Goal: Task Accomplishment & Management: Use online tool/utility

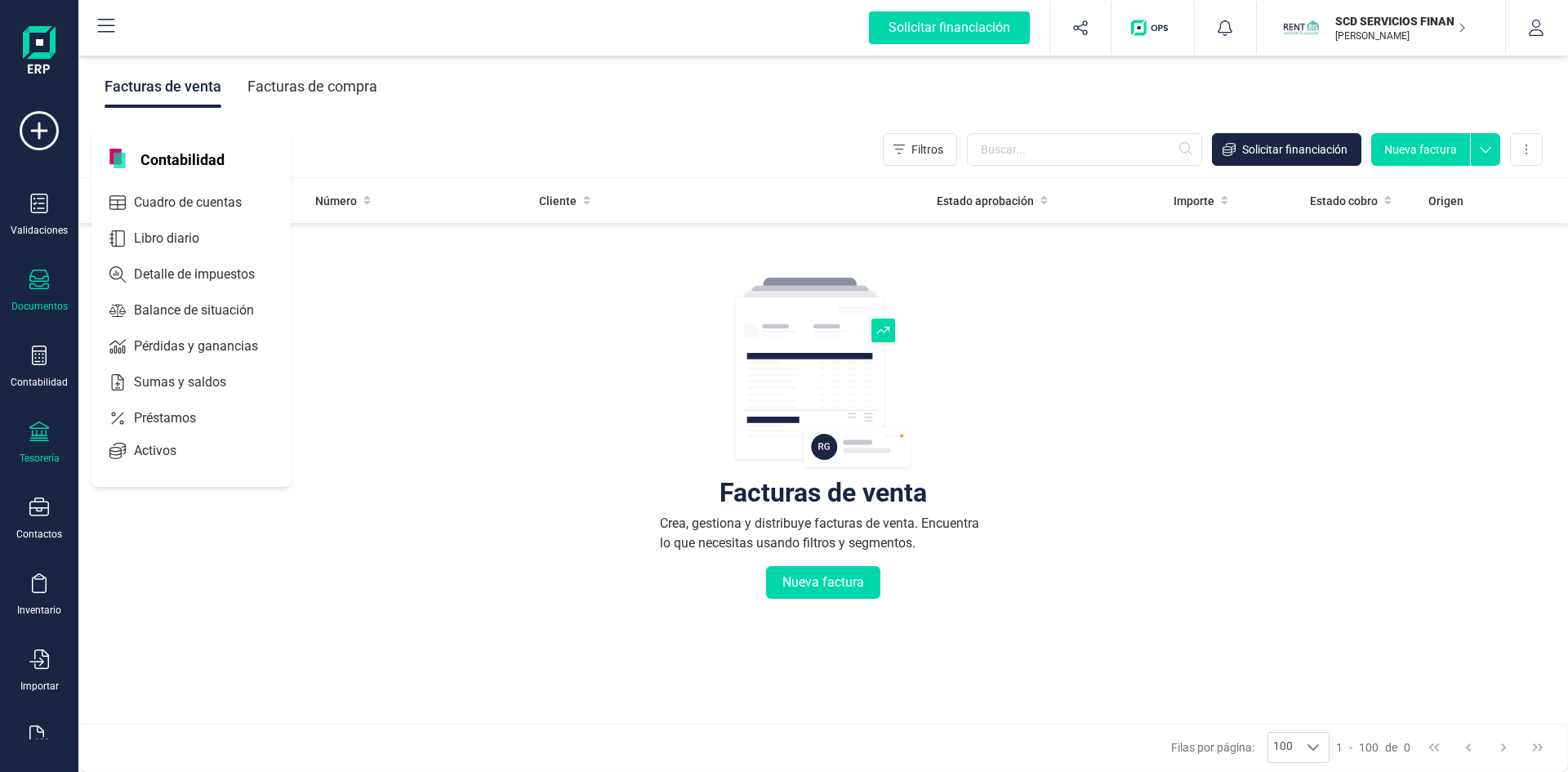
click at [50, 441] on div "Tesorería" at bounding box center [39, 443] width 66 height 43
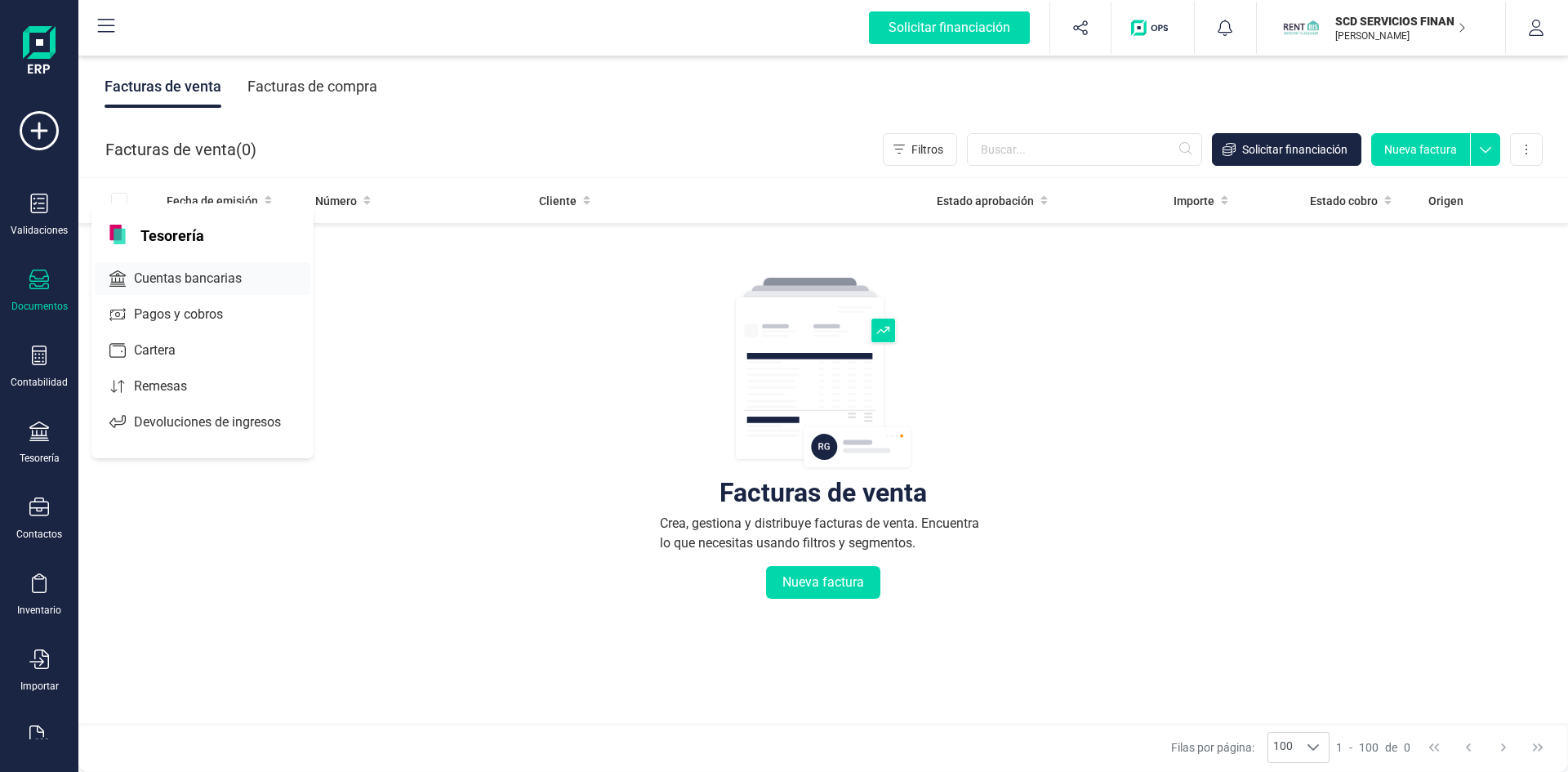
click at [175, 277] on span "Cuentas bancarias" at bounding box center [199, 278] width 144 height 20
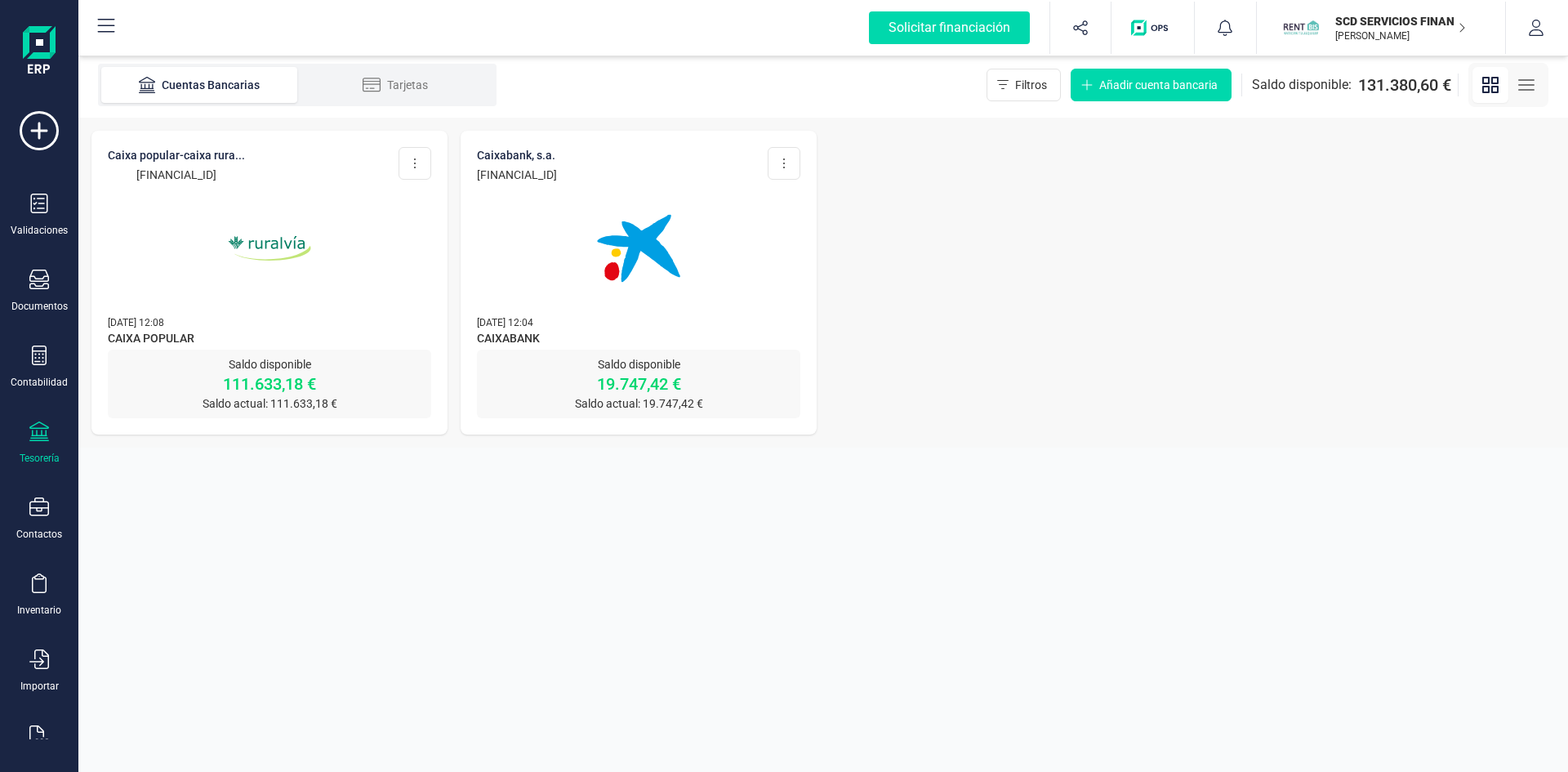
click at [271, 381] on p "111.633,18 €" at bounding box center [269, 384] width 323 height 23
click at [261, 239] on img at bounding box center [269, 248] width 137 height 137
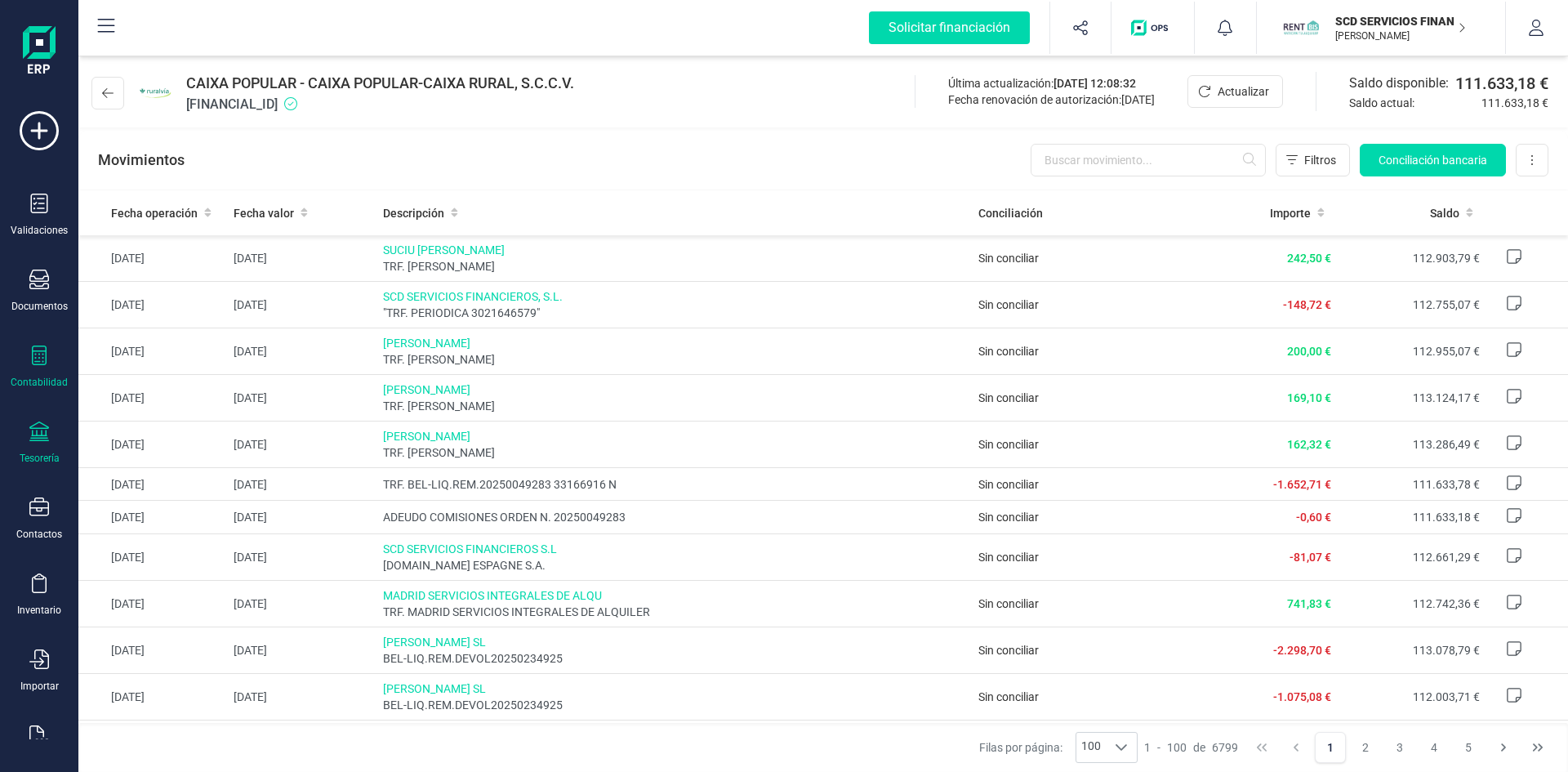
click at [36, 360] on icon at bounding box center [39, 355] width 20 height 20
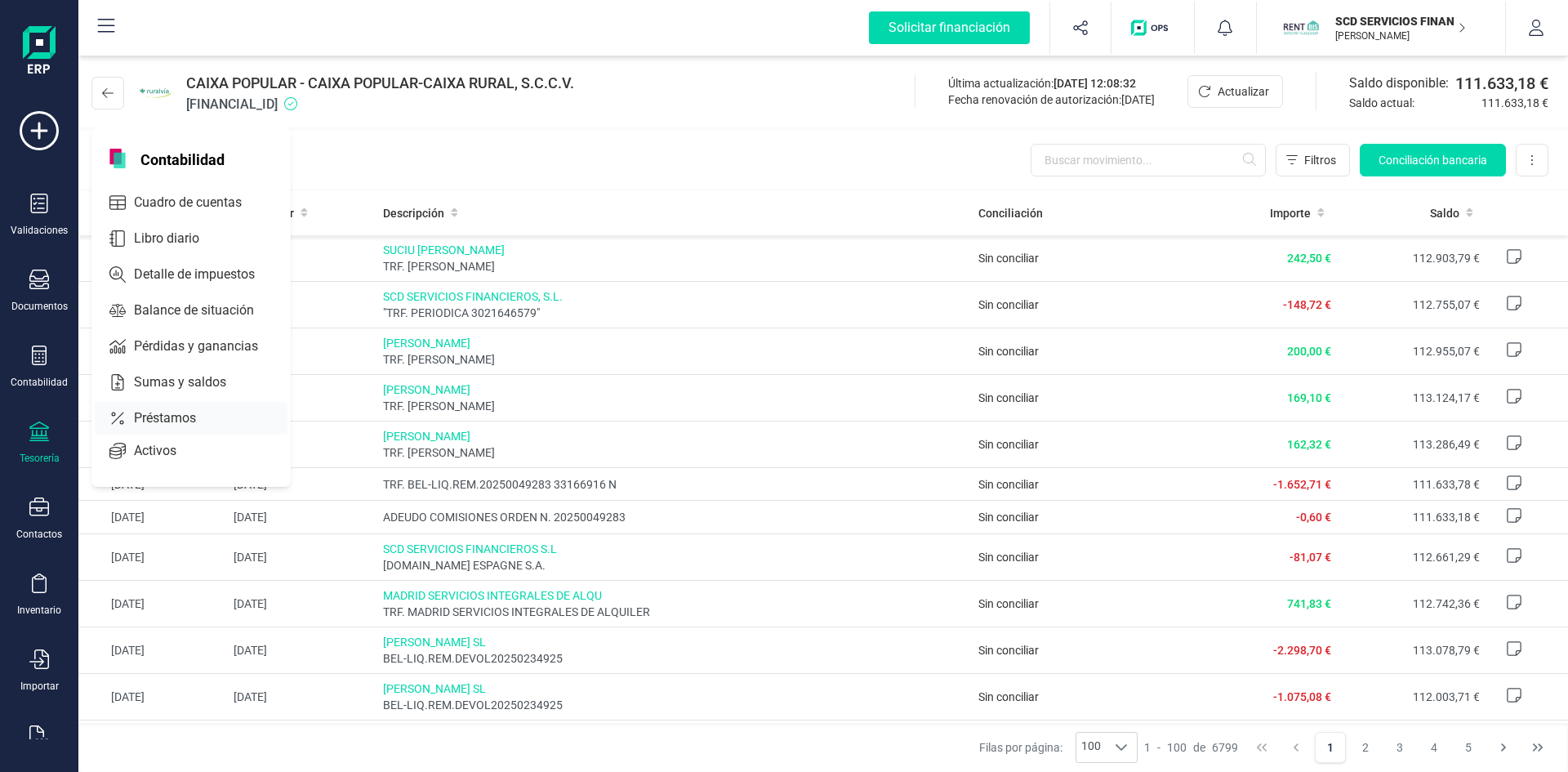
click at [153, 408] on div "Préstamos" at bounding box center [190, 418] width 193 height 33
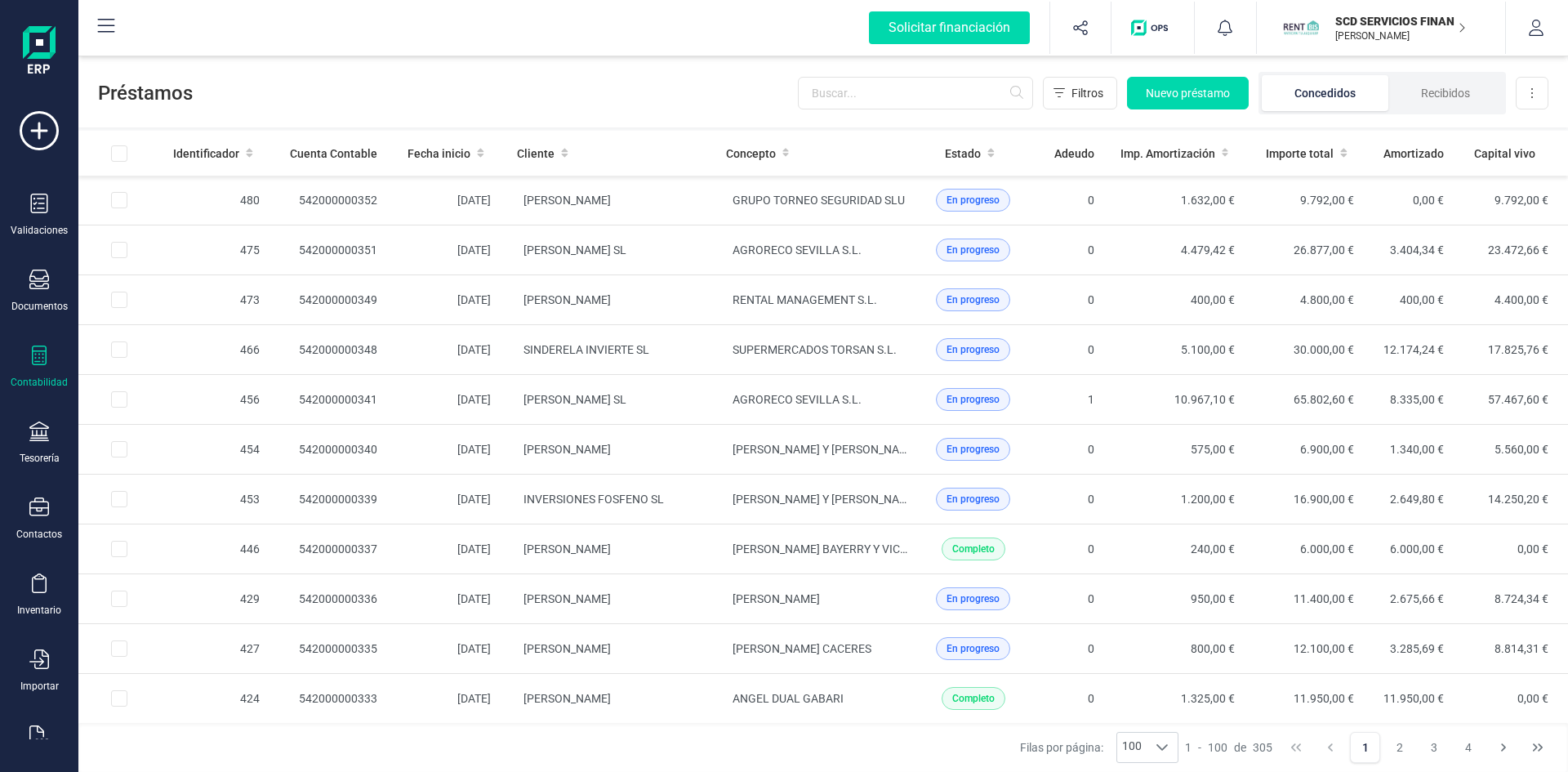
click at [40, 356] on icon at bounding box center [39, 355] width 20 height 20
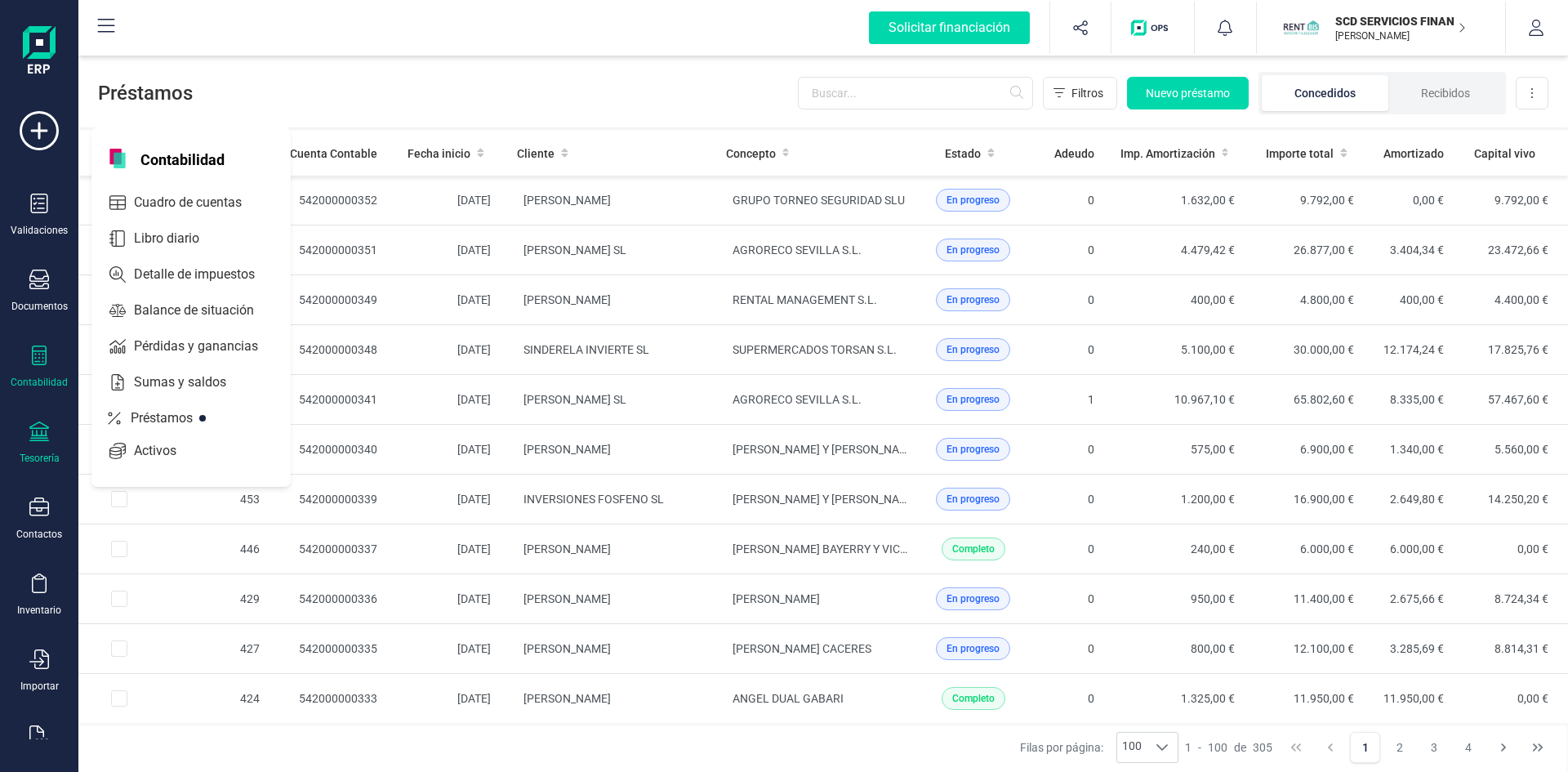
click at [46, 444] on div at bounding box center [39, 433] width 20 height 24
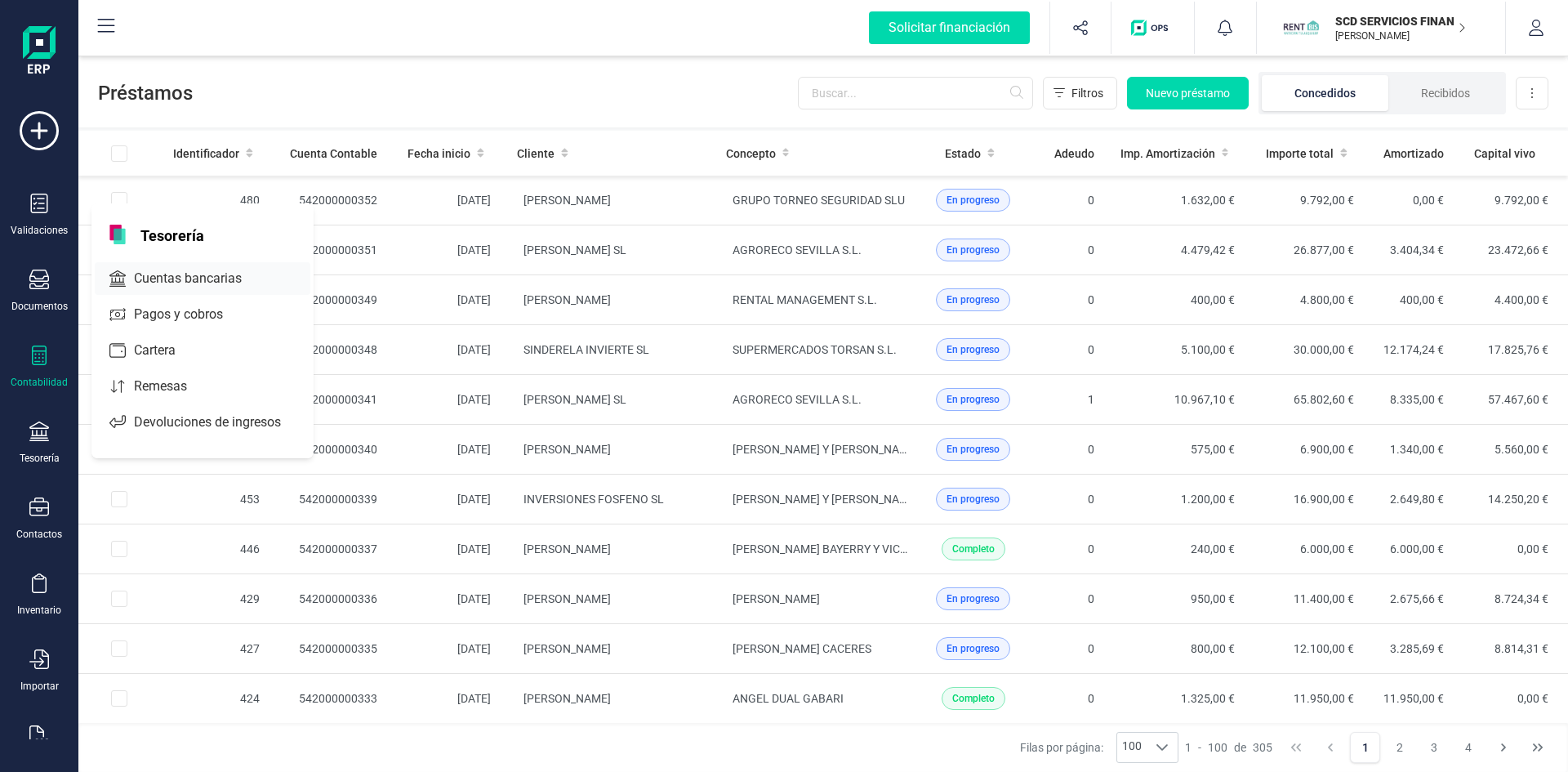
click at [167, 275] on span "Cuentas bancarias" at bounding box center [199, 278] width 144 height 20
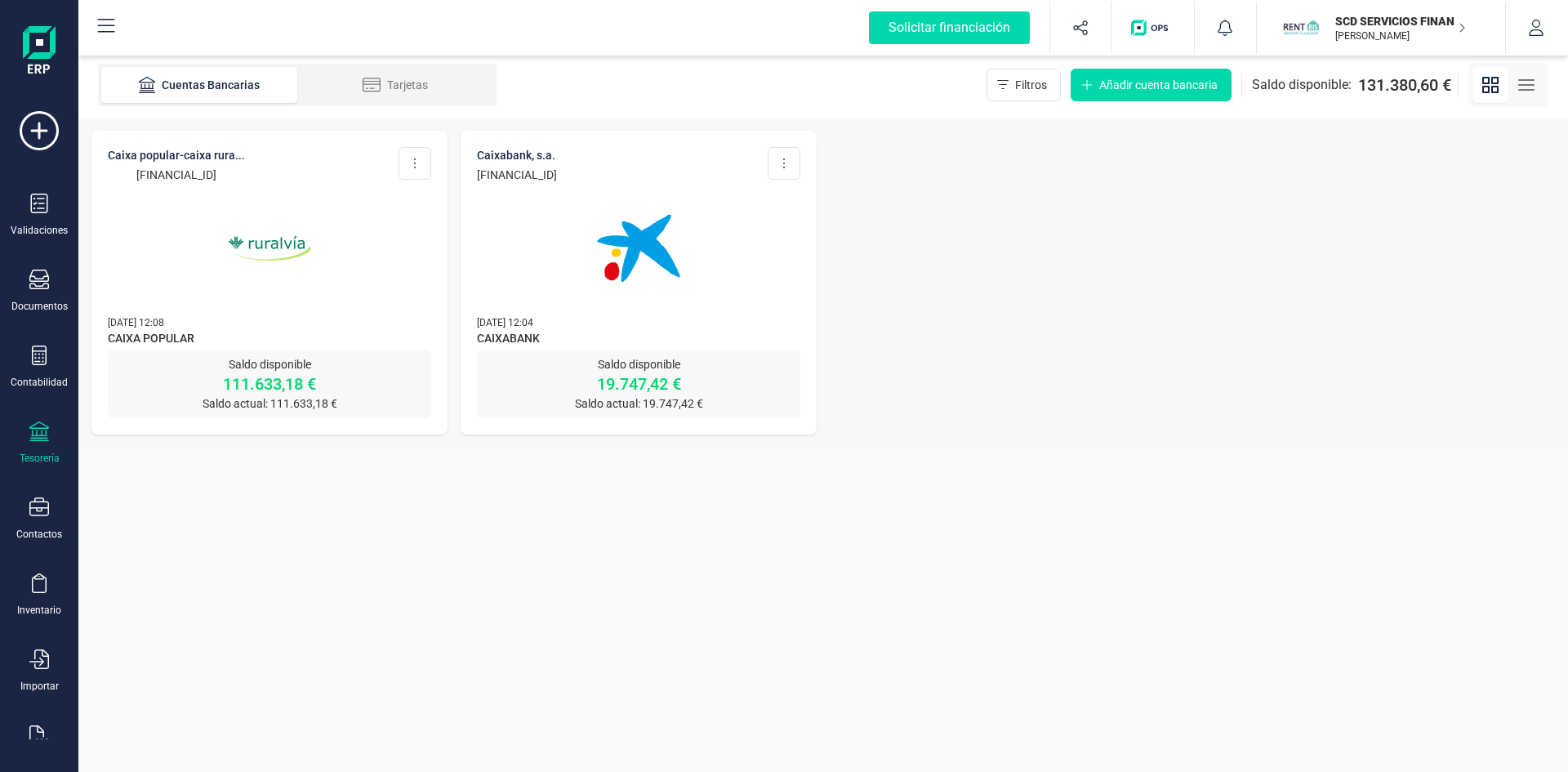
click at [257, 240] on img at bounding box center [269, 248] width 137 height 137
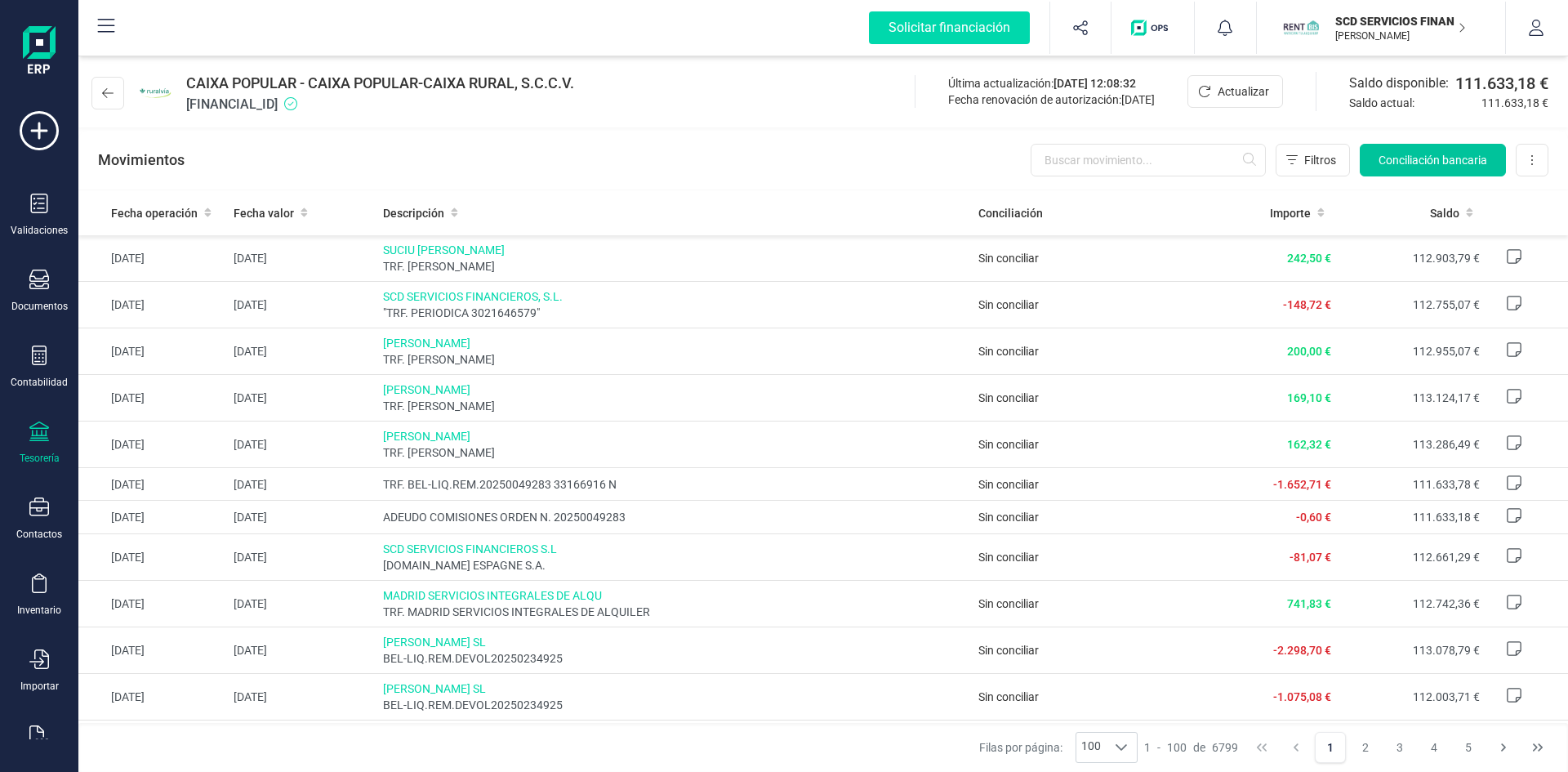
click at [1420, 159] on span "Conciliación bancaria" at bounding box center [1433, 160] width 108 height 16
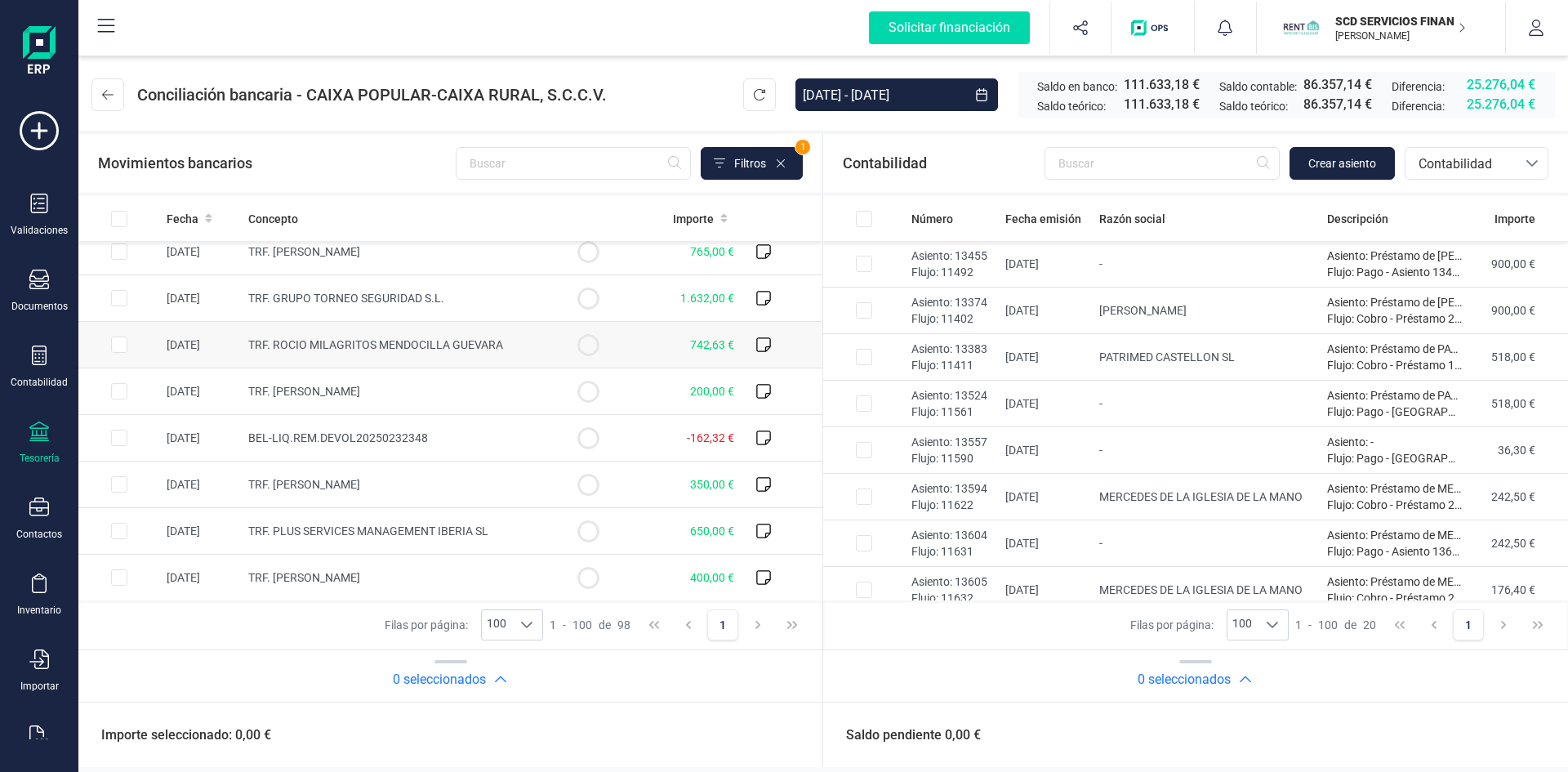
scroll to position [4202, 0]
click at [188, 215] on span "Fecha" at bounding box center [182, 219] width 32 height 16
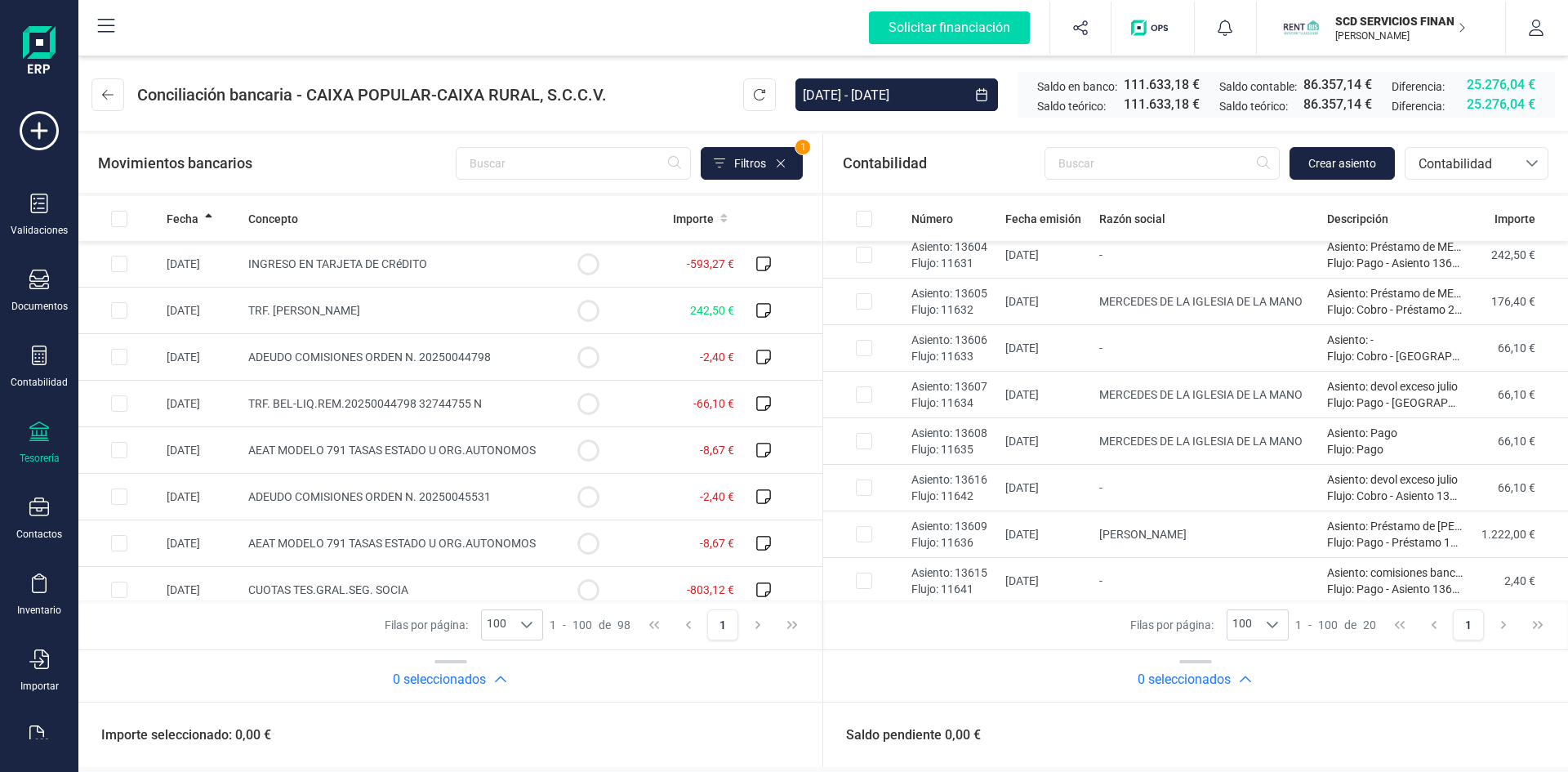
scroll to position [327, 0]
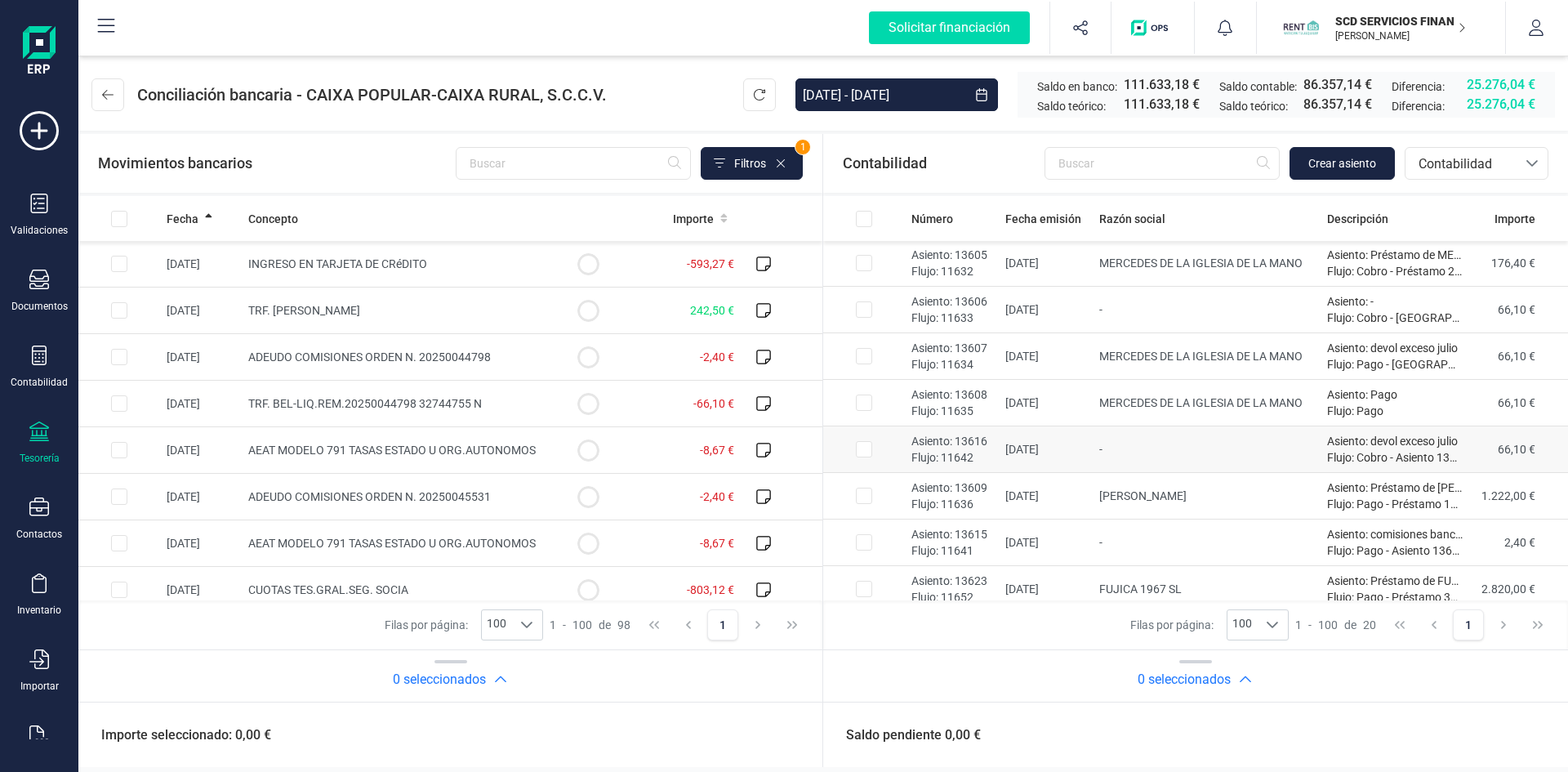
click at [861, 447] on input "Row Selected 25840a66-ed99-47d1-ae21-eab8c44168ea" at bounding box center [864, 449] width 16 height 16
checkbox input "true"
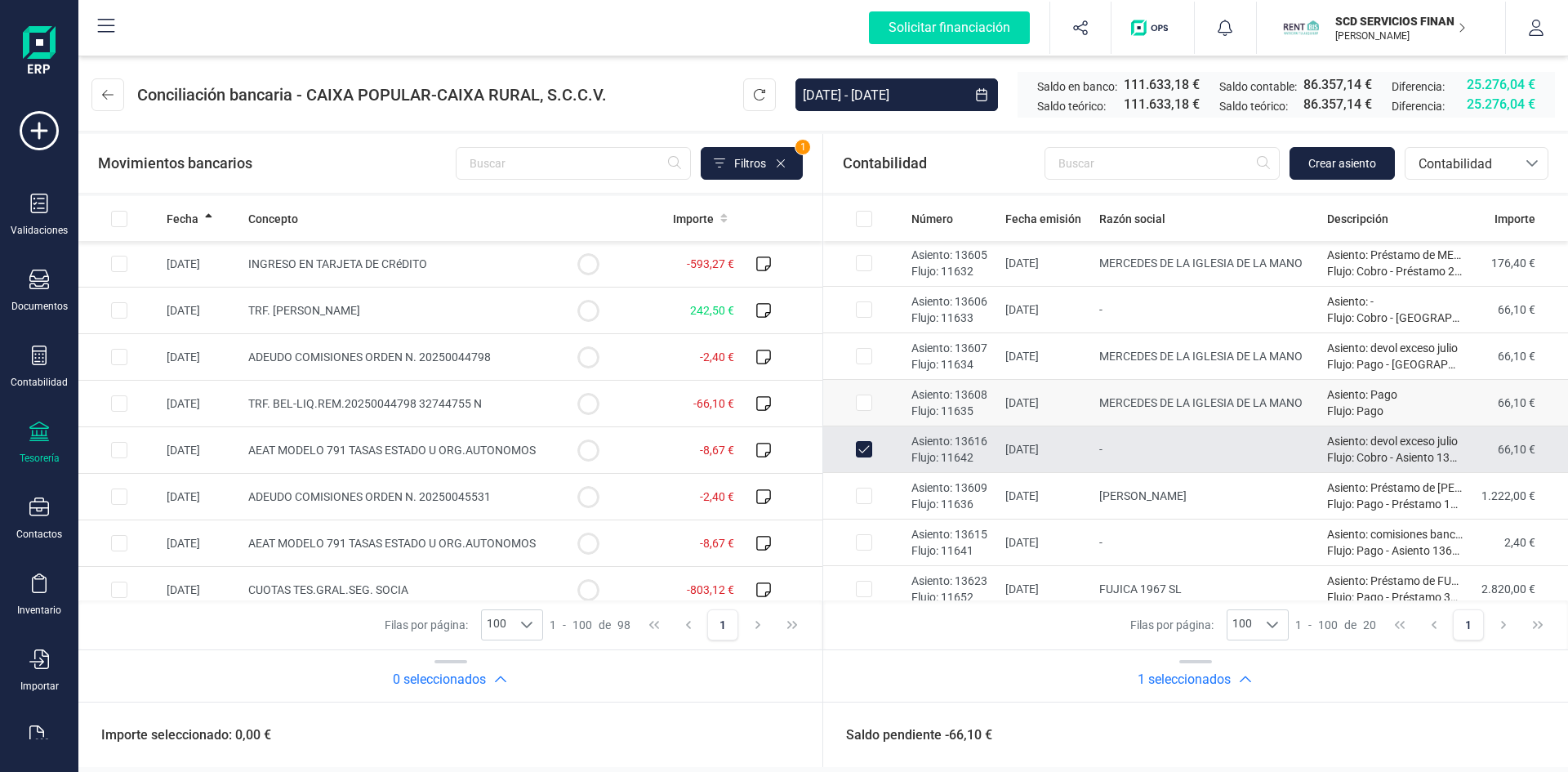
click at [866, 395] on input "Row Selected 4dc685b3-95dc-483d-94d0-172a00bf5a3d" at bounding box center [864, 403] width 16 height 16
checkbox input "true"
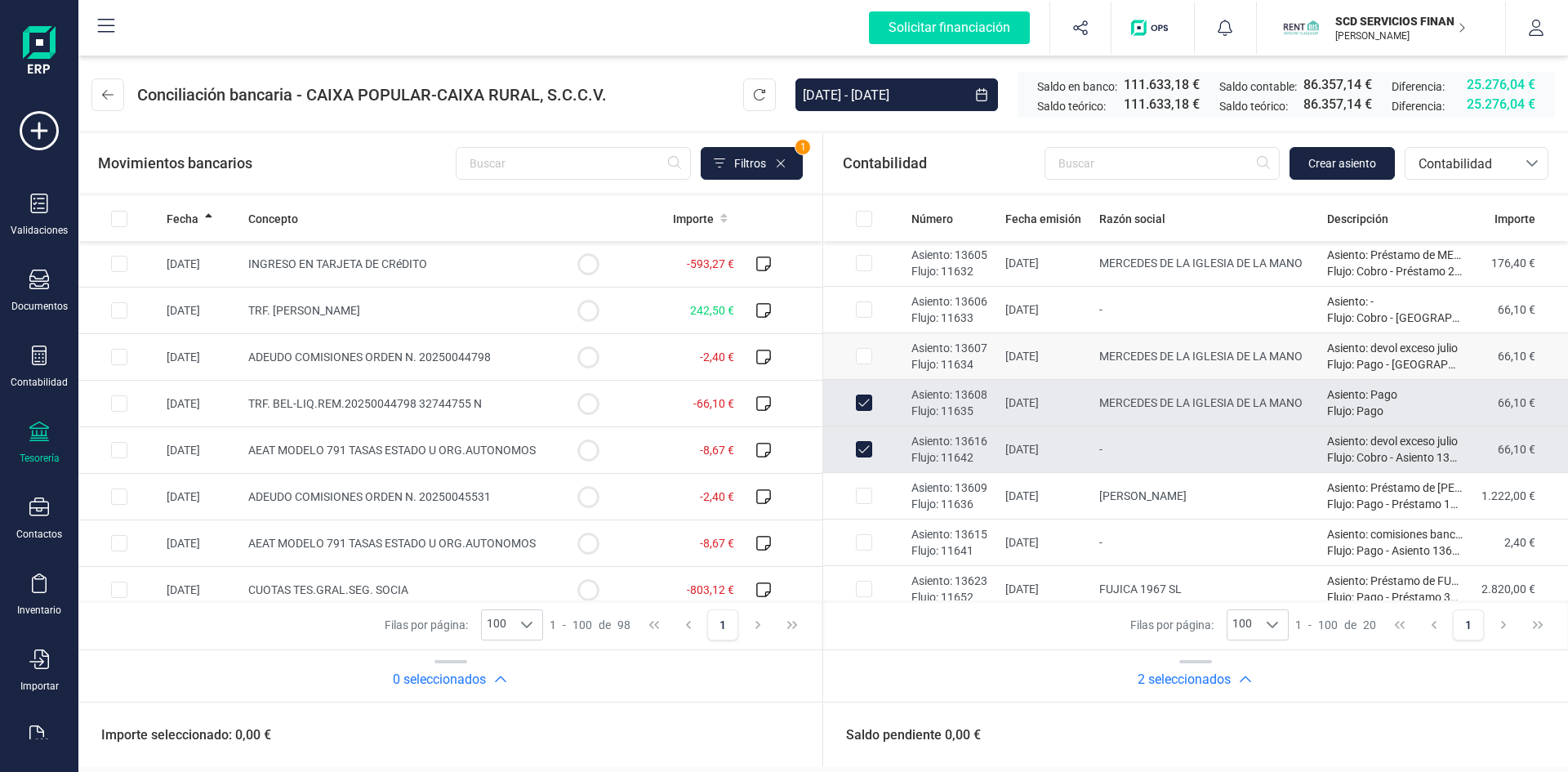
click at [864, 349] on input "Row Selected f21f00c9-0996-443d-ad1e-8aabf951f569" at bounding box center [864, 356] width 16 height 16
checkbox input "true"
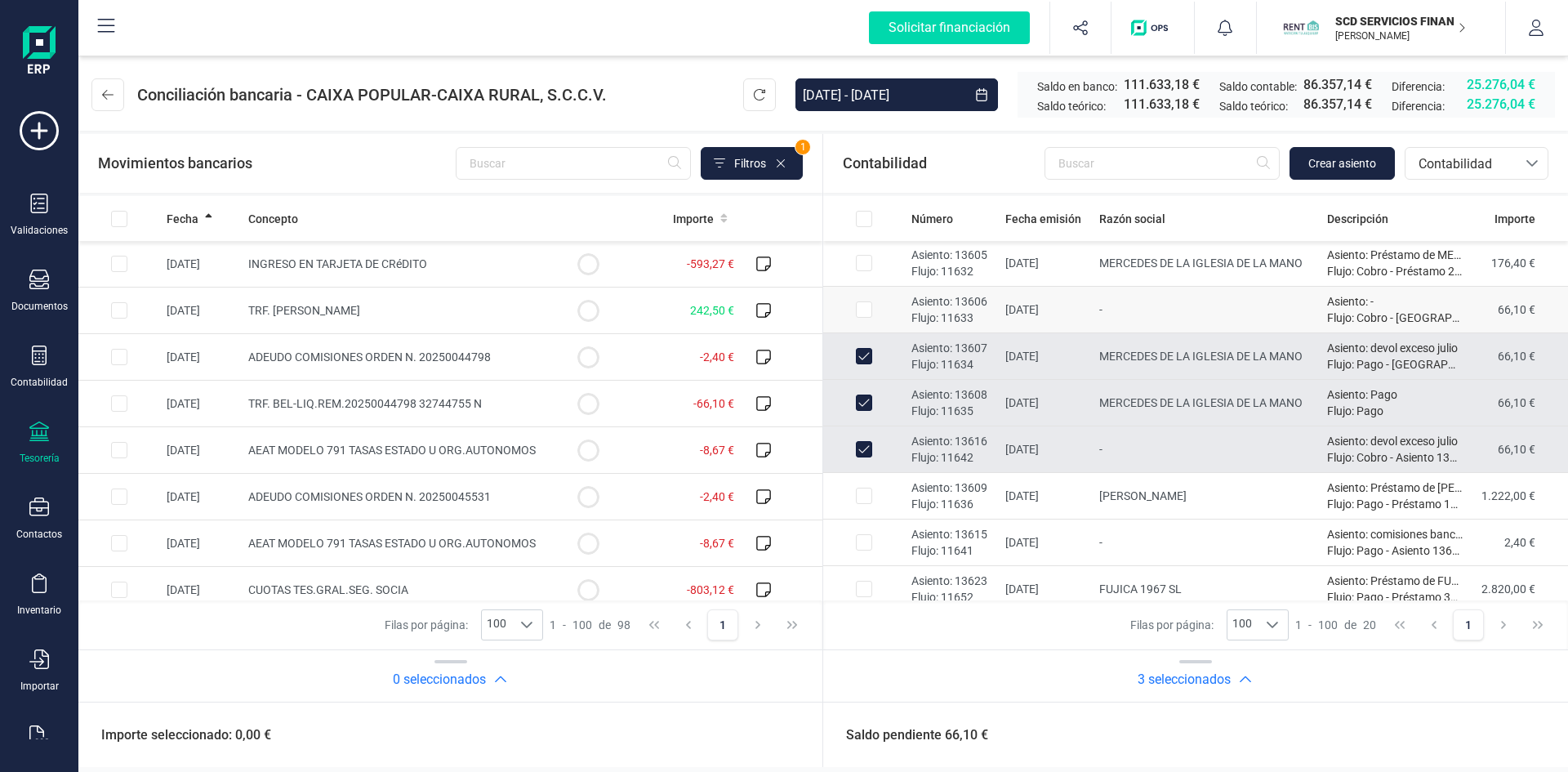
click at [862, 305] on input "Row Selected 4d77bbd8-4c5d-4286-b75a-f819c787ead4" at bounding box center [864, 309] width 16 height 16
checkbox input "true"
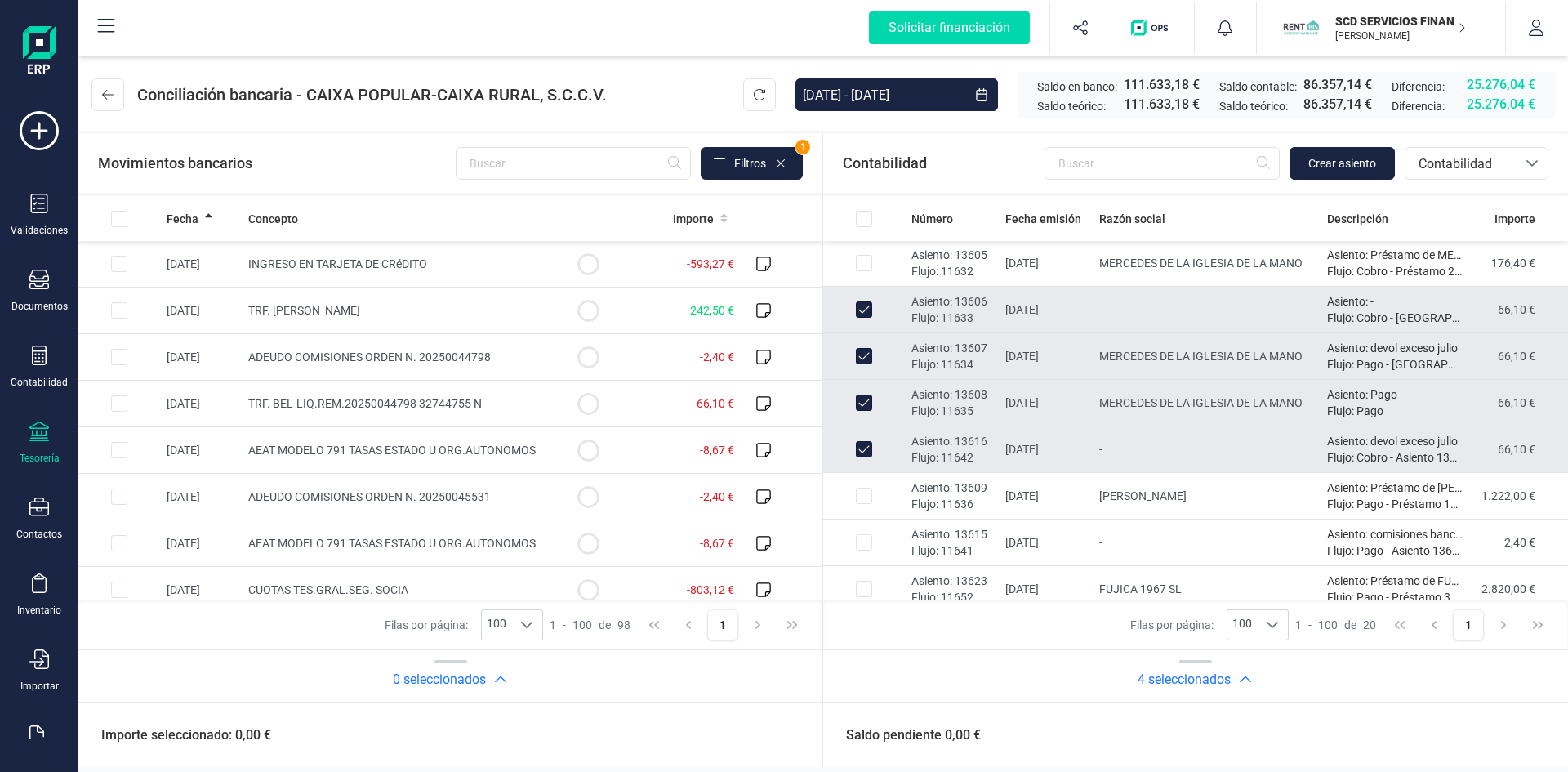
scroll to position [245, 0]
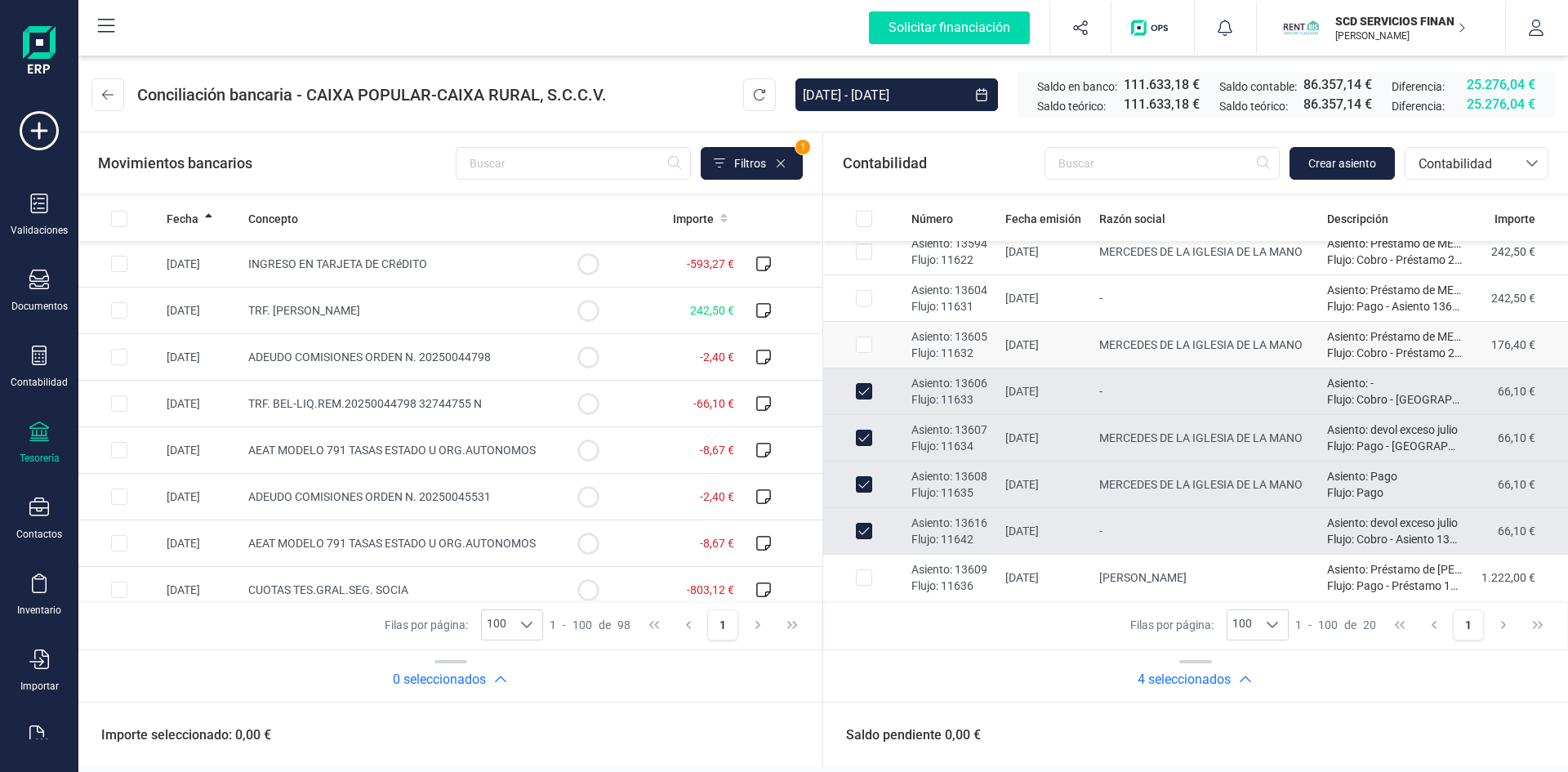
click at [861, 343] on input "Row Selected 28ce9e56-698b-4f9b-9ba8-986dd9329be9" at bounding box center [864, 345] width 16 height 16
checkbox input "true"
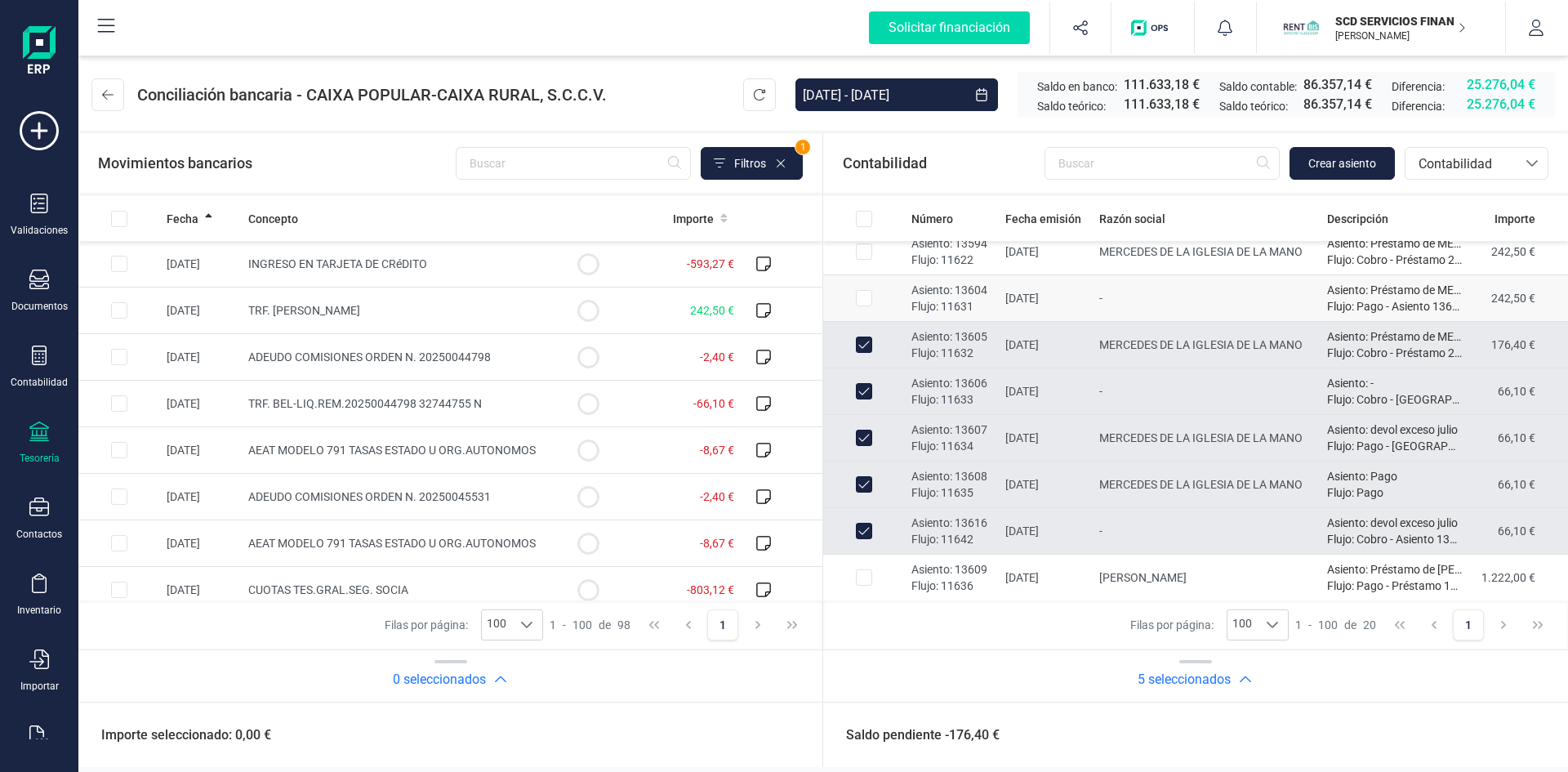
click at [866, 298] on input "Row Selected 7238578b-8c40-40a1-9cad-5306fdb740b9" at bounding box center [864, 298] width 16 height 16
checkbox input "true"
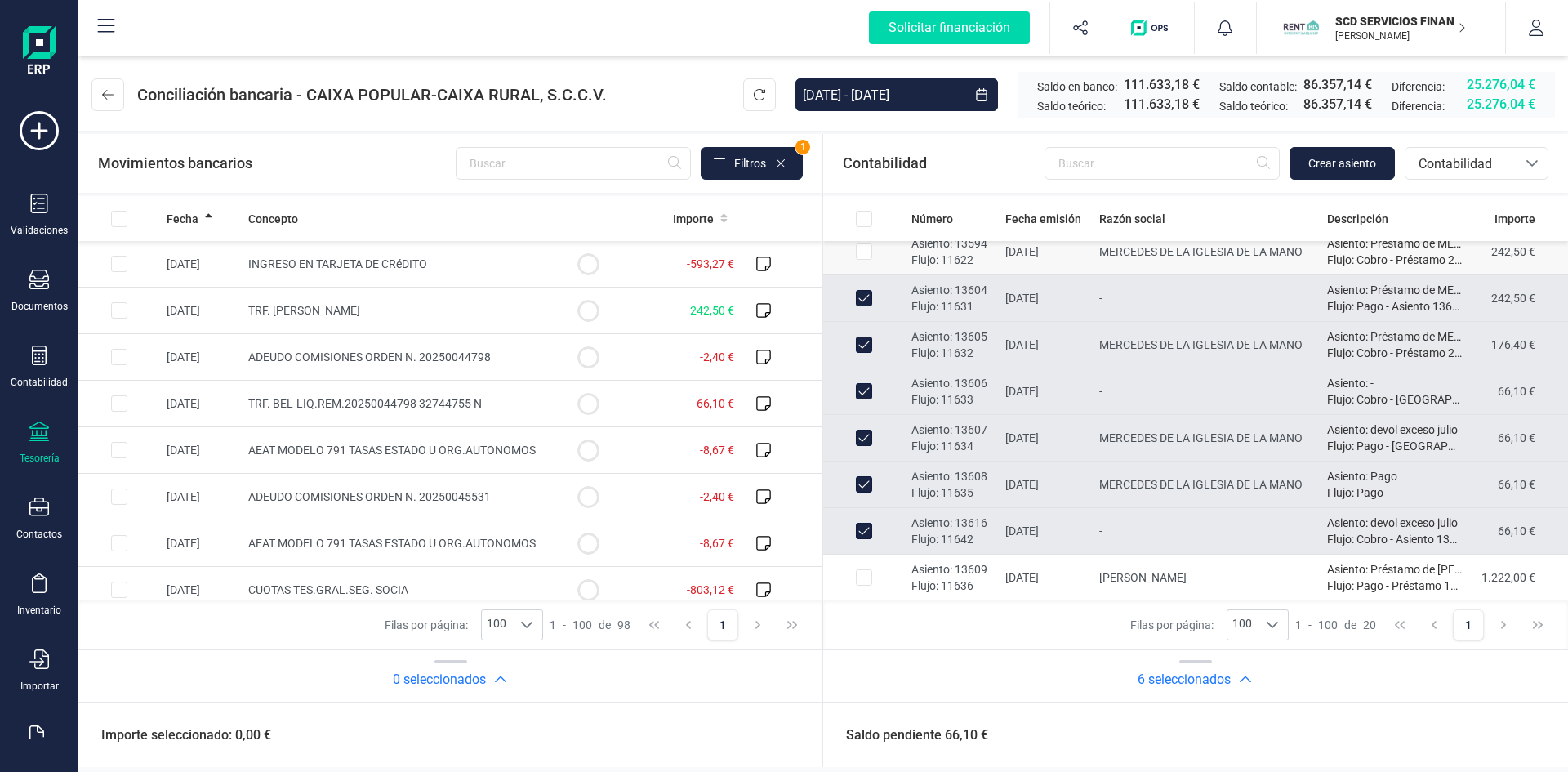
click at [864, 249] on input "Row Selected 6228e846-f7cc-470b-816f-9e63dfa50f88" at bounding box center [864, 252] width 16 height 16
checkbox input "true"
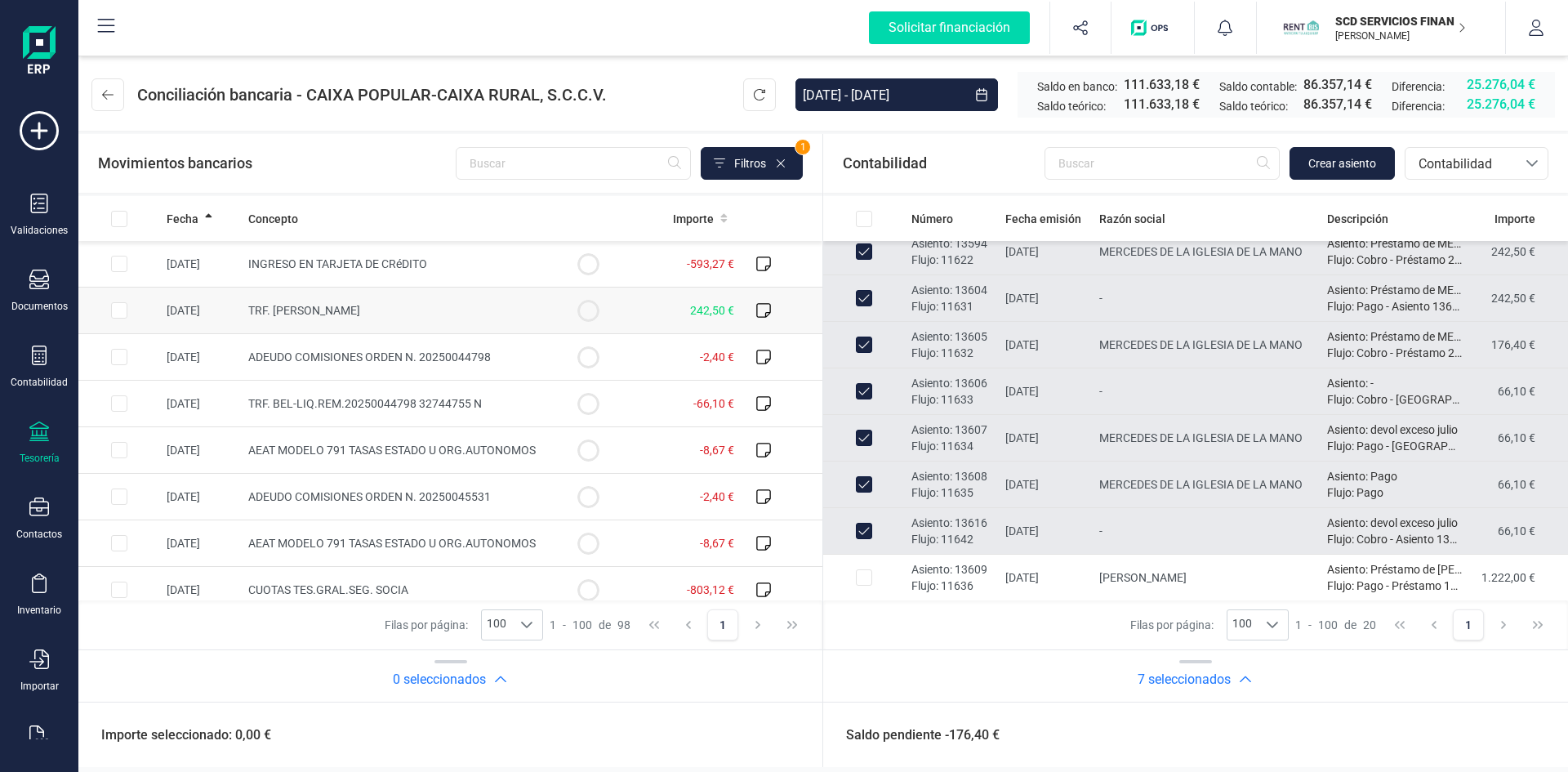
click at [120, 305] on input "Row Selected 5672409a-48a5-48ff-a5d8-c8a44d4e9a80" at bounding box center [119, 310] width 16 height 16
checkbox input "true"
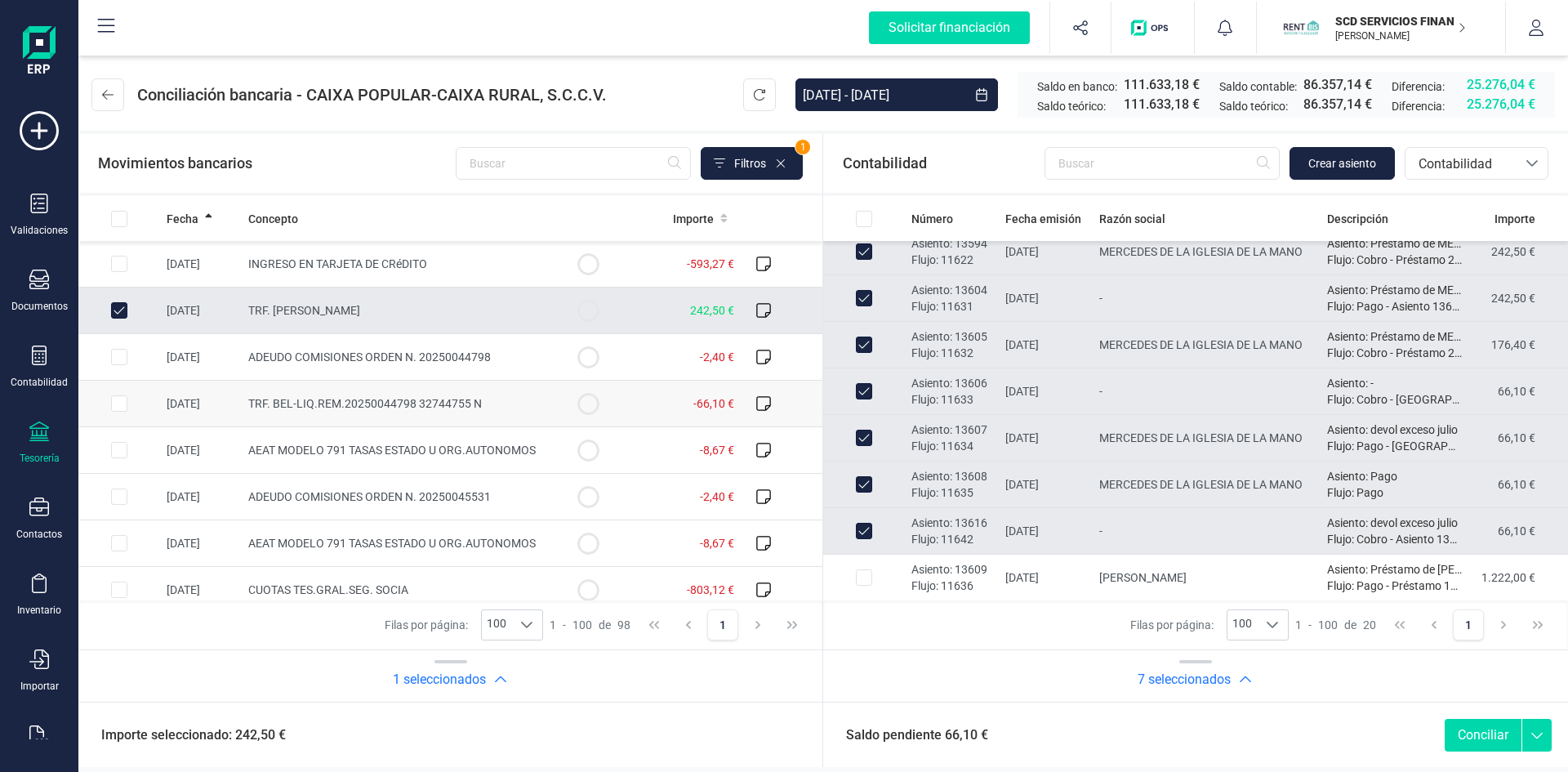
click at [121, 408] on input "Row Selected 5920e691-c898-403f-b209-b4fc01ef6097" at bounding box center [119, 404] width 16 height 16
checkbox input "true"
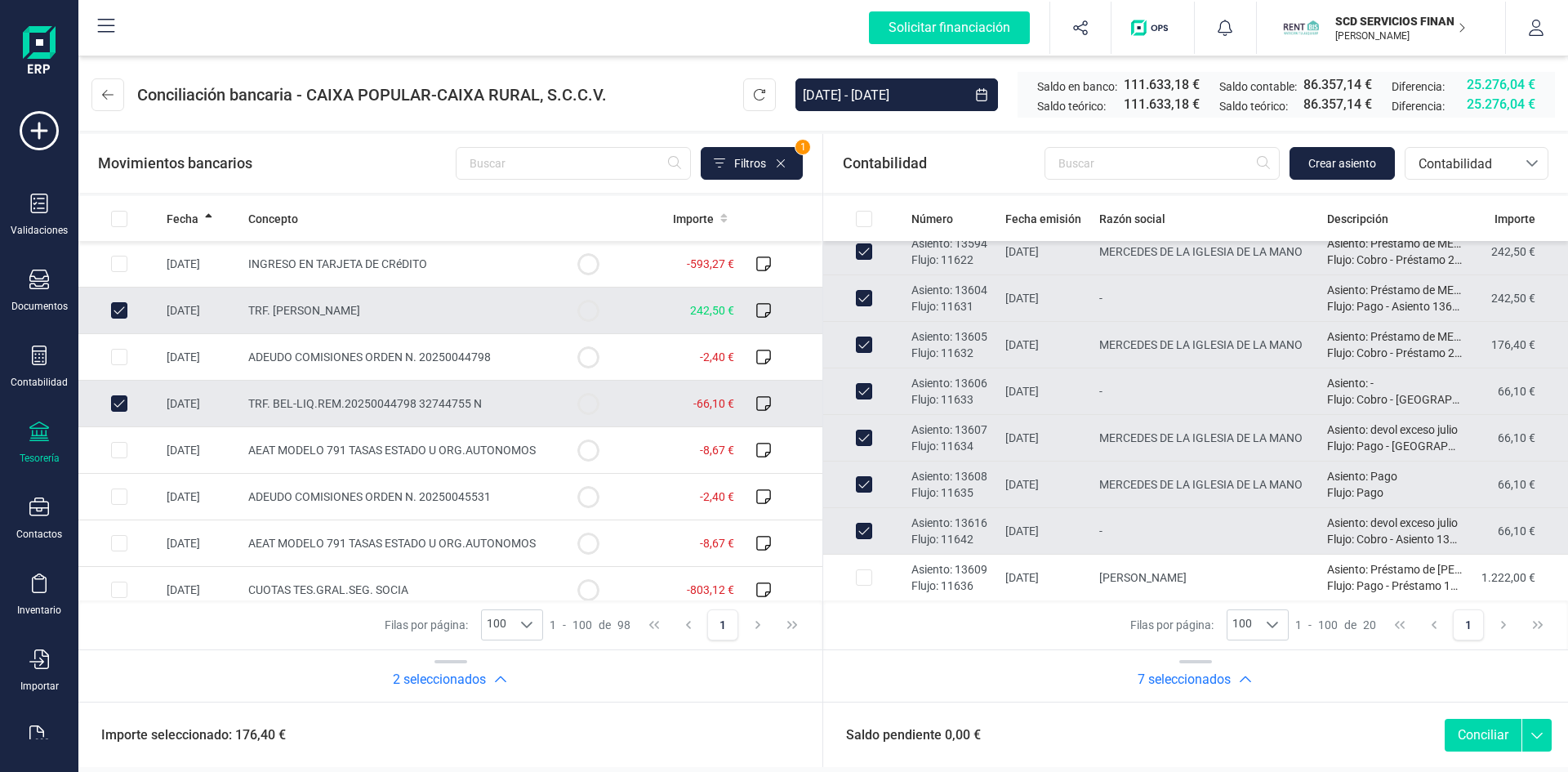
click at [1478, 734] on button "Conciliar" at bounding box center [1483, 735] width 77 height 33
checkbox input "false"
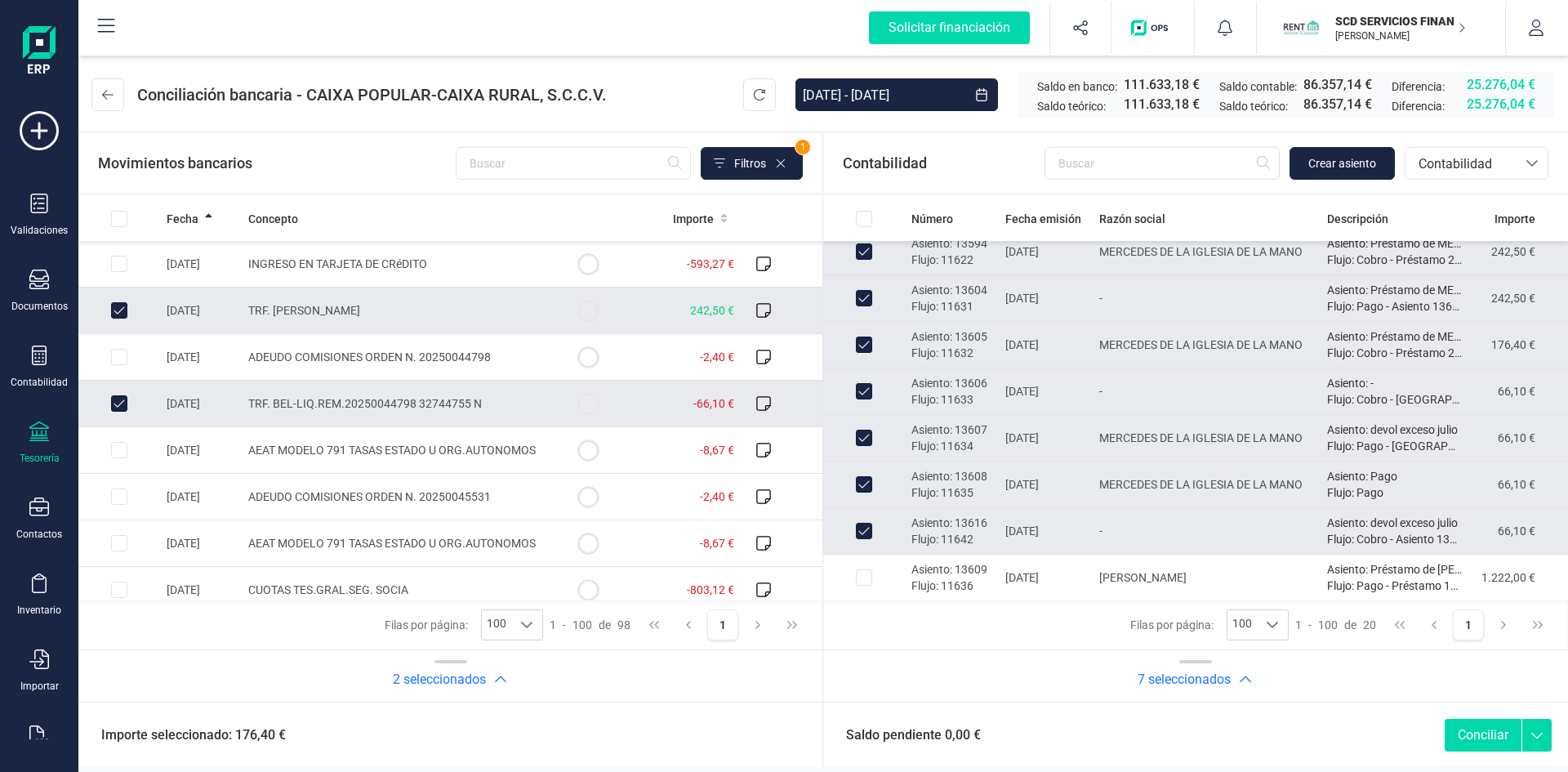
checkbox input "false"
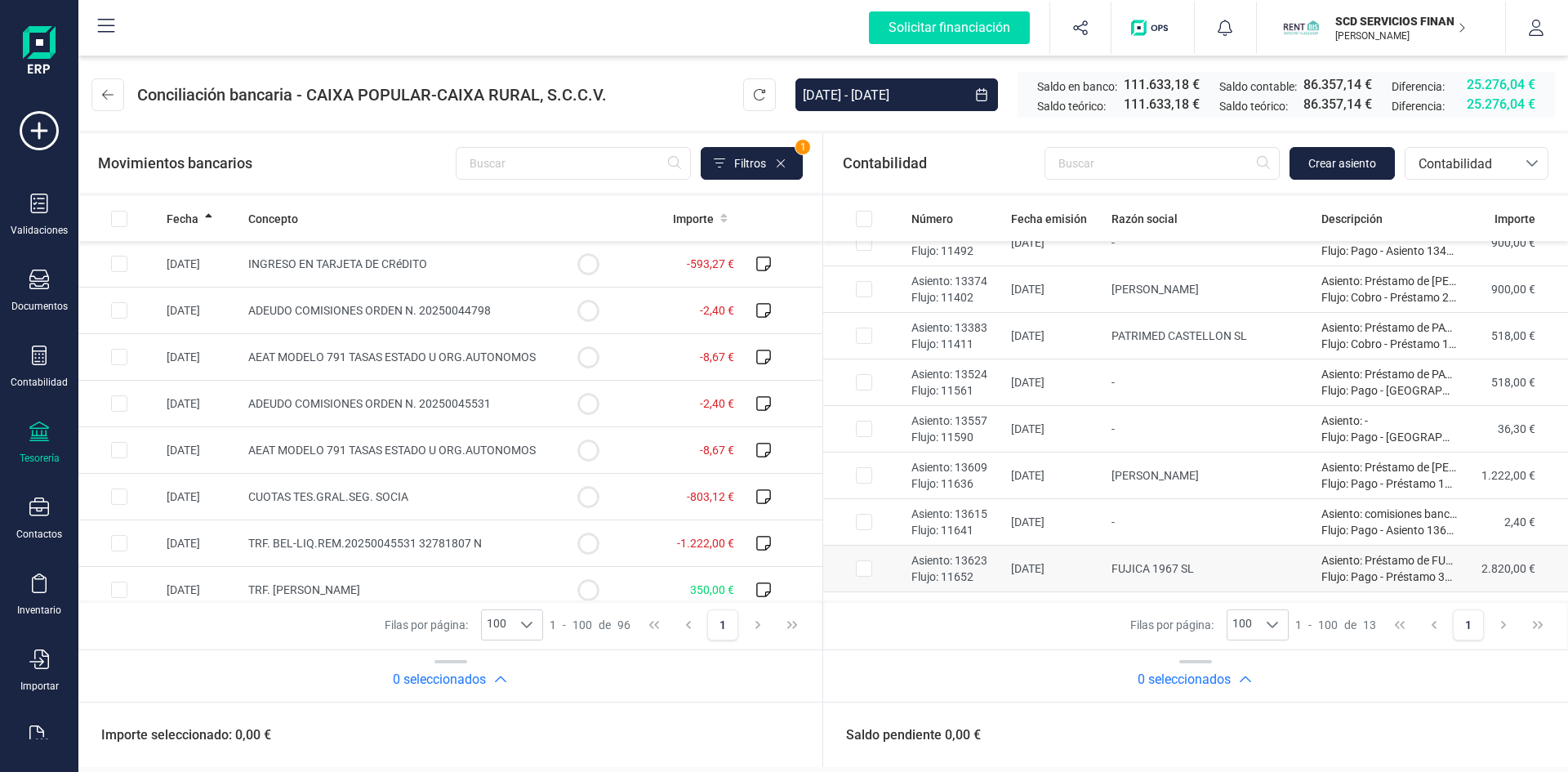
scroll to position [0, 0]
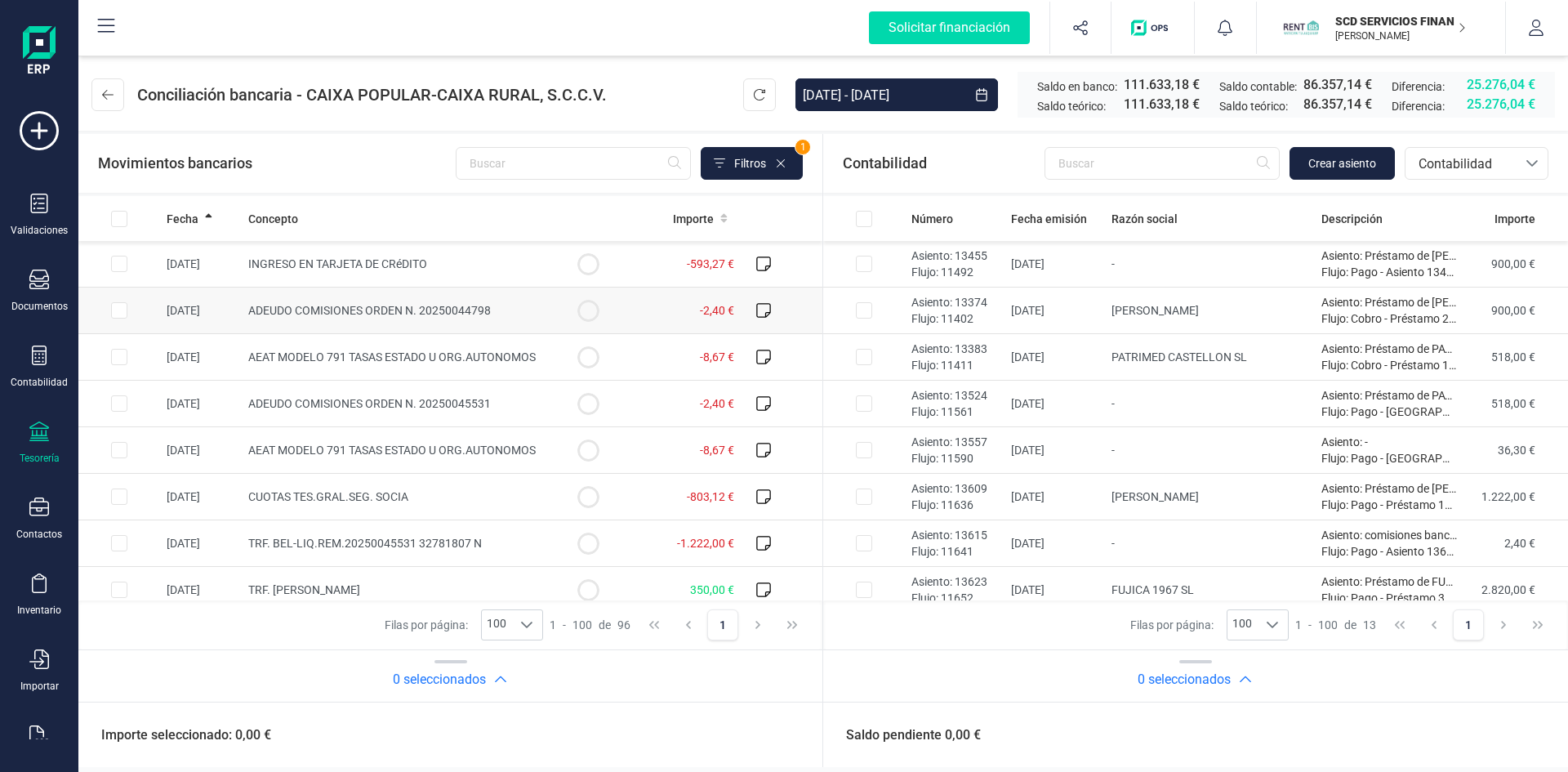
click at [116, 313] on input "Row Selected 53e7b544-6080-4713-8cfa-5ff42f4be99b" at bounding box center [119, 310] width 16 height 16
checkbox input "true"
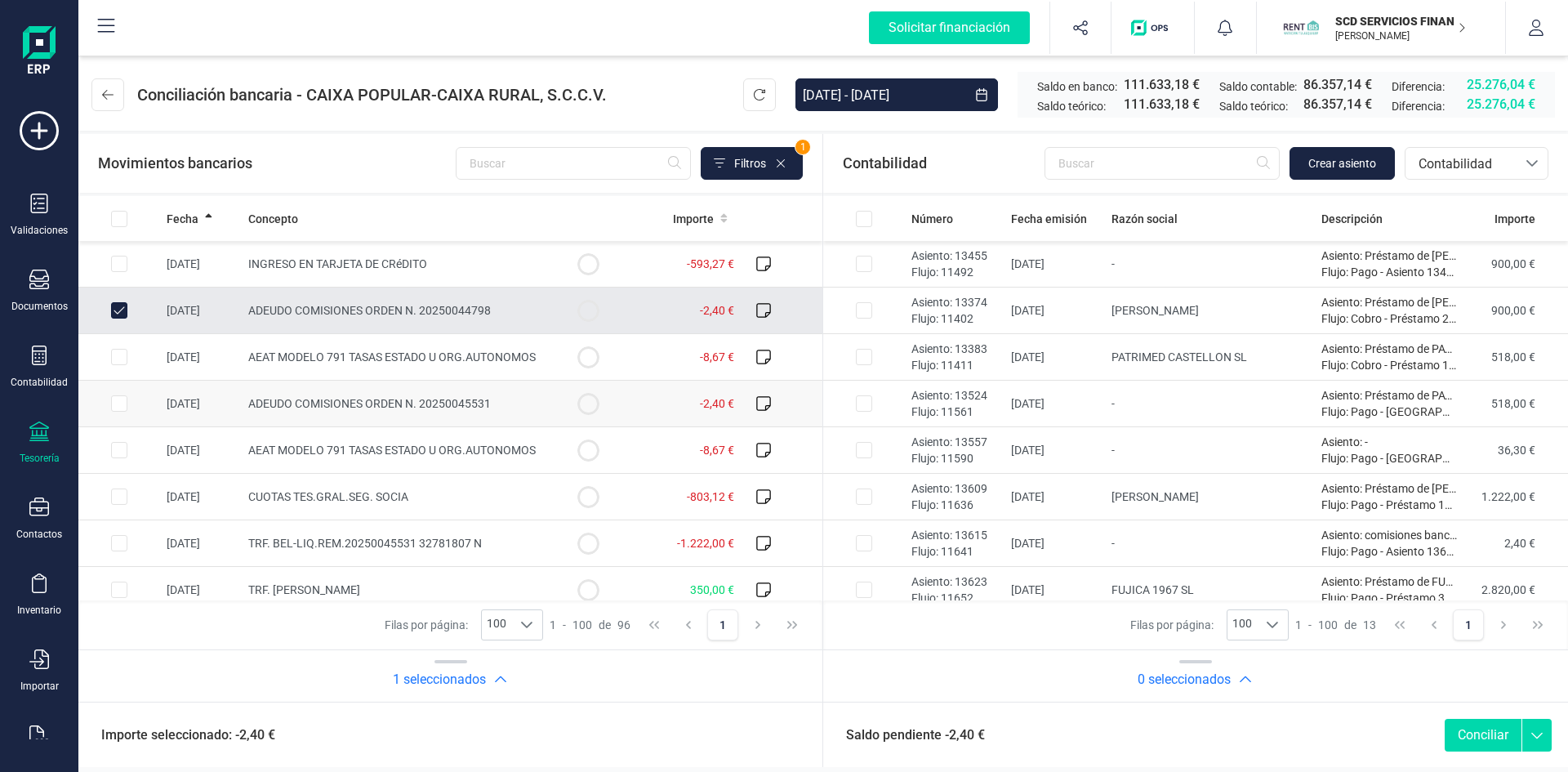
click at [120, 407] on input "Row Selected 836bd54c-d8b8-4655-8f0b-683f2dea89a5" at bounding box center [119, 404] width 16 height 16
checkbox input "true"
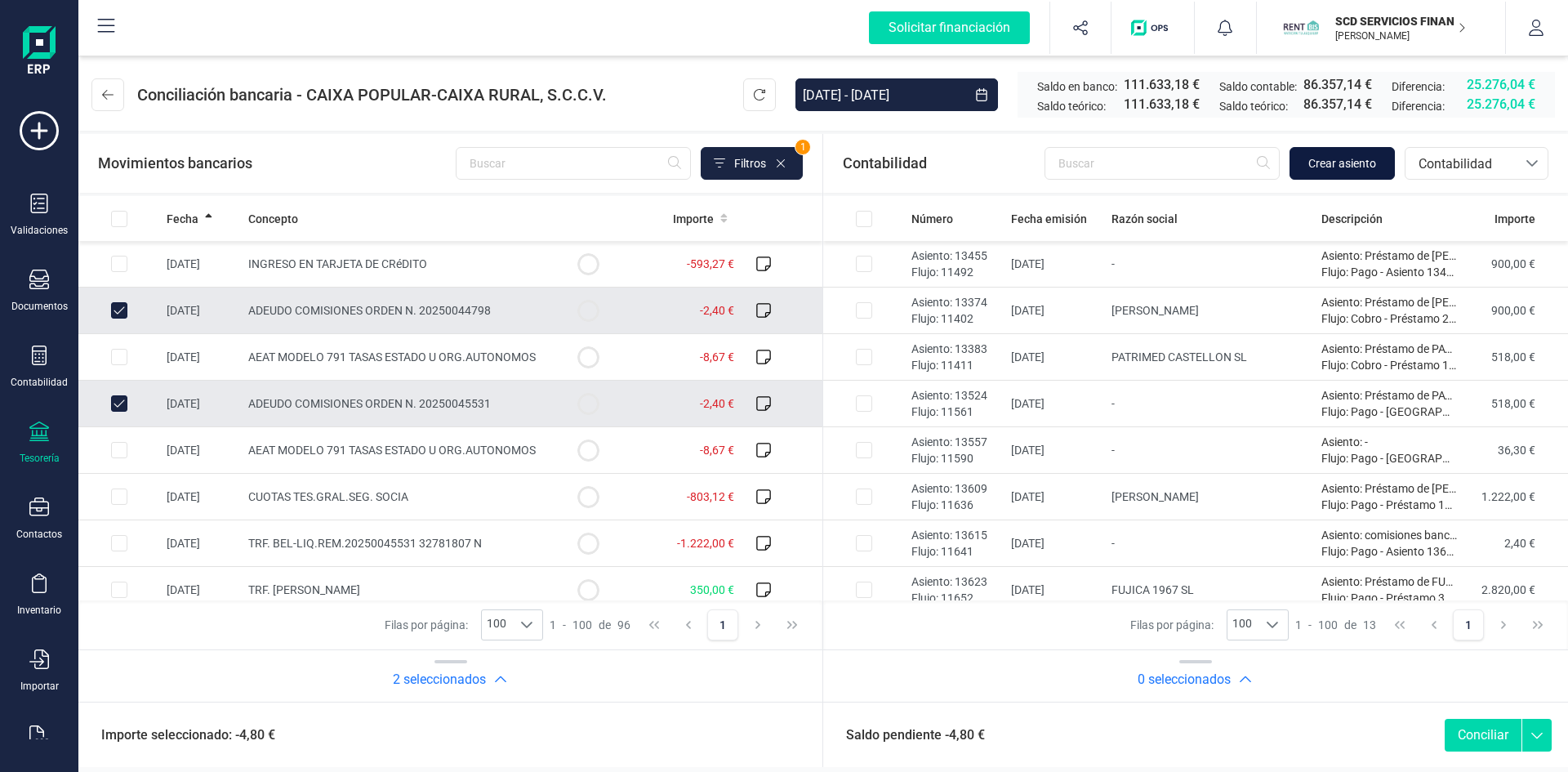
click at [1353, 164] on span "Crear asiento" at bounding box center [1342, 163] width 68 height 16
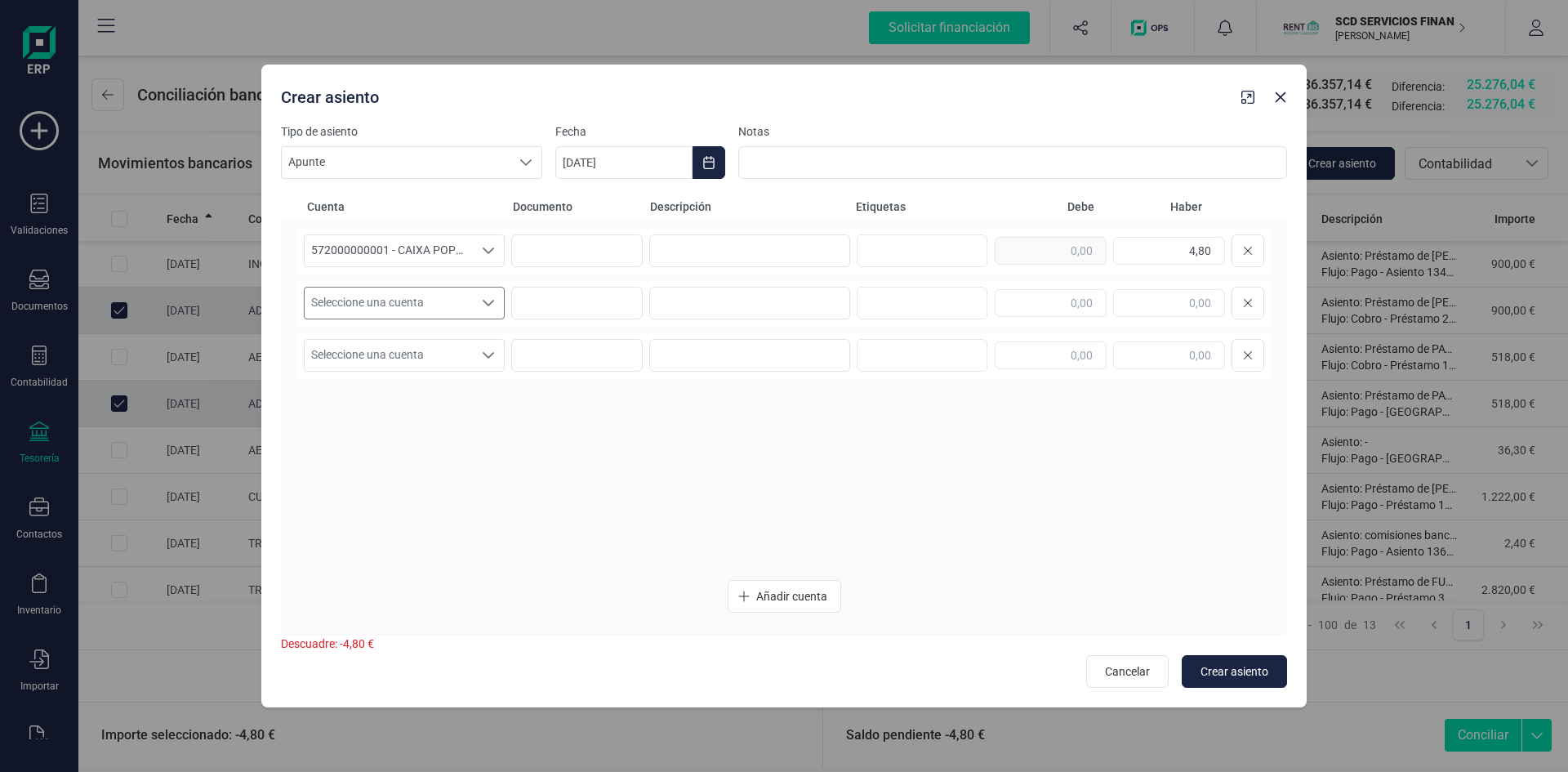
click at [482, 298] on icon "Seleccione una cuenta" at bounding box center [488, 303] width 13 height 13
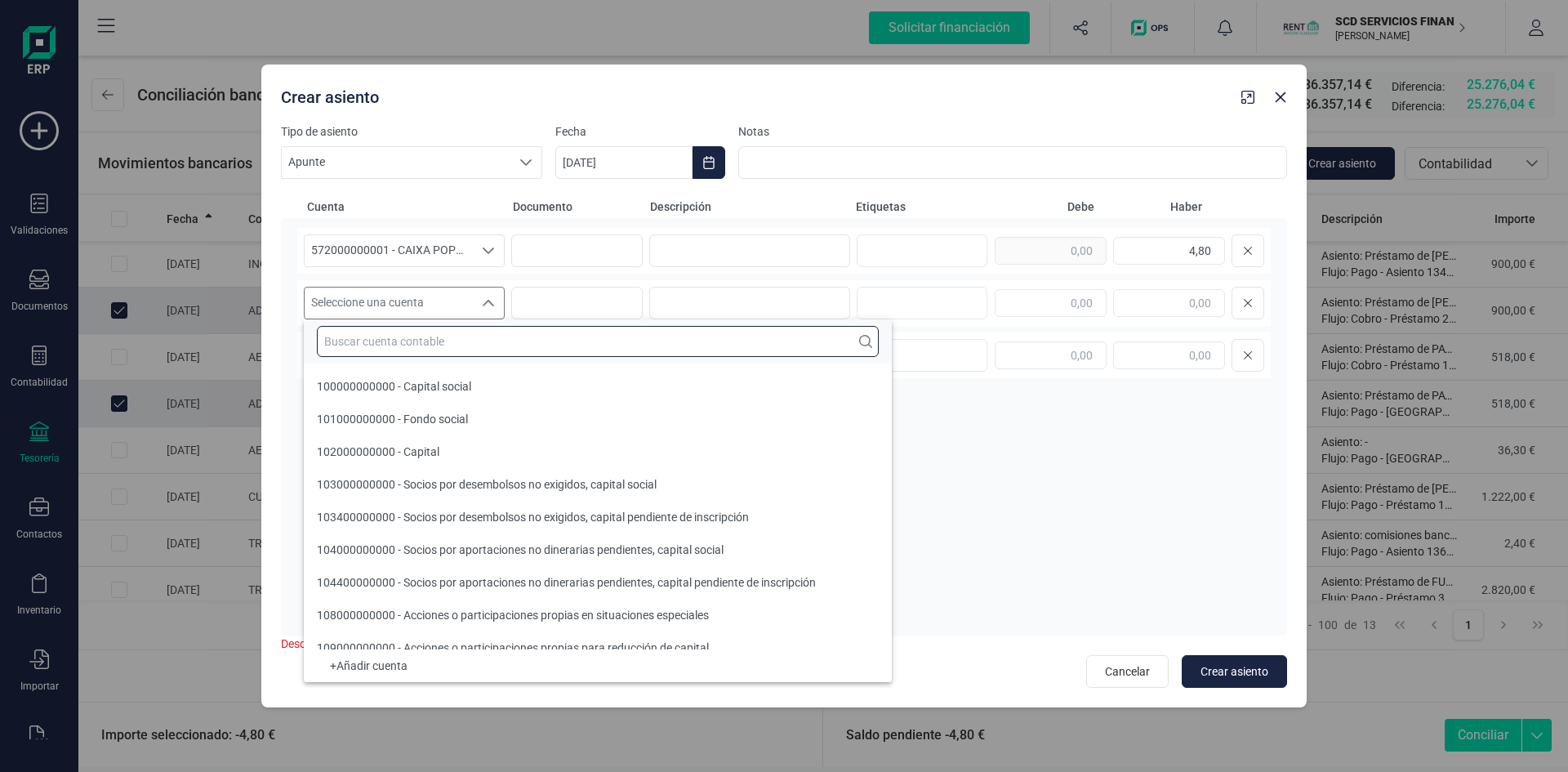
click at [472, 340] on input "text" at bounding box center [597, 341] width 562 height 31
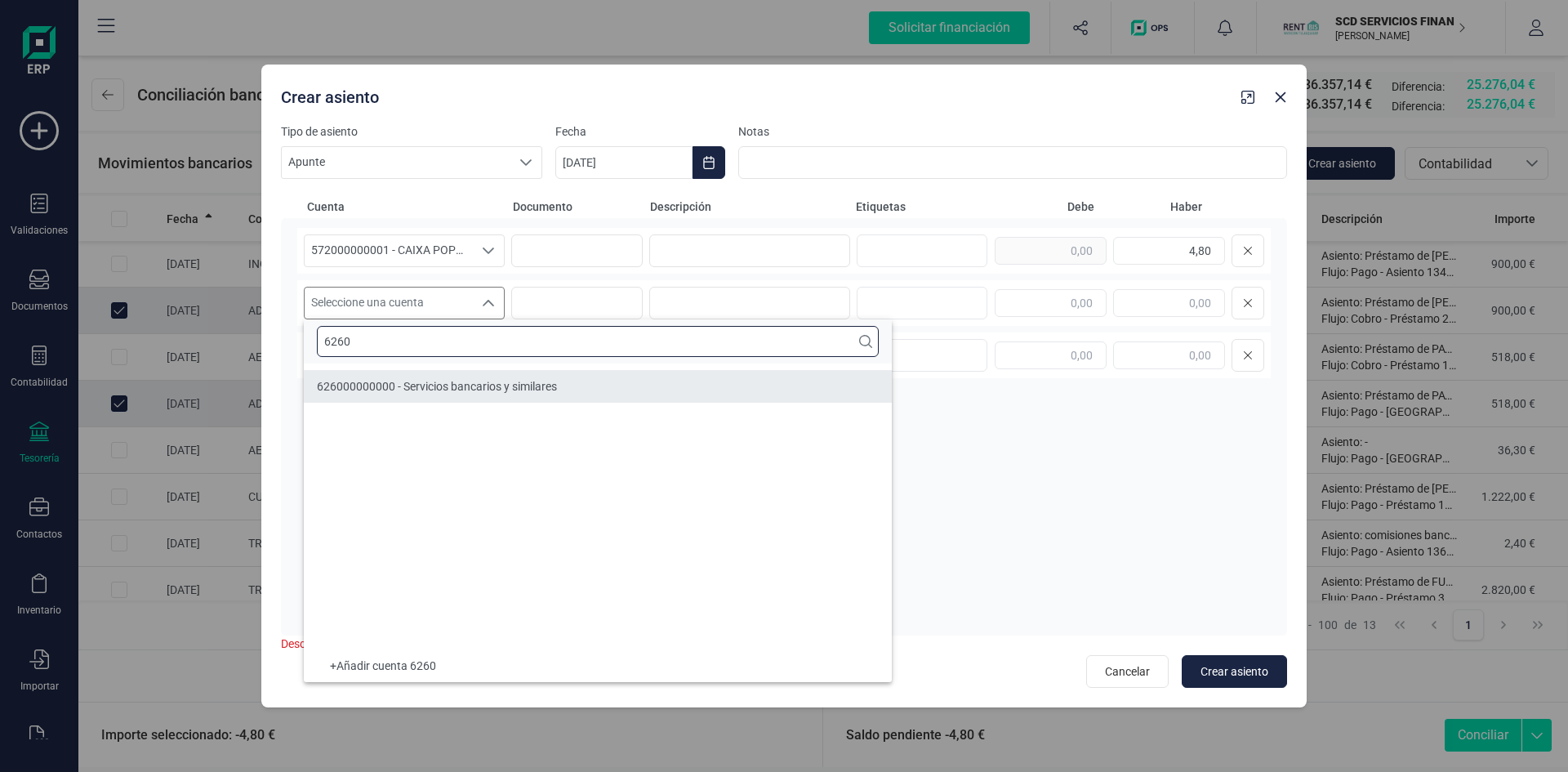
type input "6260"
click at [406, 389] on span "626000000000 - Servicios bancarios y similares" at bounding box center [437, 386] width 240 height 13
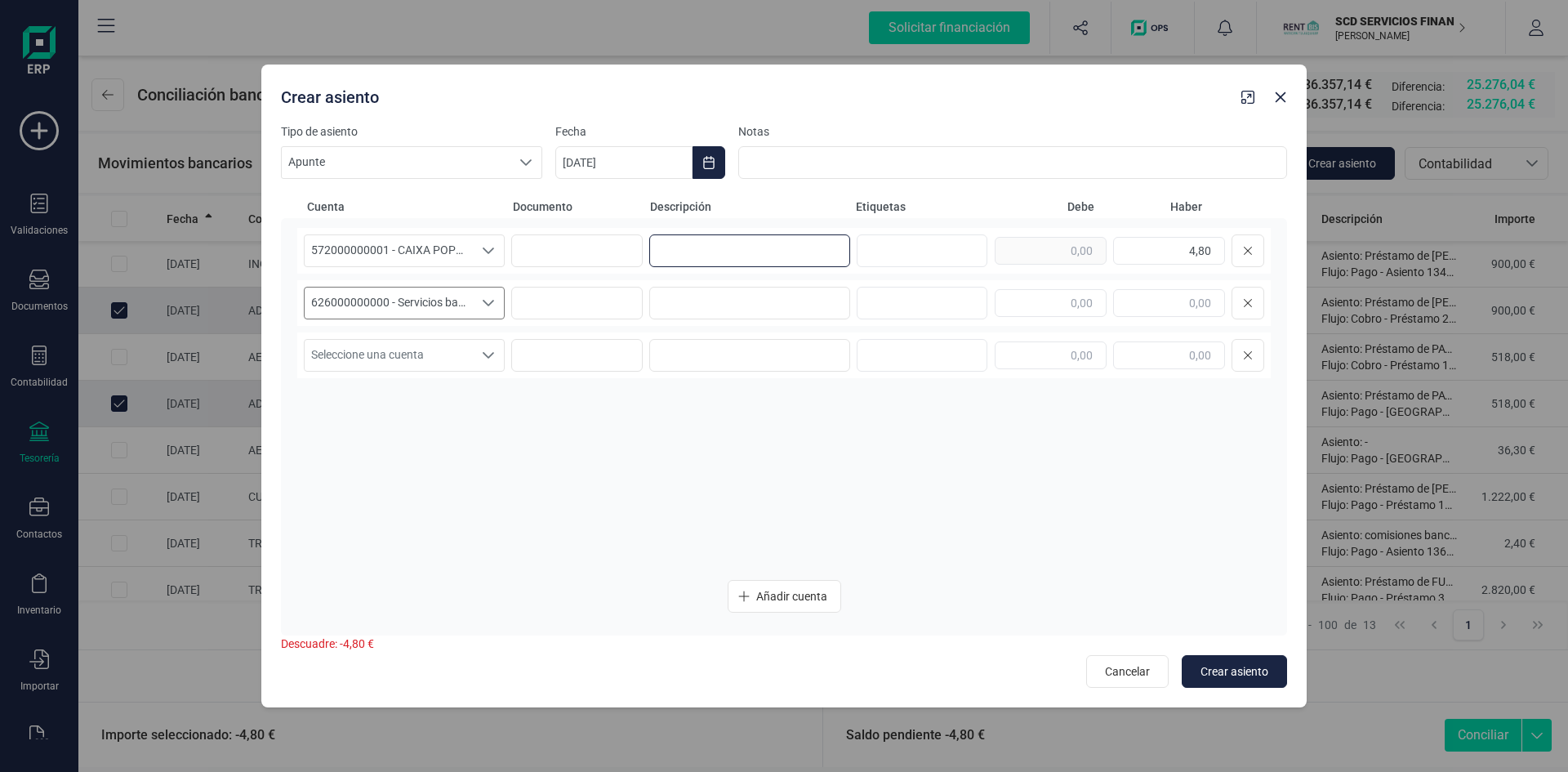
click at [722, 252] on input at bounding box center [749, 251] width 201 height 33
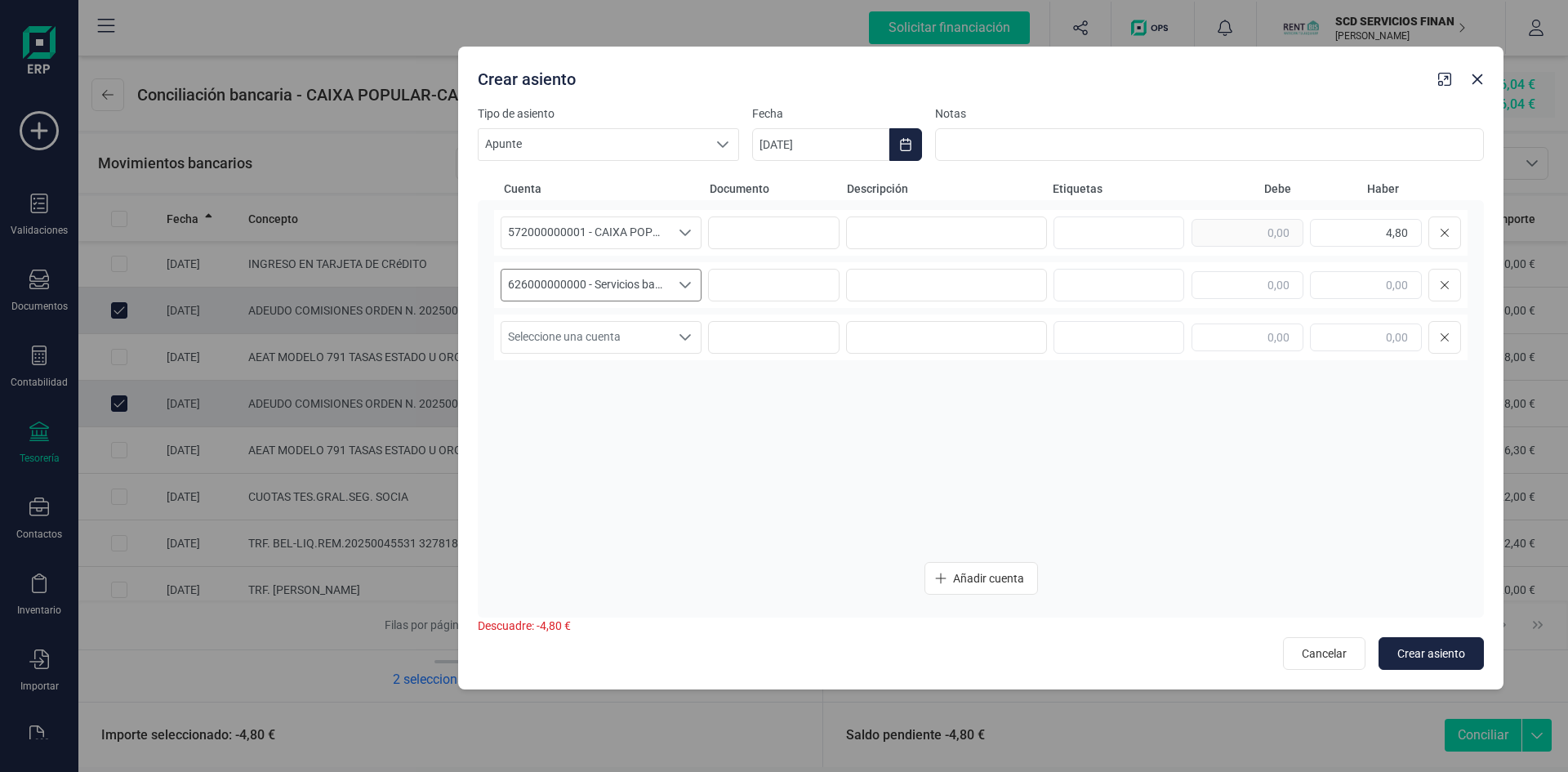
drag, startPoint x: 774, startPoint y: 85, endPoint x: 970, endPoint y: 66, distance: 196.9
click at [970, 66] on div "Crear asiento" at bounding box center [951, 76] width 960 height 30
click at [880, 232] on input at bounding box center [946, 233] width 201 height 33
type input "comisiones bancarias"
click at [860, 286] on input at bounding box center [946, 285] width 201 height 33
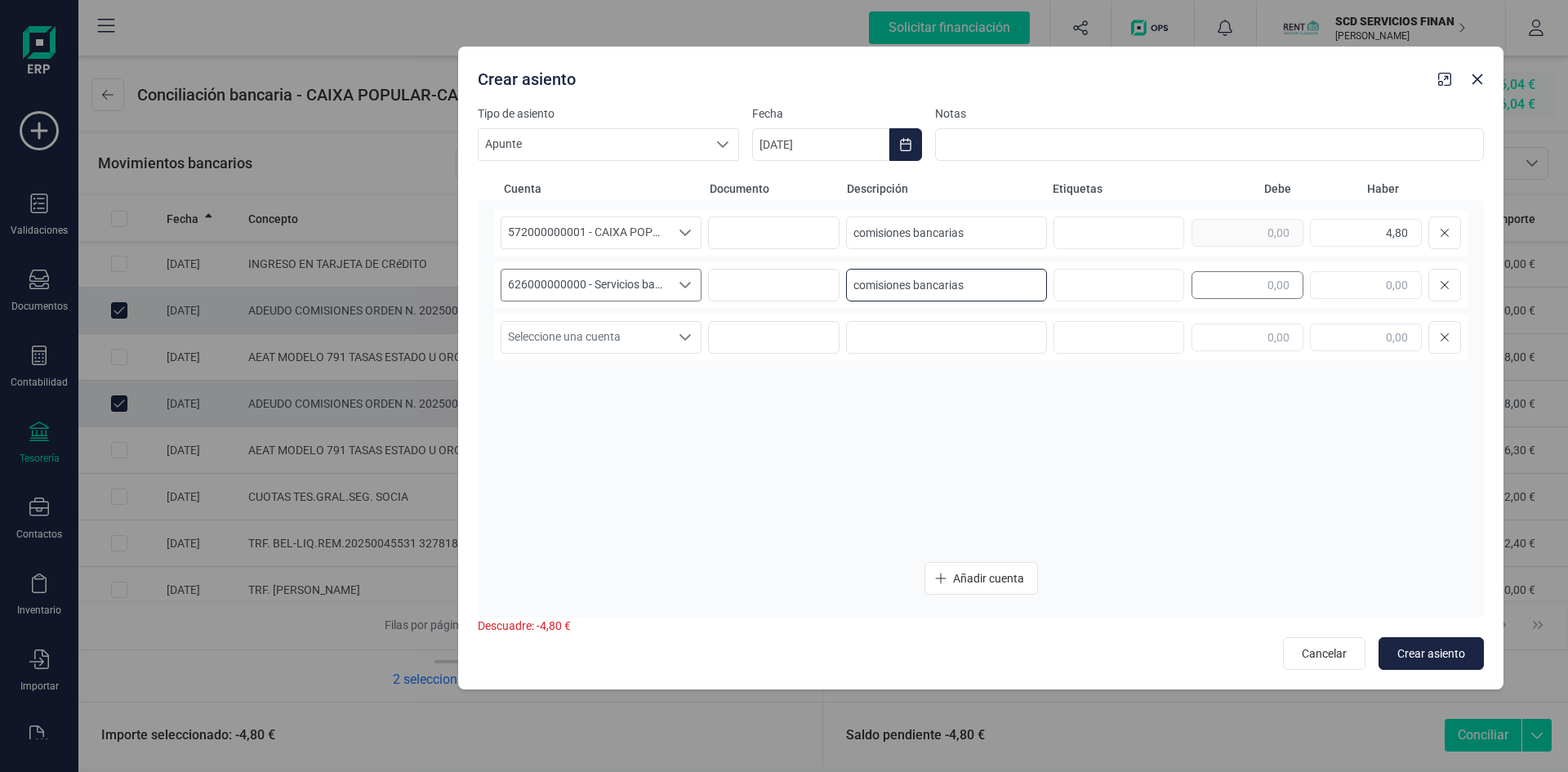
type input "comisiones bancarias"
click at [1250, 295] on input "text" at bounding box center [1247, 285] width 112 height 28
type input "4,80"
click at [1258, 348] on input "text" at bounding box center [1247, 337] width 112 height 28
click at [1436, 651] on span "Crear asiento" at bounding box center [1431, 653] width 68 height 16
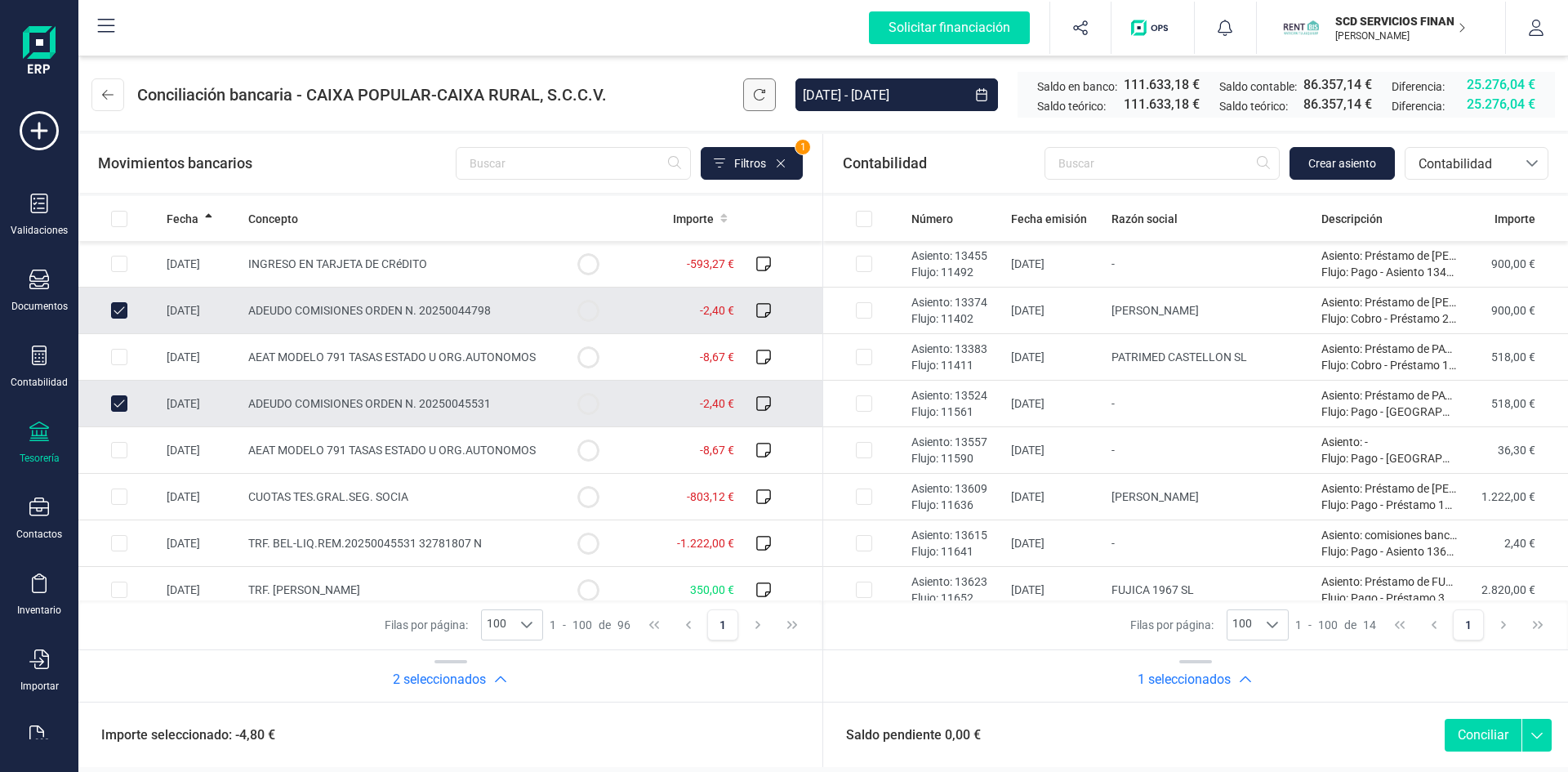
click at [758, 96] on icon at bounding box center [760, 94] width 13 height 13
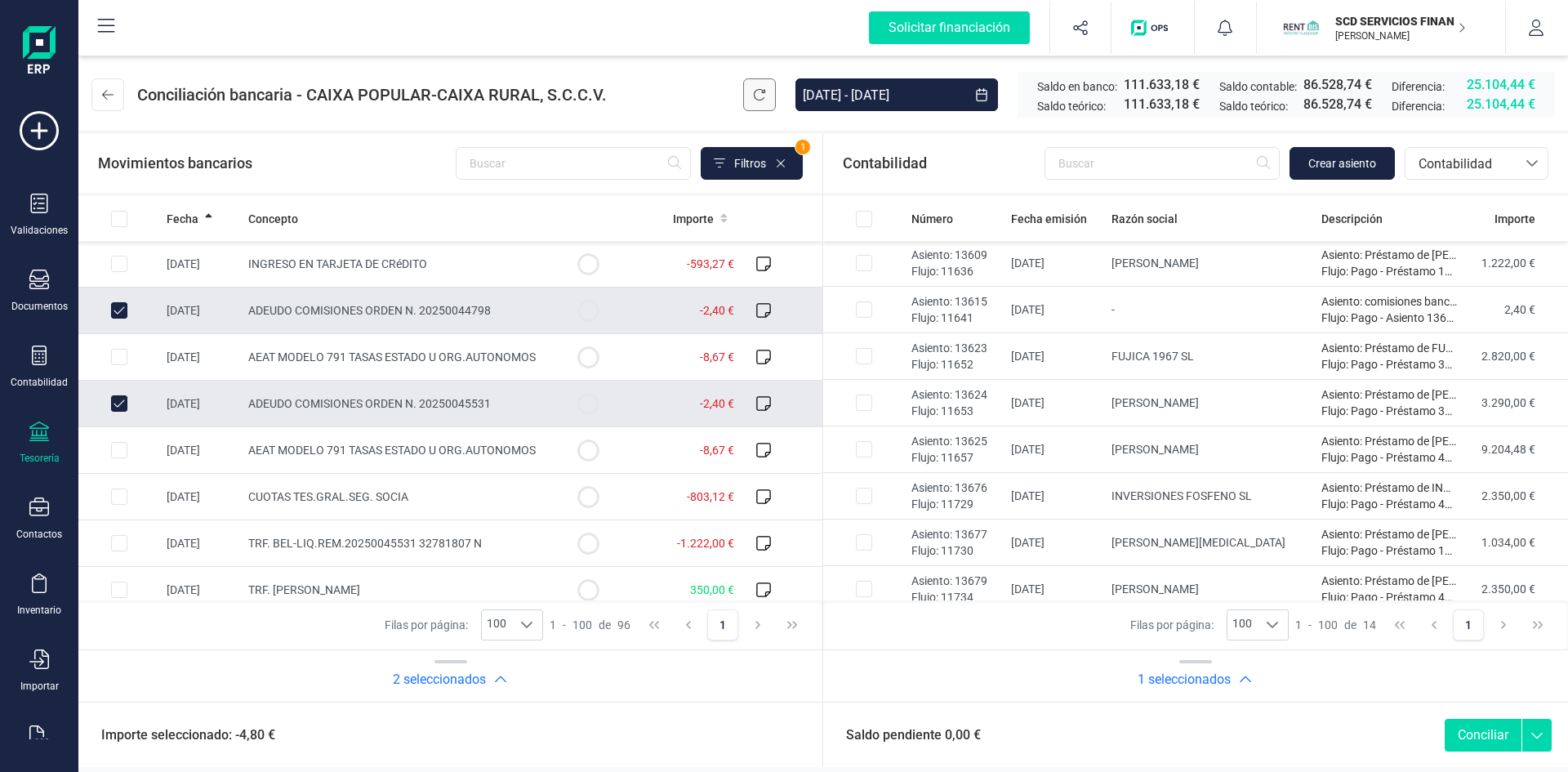
scroll to position [292, 0]
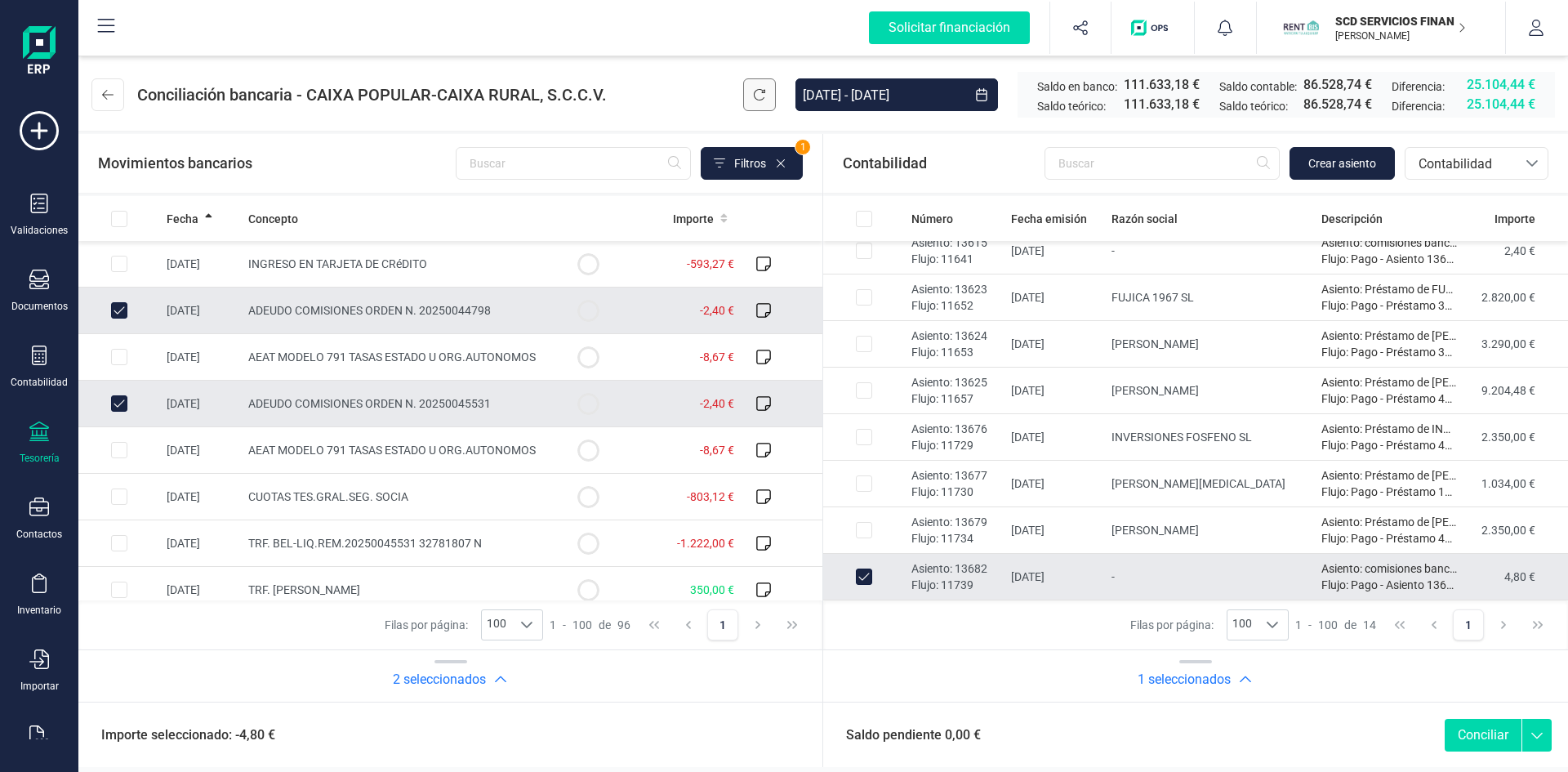
click at [1477, 738] on button "Conciliar" at bounding box center [1483, 735] width 77 height 33
checkbox input "false"
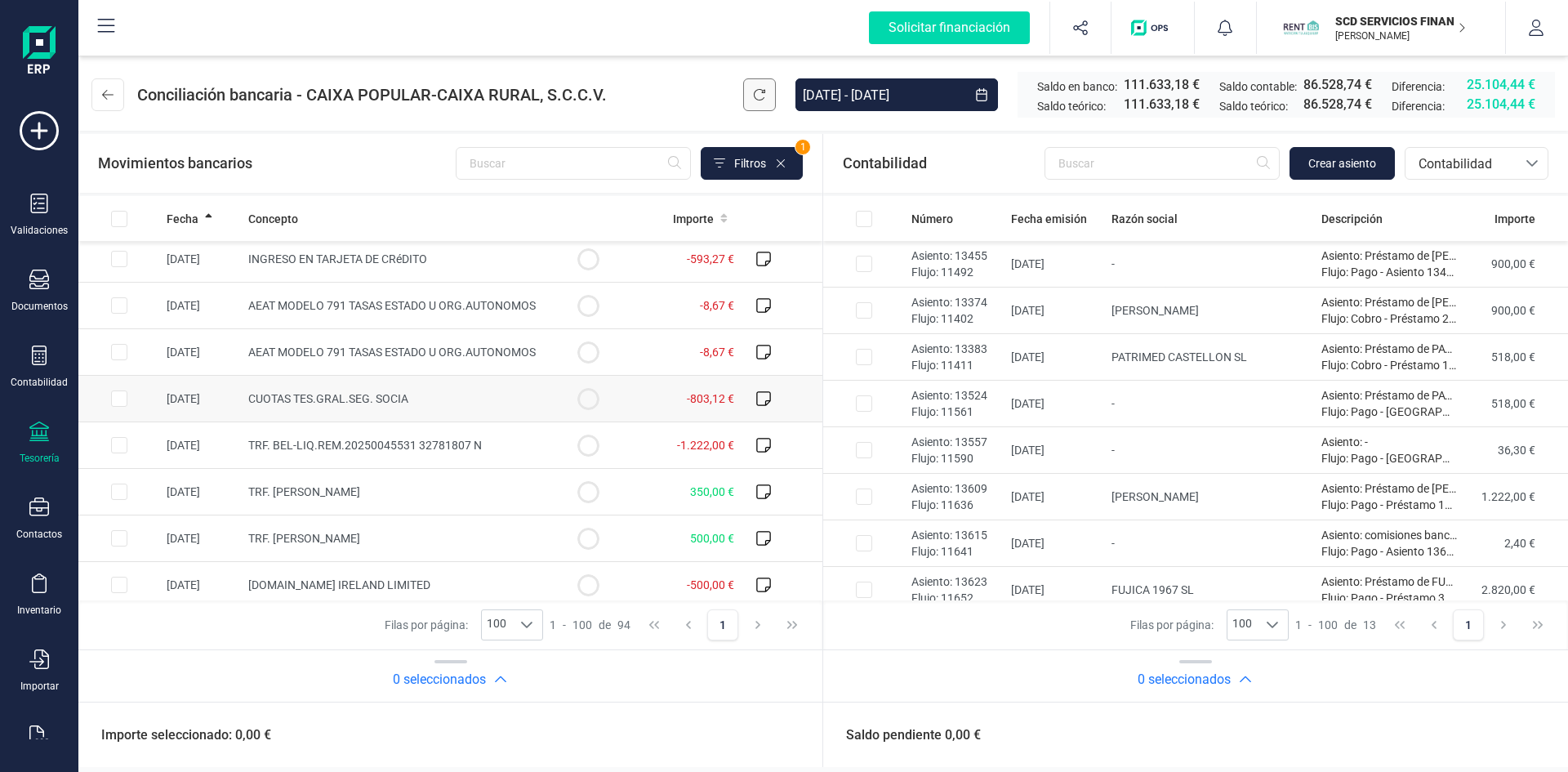
scroll to position [0, 0]
click at [859, 354] on input "Row Selected 2823531c-1beb-40a1-a3d0-50068c80d63b" at bounding box center [864, 357] width 16 height 16
checkbox input "true"
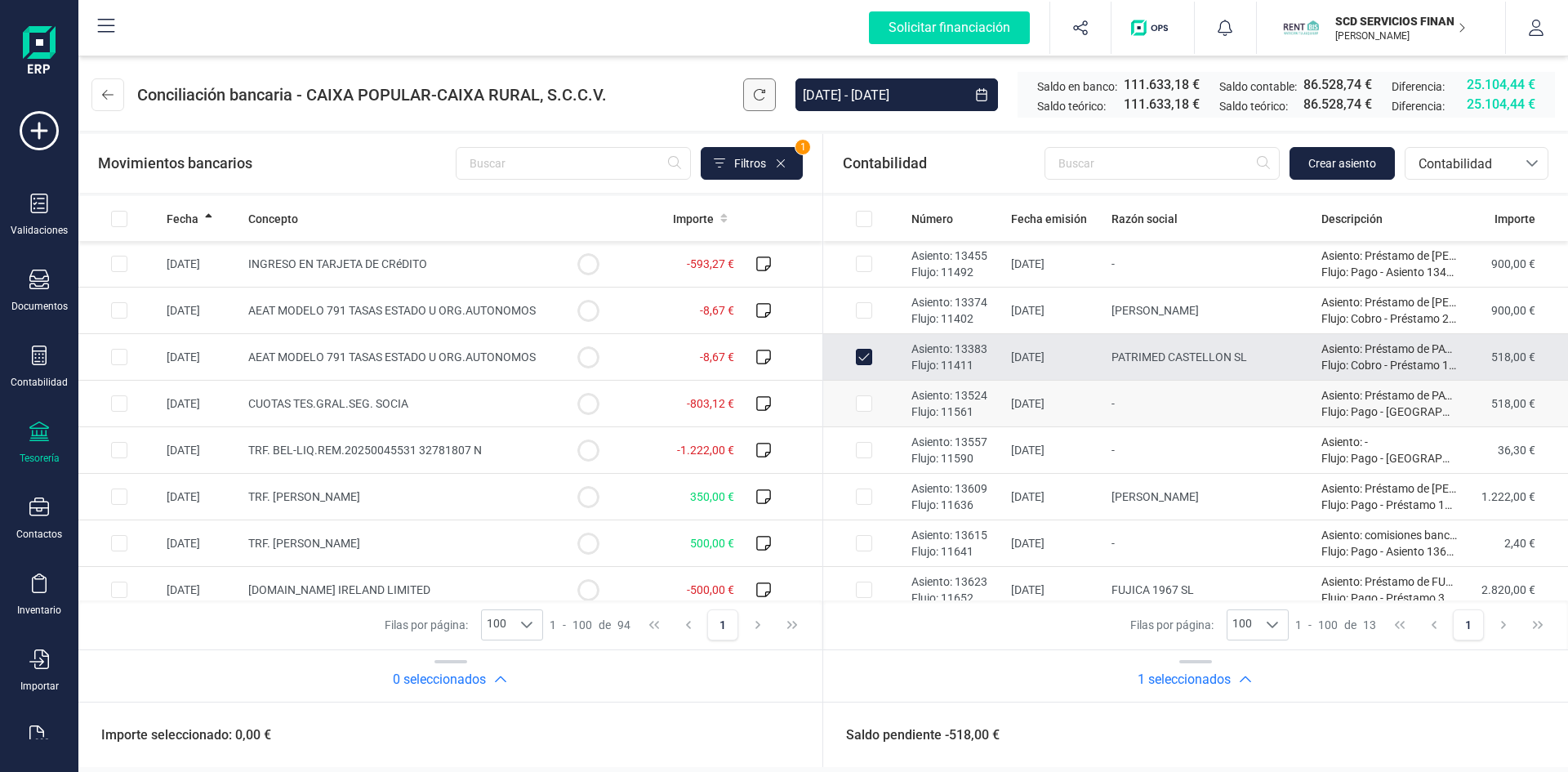
click at [866, 407] on input "Row Selected 1342c58d-4ced-4bb6-b7df-3b4b72365fb9" at bounding box center [864, 404] width 16 height 16
checkbox input "true"
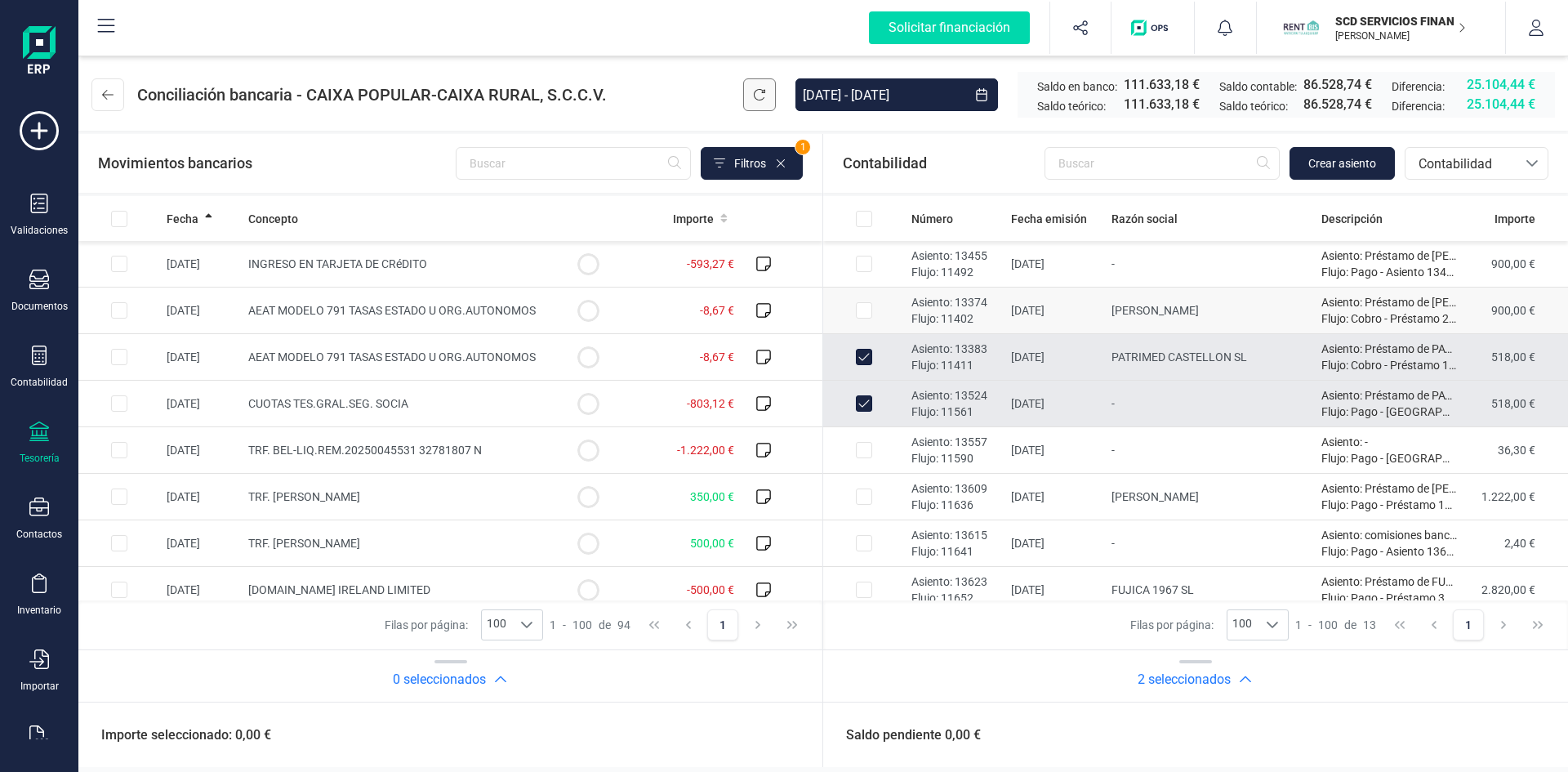
click at [866, 308] on input "Row Selected 7b2c2cdd-1989-4fbb-b91a-e406c3a86c6a" at bounding box center [864, 310] width 16 height 16
checkbox input "true"
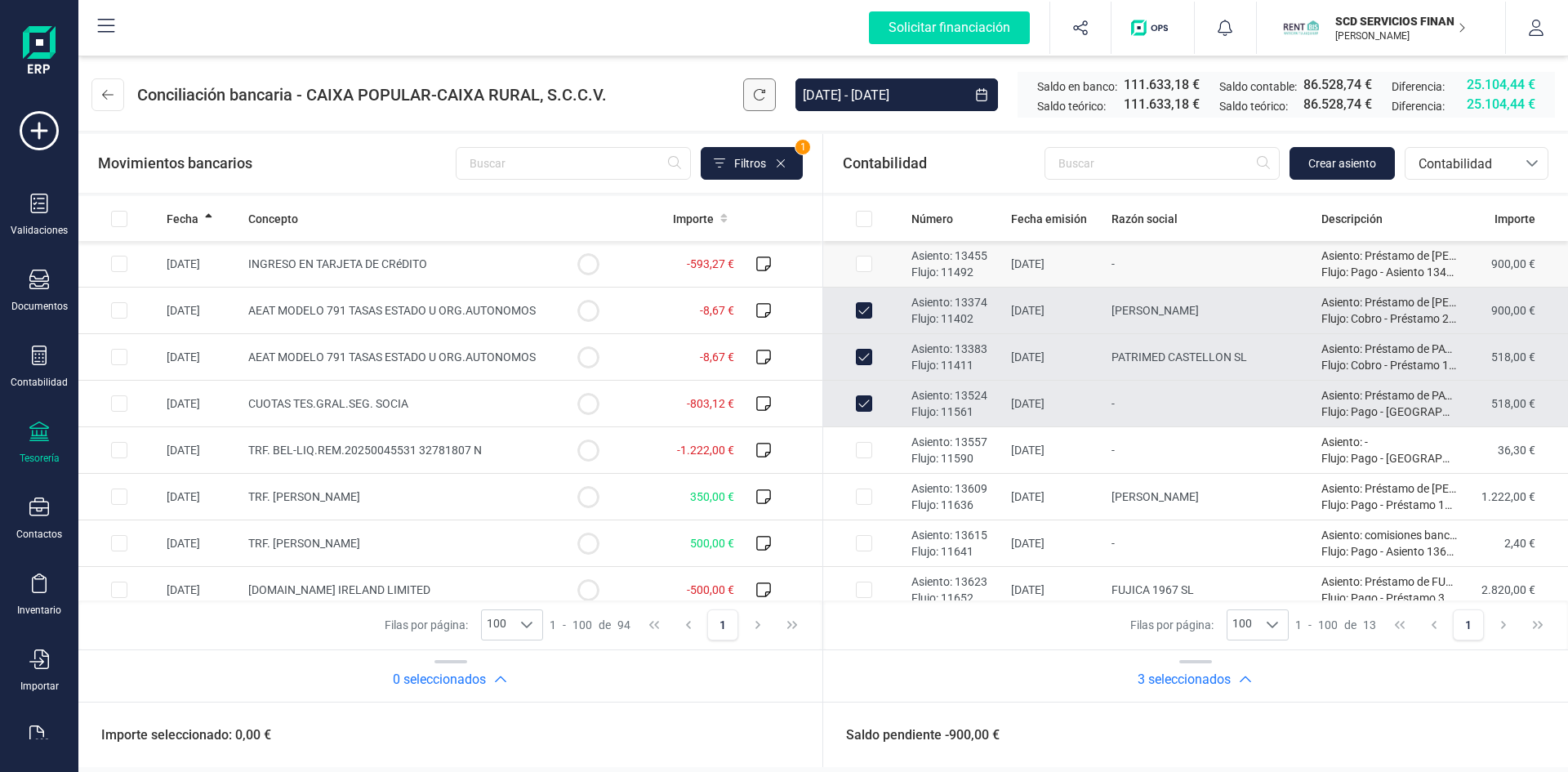
click at [866, 257] on input "Row Selected a442b3cf-203e-4fff-9956-01d673d03a11" at bounding box center [864, 264] width 16 height 16
checkbox input "true"
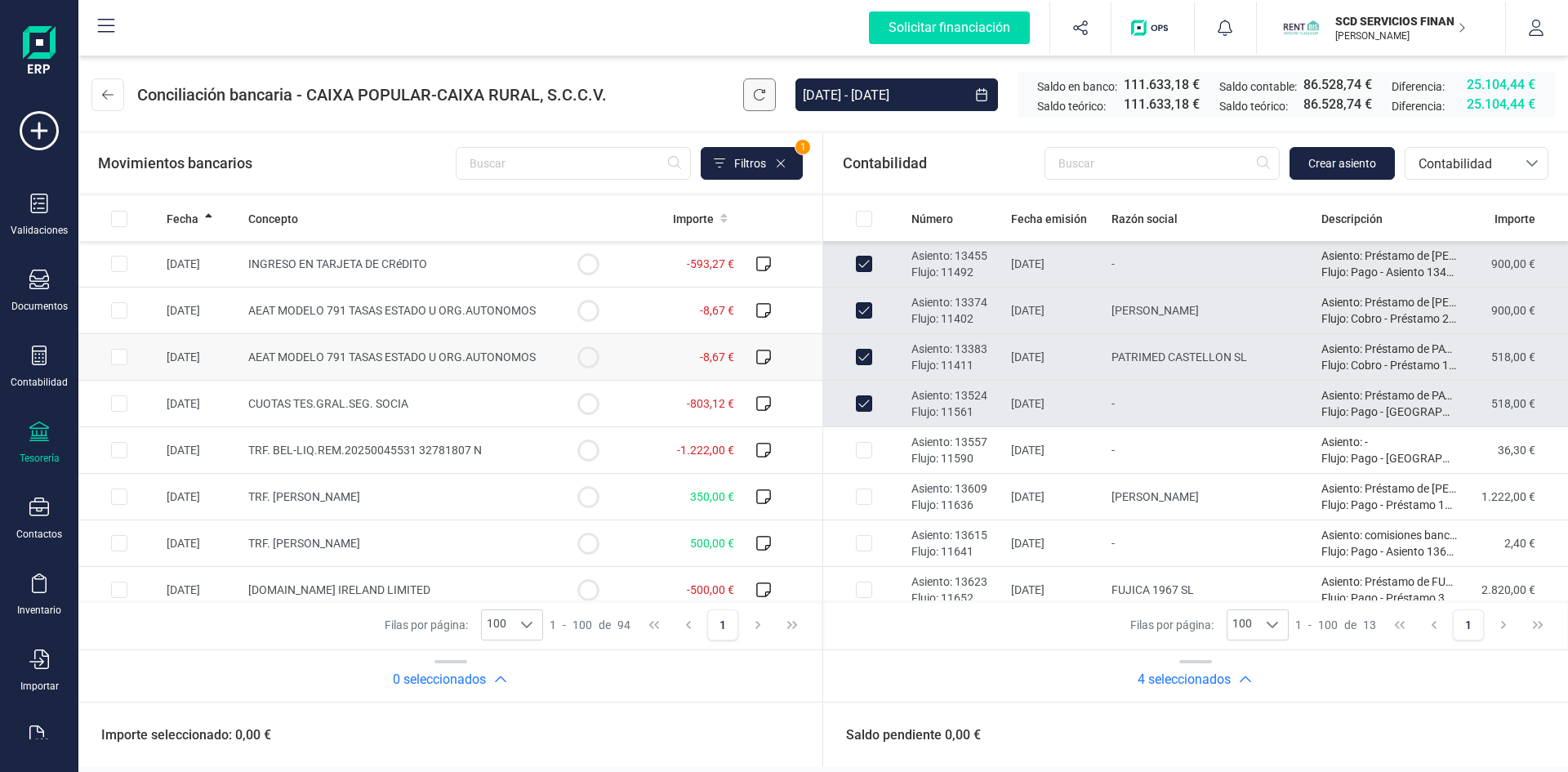
click at [121, 353] on input "Row Selected 3b58fe49-e085-4c4b-9f7d-9d615f0e5dbe" at bounding box center [119, 357] width 16 height 16
checkbox input "true"
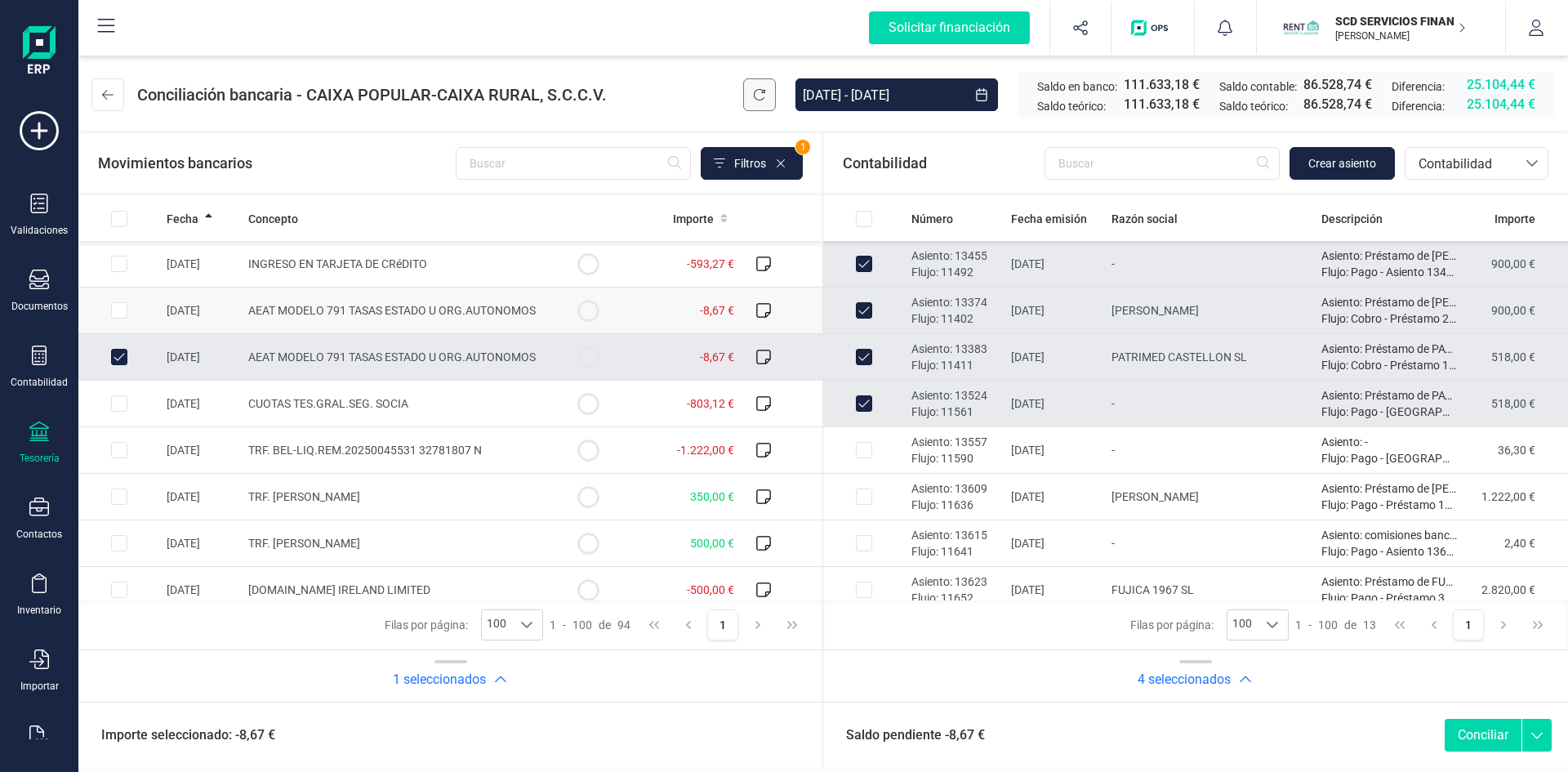
click at [117, 308] on input "Row Selected f650a9c0-3738-48d8-b557-425eb7ea74ca" at bounding box center [119, 310] width 16 height 16
checkbox input "true"
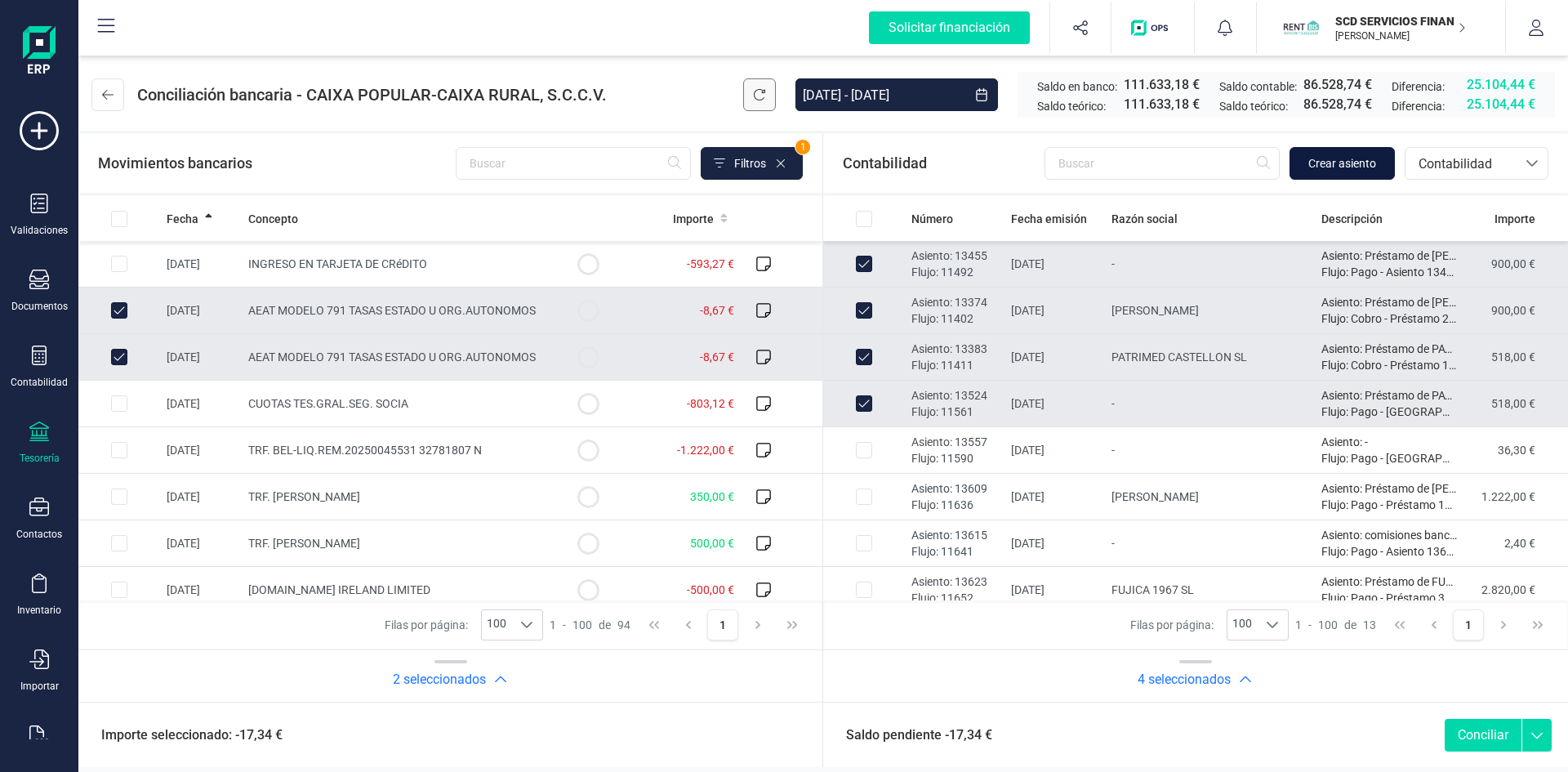
click at [1352, 162] on span "Crear asiento" at bounding box center [1342, 163] width 68 height 16
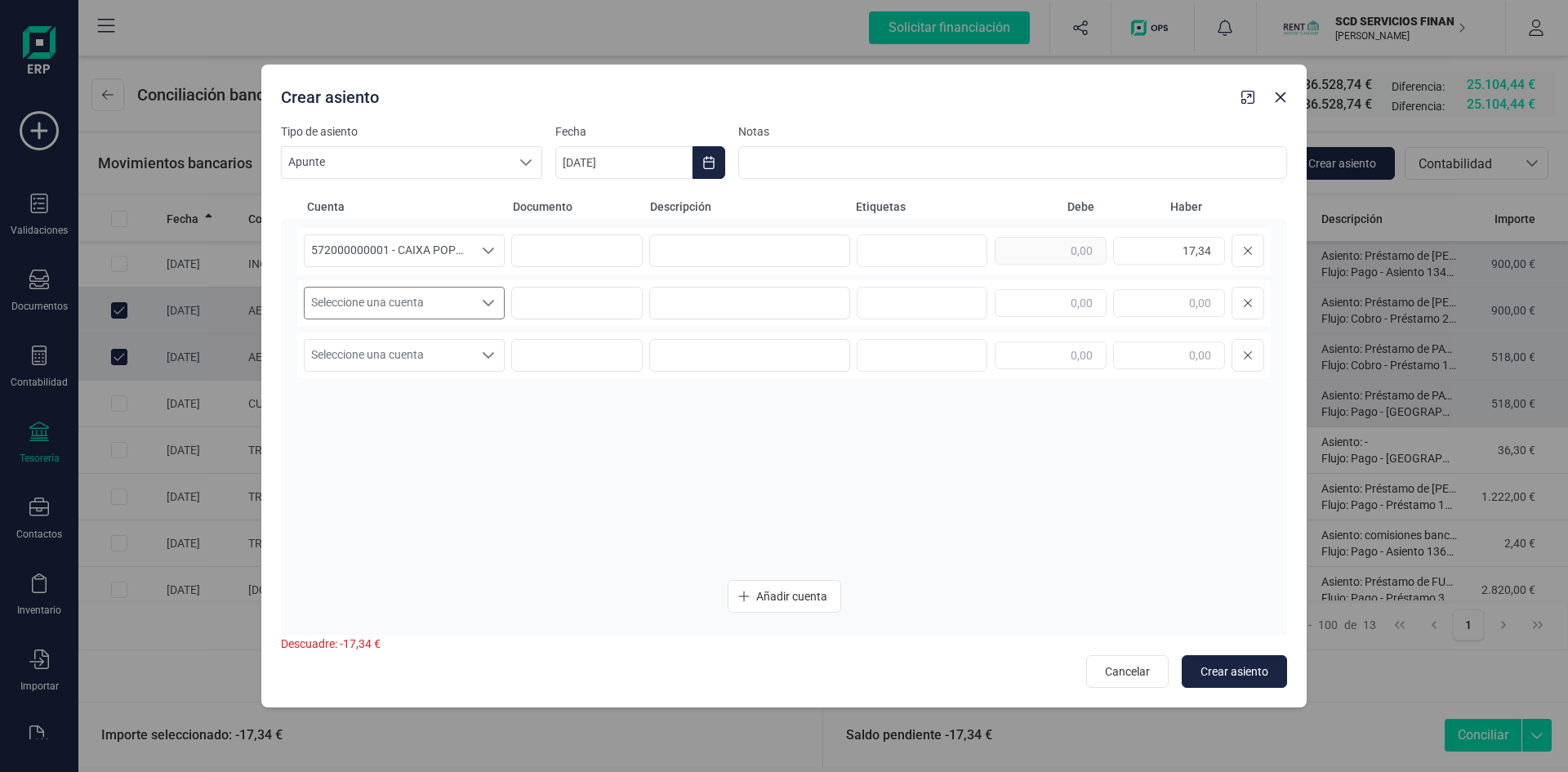
click at [487, 300] on icon "Seleccione una cuenta" at bounding box center [488, 303] width 13 height 13
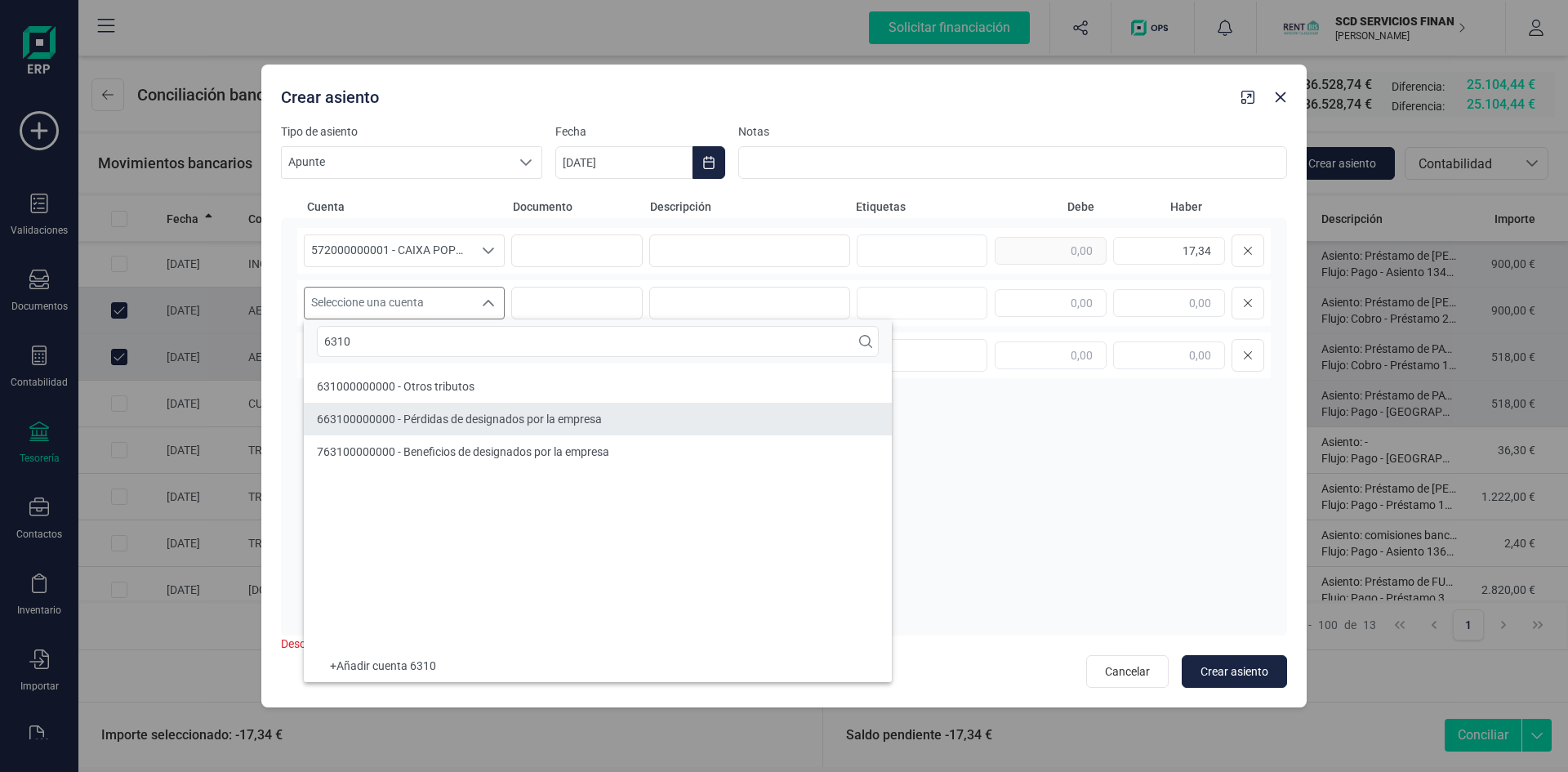
type input "6310"
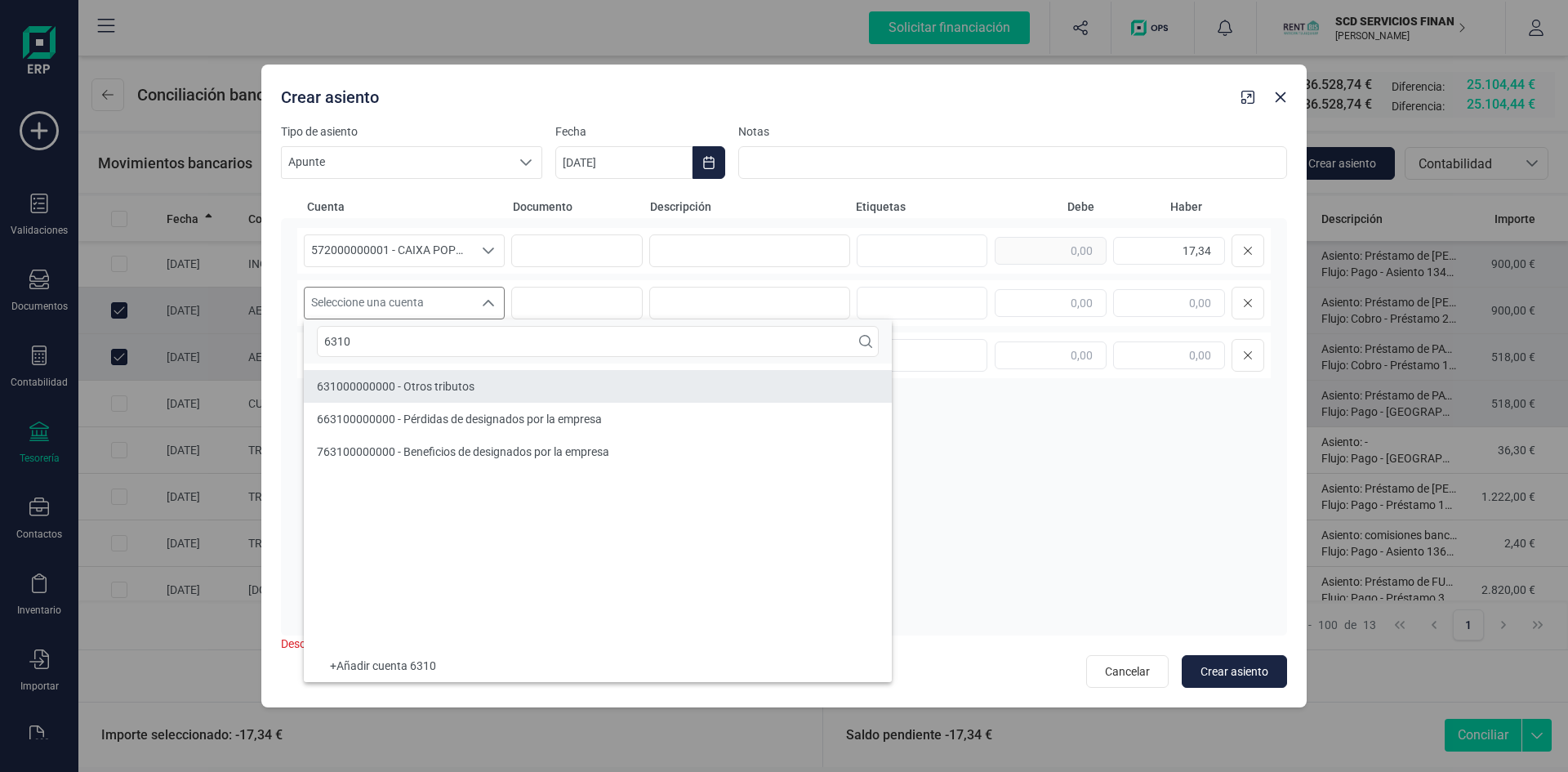
click at [360, 385] on span "631000000000 - Otros tributos" at bounding box center [395, 386] width 158 height 13
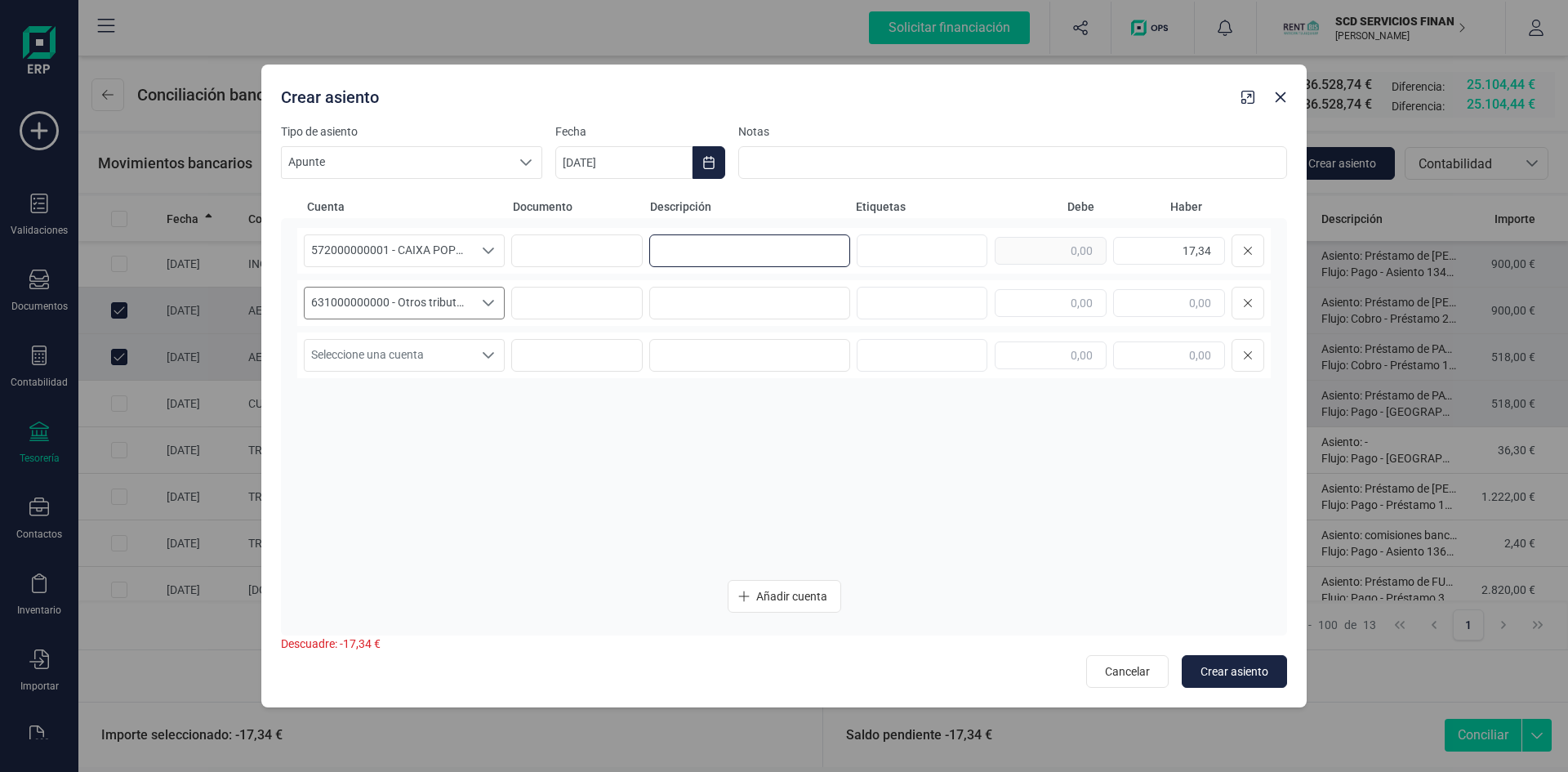
click at [688, 252] on input at bounding box center [749, 251] width 201 height 33
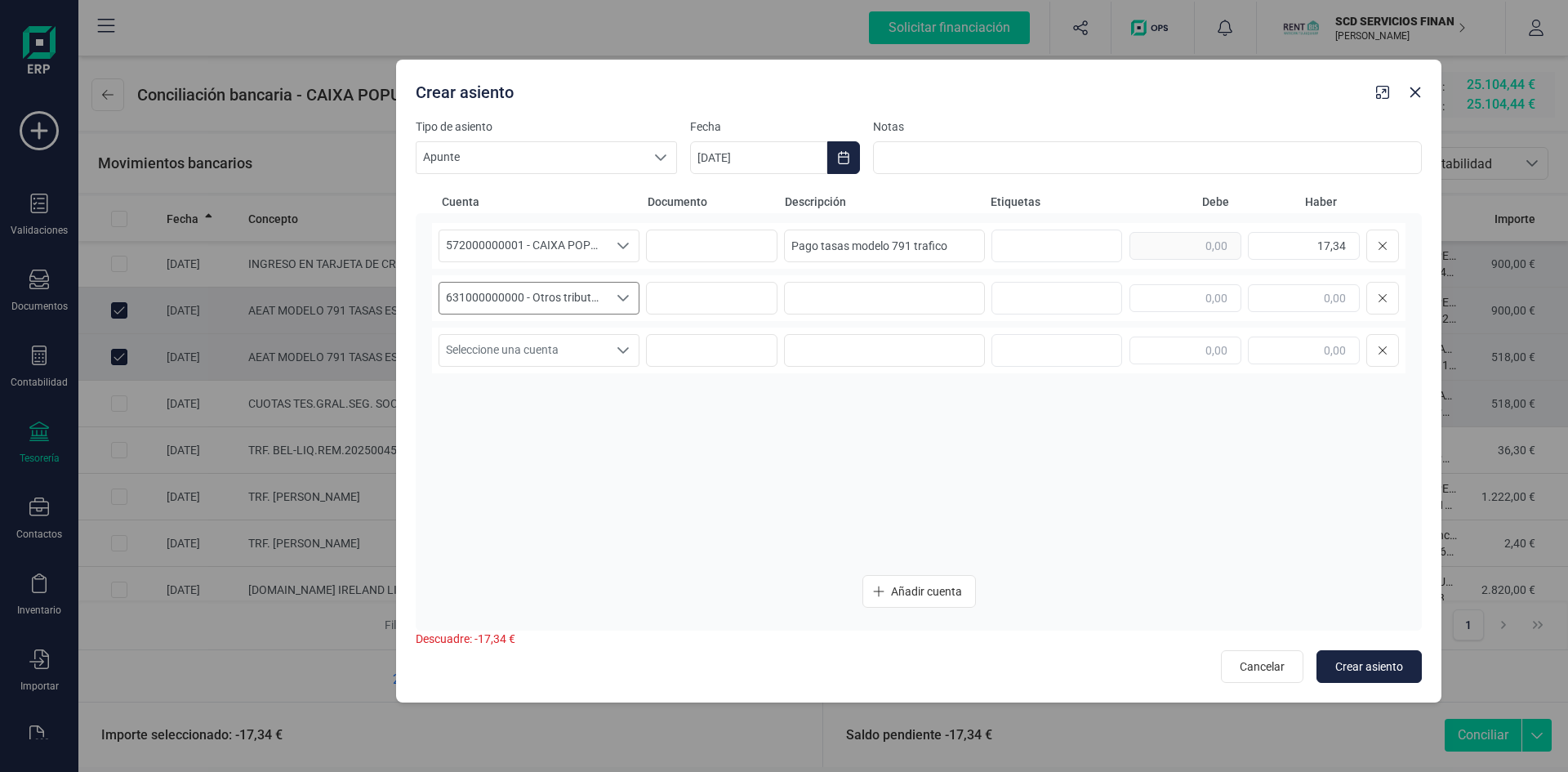
drag, startPoint x: 773, startPoint y: 77, endPoint x: 907, endPoint y: 72, distance: 134.1
click at [907, 72] on div "Crear asiento" at bounding box center [919, 89] width 1045 height 59
drag, startPoint x: 956, startPoint y: 248, endPoint x: 954, endPoint y: 215, distance: 33.1
click at [956, 247] on input "Pago tasas modelo 791 trafico" at bounding box center [885, 246] width 201 height 33
drag, startPoint x: 955, startPoint y: 242, endPoint x: 781, endPoint y: 247, distance: 174.1
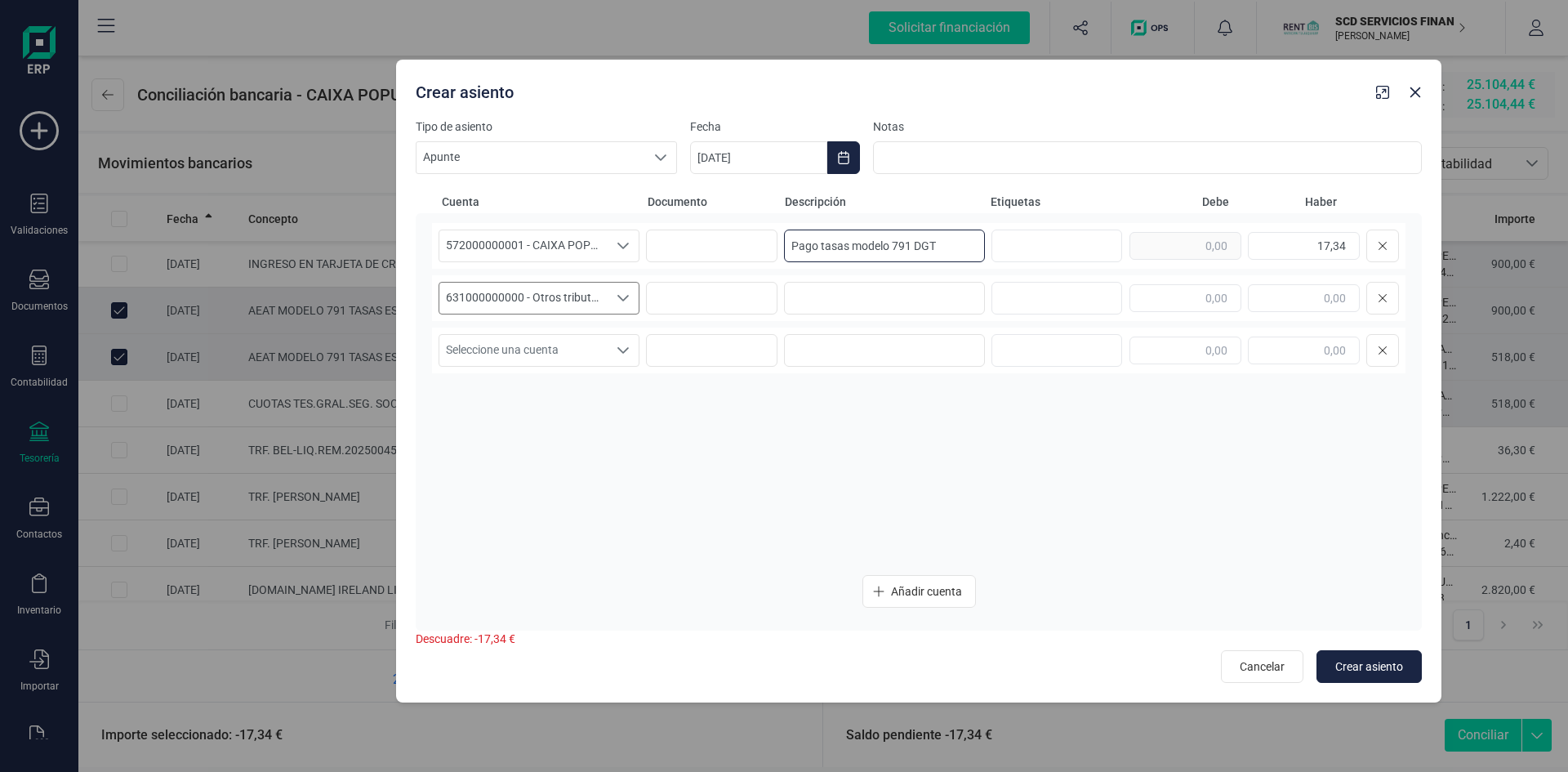
click at [782, 247] on div "572000000001 - CAIXA POPULAR-CAIXA RURAL, S.C.C.V. 572000000001 - CAIXA POPULAR…" at bounding box center [919, 246] width 973 height 46
type input "Pago tasas modelo 791 DGT"
click at [840, 304] on input at bounding box center [885, 298] width 201 height 33
paste input "Pago tasas modelo 791 DGT"
type input "Pago tasas modelo 791 DGT"
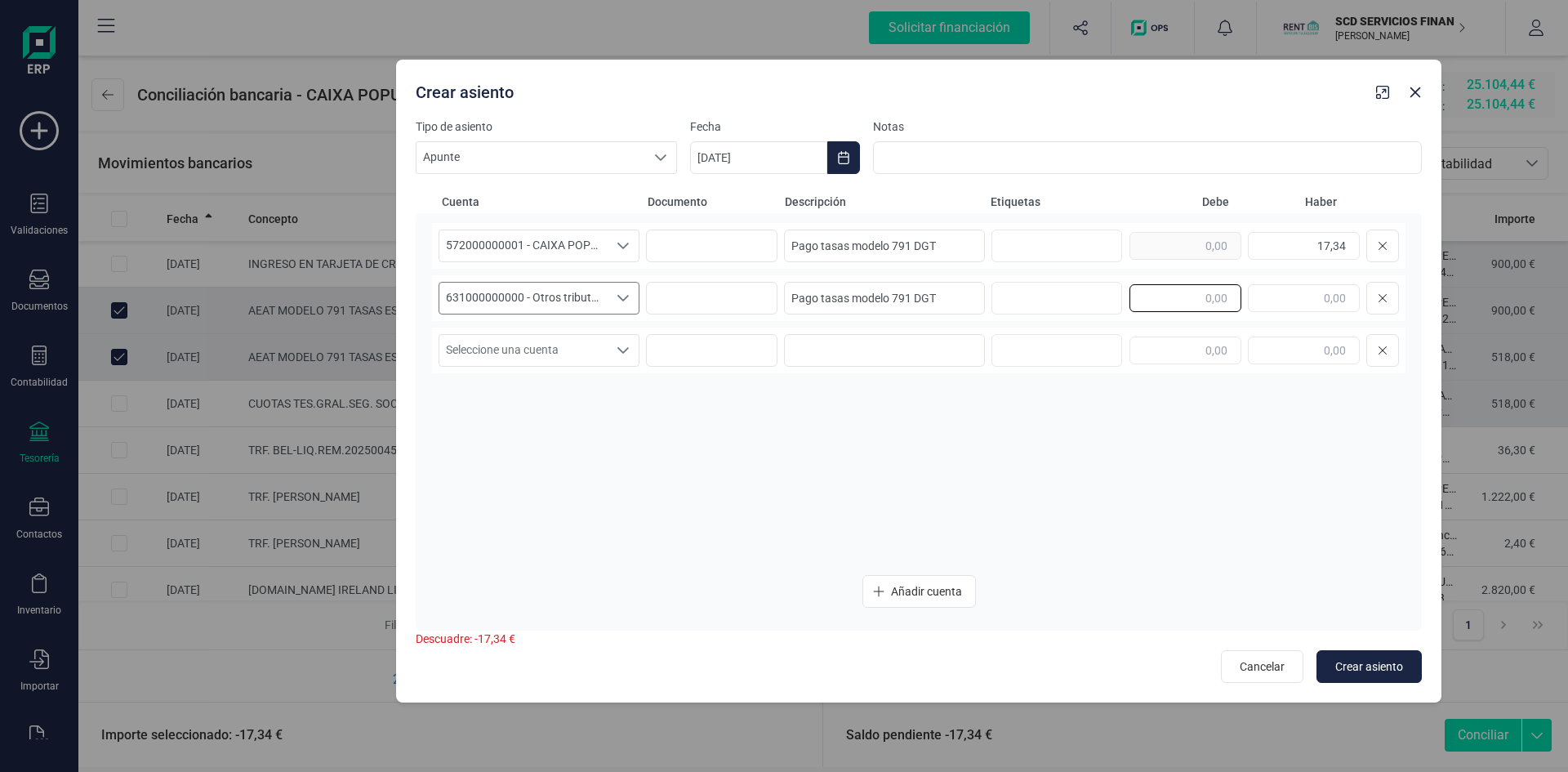
click at [1151, 292] on input "text" at bounding box center [1186, 298] width 112 height 28
type input "17,34"
click at [1072, 345] on input "text" at bounding box center [1054, 350] width 104 height 26
click at [1374, 659] on span "Crear asiento" at bounding box center [1369, 666] width 68 height 16
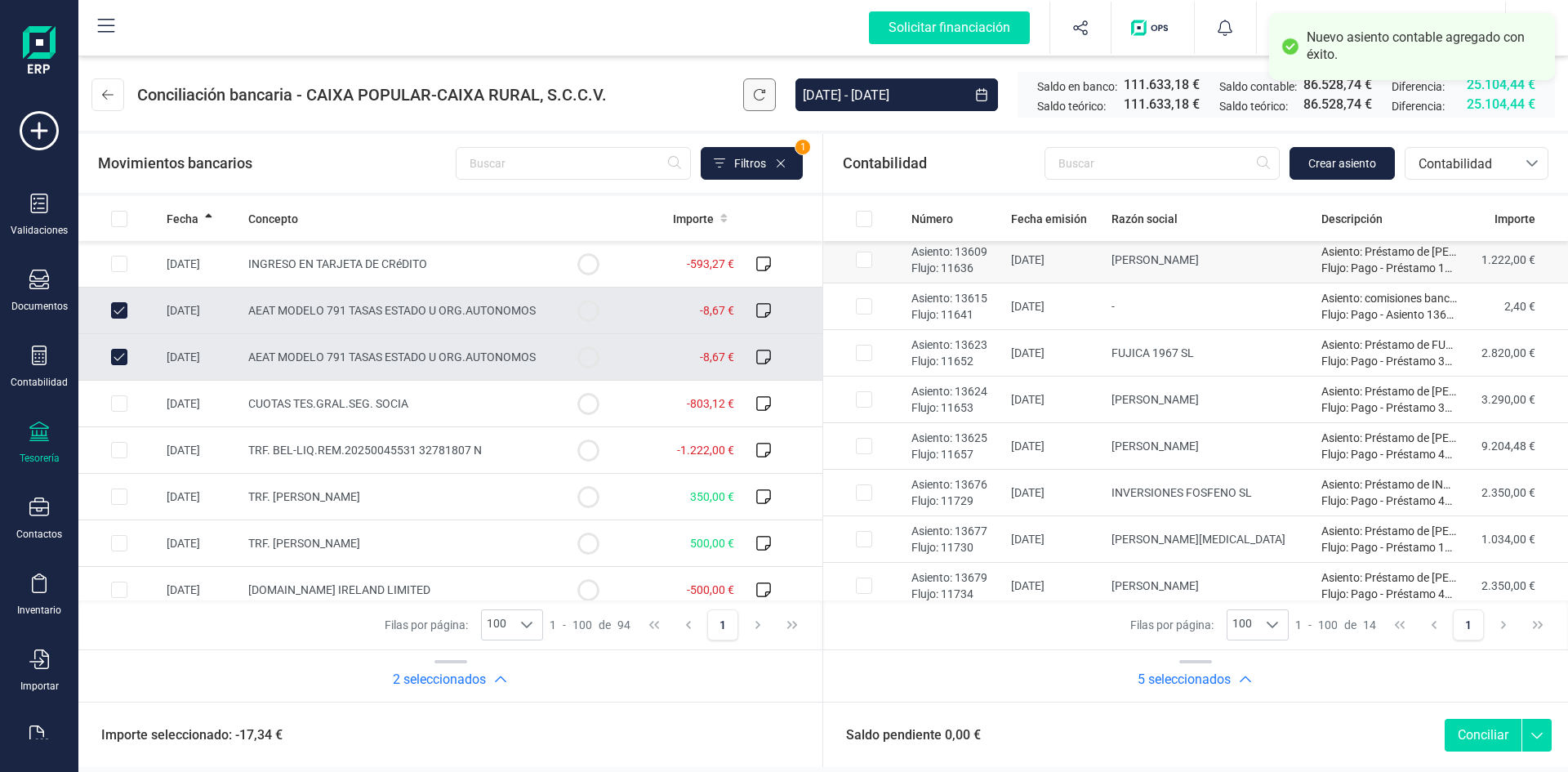
scroll to position [292, 0]
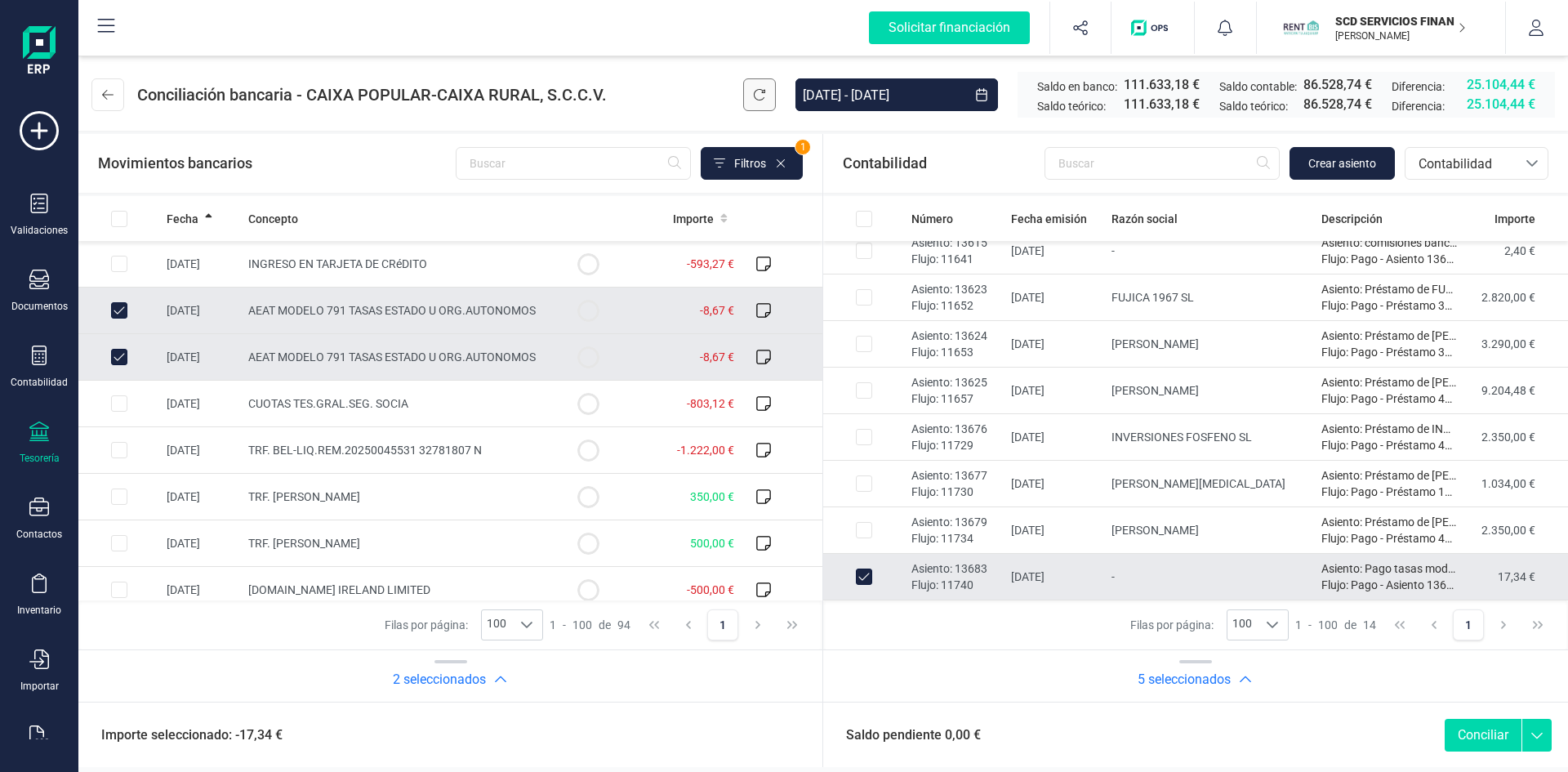
click at [1473, 735] on button "Conciliar" at bounding box center [1483, 735] width 77 height 33
checkbox input "false"
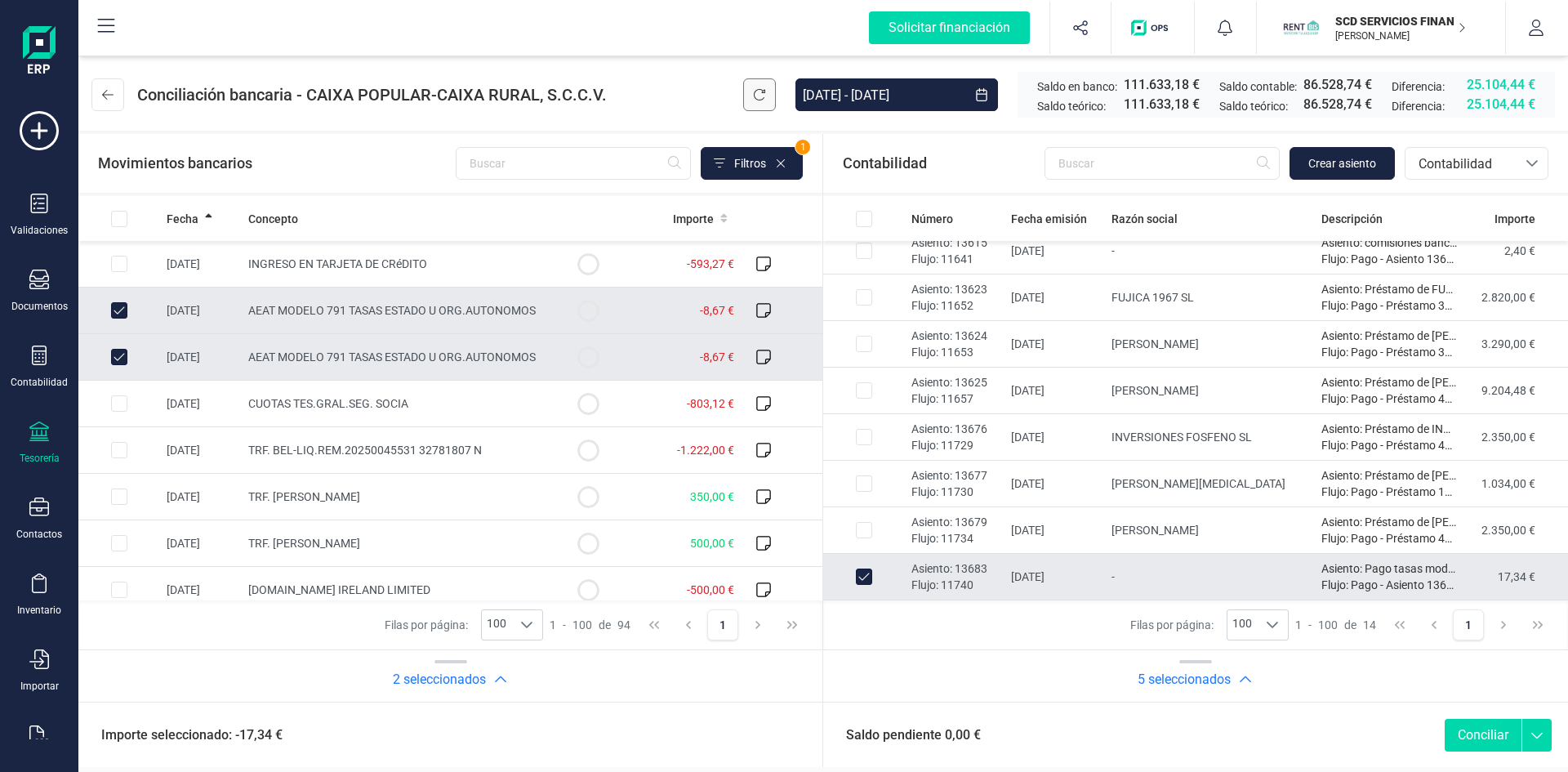
checkbox input "false"
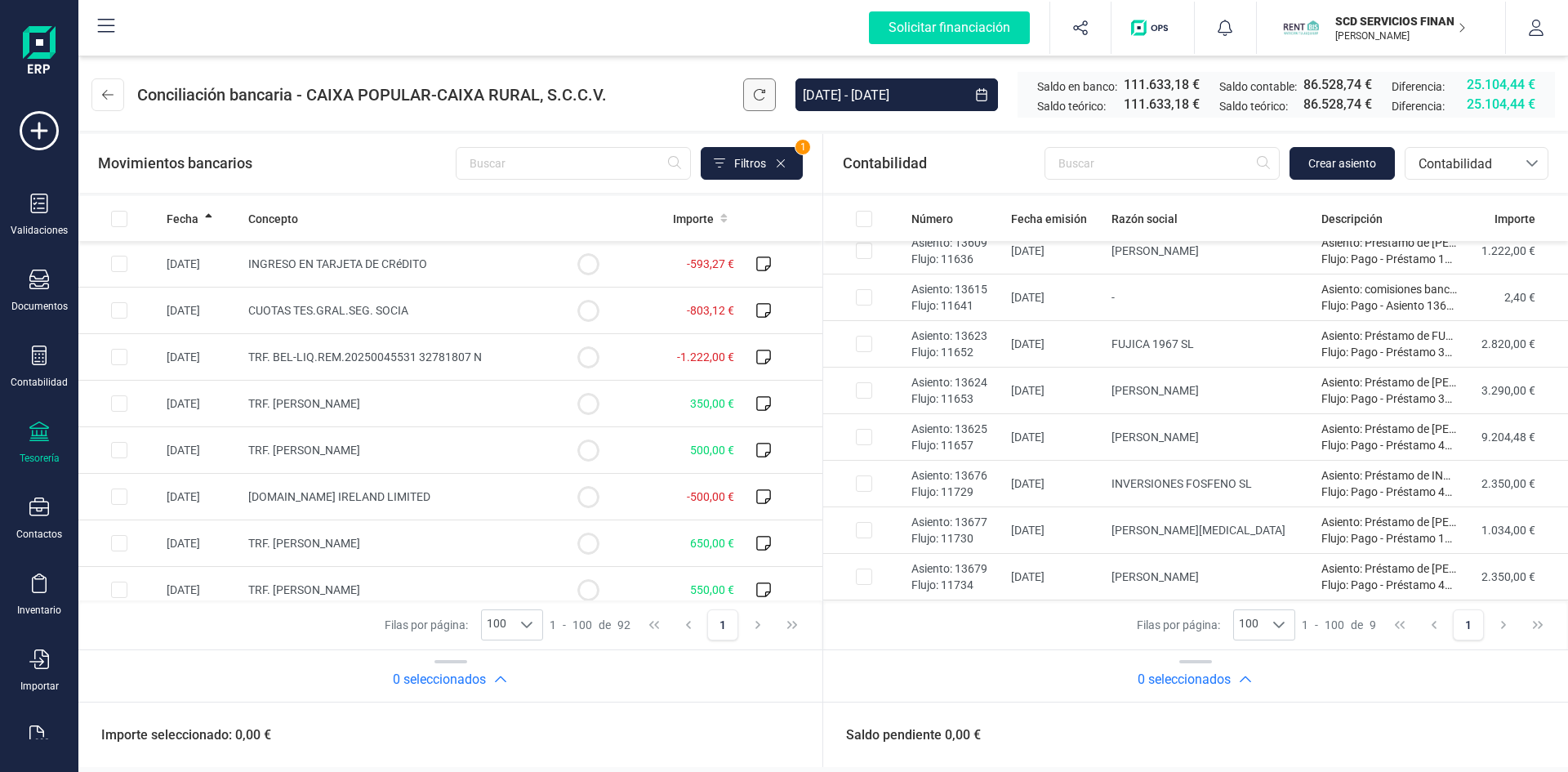
scroll to position [60, 0]
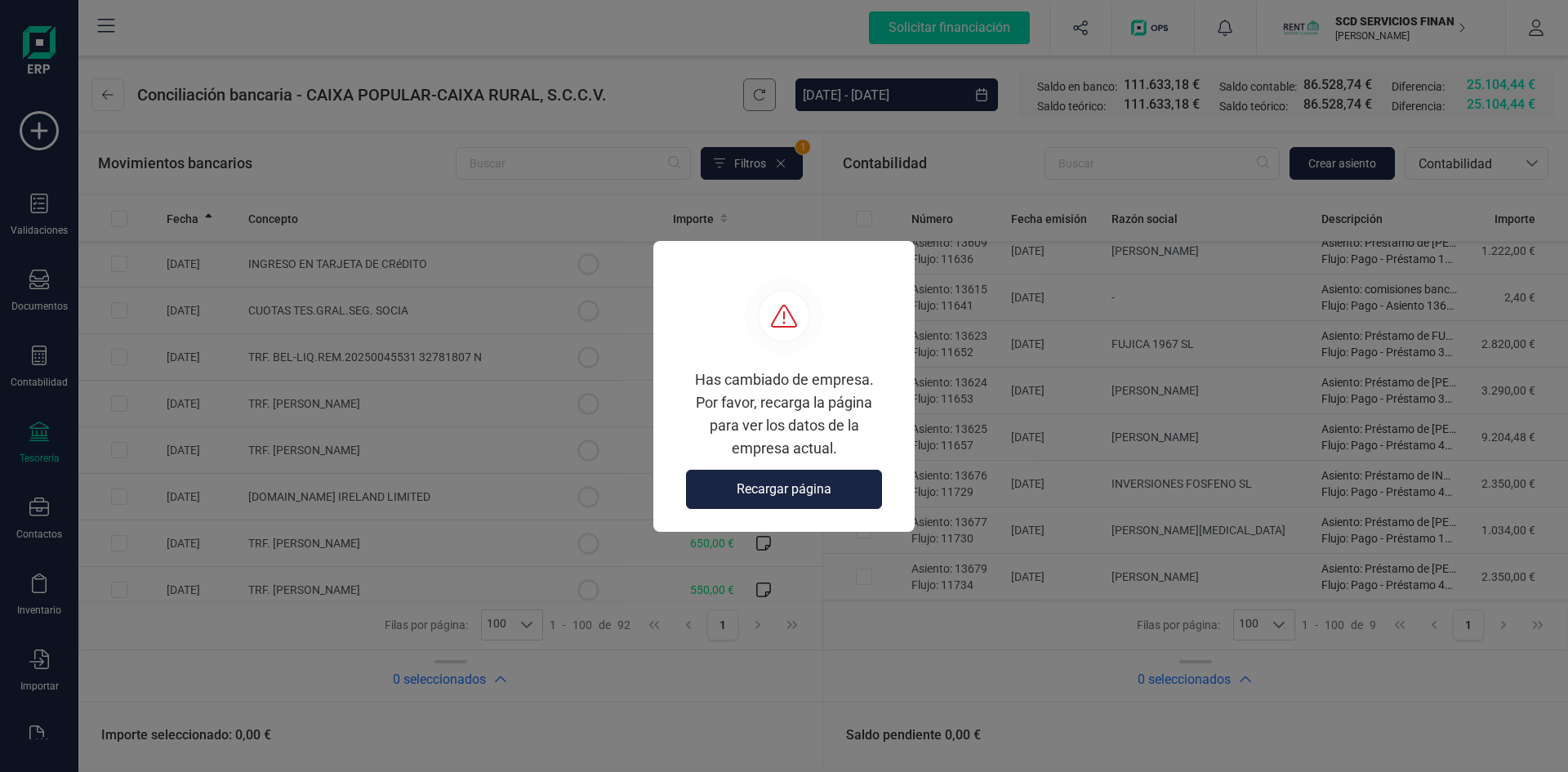
click at [898, 258] on div "Has cambiado de empresa. Por favor, recarga la página para ver los datos de la …" at bounding box center [784, 386] width 262 height 290
drag, startPoint x: 898, startPoint y: 258, endPoint x: 823, endPoint y: 270, distance: 76.0
click at [871, 267] on div "Has cambiado de empresa. Por favor, recarga la página para ver los datos de la …" at bounding box center [784, 386] width 262 height 290
click at [722, 276] on div "Has cambiado de empresa. Por favor, recarga la página para ver los datos de la …" at bounding box center [784, 386] width 262 height 290
click at [688, 267] on div "Has cambiado de empresa. Por favor, recarga la página para ver los datos de la …" at bounding box center [784, 386] width 262 height 290
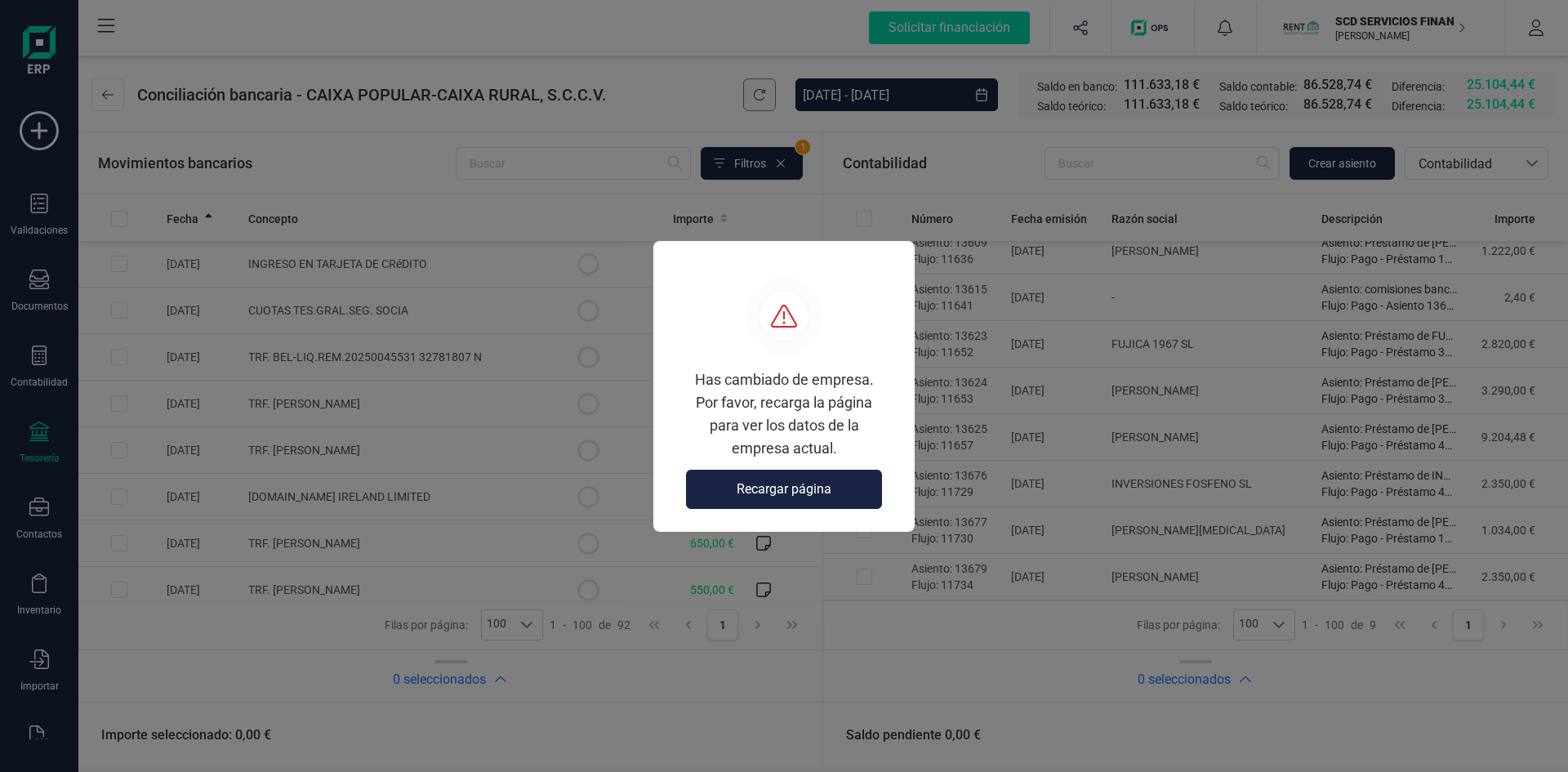
click at [875, 300] on div "Has cambiado de empresa. Por favor, recarga la página para ver los datos de la …" at bounding box center [784, 372] width 222 height 193
drag, startPoint x: 881, startPoint y: 472, endPoint x: 877, endPoint y: 460, distance: 12.6
click at [882, 466] on div "Has cambiado de empresa. Por favor, recarga la página para ver los datos de la …" at bounding box center [784, 386] width 262 height 290
click at [793, 484] on span "Recargar página" at bounding box center [784, 489] width 94 height 20
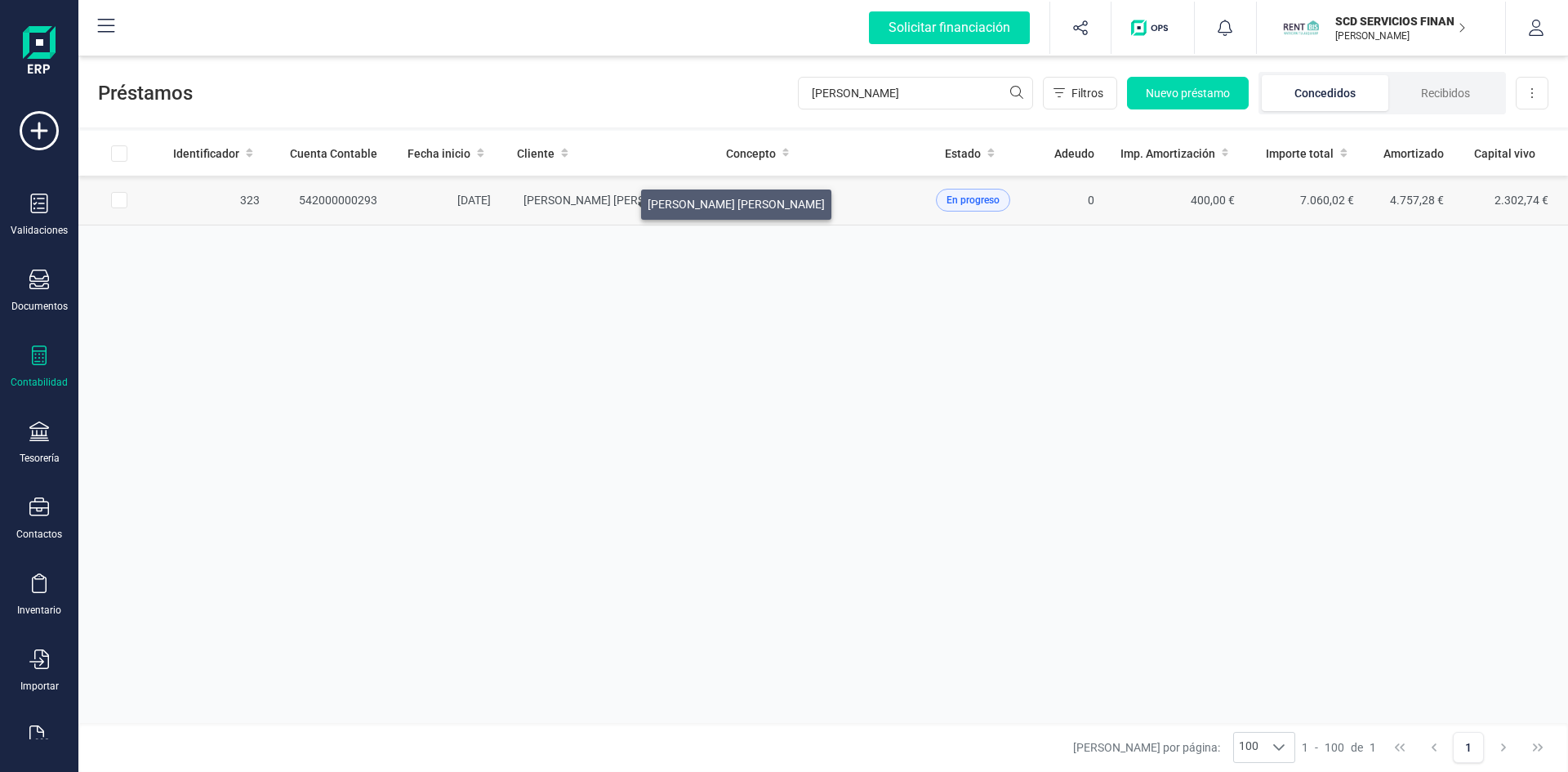
type input "javier sosa"
click at [621, 200] on span "[PERSON_NAME]" at bounding box center [612, 200] width 177 height 13
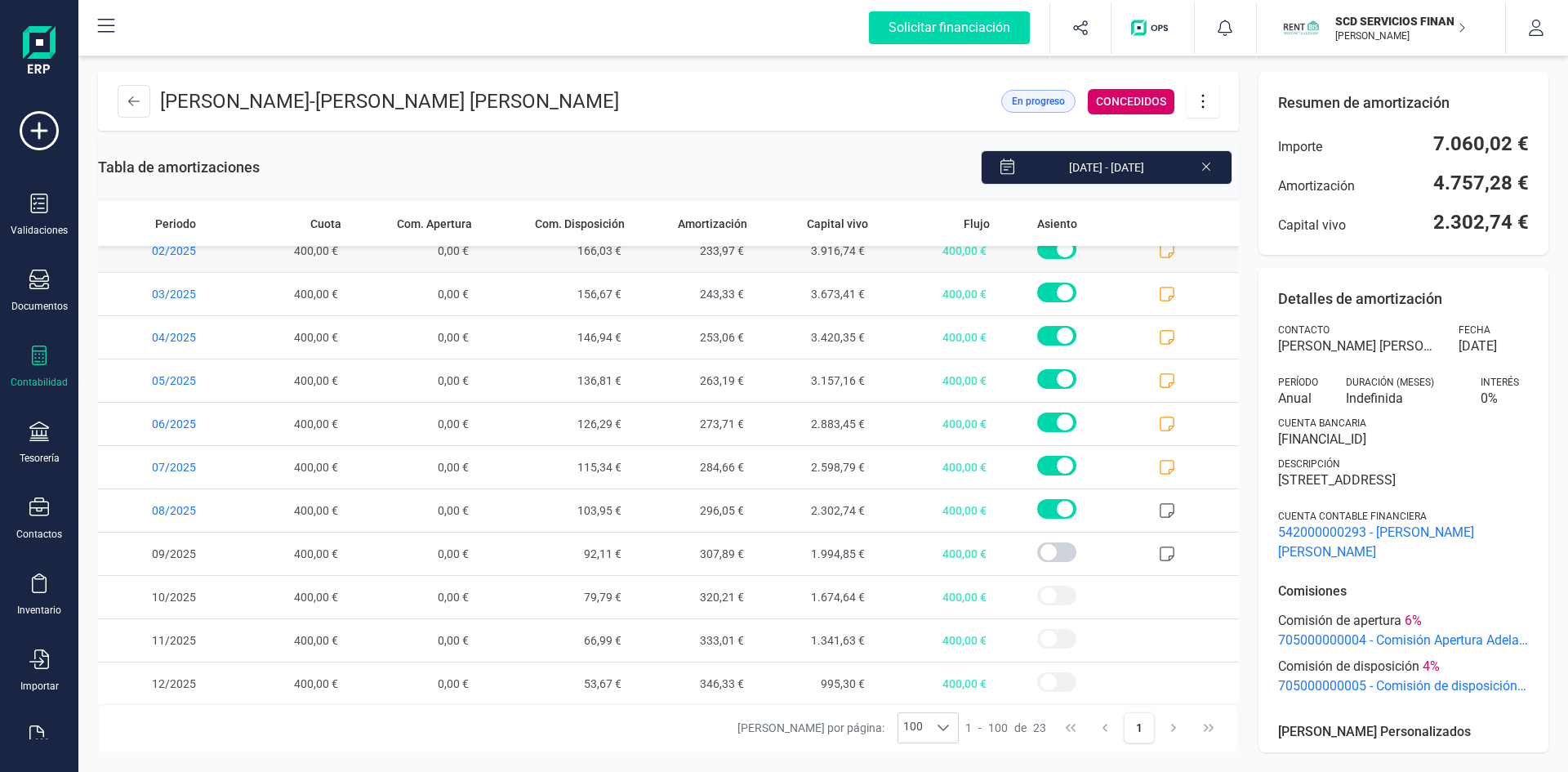
scroll to position [538, 0]
click at [1159, 505] on icon at bounding box center [1167, 508] width 16 height 16
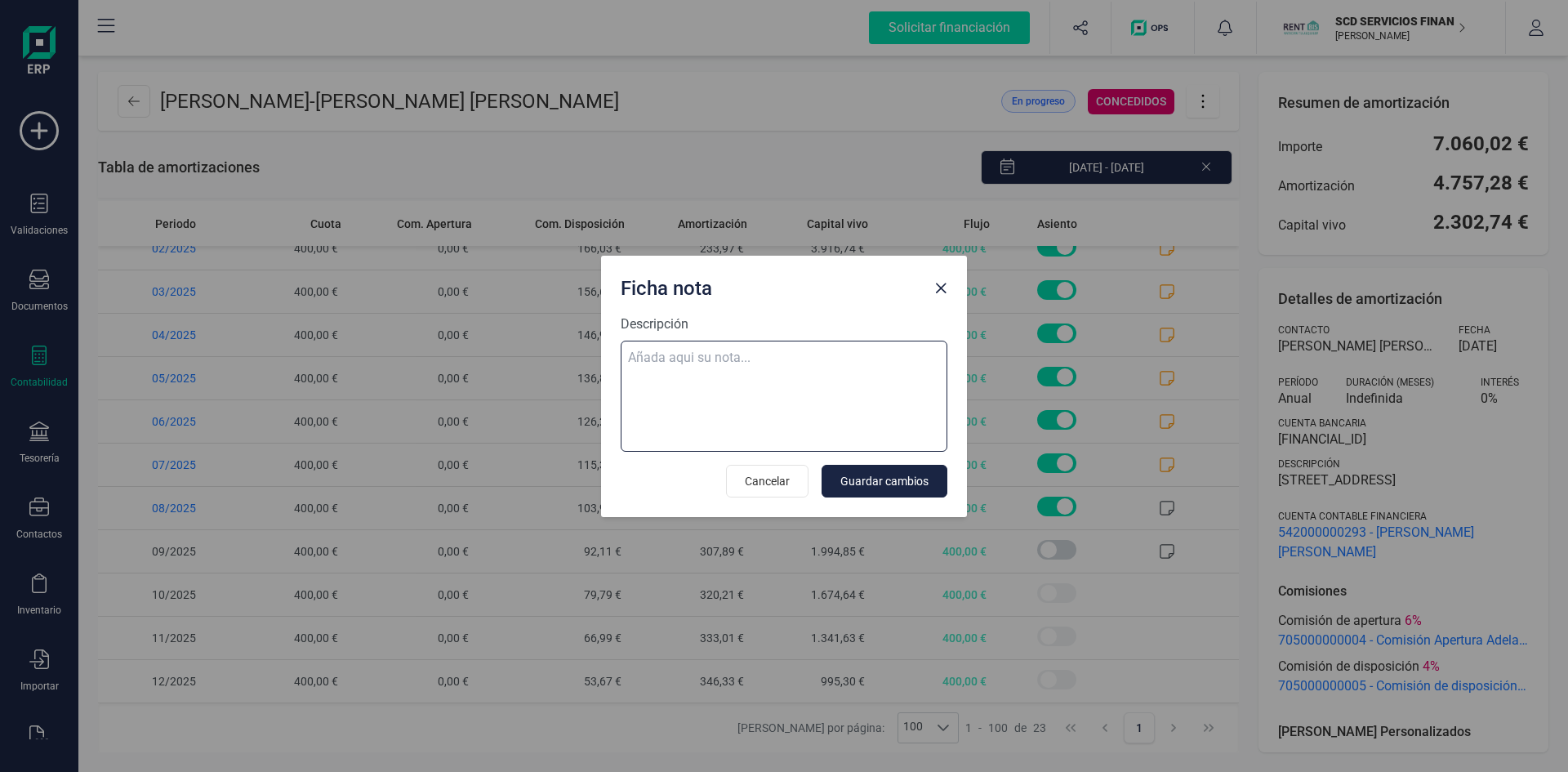
click at [670, 354] on textarea "Descripción" at bounding box center [784, 395] width 327 height 111
paste textarea "08-ago-25 8 trf. javier sosa portillo"
type textarea "08-ago-25 8 trf. javier sosa portillo"
click at [885, 476] on span "Guardar cambios" at bounding box center [884, 481] width 88 height 16
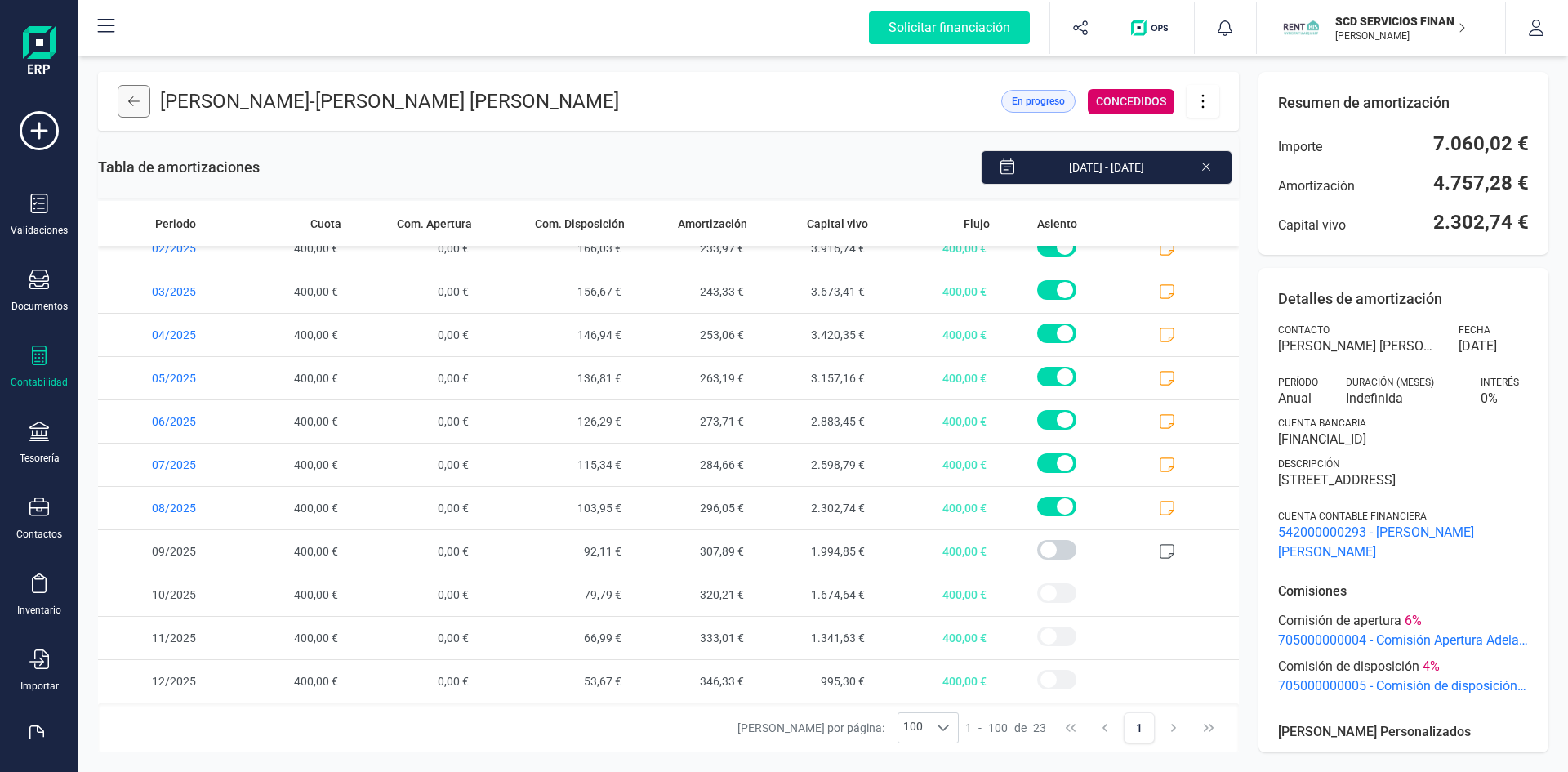
click at [137, 99] on icon at bounding box center [134, 101] width 11 height 13
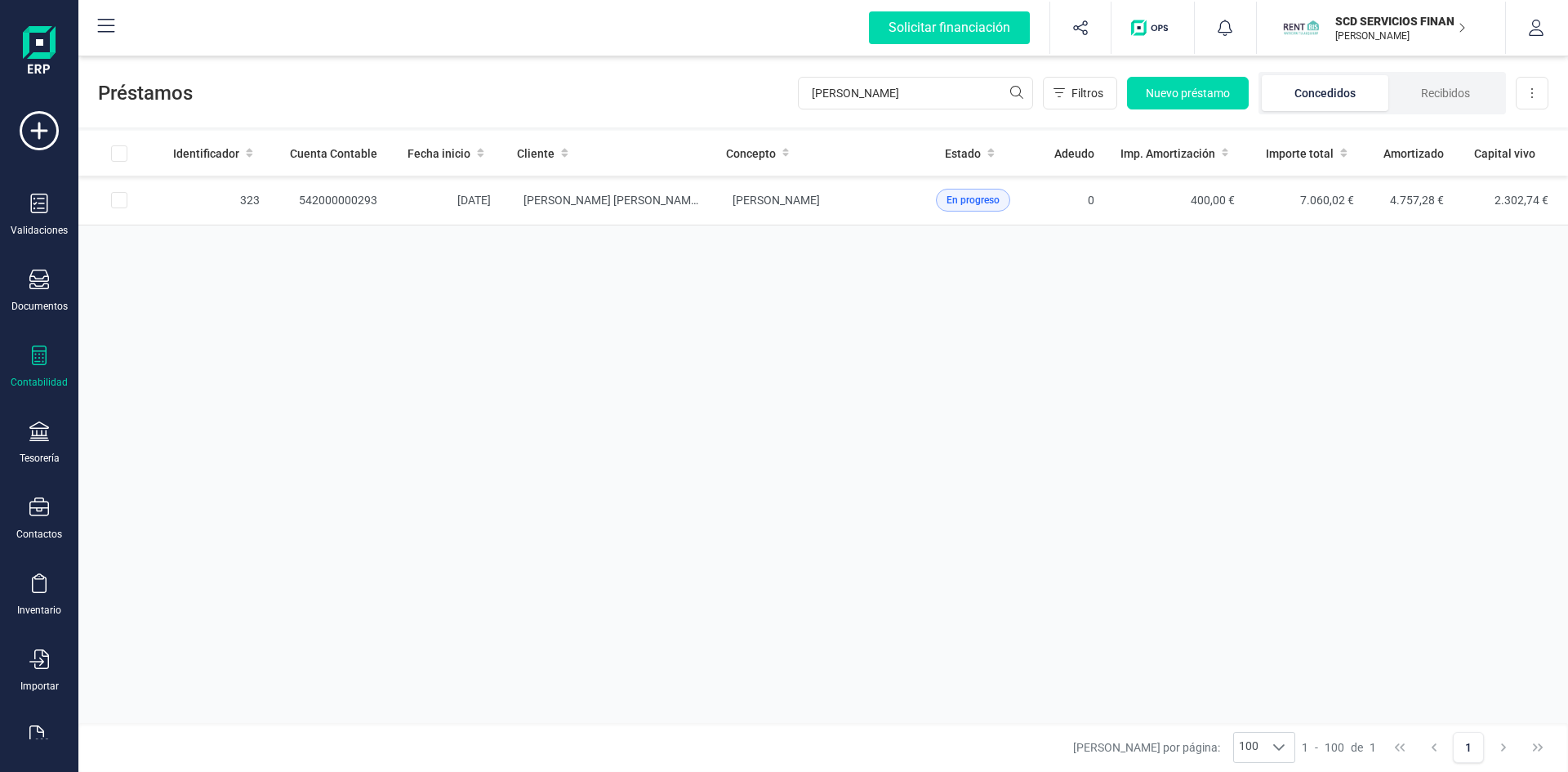
drag, startPoint x: 42, startPoint y: 285, endPoint x: 107, endPoint y: 288, distance: 65.1
click at [42, 284] on icon at bounding box center [39, 279] width 20 height 20
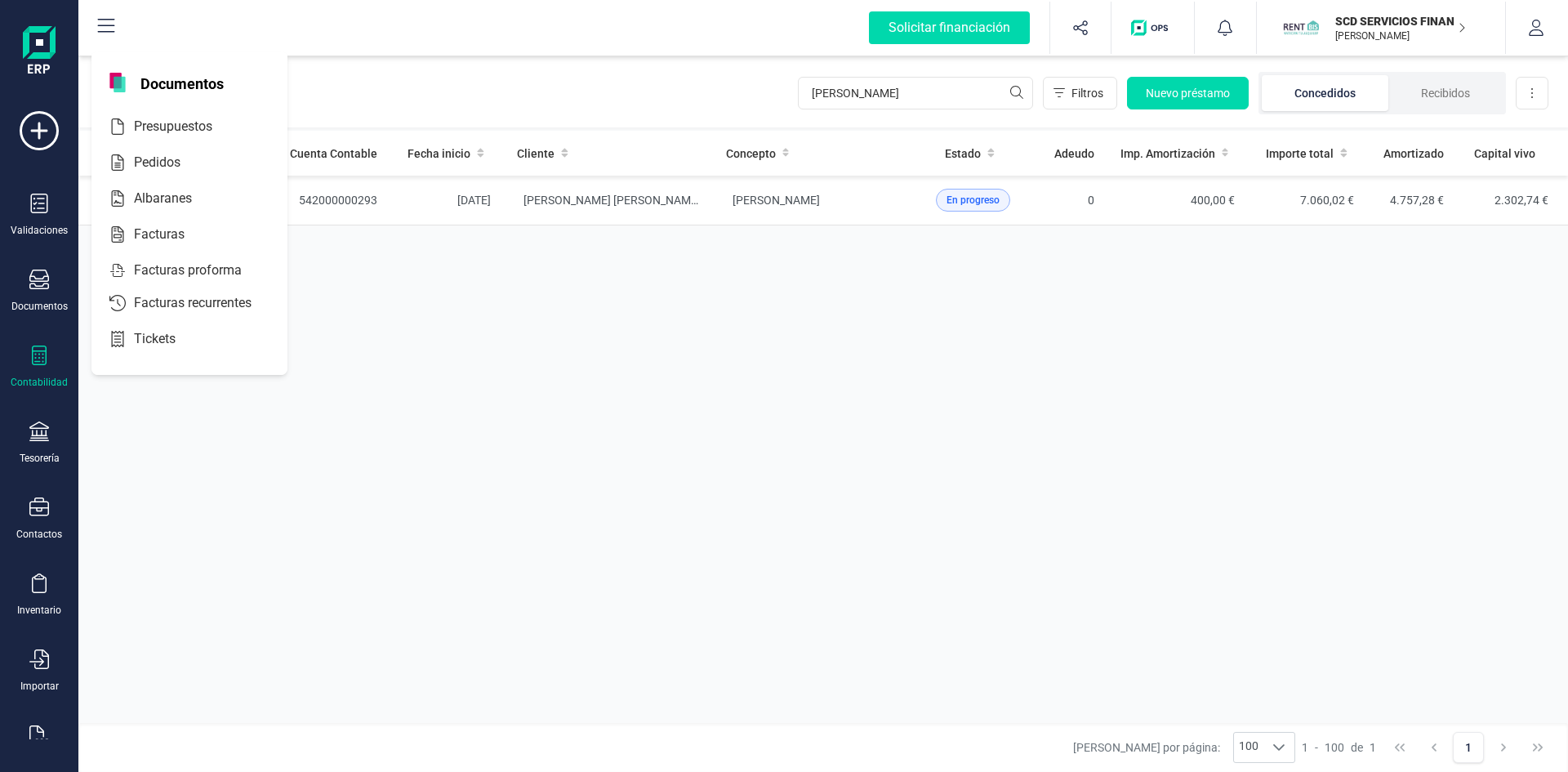
click at [42, 364] on div at bounding box center [39, 357] width 20 height 24
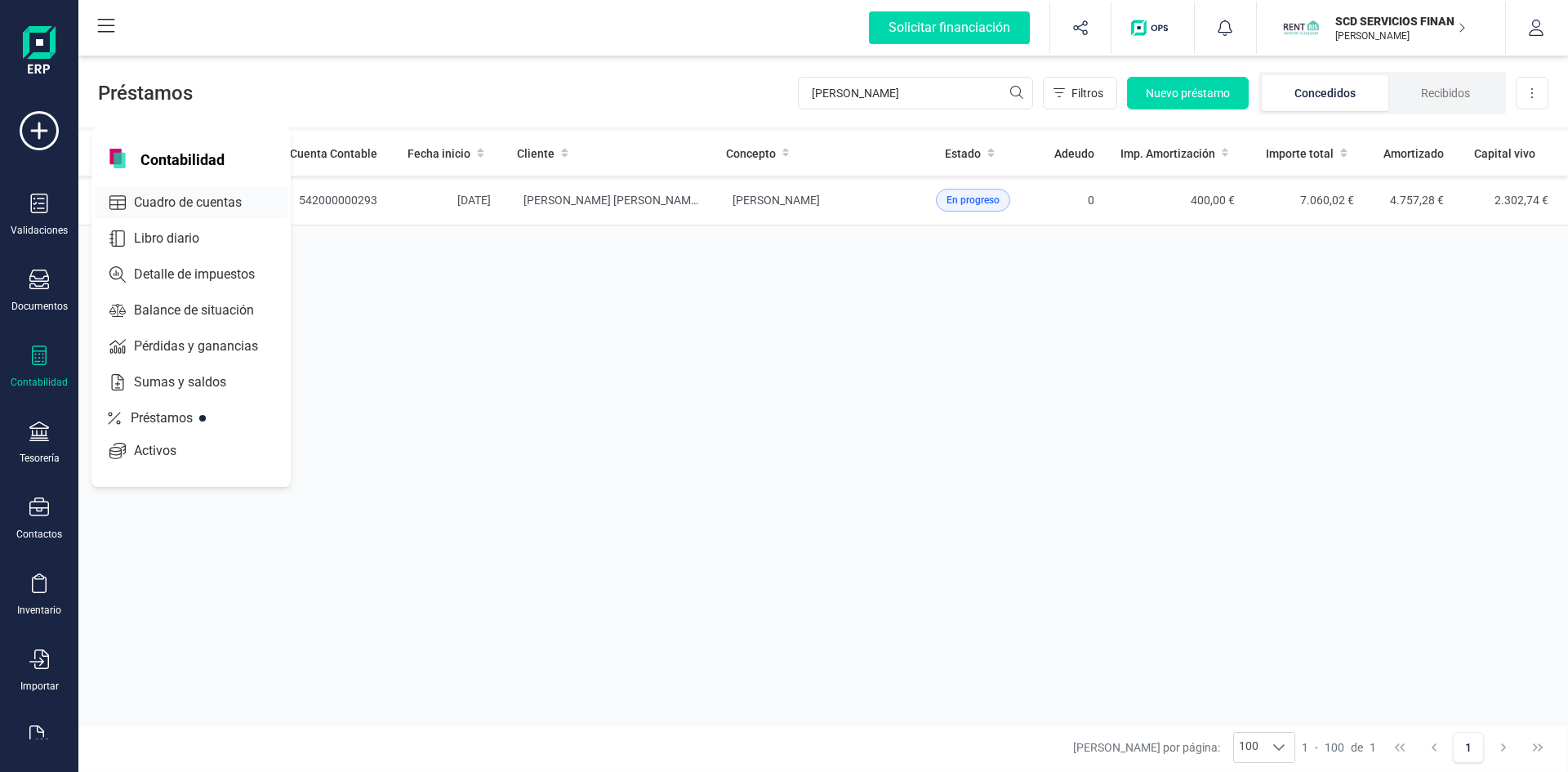
click at [177, 203] on span "Cuadro de cuentas" at bounding box center [199, 203] width 144 height 20
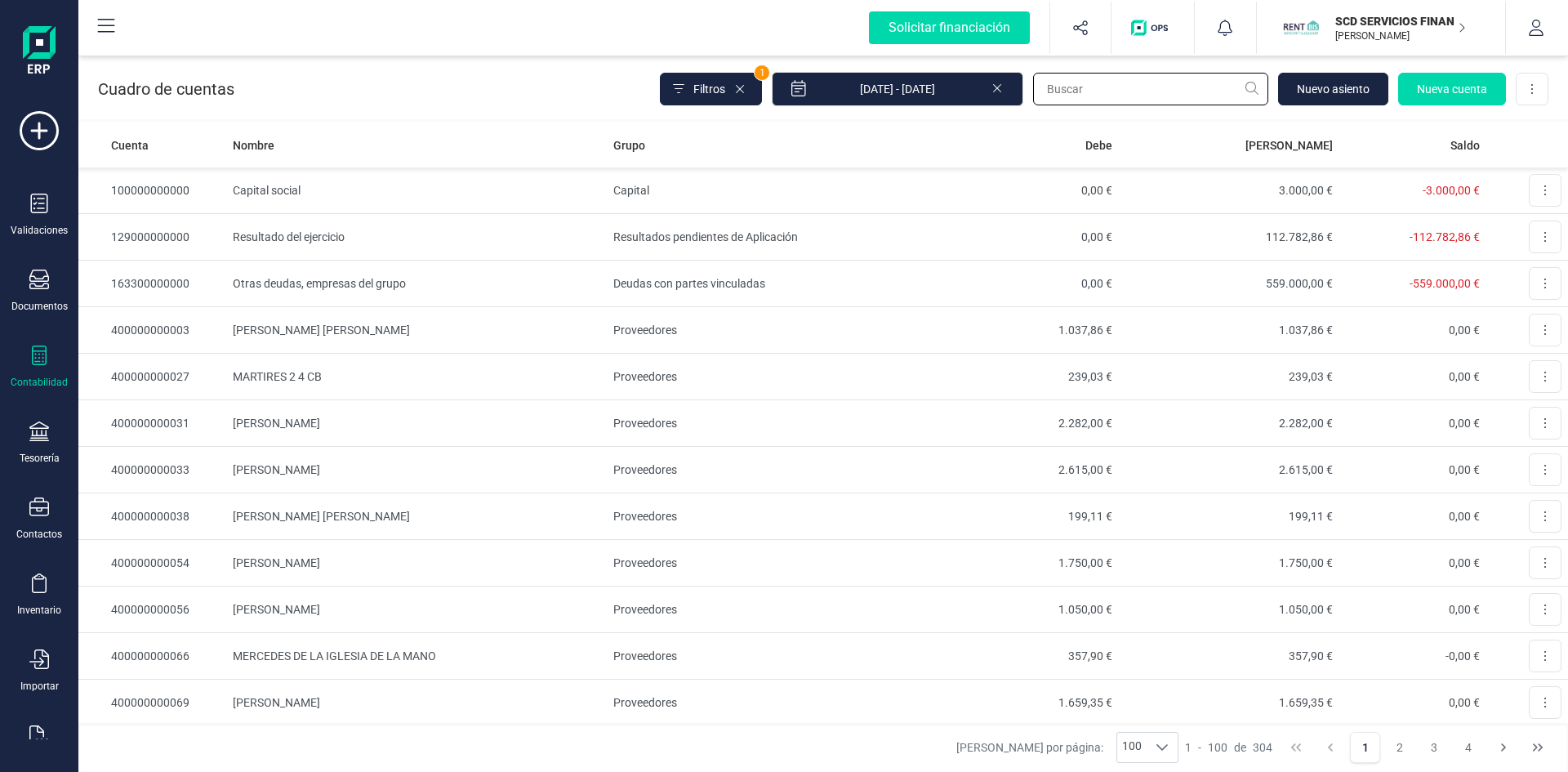
click at [1086, 89] on input "text" at bounding box center [1150, 89] width 235 height 33
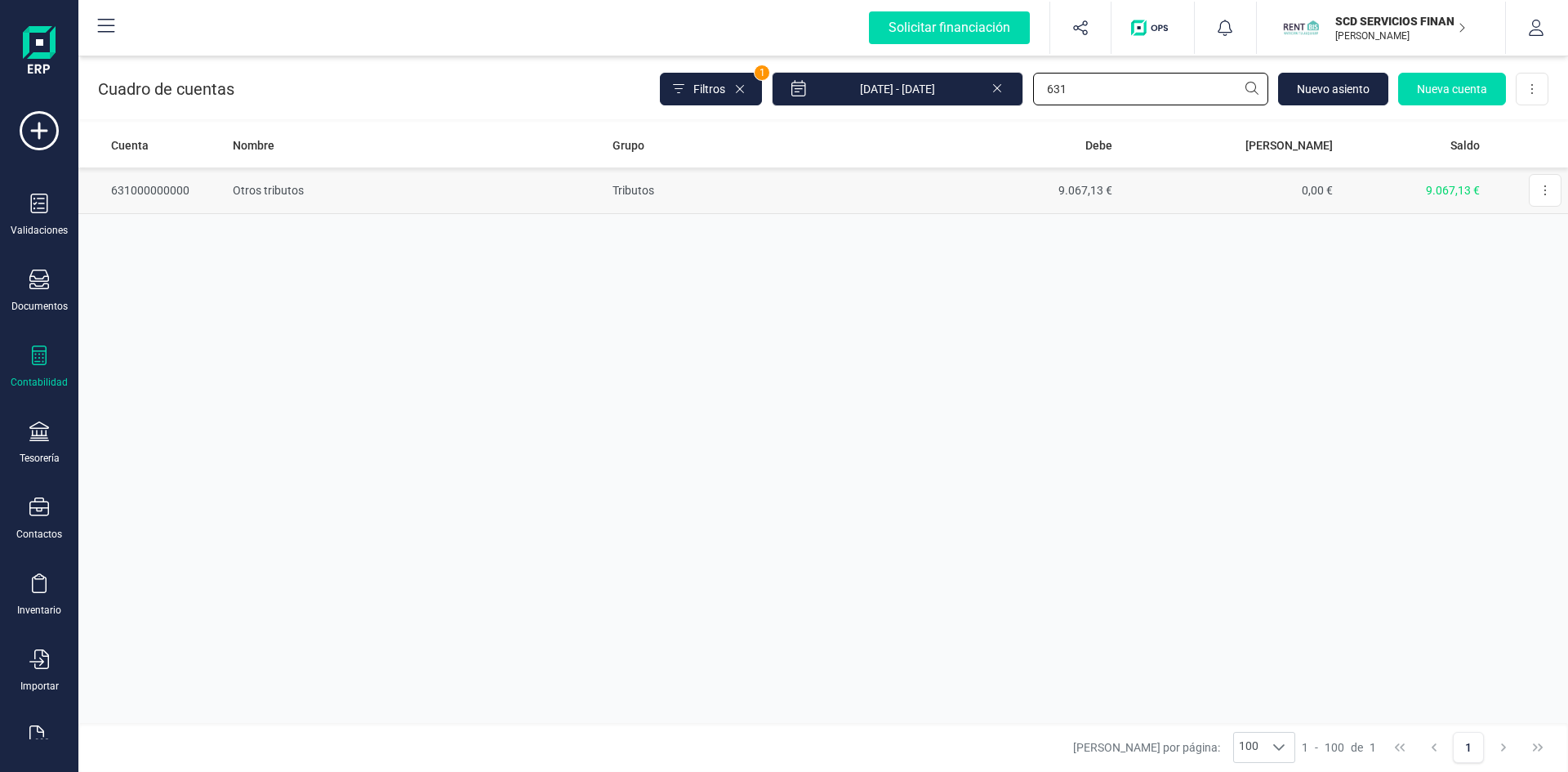
type input "631"
click at [268, 190] on td "Otros tributos" at bounding box center [416, 190] width 380 height 47
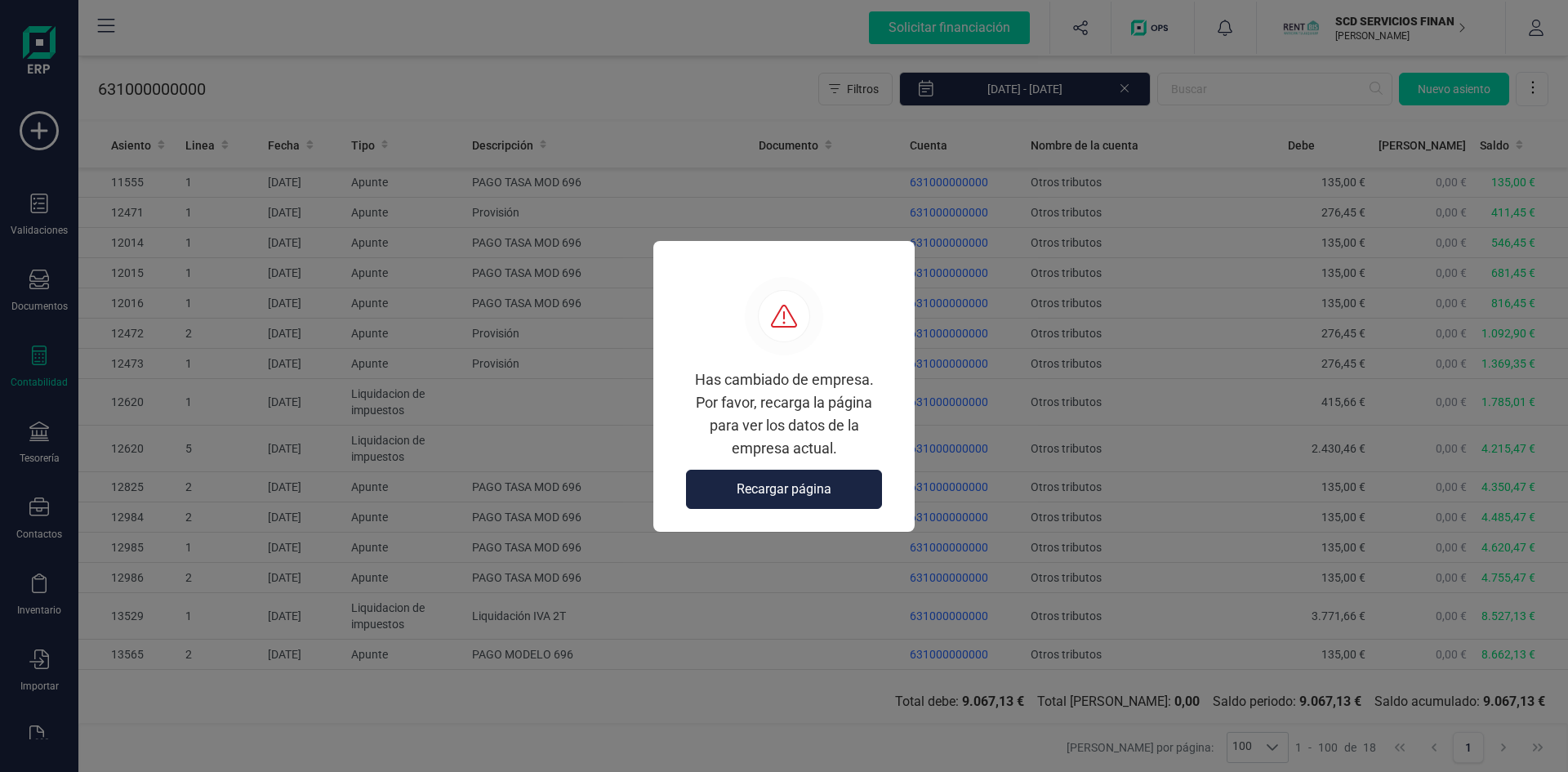
click at [967, 338] on div "Has cambiado de empresa. Por favor, recarga la página para ver los datos de la …" at bounding box center [784, 386] width 1568 height 772
click at [811, 494] on span "Recargar página" at bounding box center [784, 489] width 94 height 20
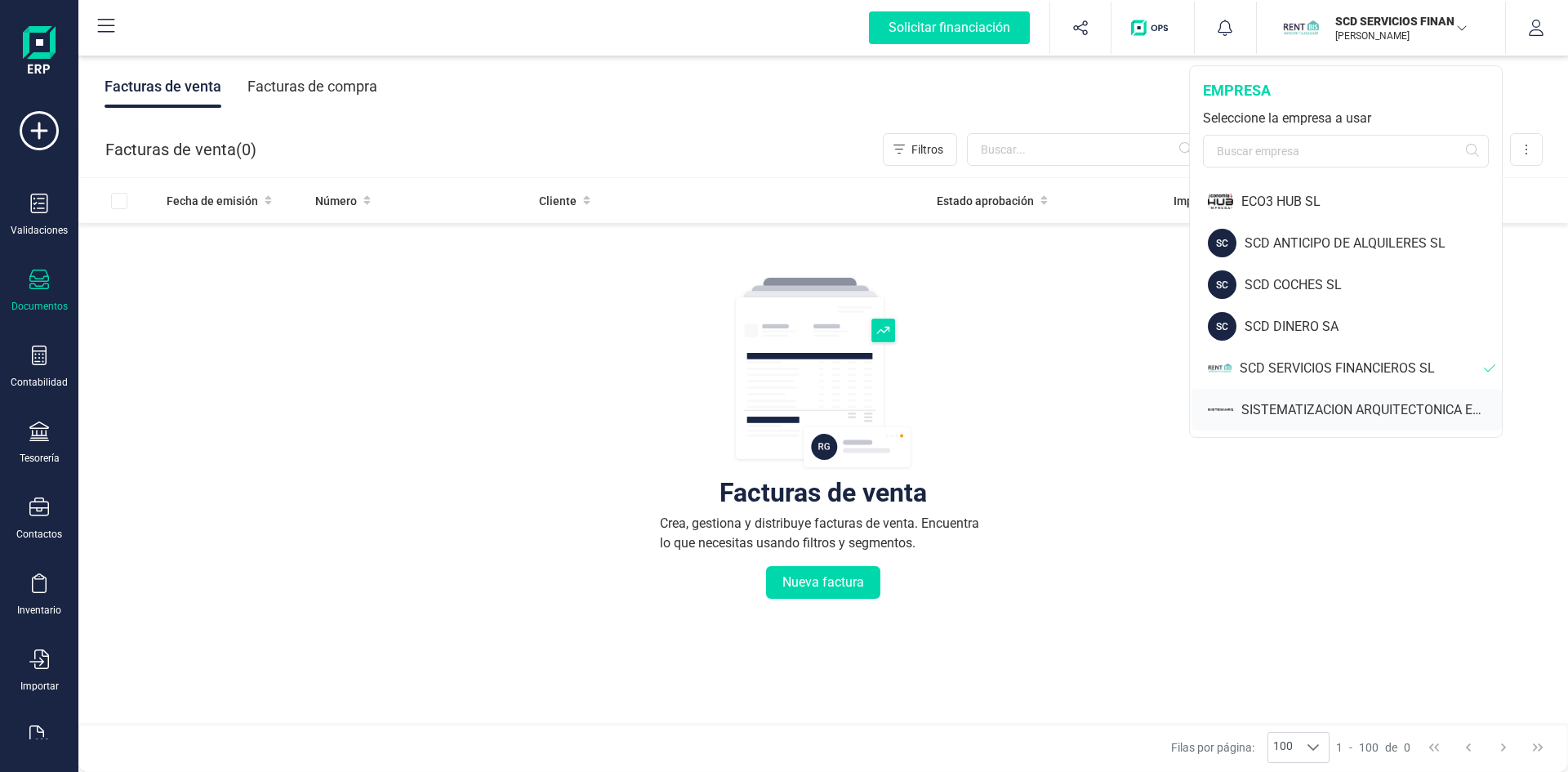
click at [1323, 409] on div "SISTEMATIZACION ARQUITECTONICA EN REFORMAS SL" at bounding box center [1372, 410] width 261 height 20
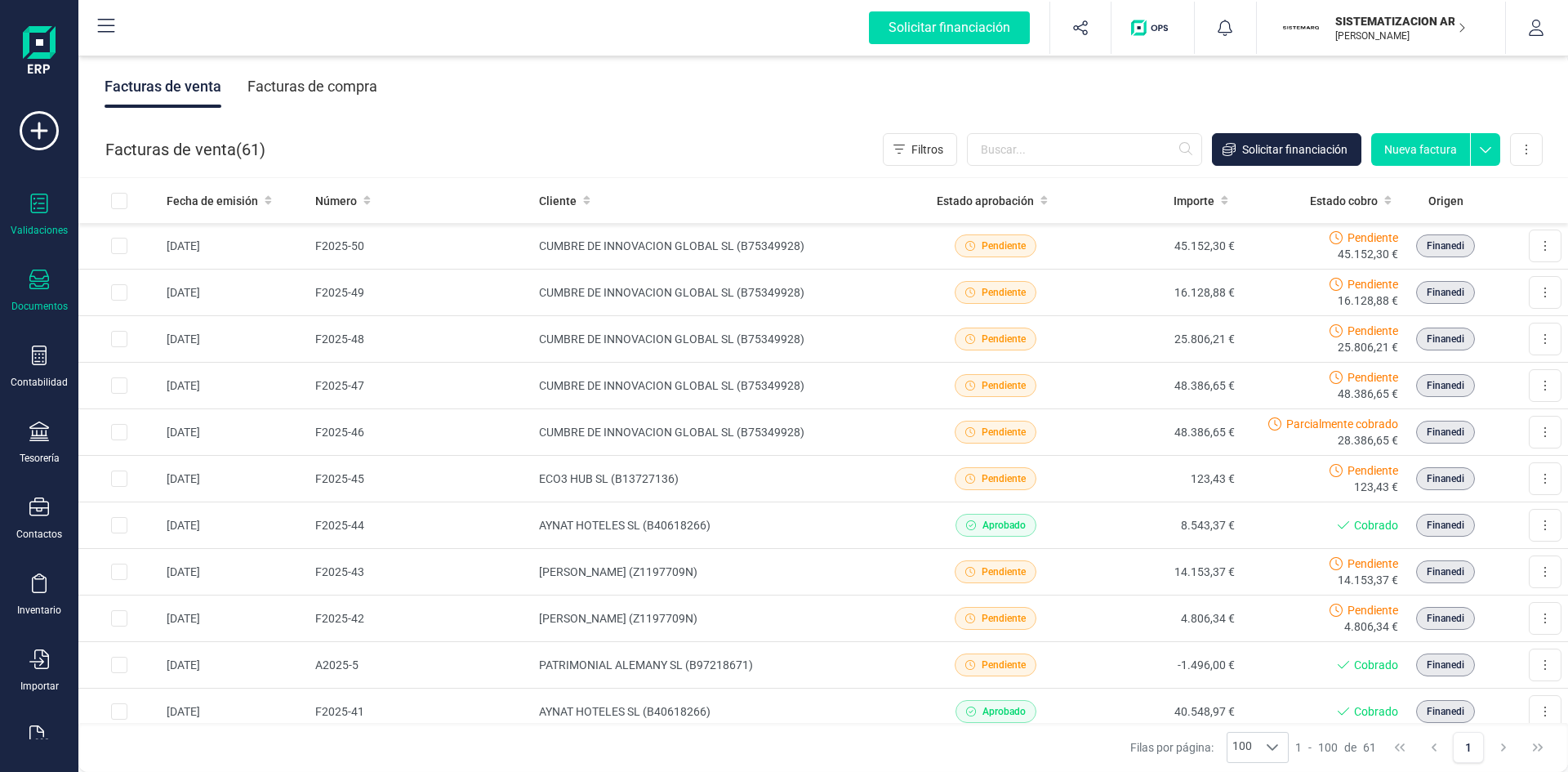
click at [21, 217] on div "Validaciones" at bounding box center [39, 215] width 66 height 43
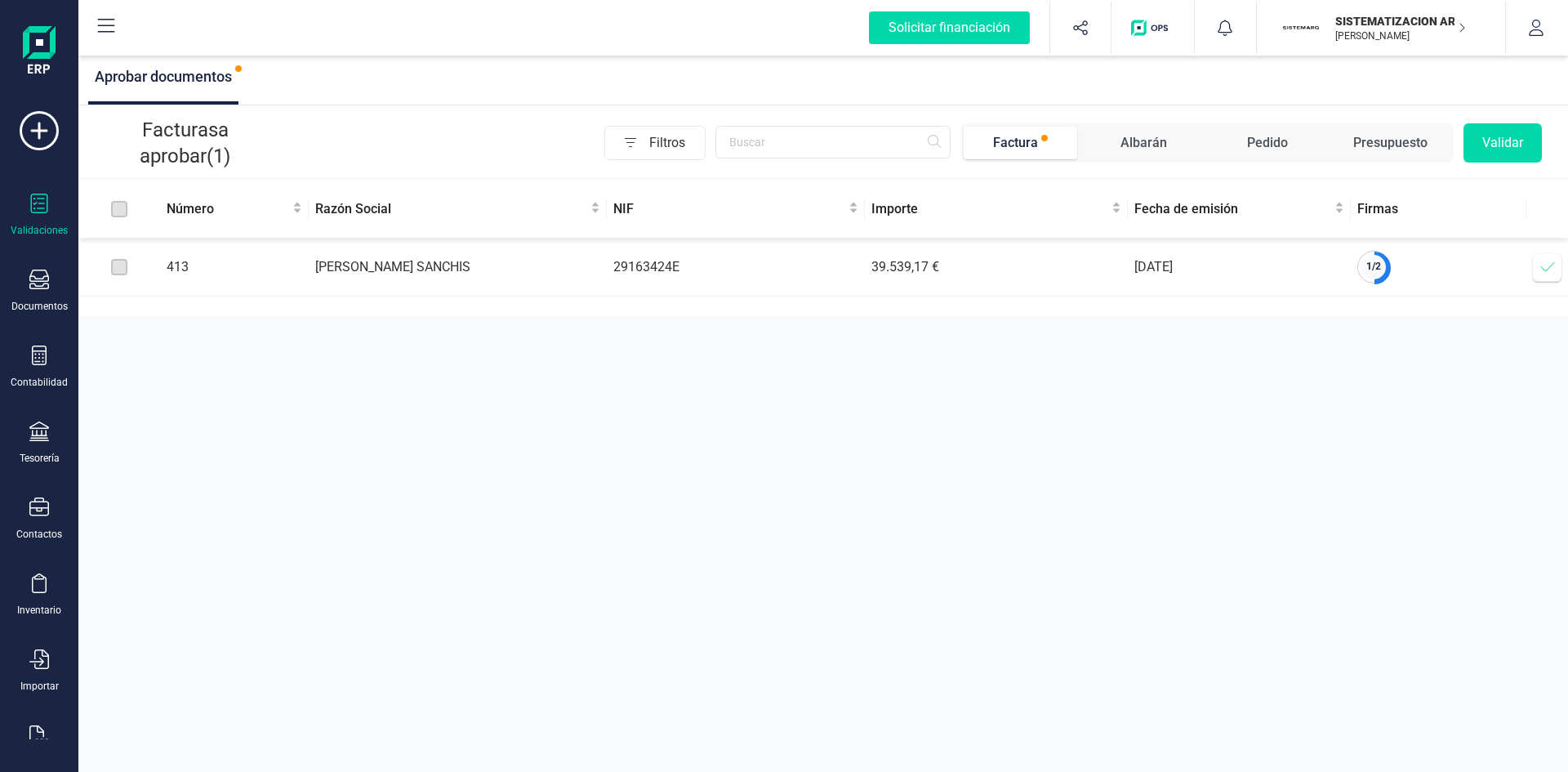
click at [1543, 269] on icon at bounding box center [1547, 267] width 14 height 10
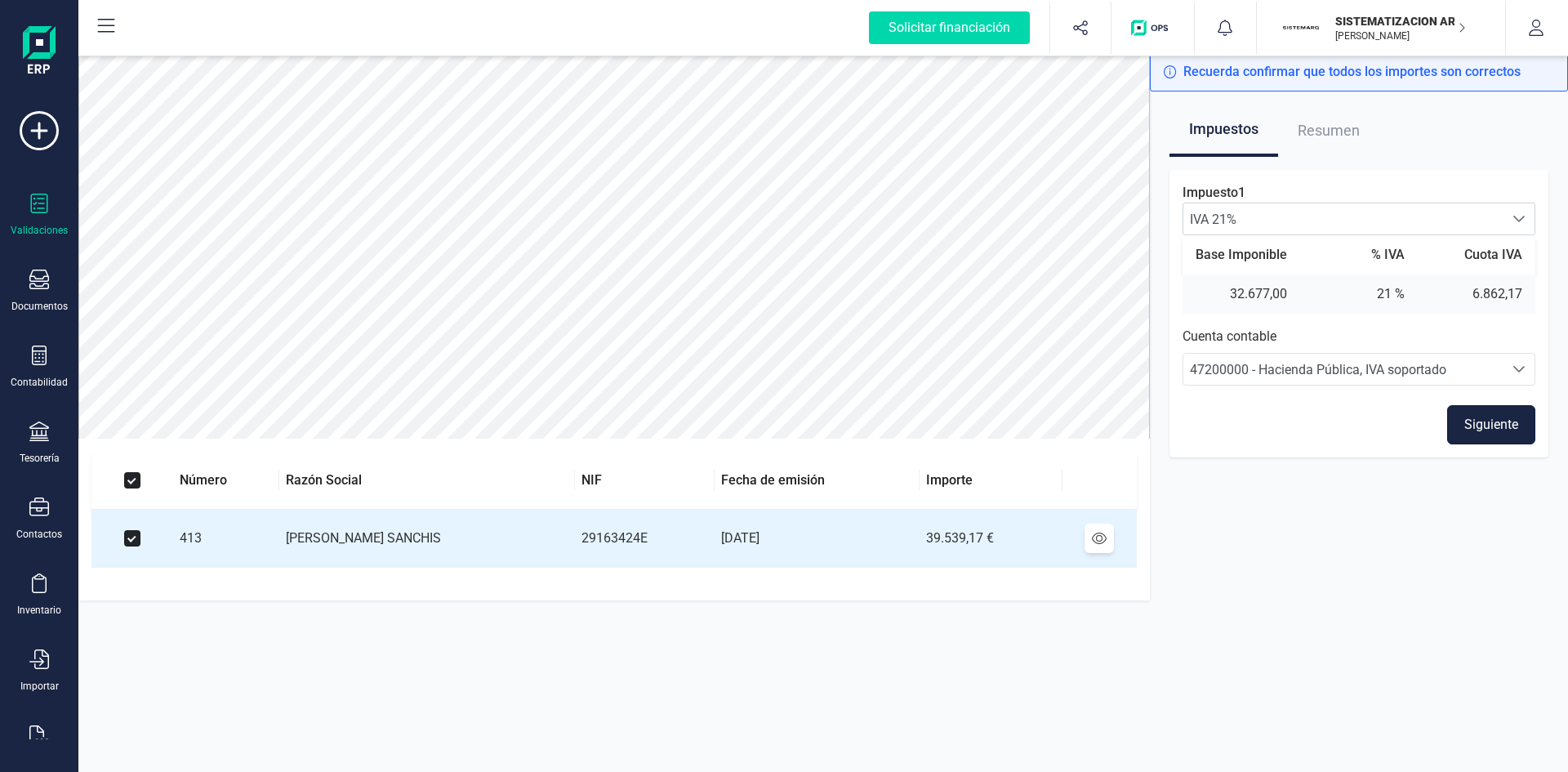
click at [1504, 416] on button "Siguiente" at bounding box center [1491, 425] width 88 height 39
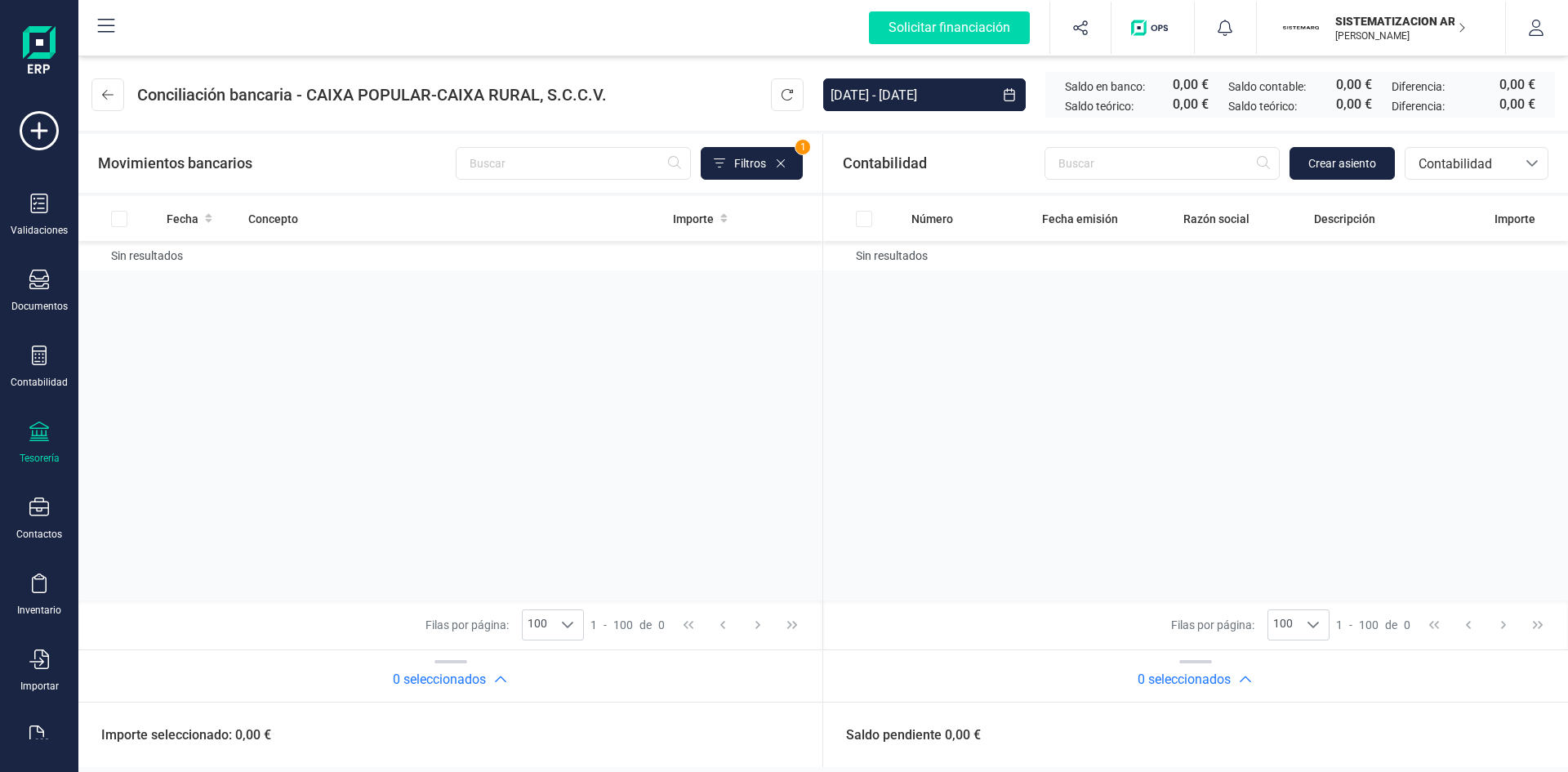
click at [1381, 31] on p "[PERSON_NAME]" at bounding box center [1400, 36] width 130 height 13
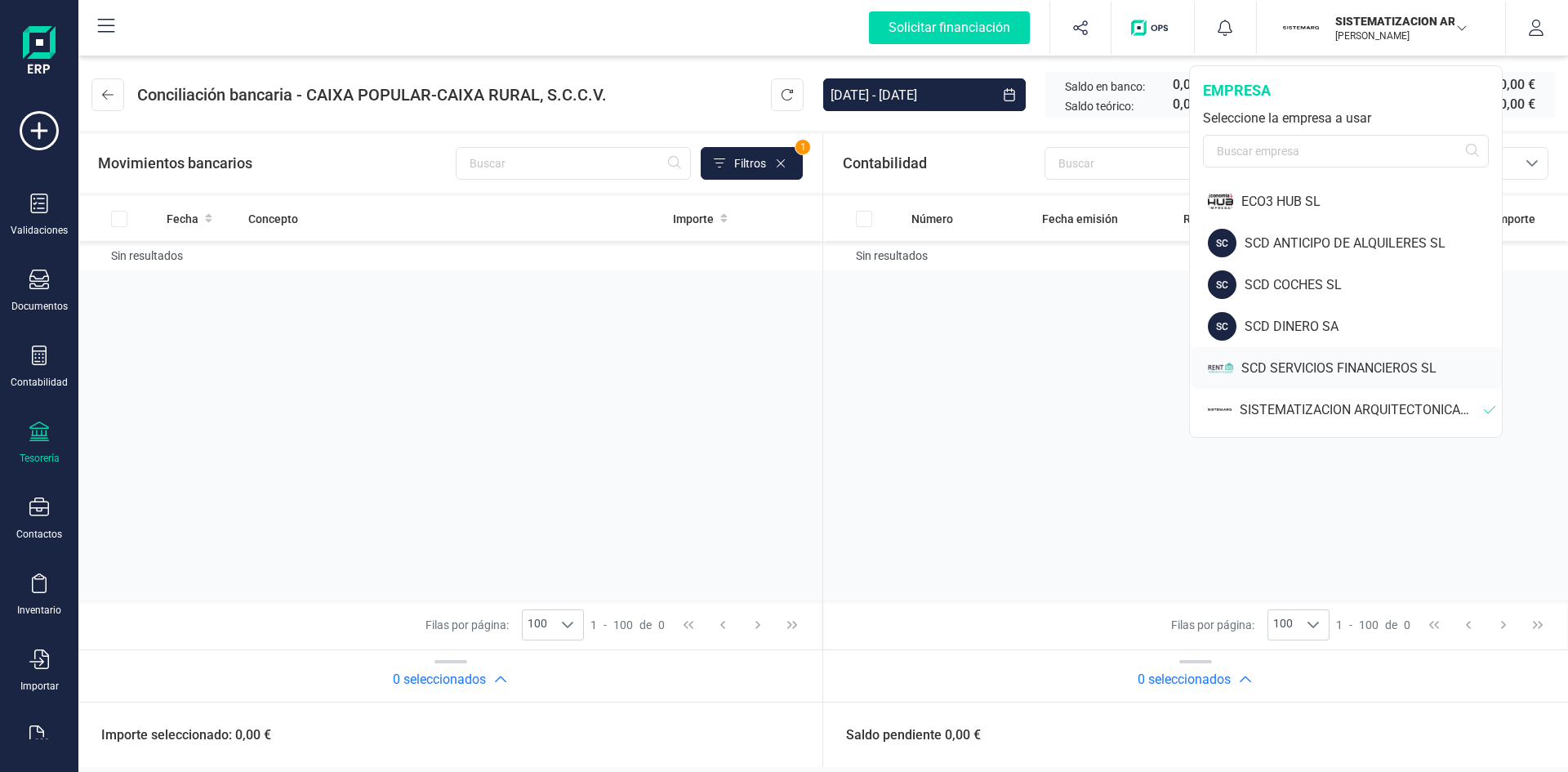
click at [1334, 363] on div "SCD SERVICIOS FINANCIEROS SL" at bounding box center [1372, 368] width 261 height 20
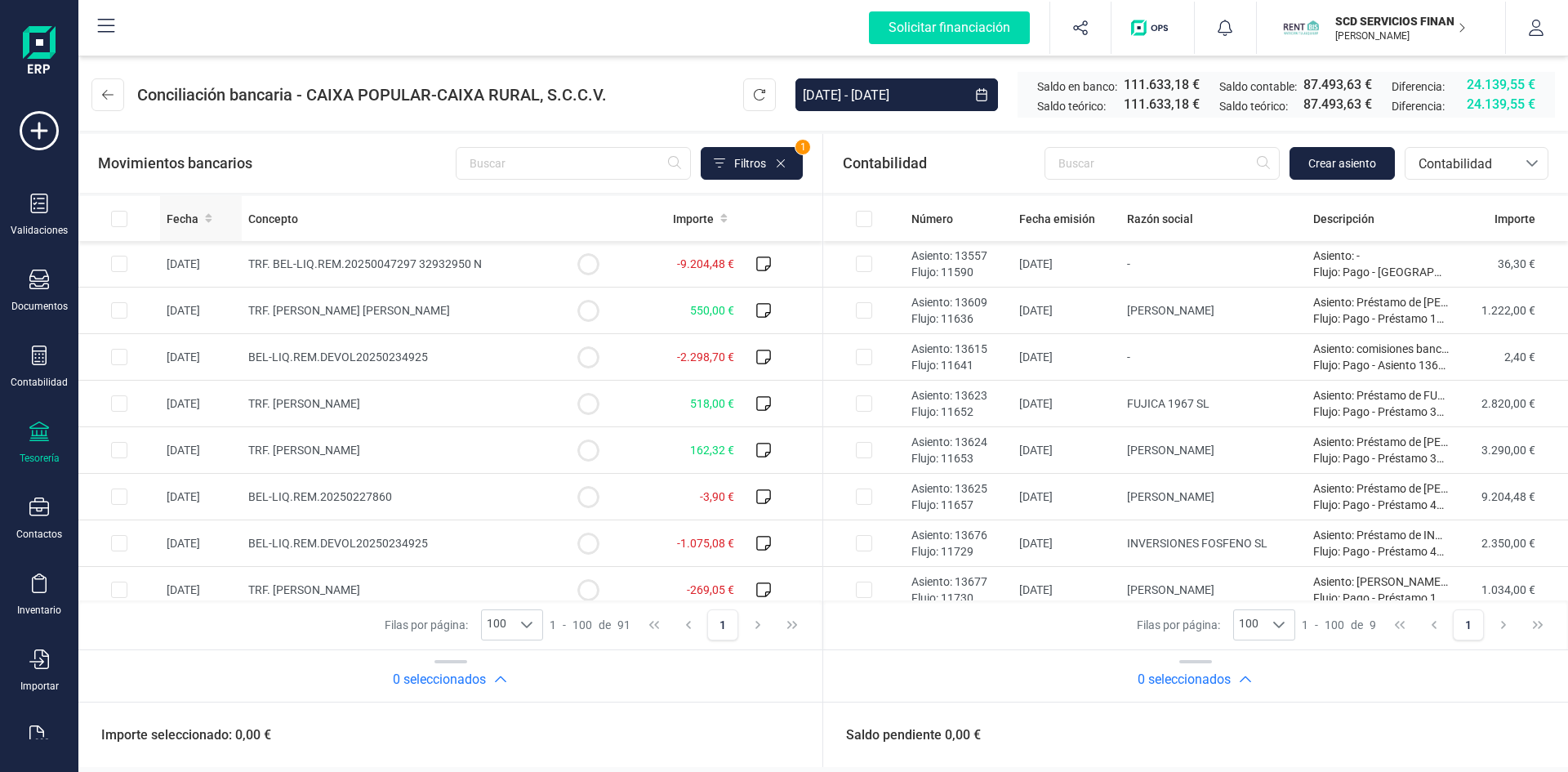
click at [193, 221] on span "Fecha" at bounding box center [182, 219] width 32 height 16
click at [115, 308] on input "Row Selected 17baf41d-f16b-4c20-baeb-b0a8e4b26d79" at bounding box center [119, 310] width 16 height 16
checkbox input "true"
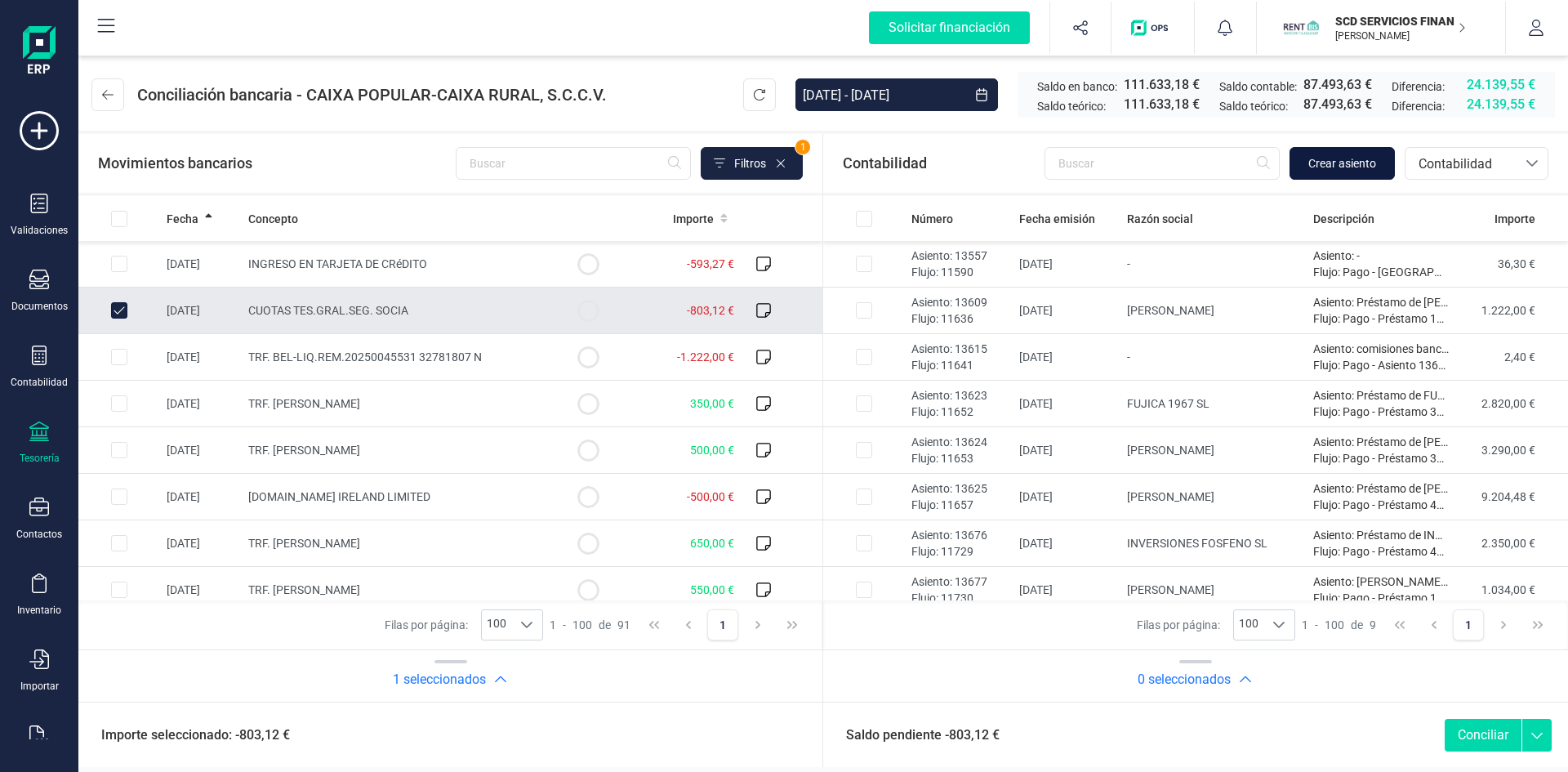
click at [1339, 162] on span "Crear asiento" at bounding box center [1342, 163] width 68 height 16
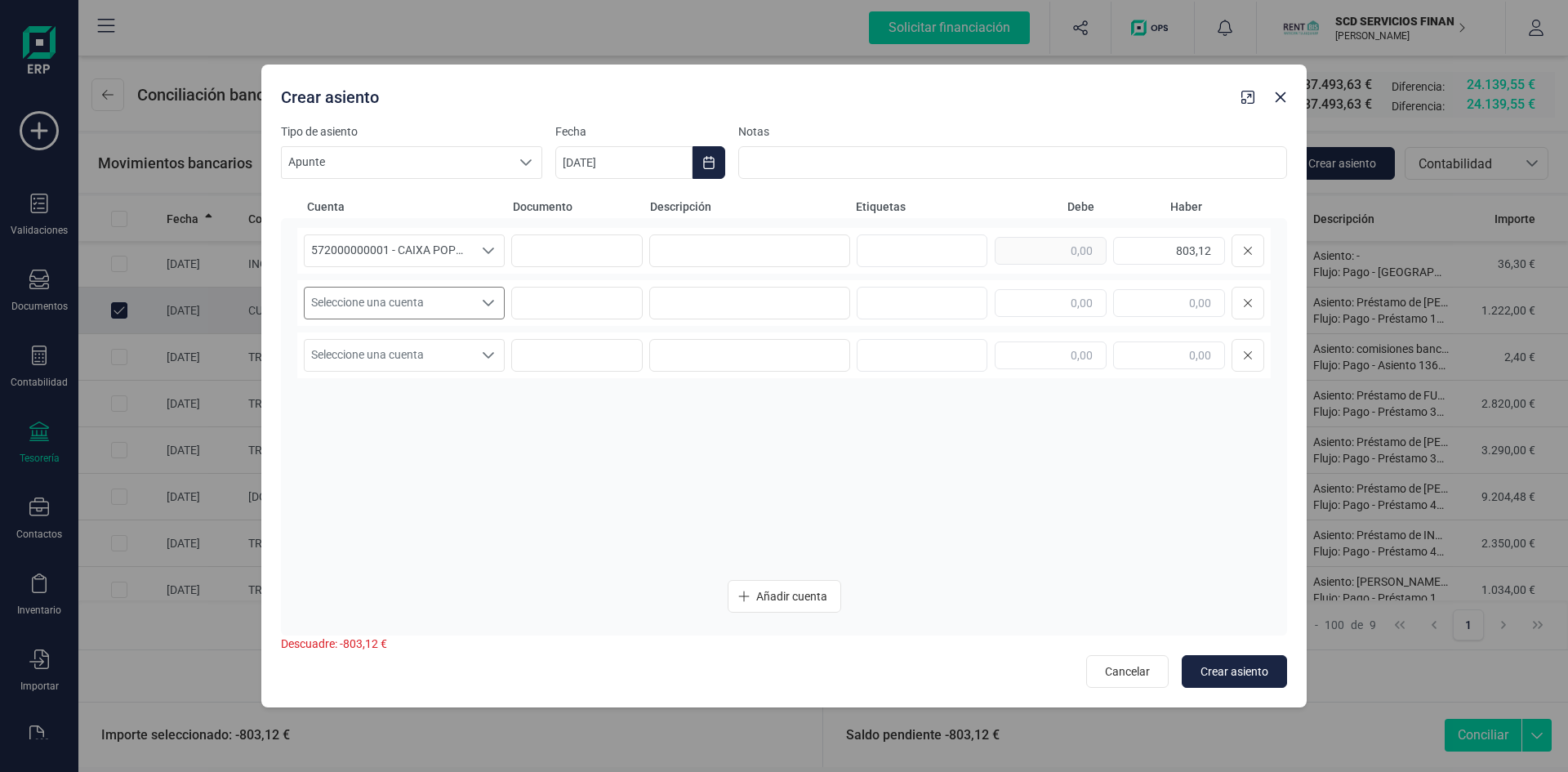
click at [487, 305] on icon "Seleccione una cuenta" at bounding box center [488, 303] width 11 height 7
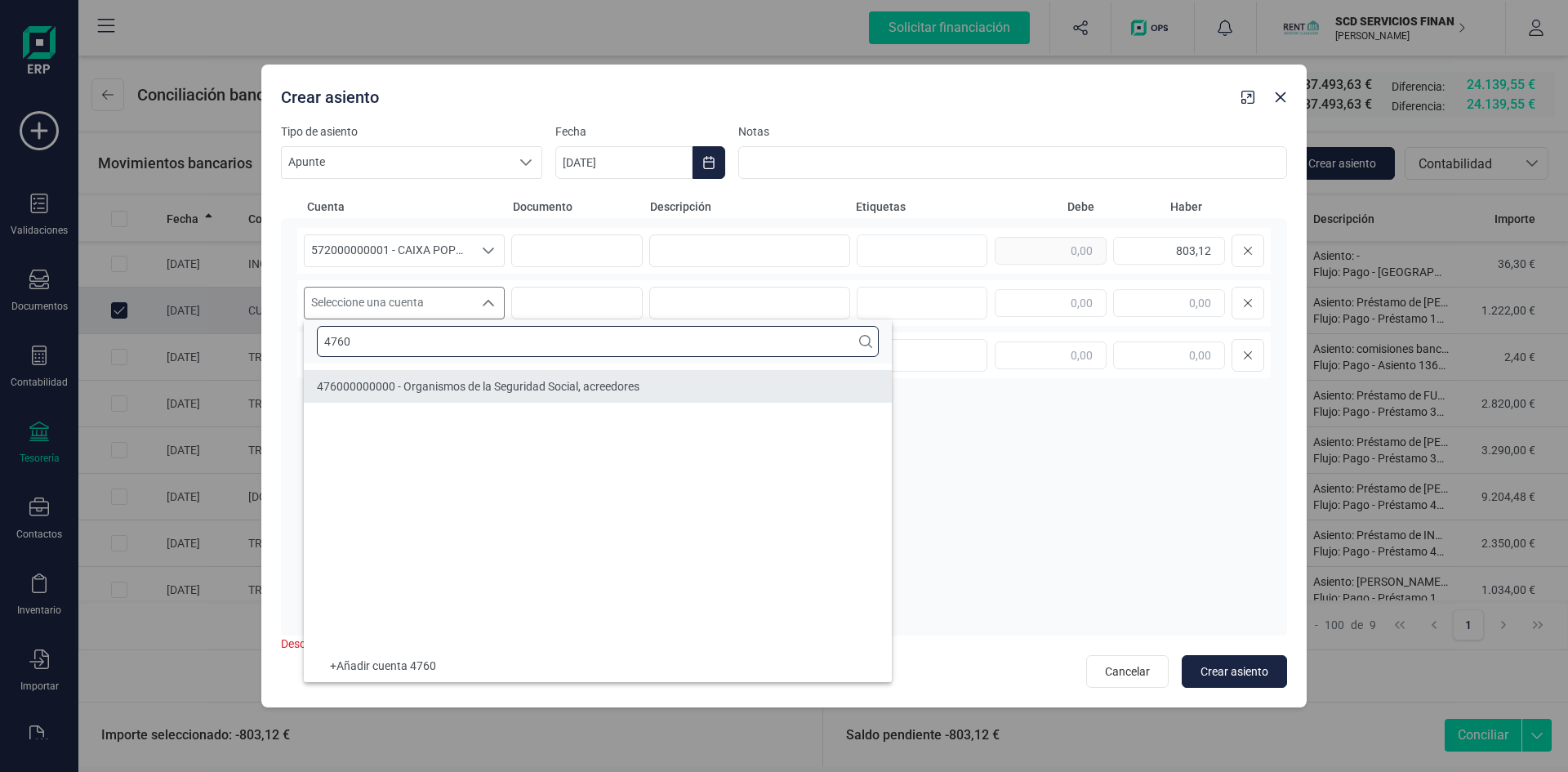
type input "4760"
click at [524, 386] on span "476000000000 - Organismos de la Seguridad Social, acreedores" at bounding box center [478, 386] width 322 height 13
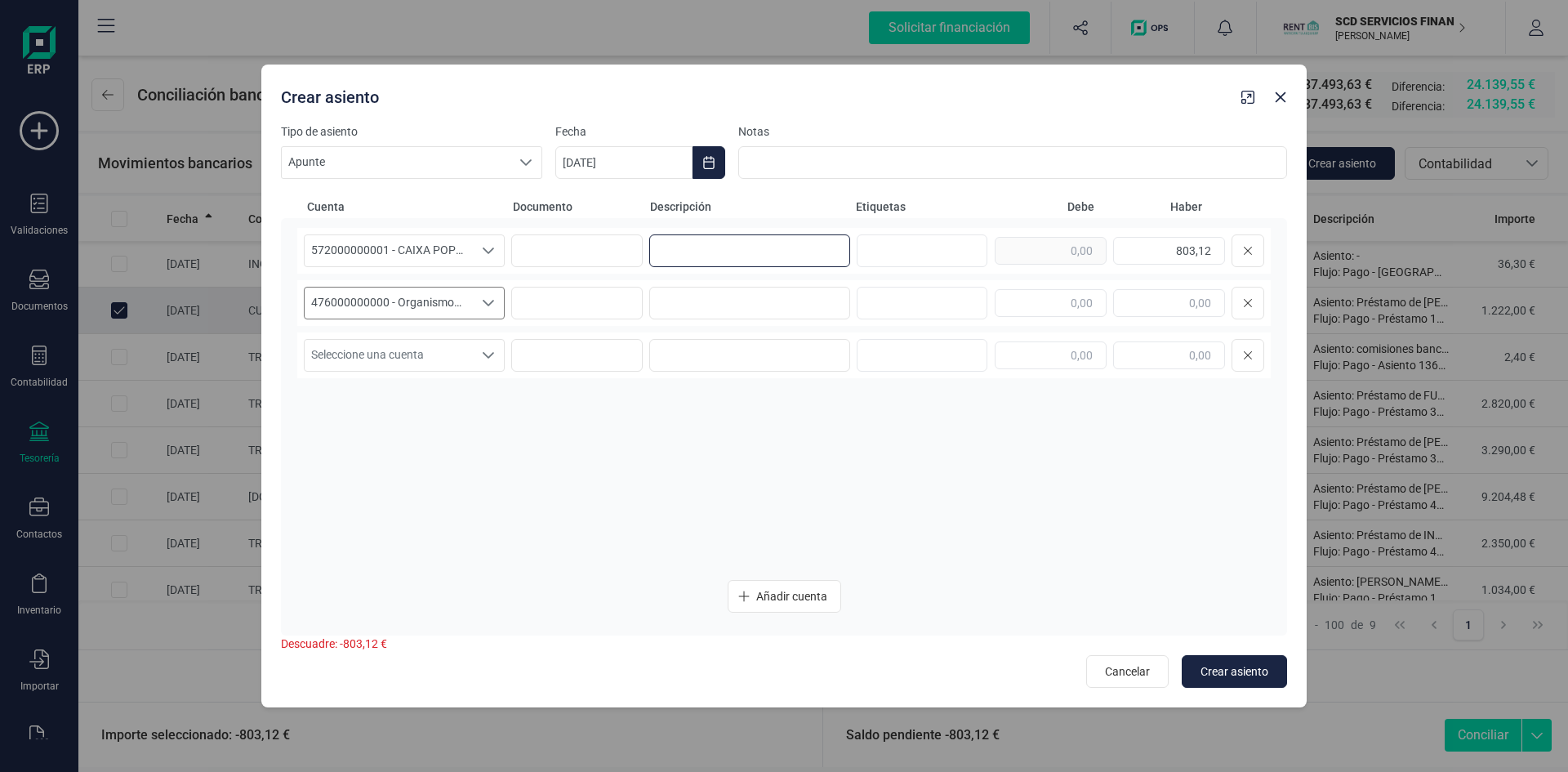
click at [720, 252] on input at bounding box center [749, 251] width 201 height 33
type input "p"
type input "Pago TGSS"
click at [746, 306] on input at bounding box center [749, 303] width 201 height 33
type input "Pago TGSS"
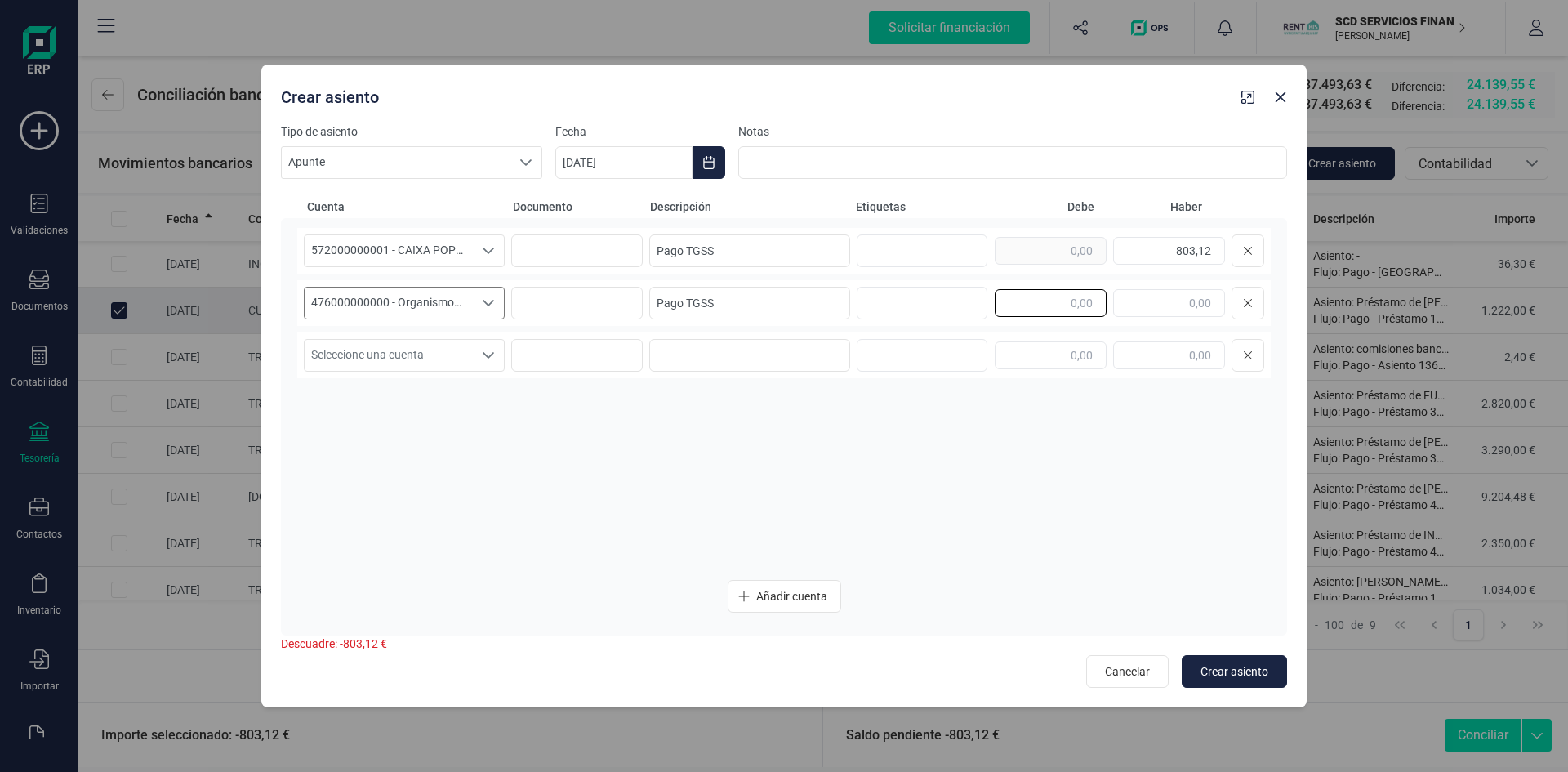
click at [1066, 305] on input "text" at bounding box center [1050, 303] width 112 height 28
type input "803,12"
click at [926, 351] on input "text" at bounding box center [919, 355] width 104 height 26
click at [1228, 673] on span "Crear asiento" at bounding box center [1234, 671] width 68 height 16
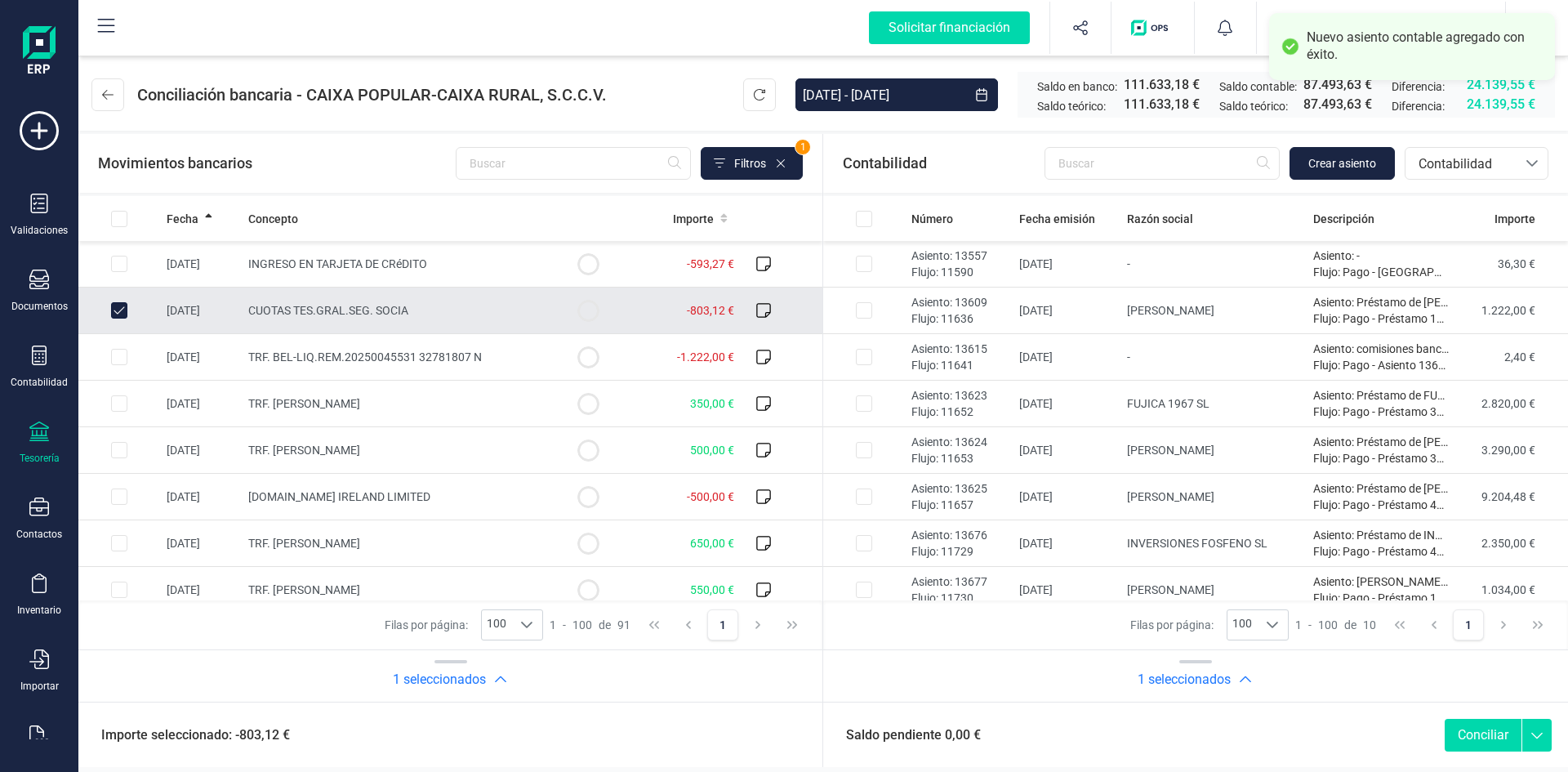
click at [1456, 733] on button "Conciliar" at bounding box center [1483, 735] width 77 height 33
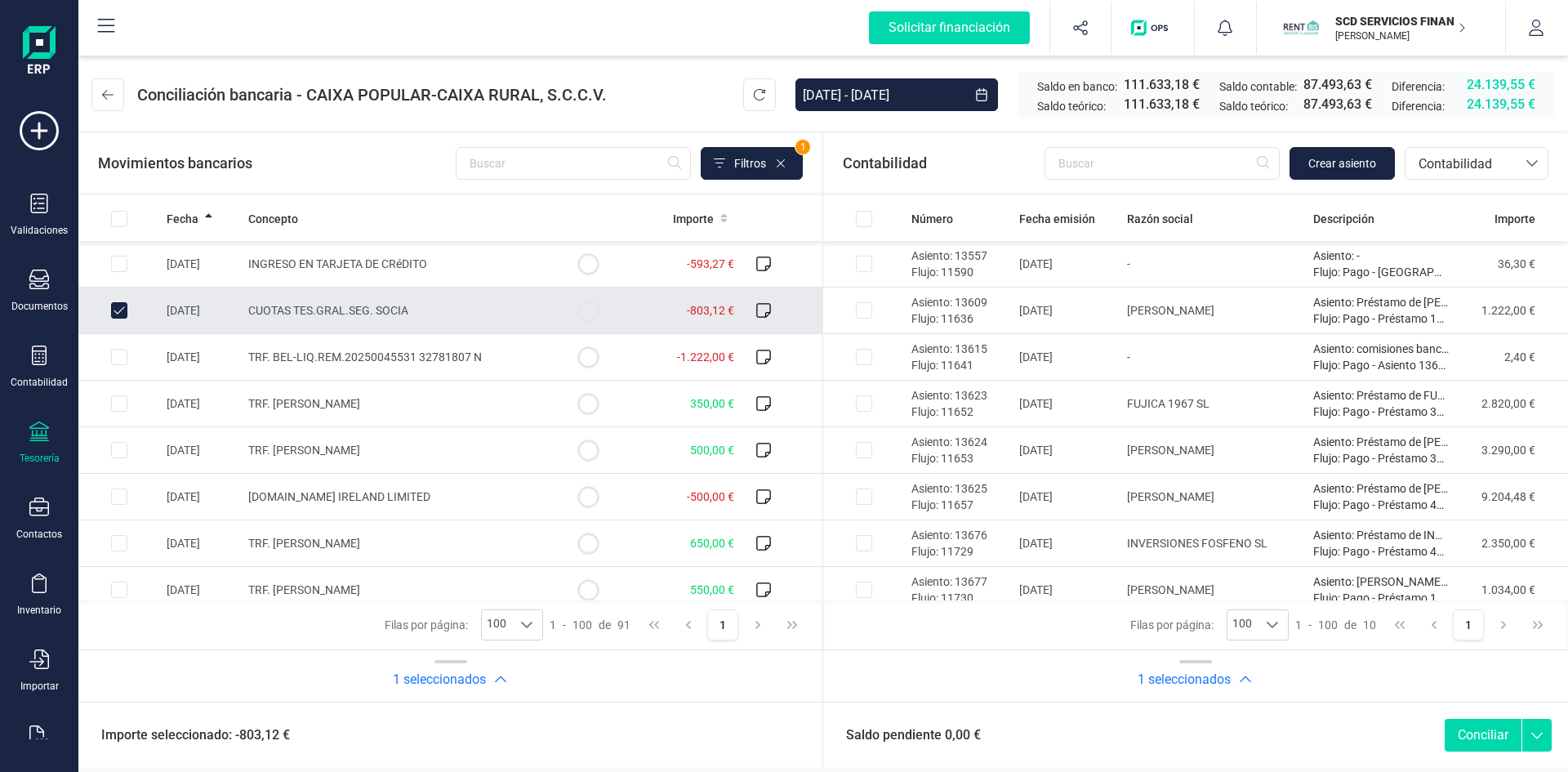
checkbox input "false"
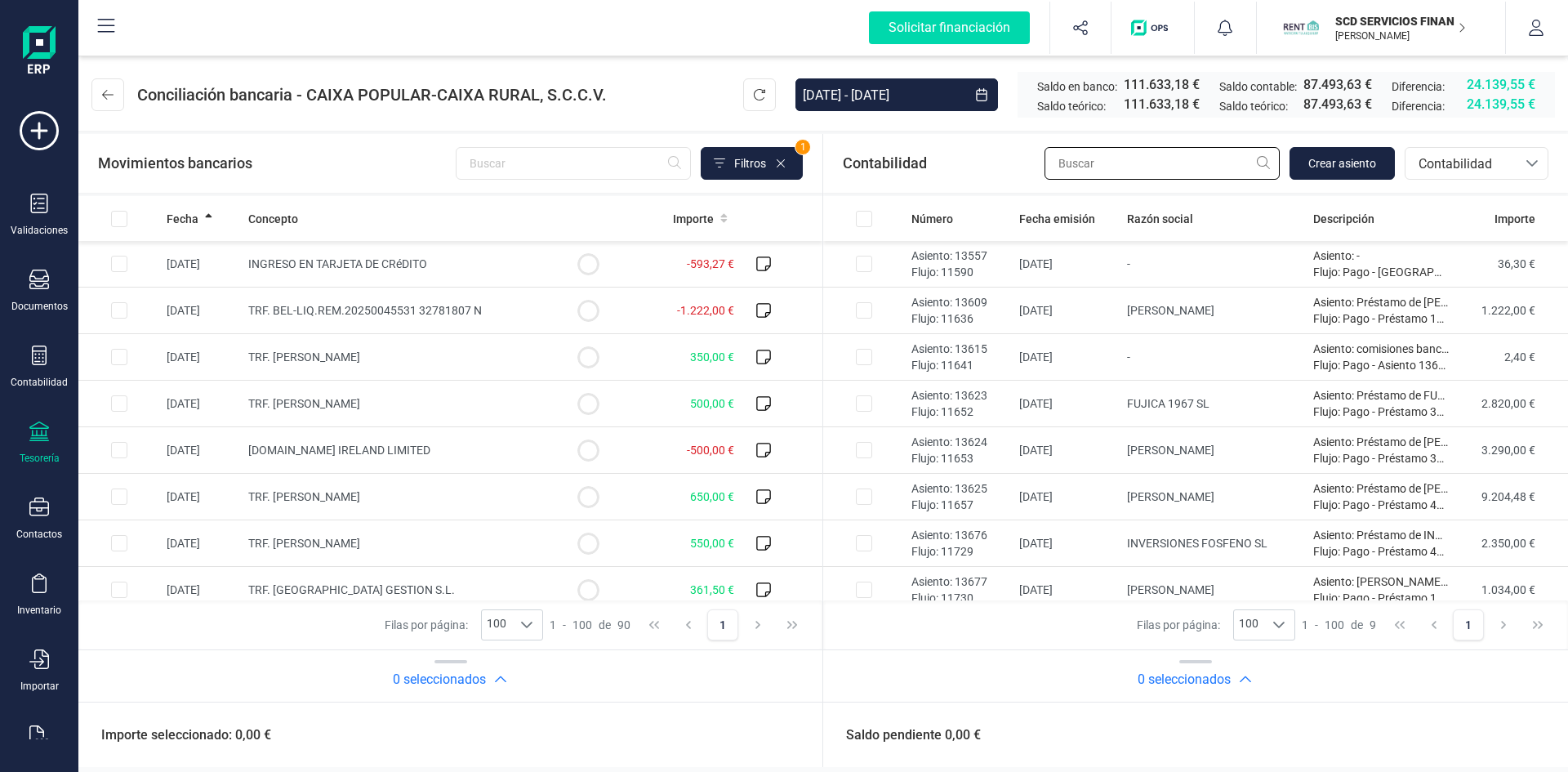
click at [1185, 155] on input "text" at bounding box center [1162, 163] width 235 height 33
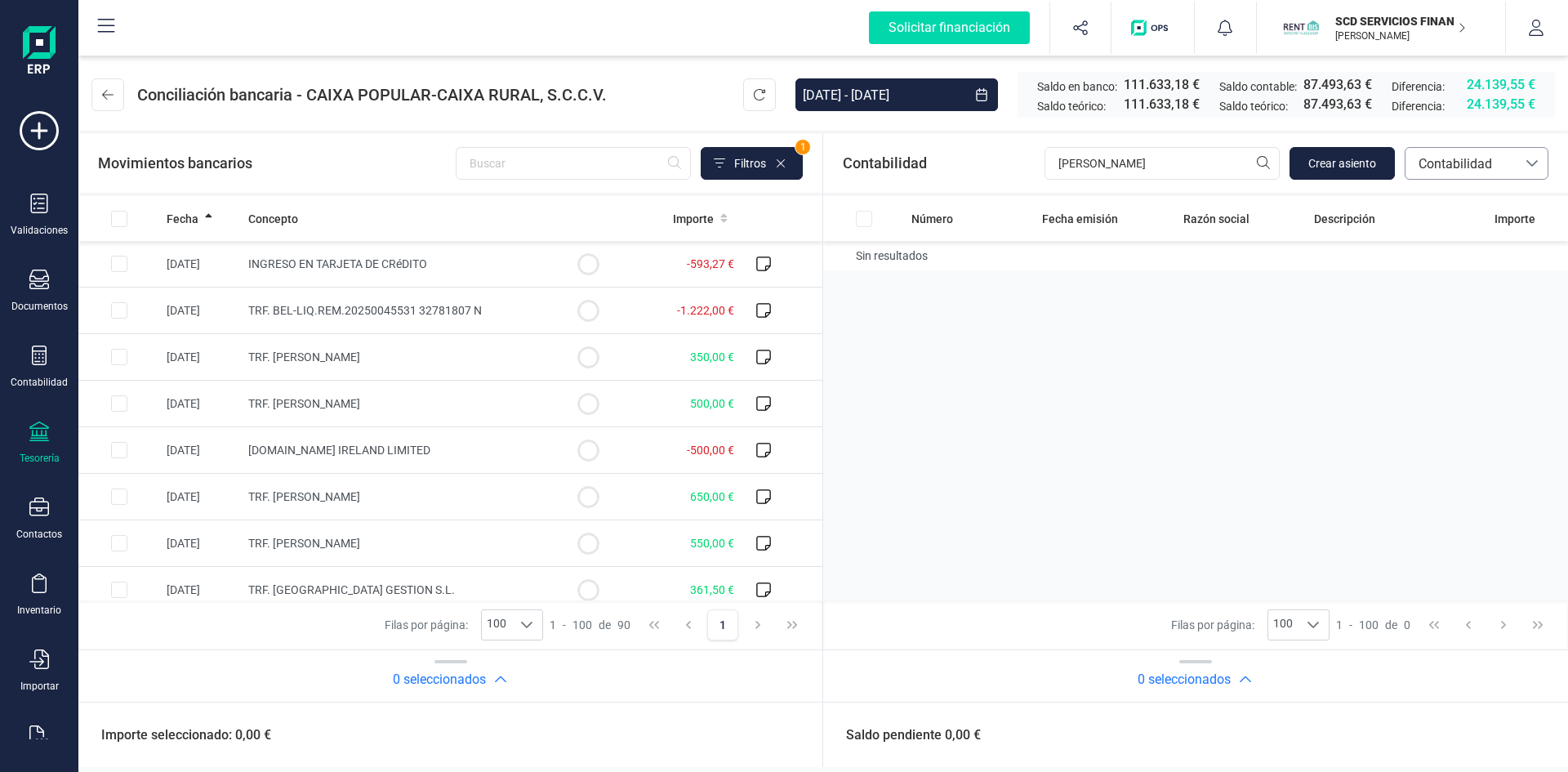
click at [1497, 160] on span "Contabilidad" at bounding box center [1461, 164] width 98 height 20
click at [1448, 335] on span "Préstamos" at bounding box center [1449, 340] width 62 height 20
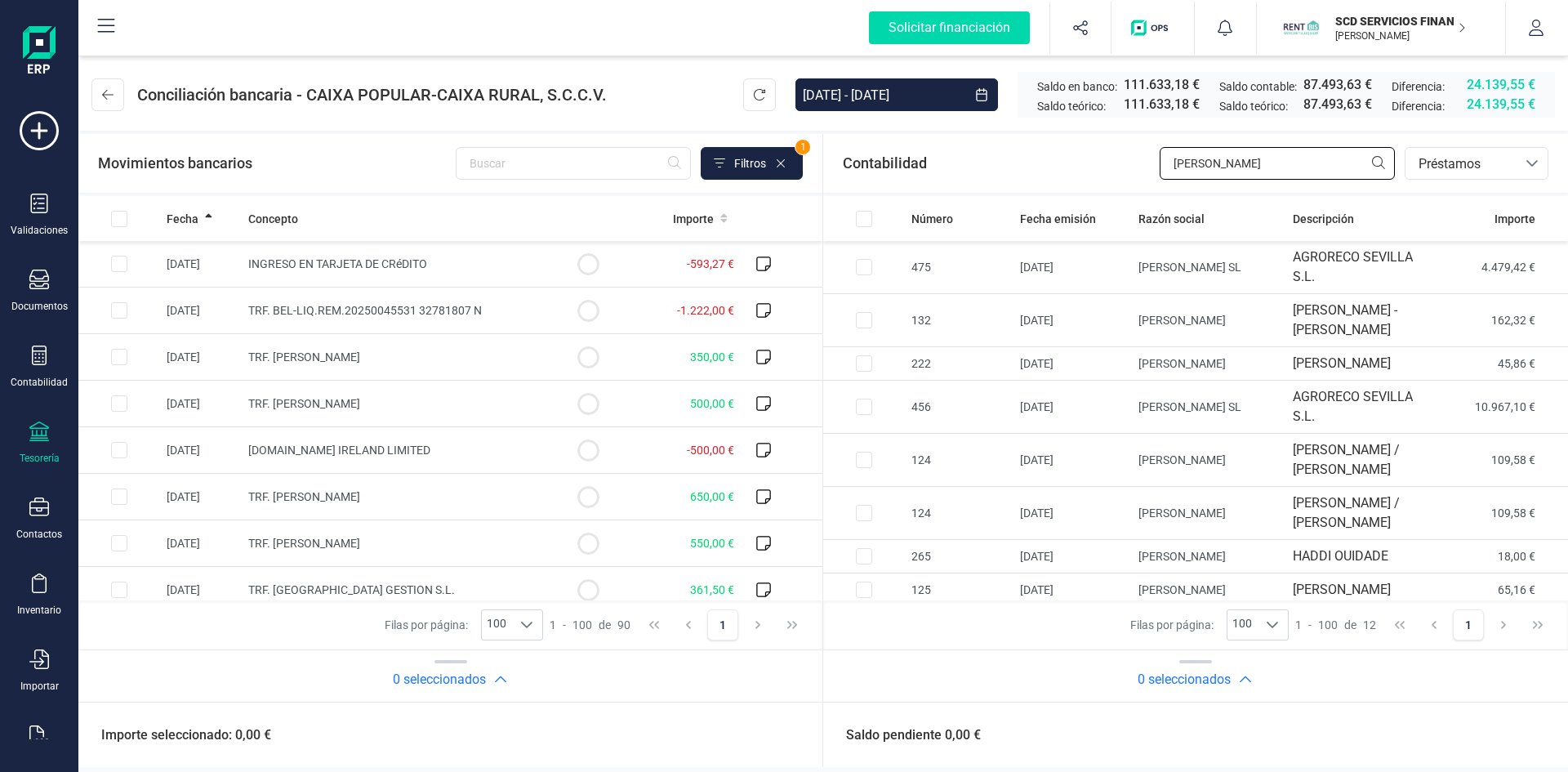
click at [1221, 158] on input "lopez" at bounding box center [1277, 163] width 235 height 33
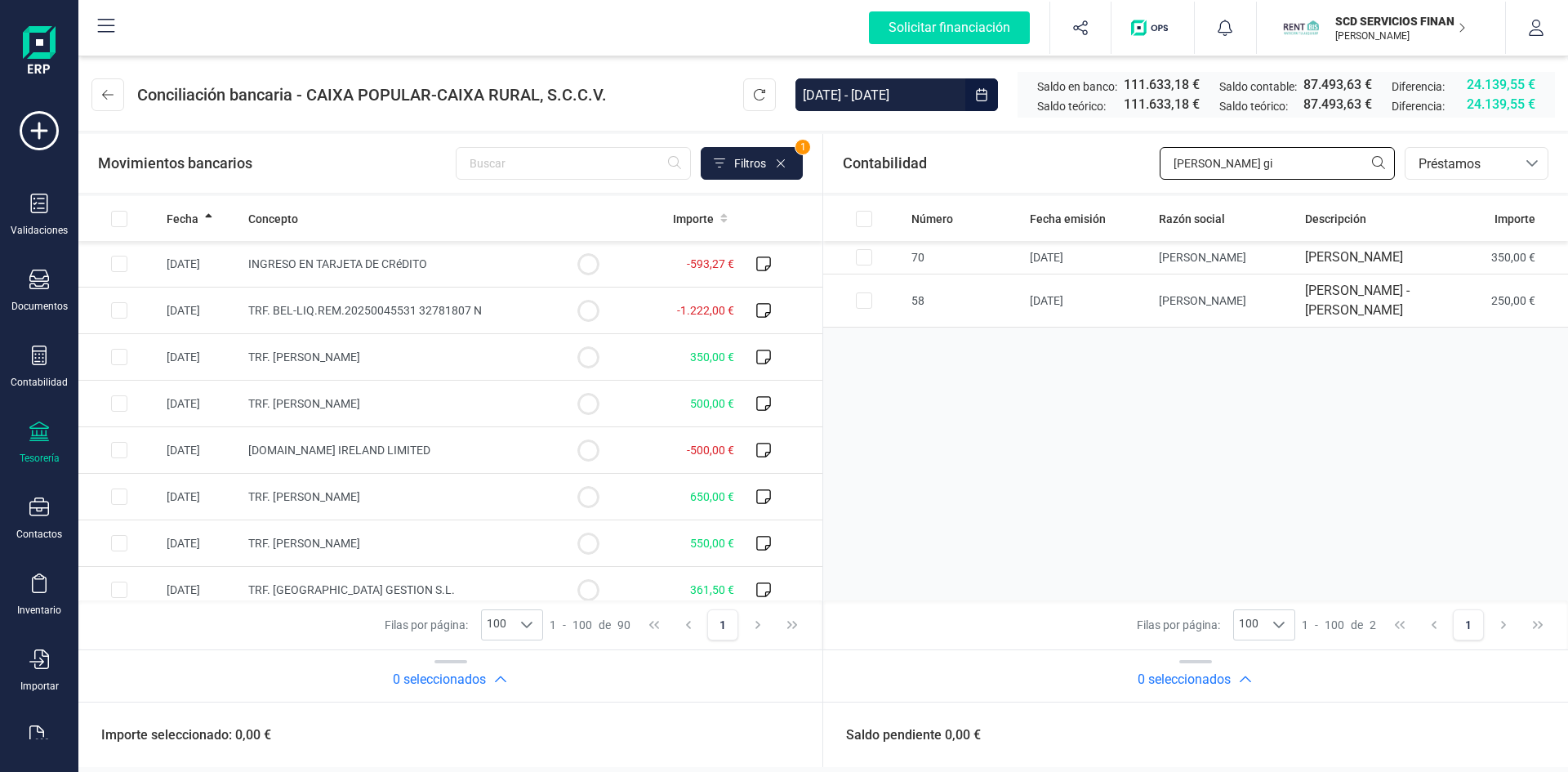
type input "lopez gi"
click at [976, 92] on icon "Choose Date" at bounding box center [981, 94] width 13 height 13
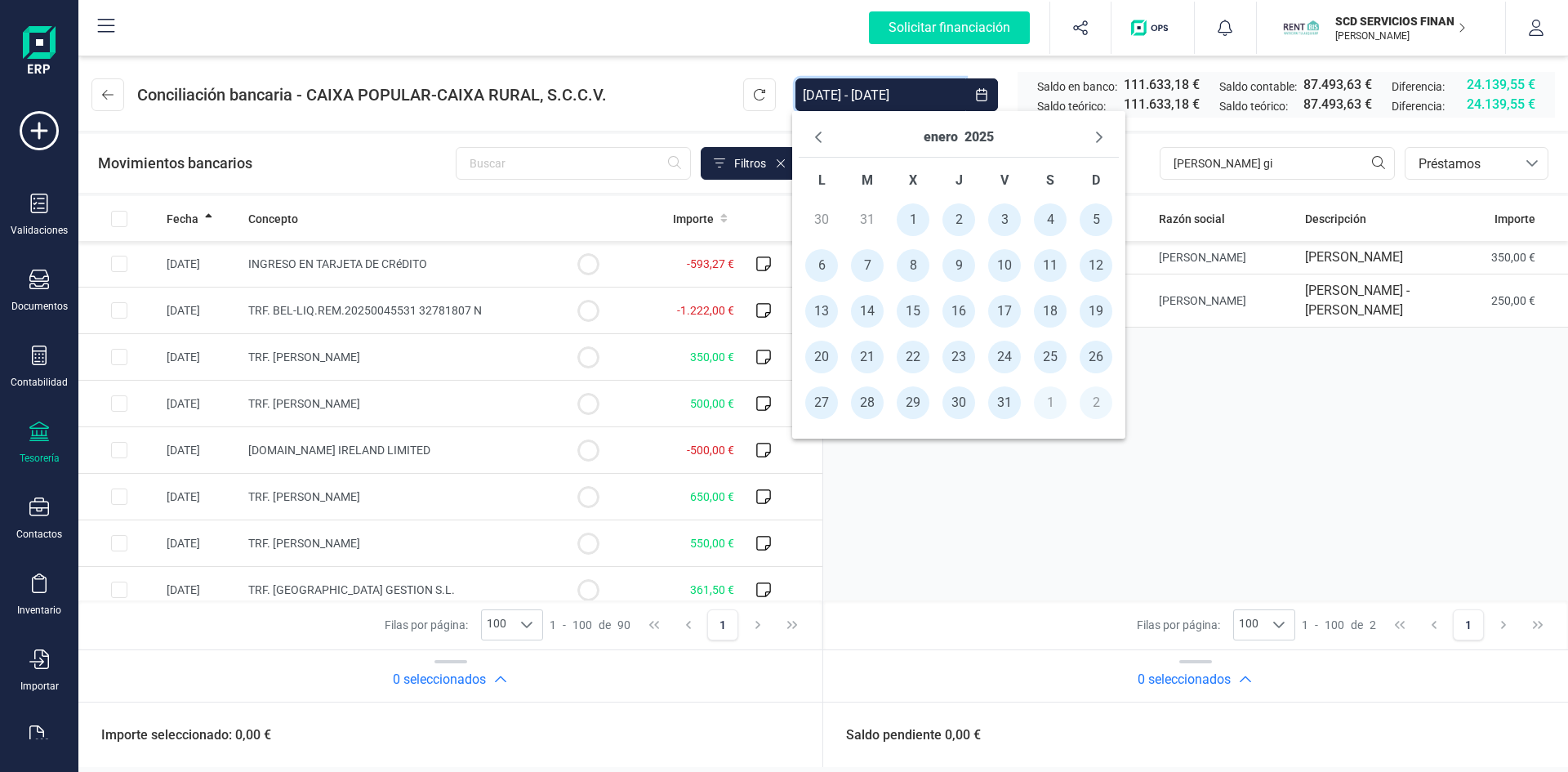
click at [907, 215] on span "1" at bounding box center [913, 220] width 33 height 33
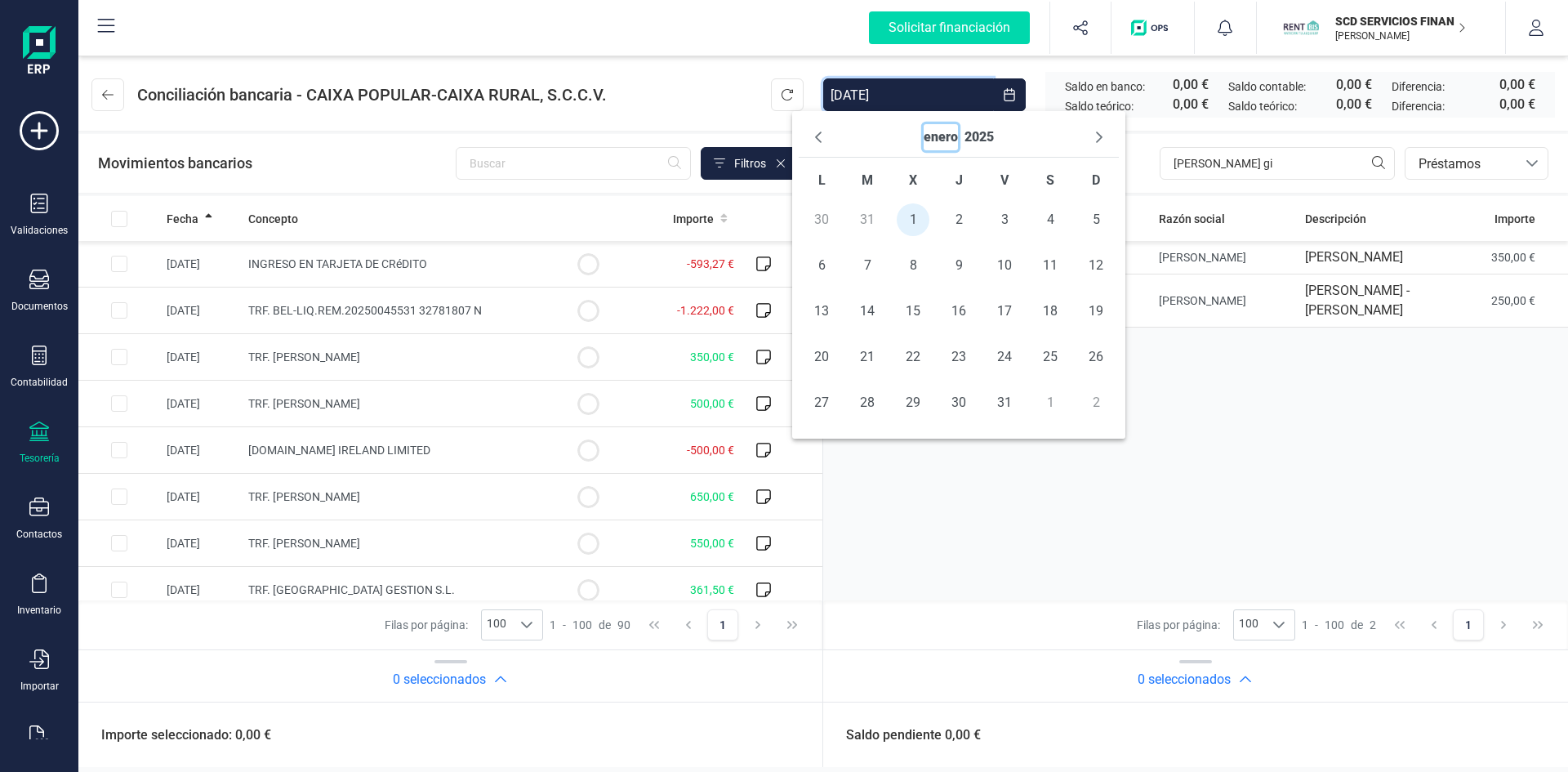
click at [935, 139] on button "enero" at bounding box center [941, 137] width 34 height 26
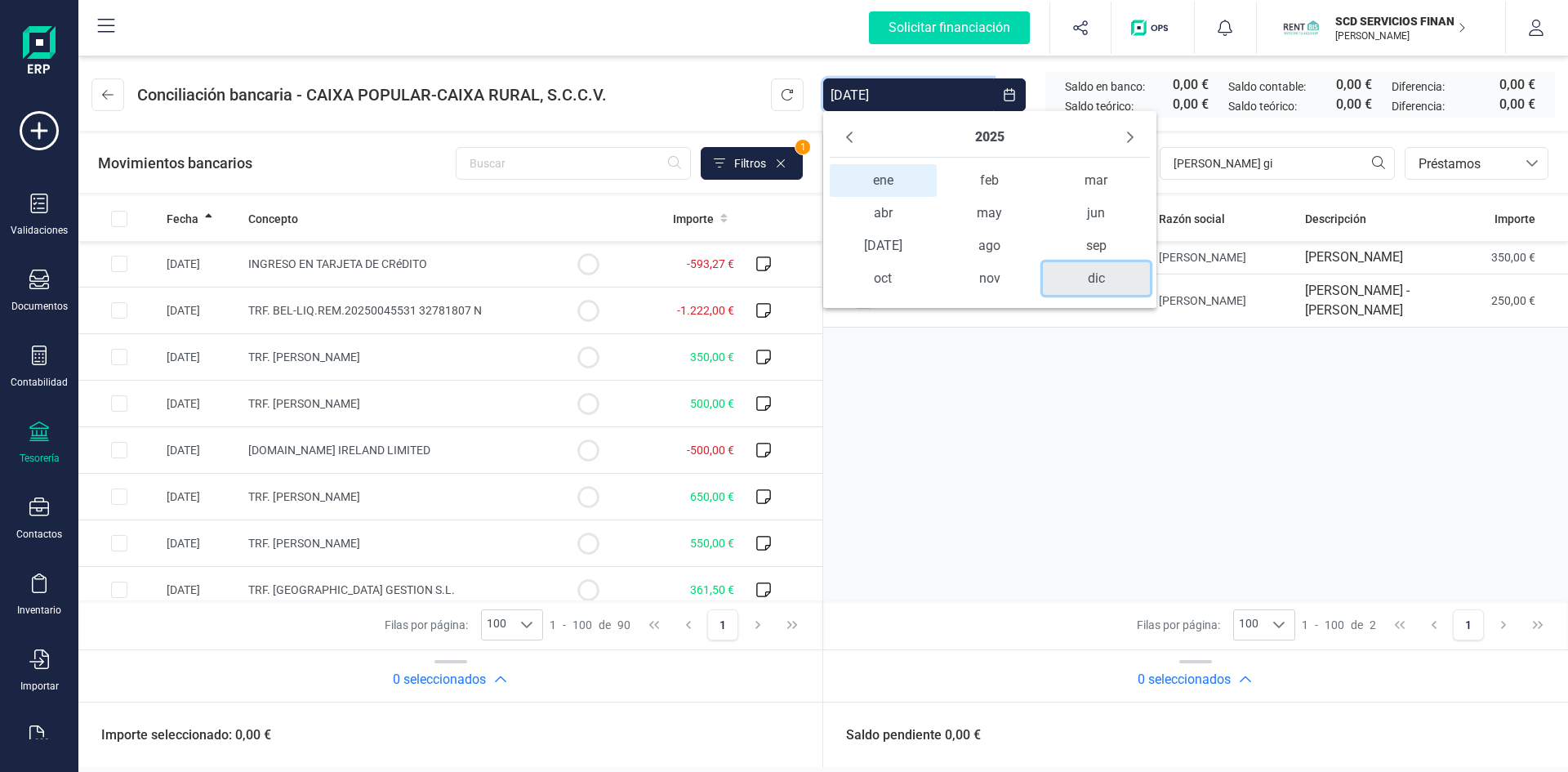
click at [1096, 272] on span "dic" at bounding box center [1096, 278] width 107 height 33
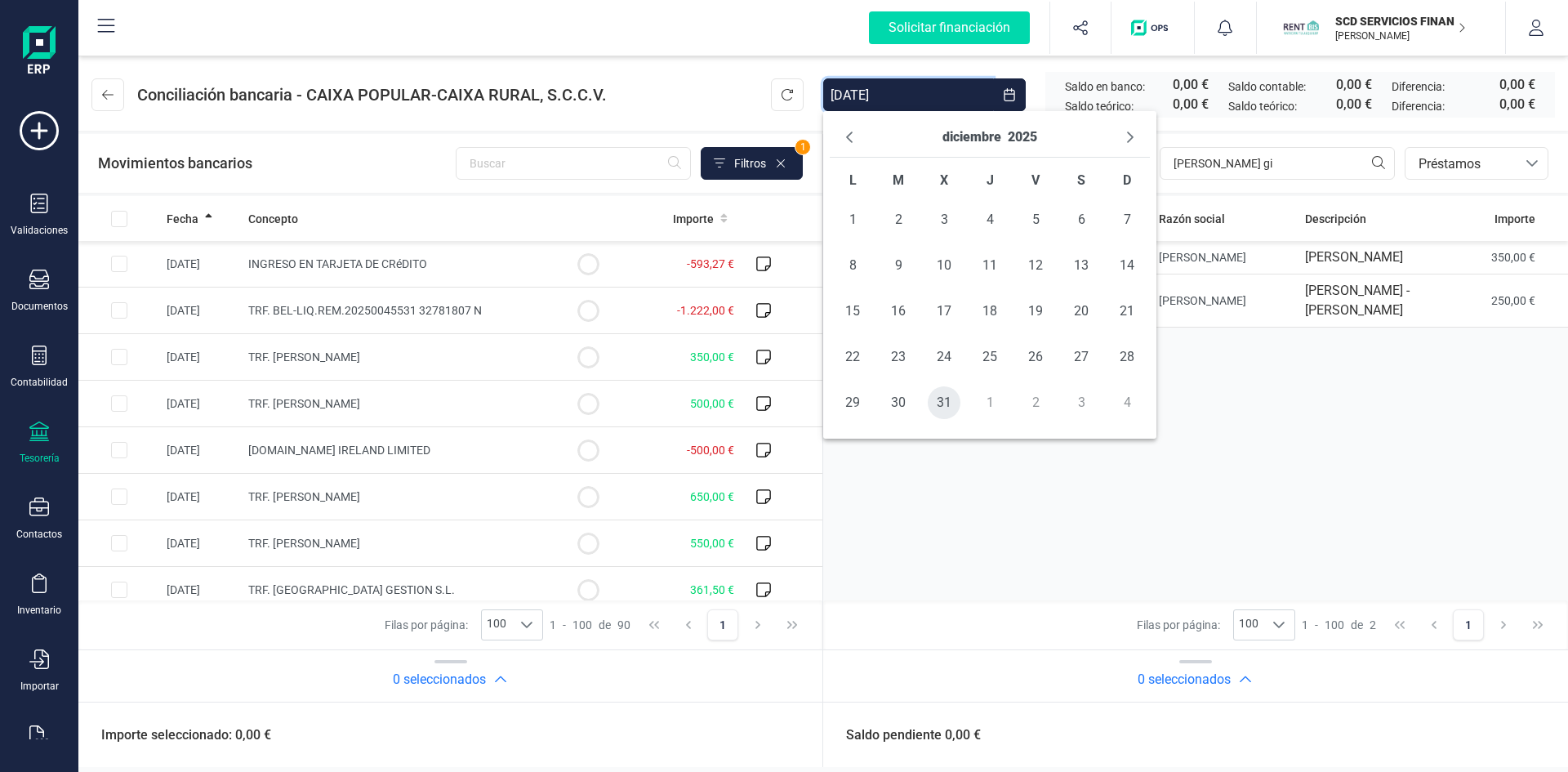
click at [949, 401] on span "31" at bounding box center [944, 403] width 33 height 33
type input "[DATE] - [DATE]"
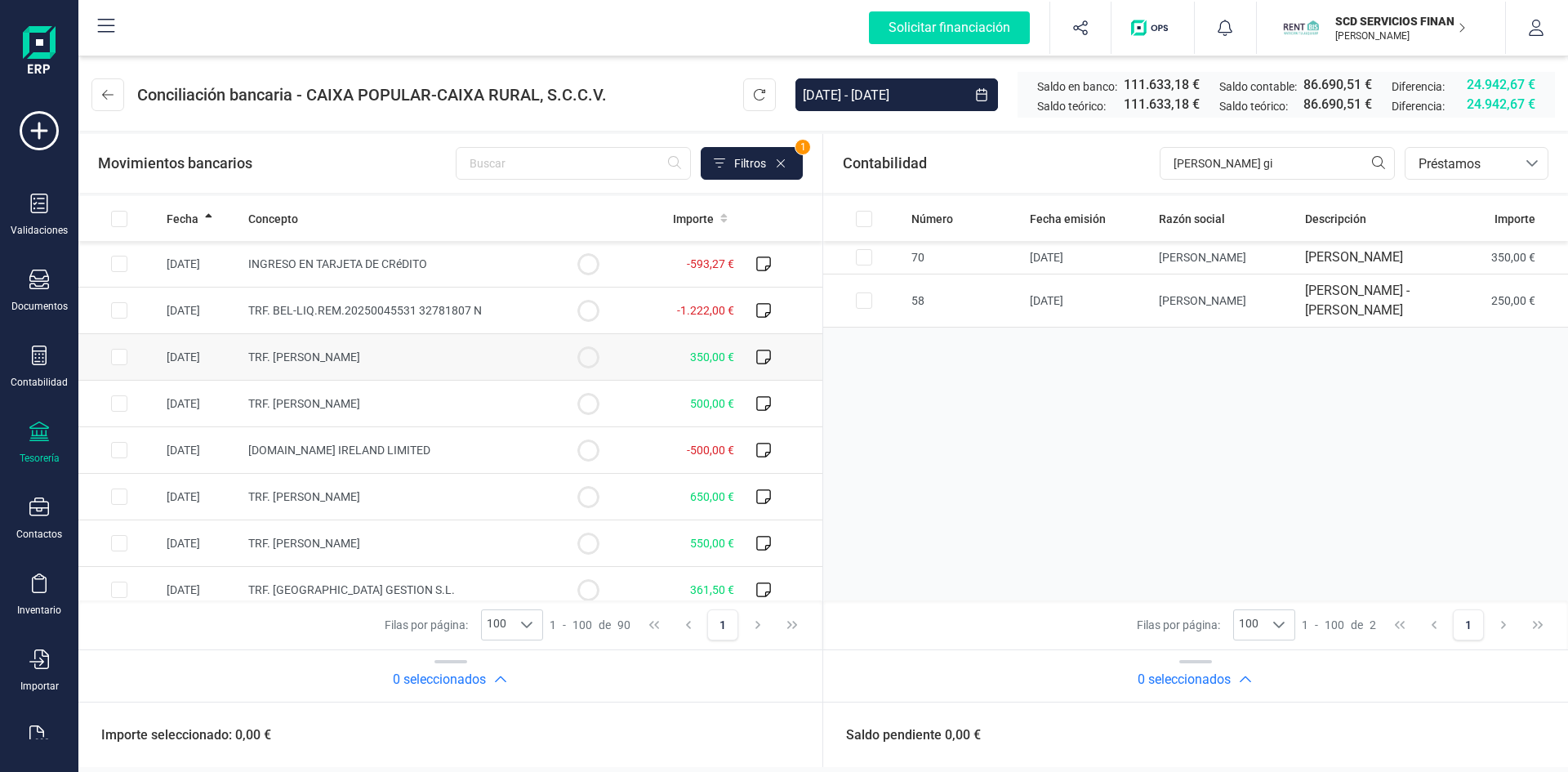
click at [117, 353] on input "Row Selected ba4bc1b0-272b-4240-92f4-96600b76e3e2" at bounding box center [119, 357] width 16 height 16
checkbox input "true"
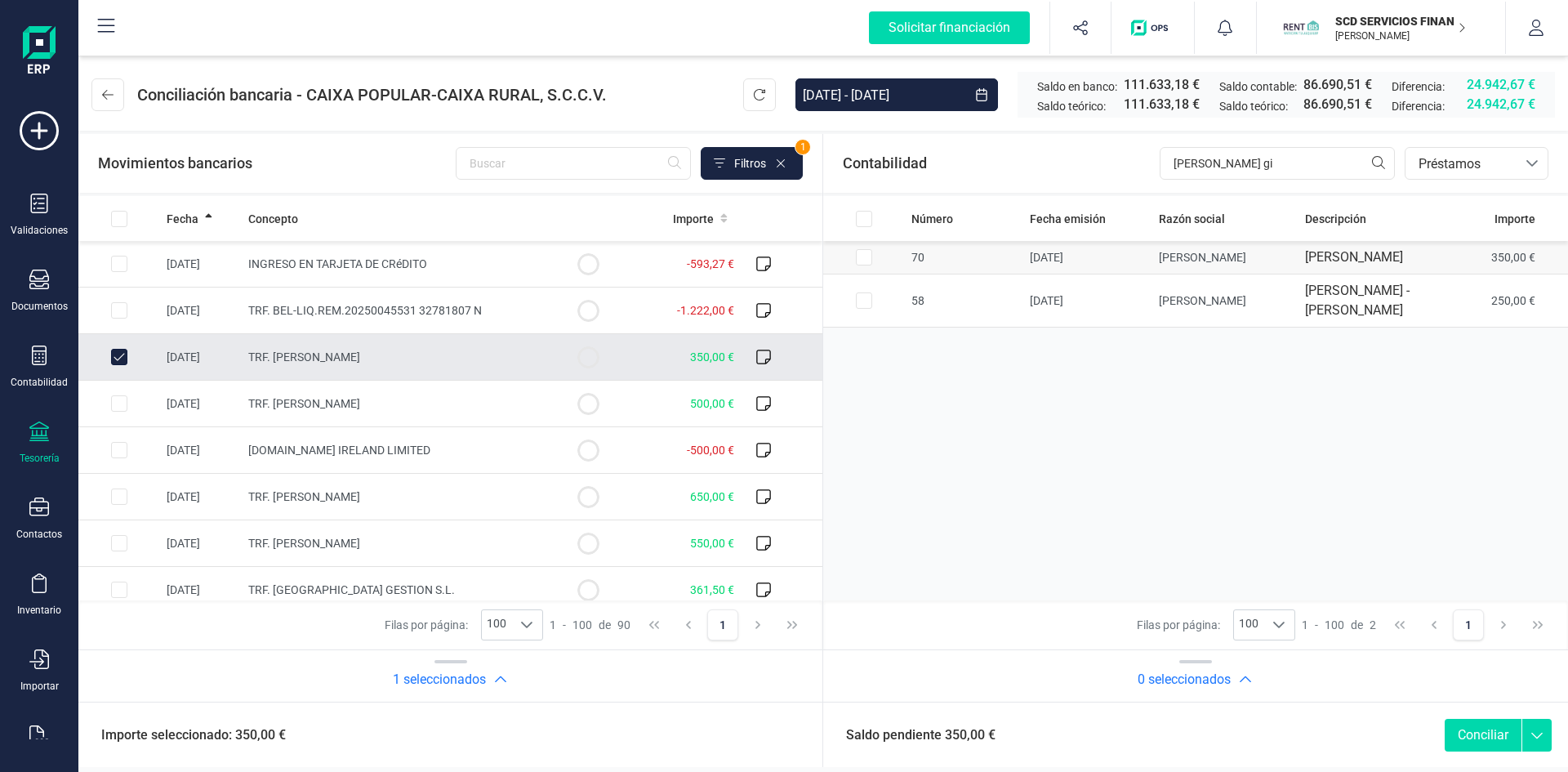
click at [866, 255] on input "Row Selected 1c8a29be-3597-47f5-8598-093a4fa21bdf" at bounding box center [864, 258] width 16 height 16
checkbox input "true"
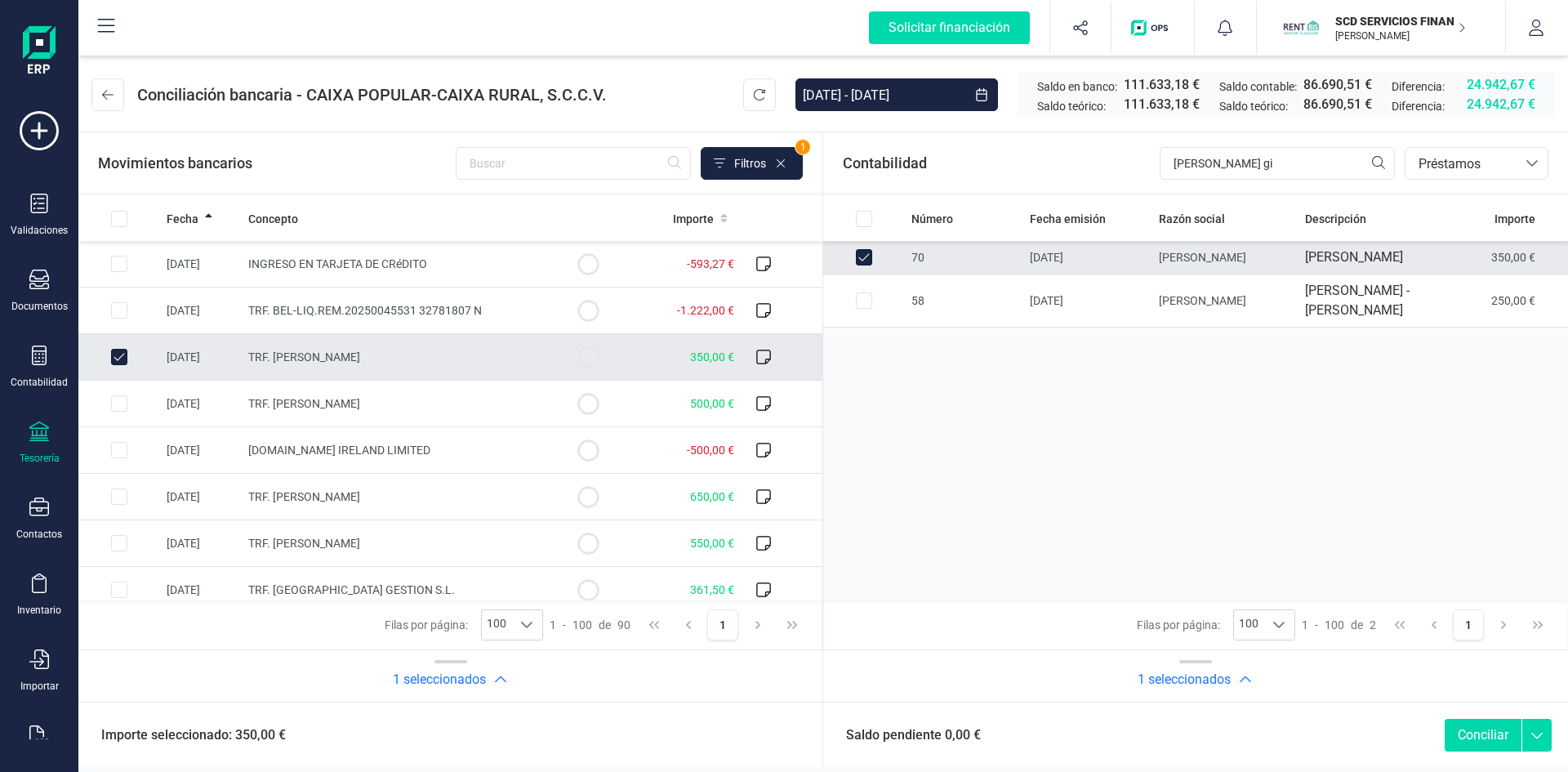
click at [1477, 736] on button "Conciliar" at bounding box center [1483, 735] width 77 height 33
checkbox input "false"
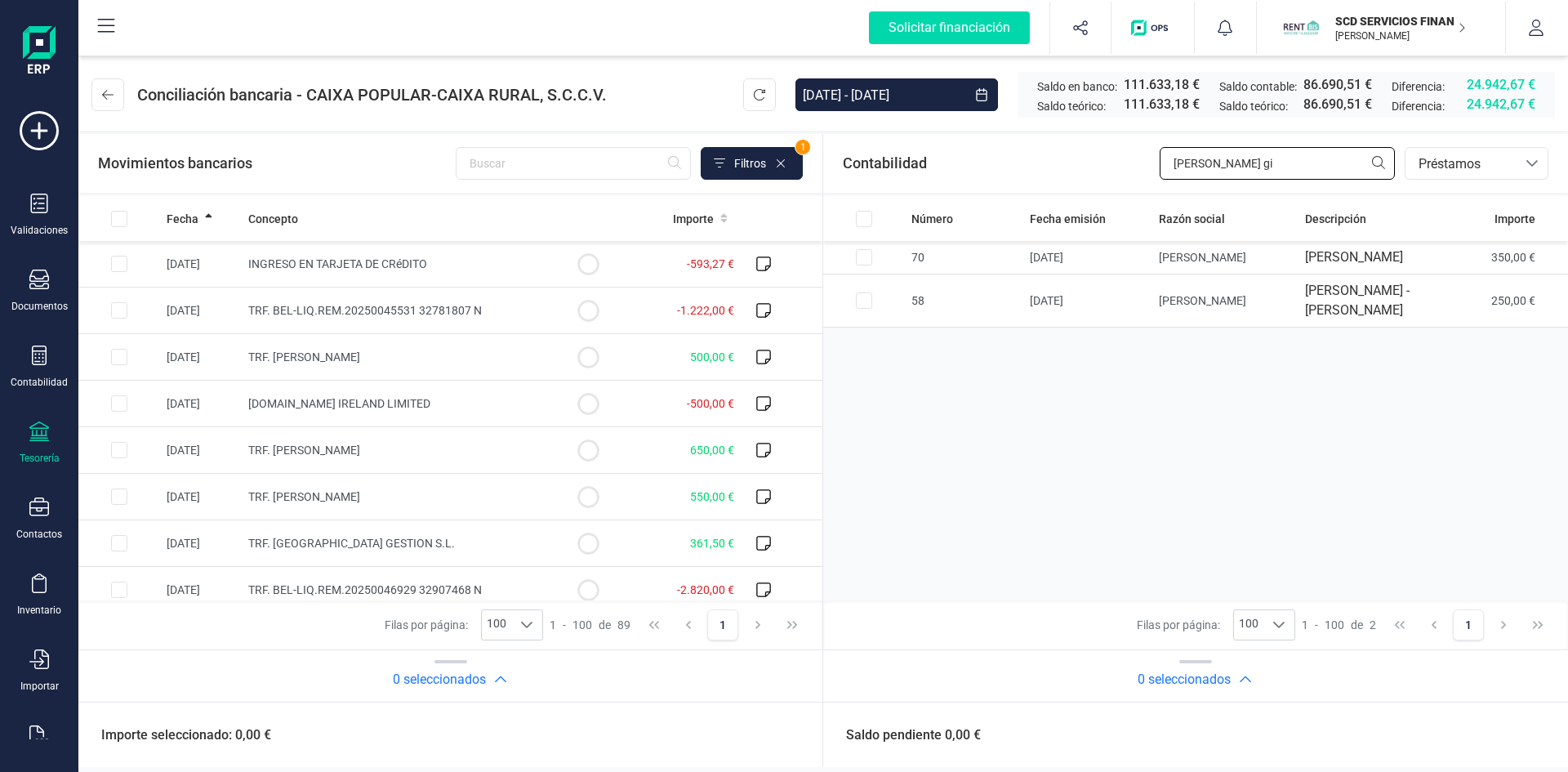
drag, startPoint x: 1226, startPoint y: 161, endPoint x: 1122, endPoint y: 162, distance: 104.0
click at [1122, 162] on div "Contabilidad lopez gi bancos.conciliacion.modal.headerLoan bancos.conciliacion.…" at bounding box center [1195, 163] width 745 height 59
type input "miguel cr"
click at [112, 445] on input "Row Selected 4b59f32c-4cc8-4d0c-bc26-6545274d2b17" at bounding box center [119, 450] width 16 height 16
checkbox input "true"
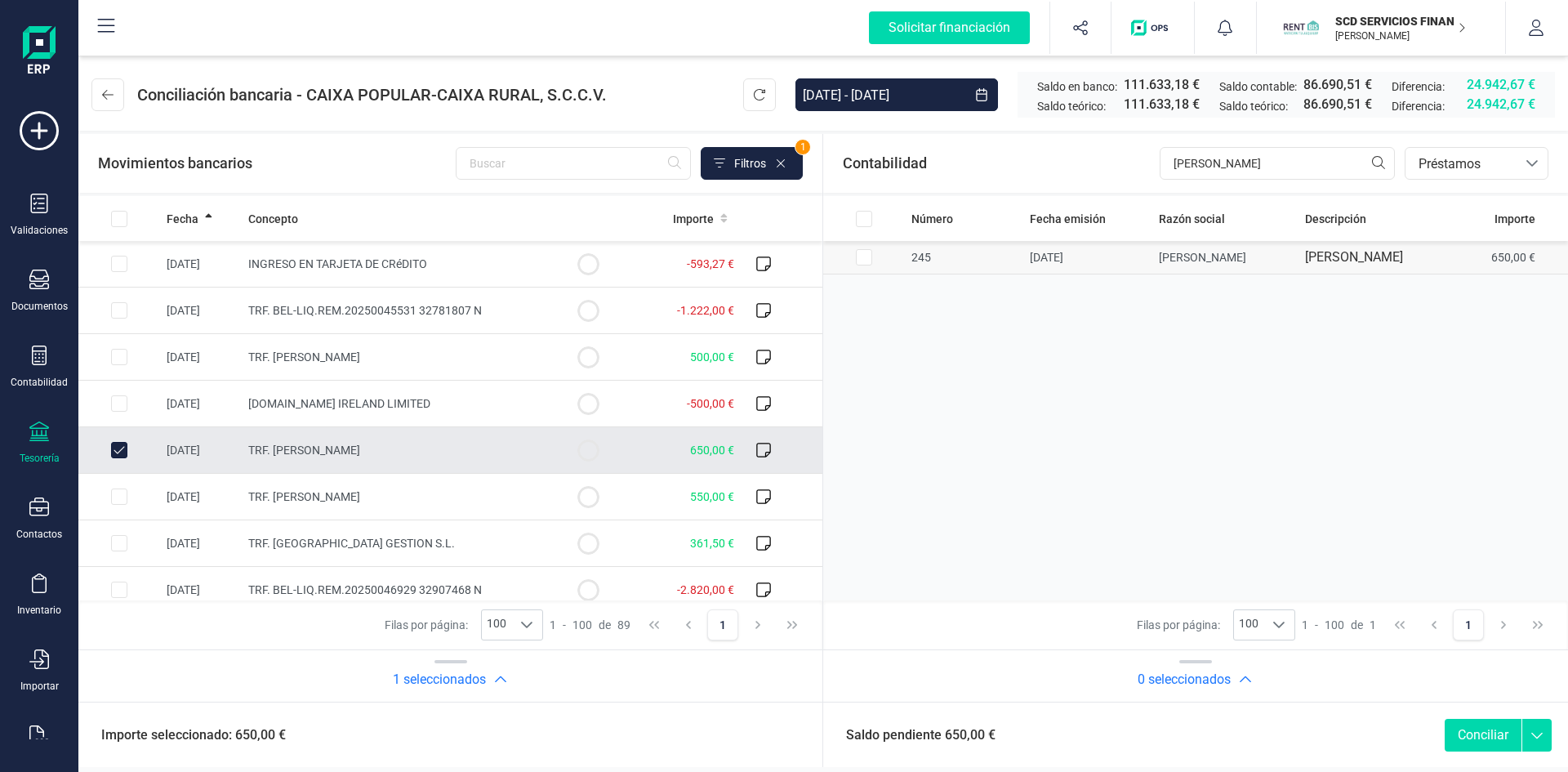
click at [862, 264] on input "Row Selected 671a5c2b-8116-477e-8240-f4a89a7e97cc" at bounding box center [864, 258] width 16 height 16
checkbox input "true"
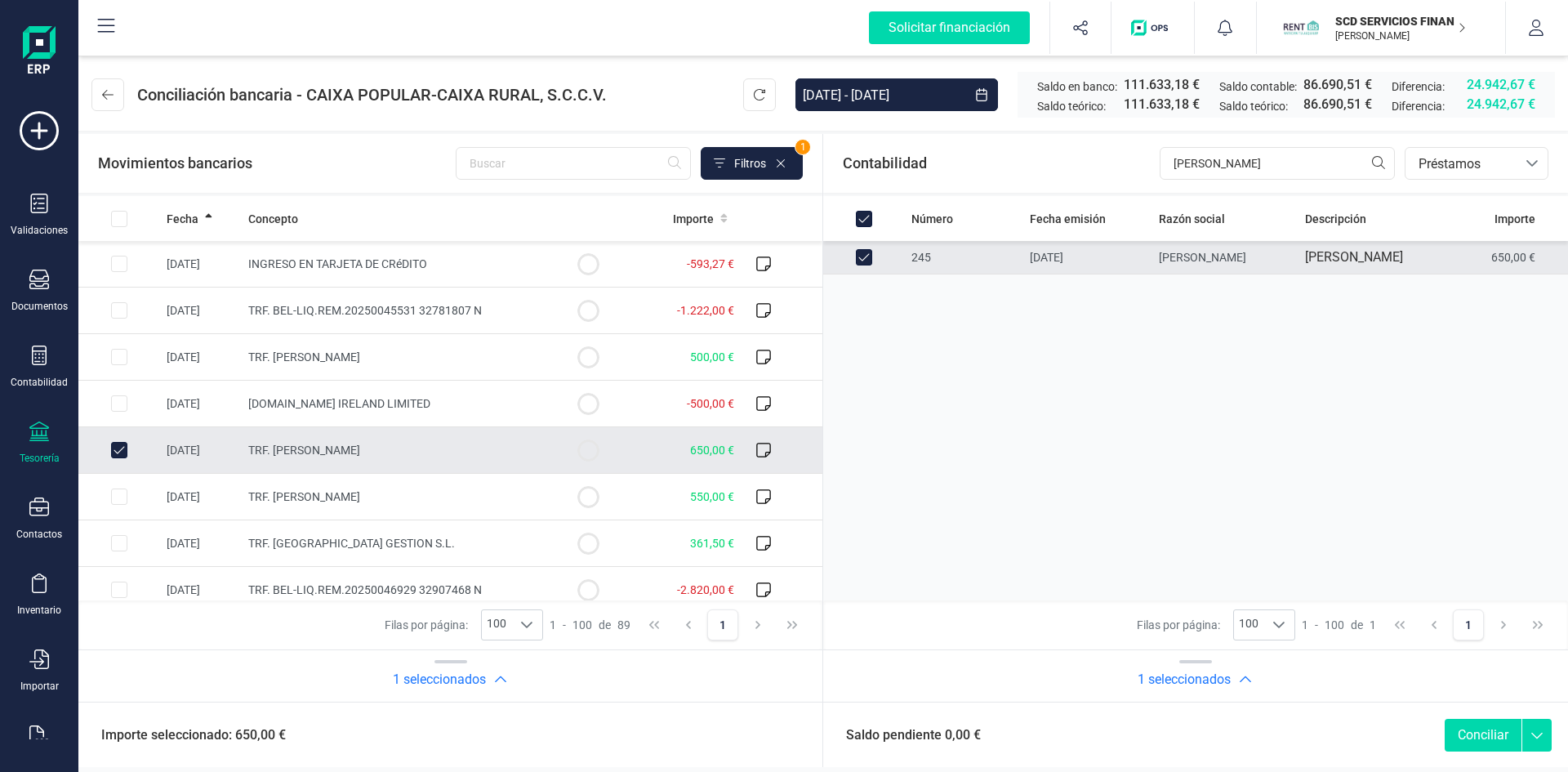
click at [1483, 732] on button "Conciliar" at bounding box center [1483, 735] width 77 height 33
checkbox input "false"
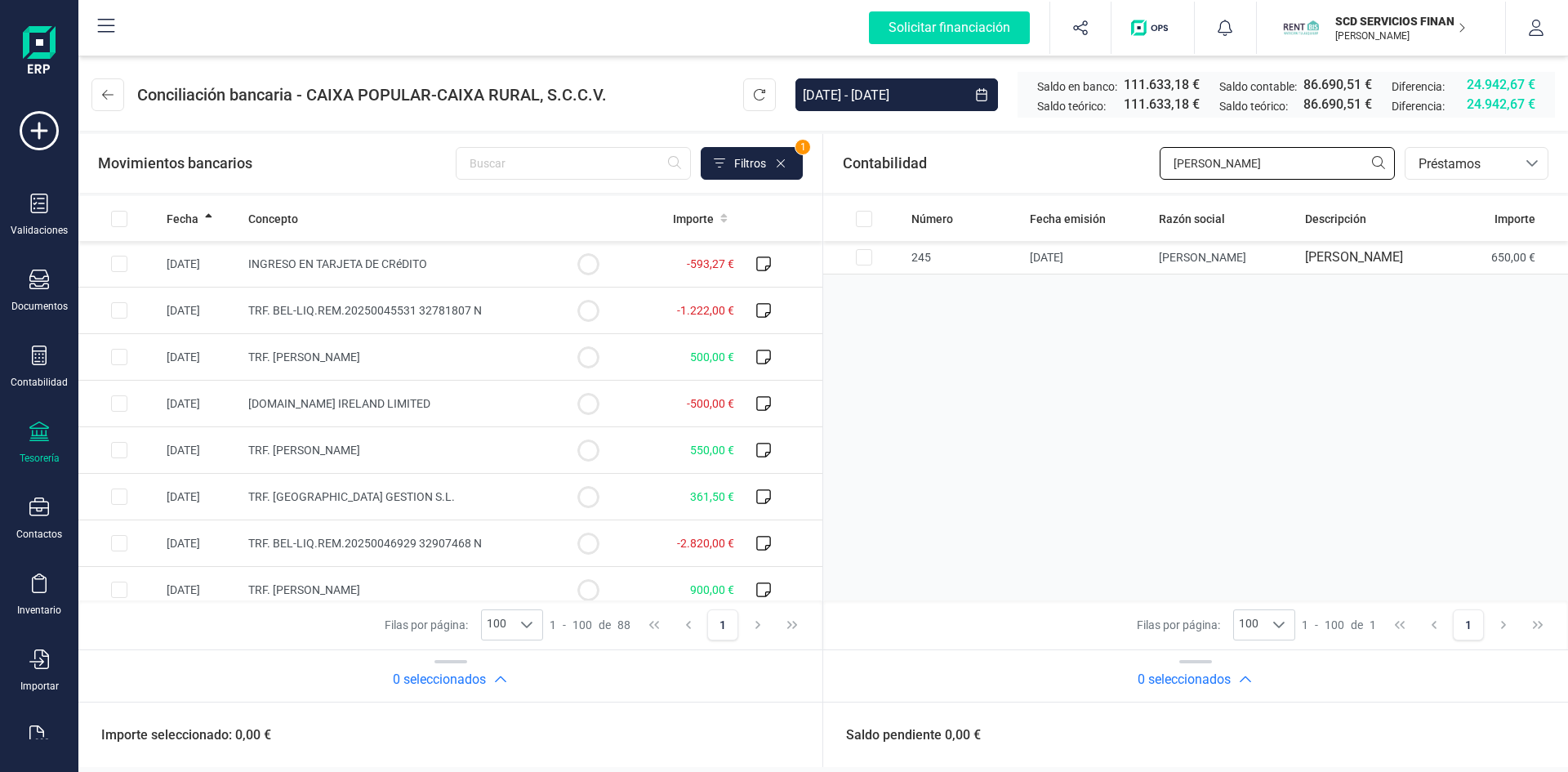
drag, startPoint x: 1175, startPoint y: 162, endPoint x: 1026, endPoint y: 176, distance: 149.7
click at [1030, 176] on div "Contabilidad miguel cr bancos.conciliacion.modal.headerLoan bancos.conciliacion…" at bounding box center [1195, 163] width 745 height 59
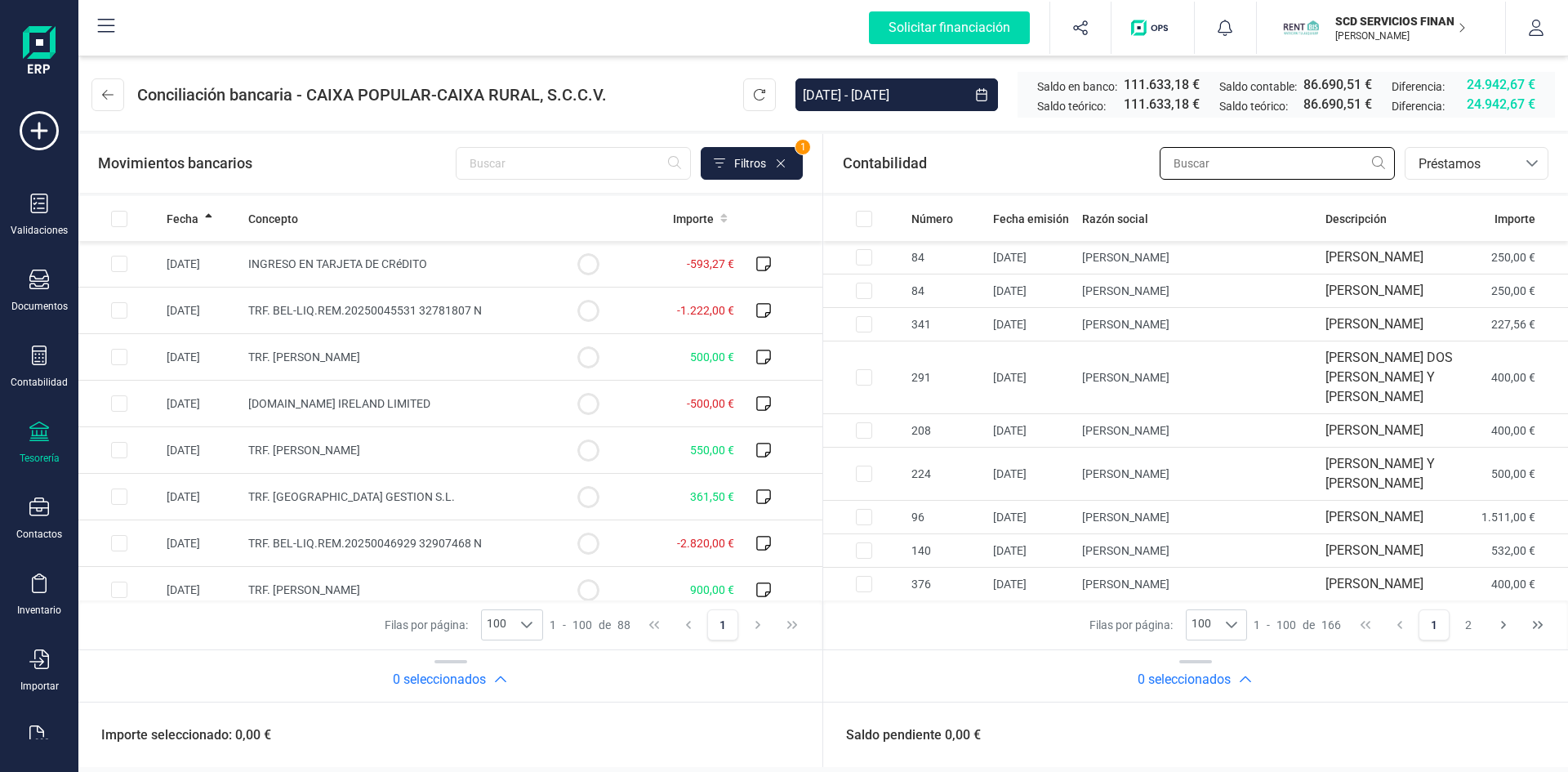
click at [1249, 165] on input "text" at bounding box center [1277, 163] width 235 height 33
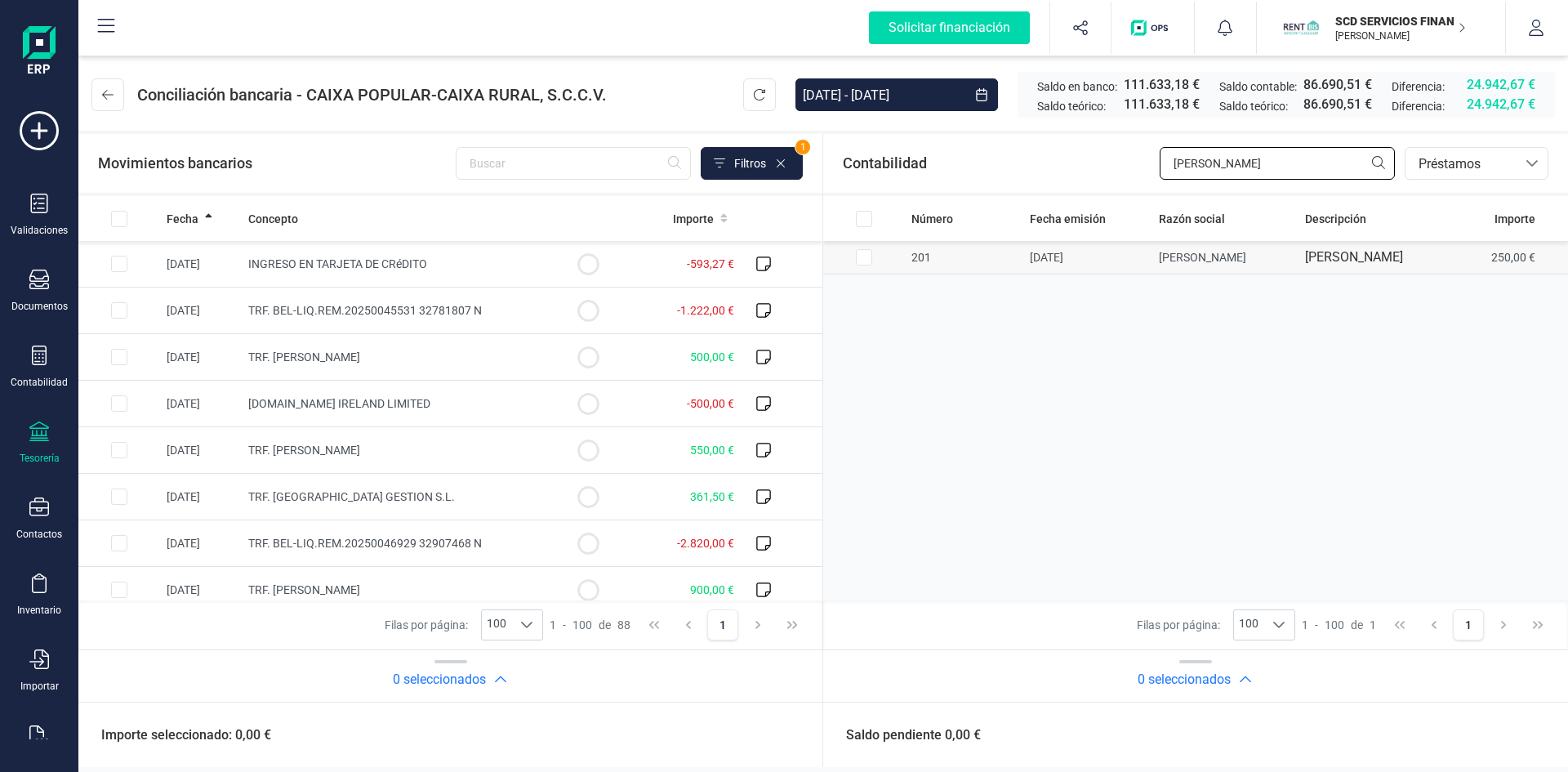
type input "oumar"
click at [866, 260] on input "Row Selected 539b11cc-daeb-45fa-b8d4-16630ee76fd0" at bounding box center [864, 258] width 16 height 16
checkbox input "true"
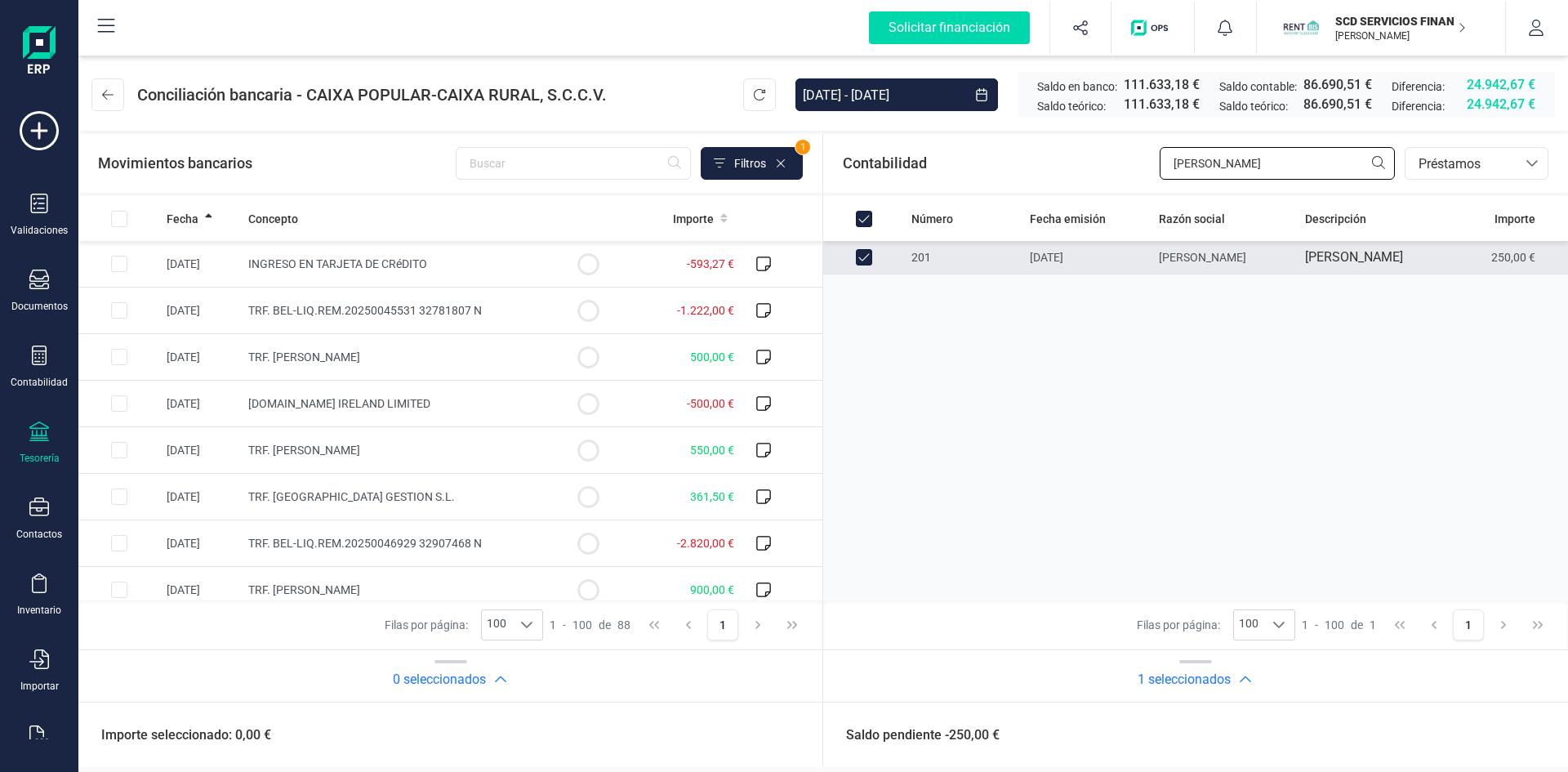
drag, startPoint x: 1229, startPoint y: 172, endPoint x: 1100, endPoint y: 167, distance: 129.1
click at [1100, 167] on div "Contabilidad oumar bancos.conciliacion.modal.headerLoan bancos.conciliacion.mod…" at bounding box center [1195, 163] width 745 height 59
type input "isl"
checkbox input "false"
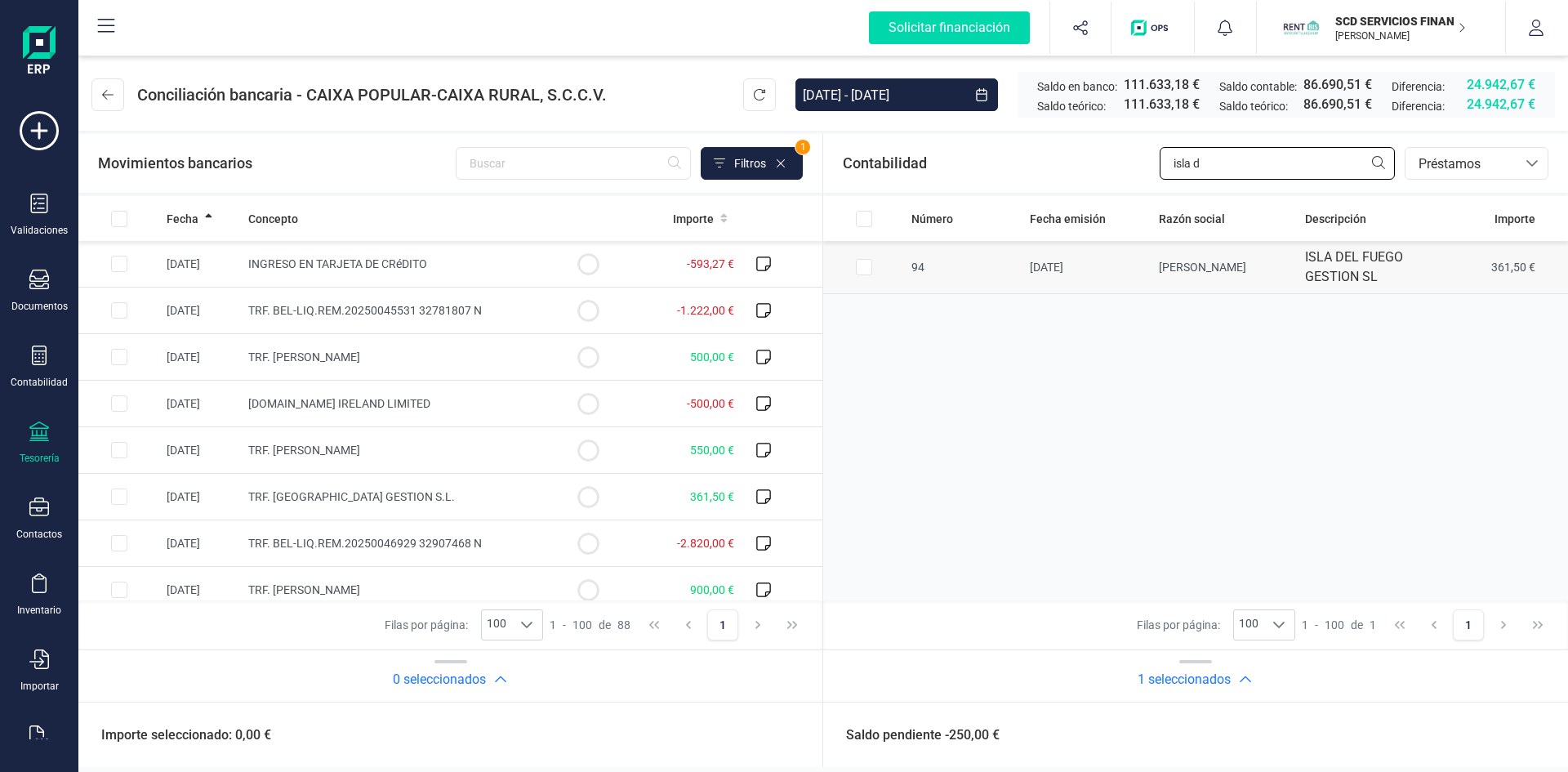
type input "isla d"
click at [861, 270] on input "Row Selected c2562eec-8b1c-4361-b6a1-f0d94fbd9eb3" at bounding box center [864, 267] width 16 height 16
checkbox input "true"
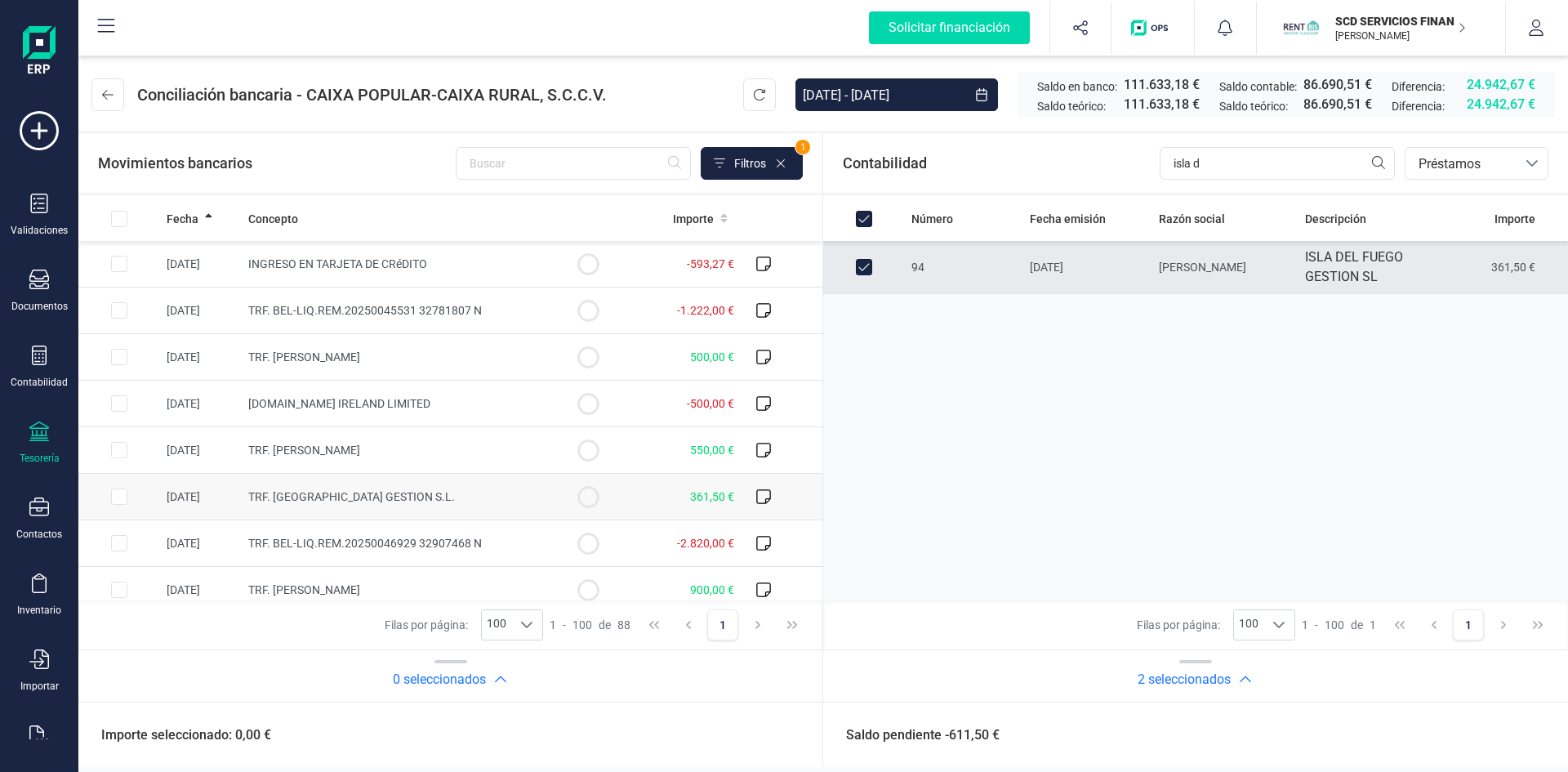
click at [117, 496] on input "Row Selected 77a0aa40-11f6-4ad0-b1cd-59d56fadbd5f" at bounding box center [119, 496] width 16 height 16
checkbox input "true"
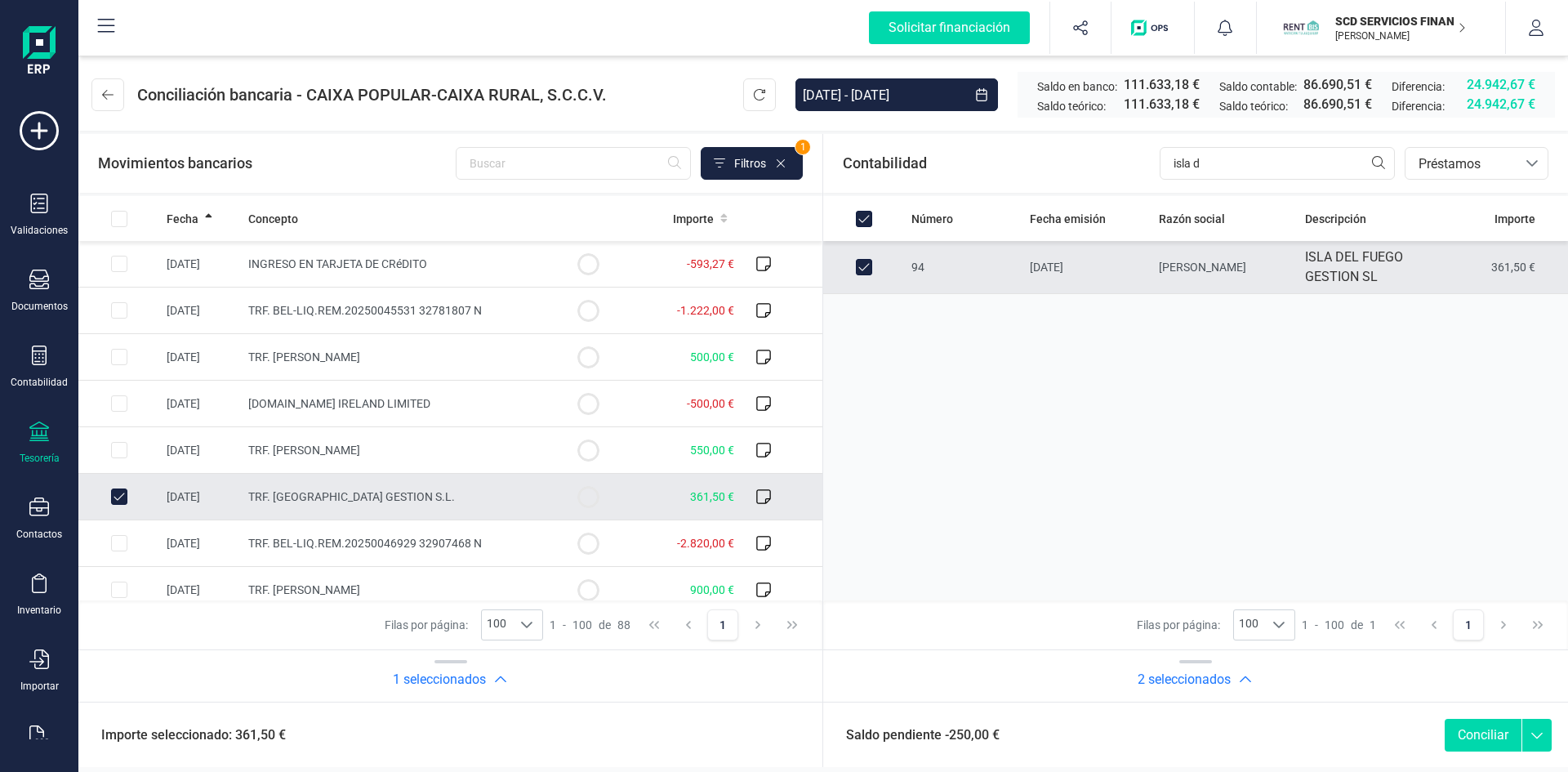
drag, startPoint x: 871, startPoint y: 222, endPoint x: 889, endPoint y: 246, distance: 30.0
click at [868, 222] on input "All items selected" at bounding box center [864, 219] width 16 height 16
checkbox input "false"
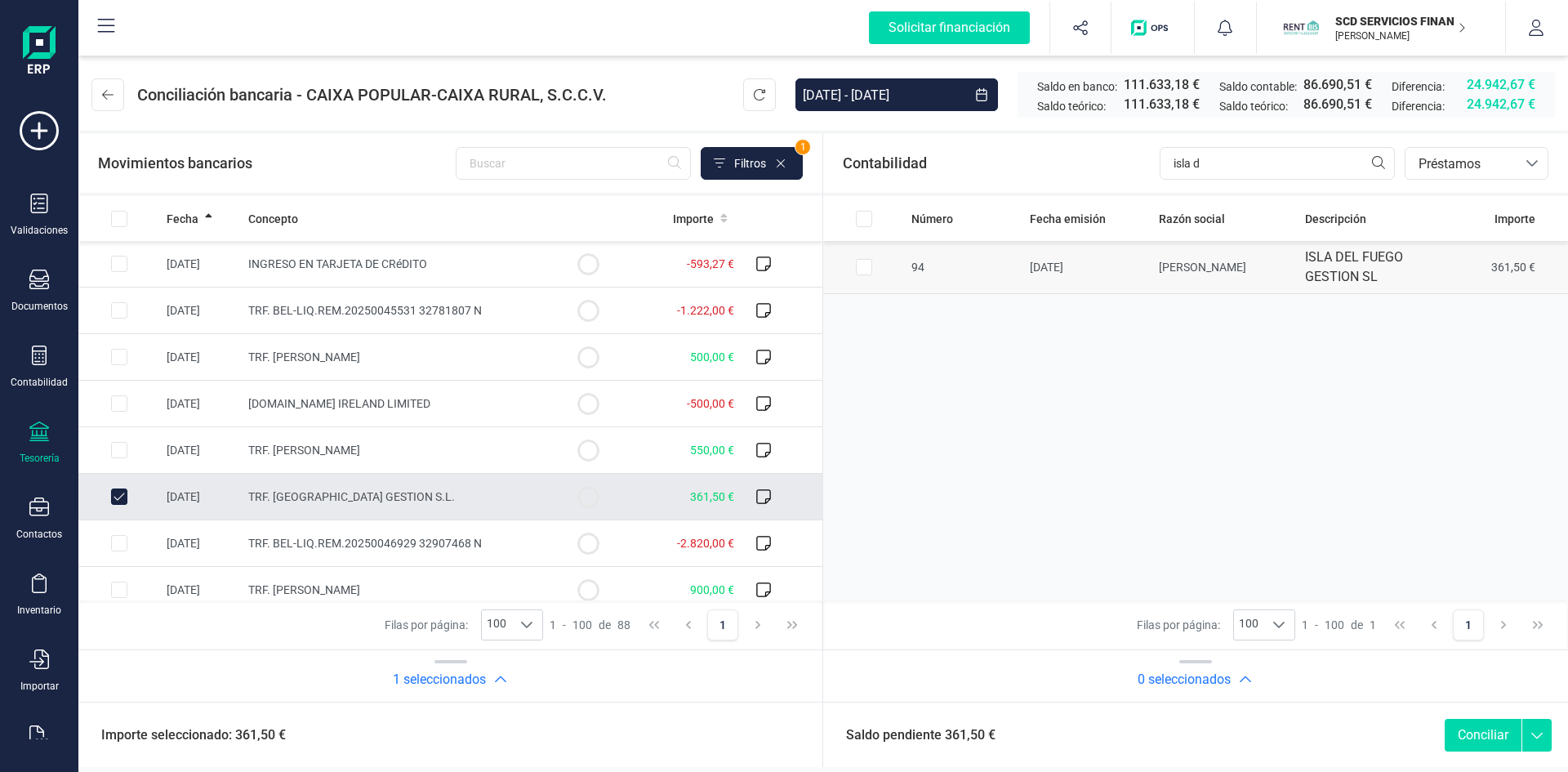
click at [870, 272] on input "Row Selected c2562eec-8b1c-4361-b6a1-f0d94fbd9eb3" at bounding box center [864, 267] width 16 height 16
checkbox input "true"
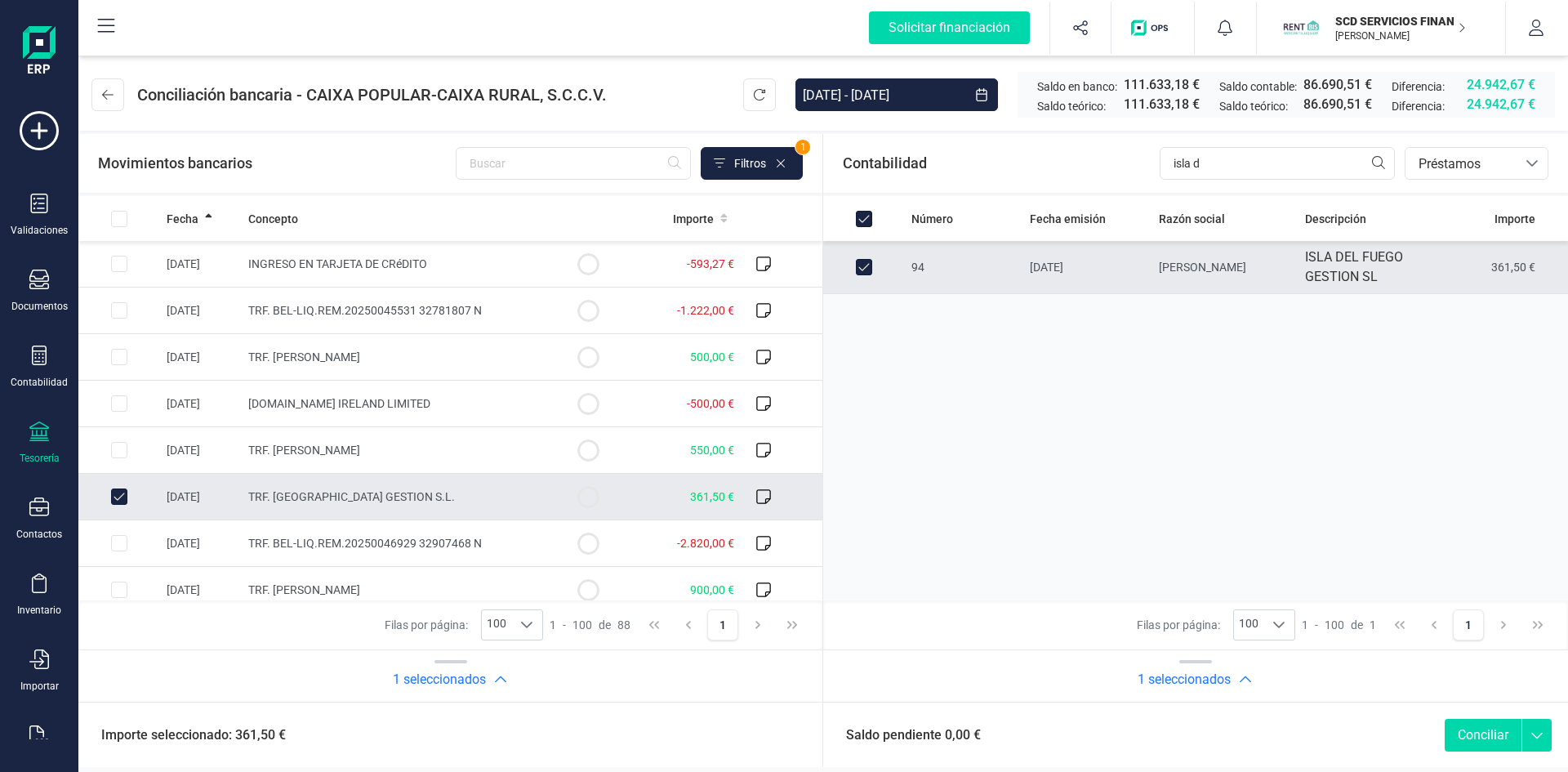
click at [1479, 733] on button "Conciliar" at bounding box center [1483, 735] width 77 height 33
checkbox input "false"
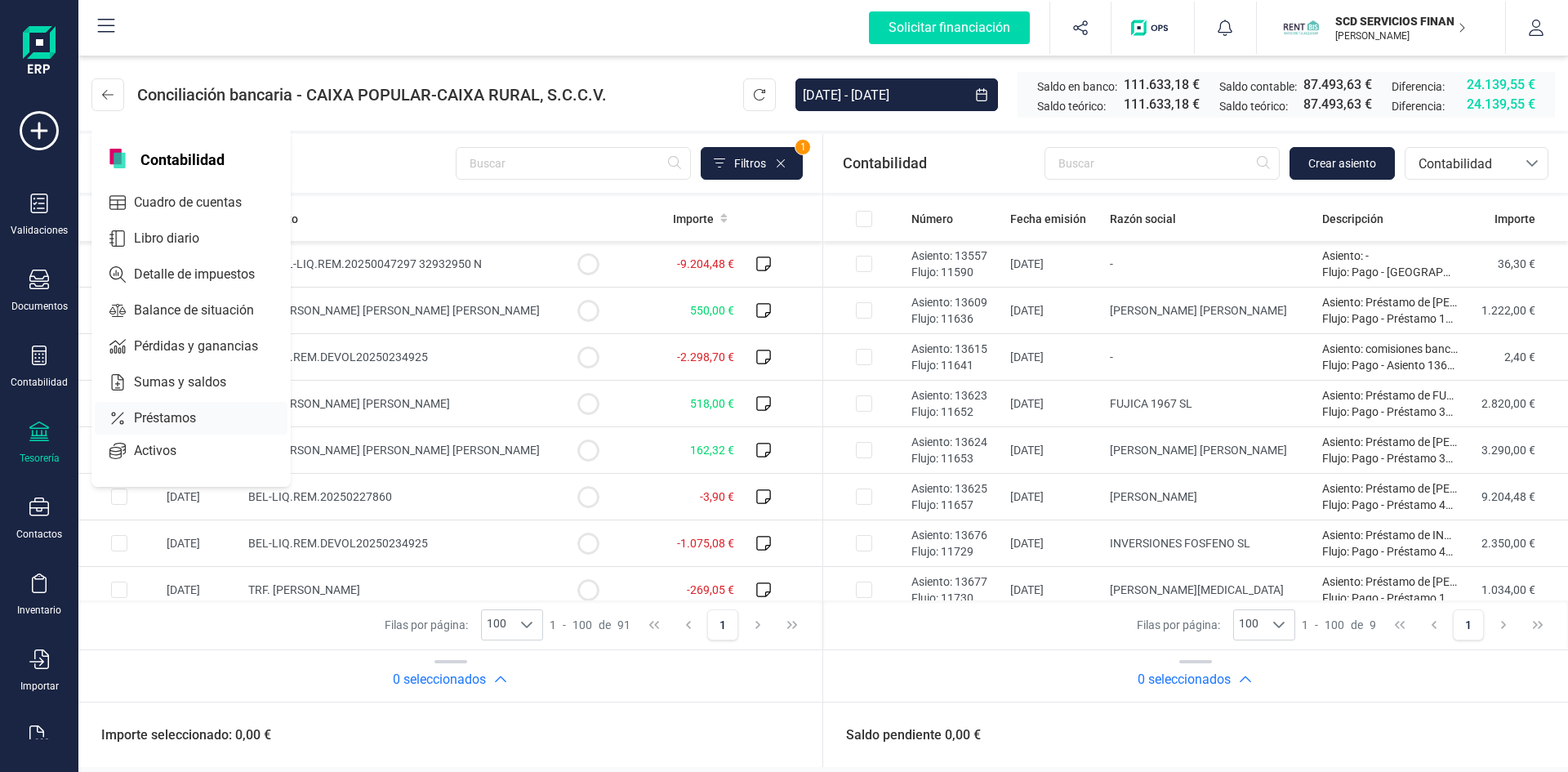
click at [135, 413] on span "Préstamos" at bounding box center [176, 418] width 98 height 20
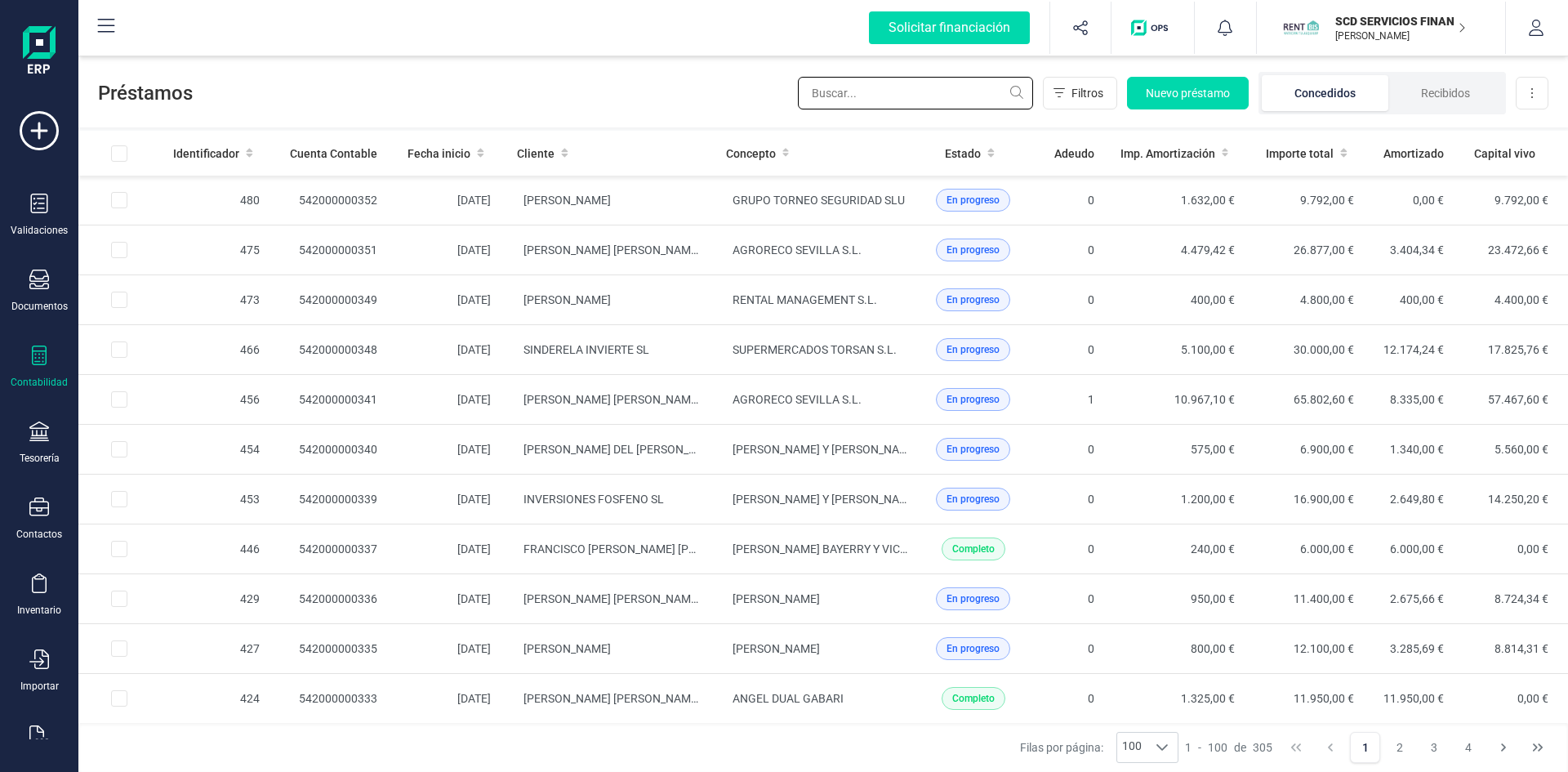
click at [906, 92] on input "text" at bounding box center [915, 94] width 235 height 33
click at [845, 97] on input "text" at bounding box center [915, 94] width 235 height 33
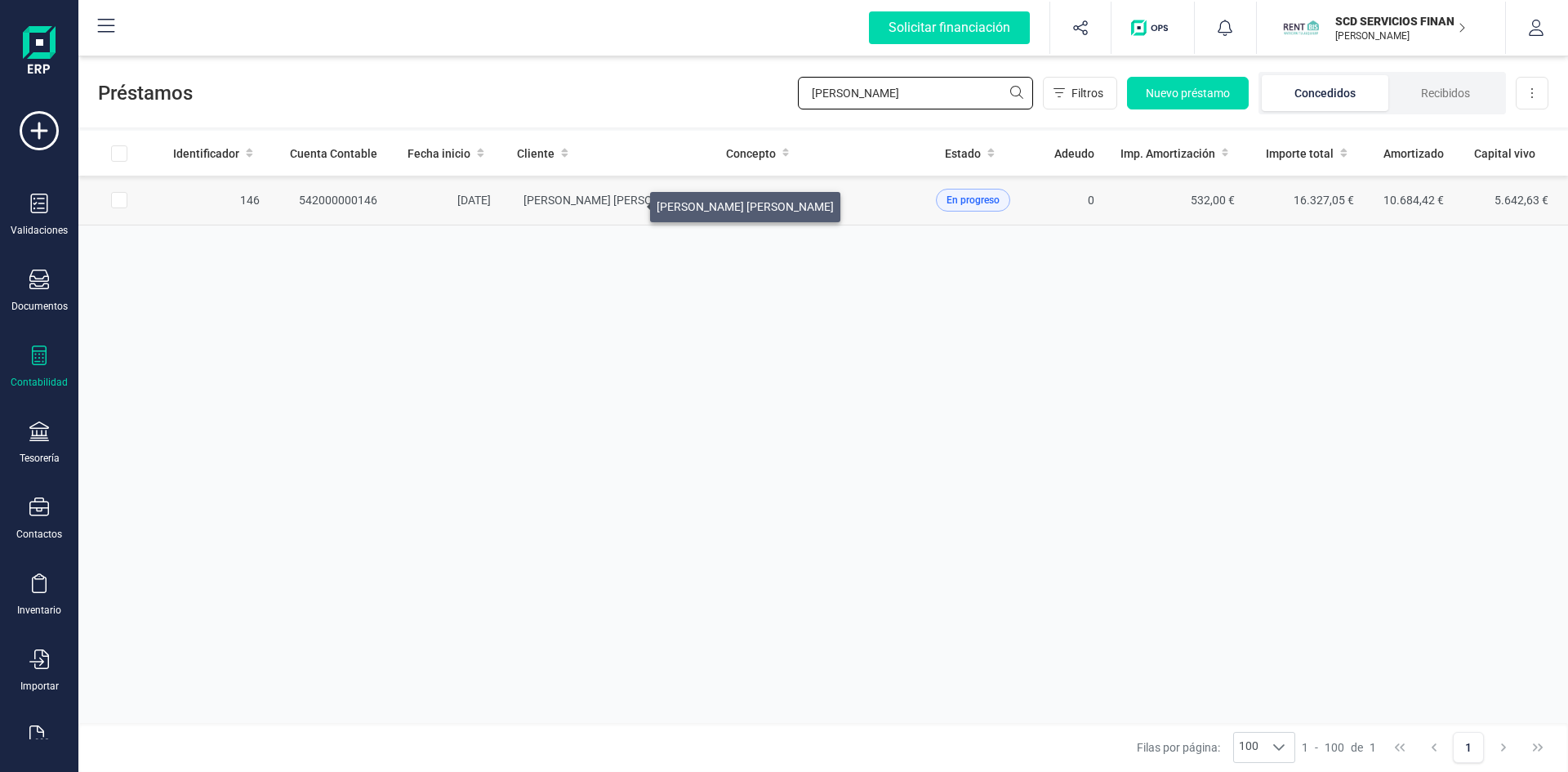
type input "esther sanz"
click at [630, 195] on span "ESTHER SANZ MARTORELL" at bounding box center [612, 200] width 177 height 13
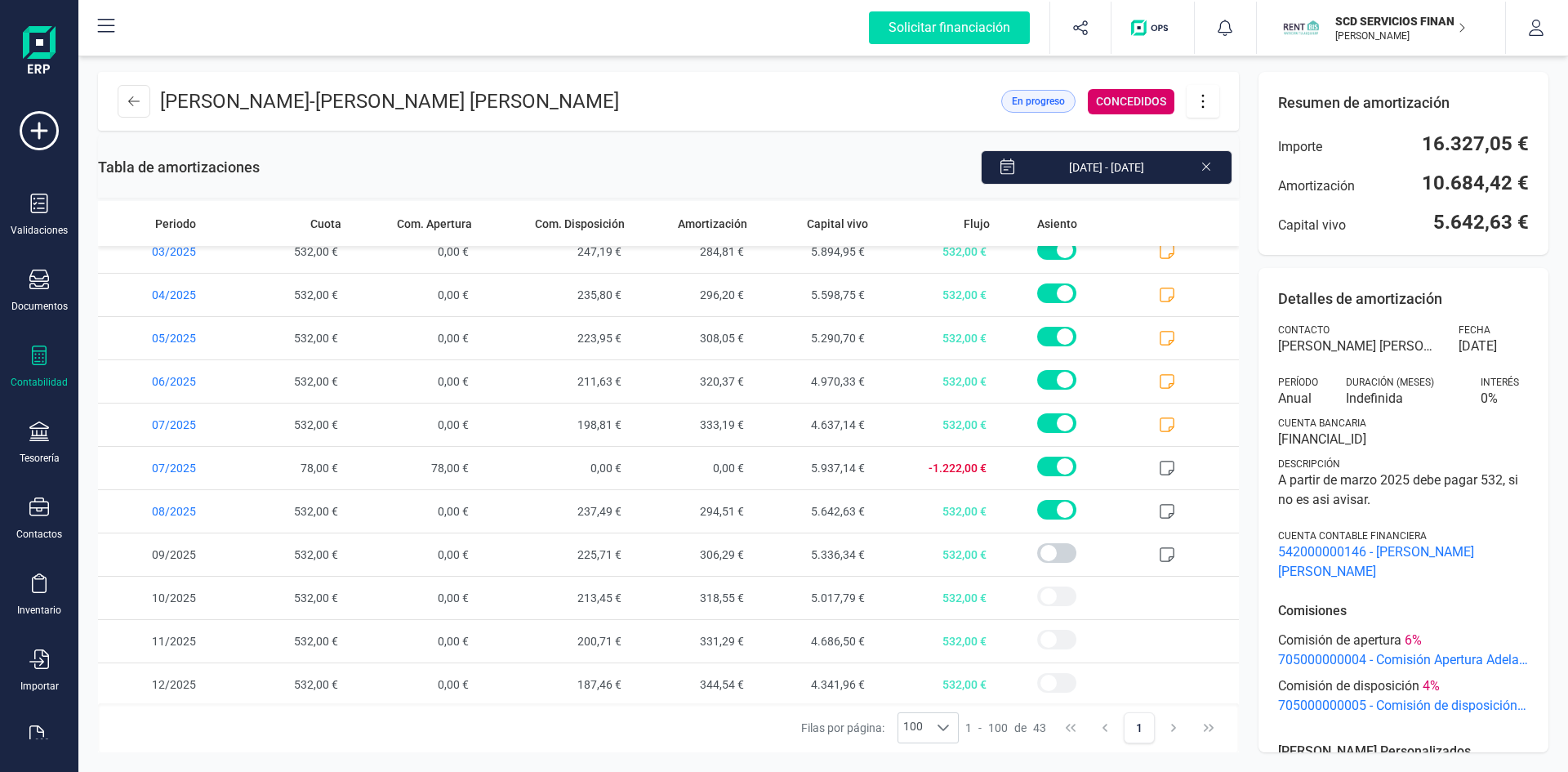
scroll to position [1404, 0]
click at [826, 462] on span "5.937,14 €" at bounding box center [814, 464] width 121 height 43
click at [1203, 98] on icon at bounding box center [1203, 101] width 31 height 18
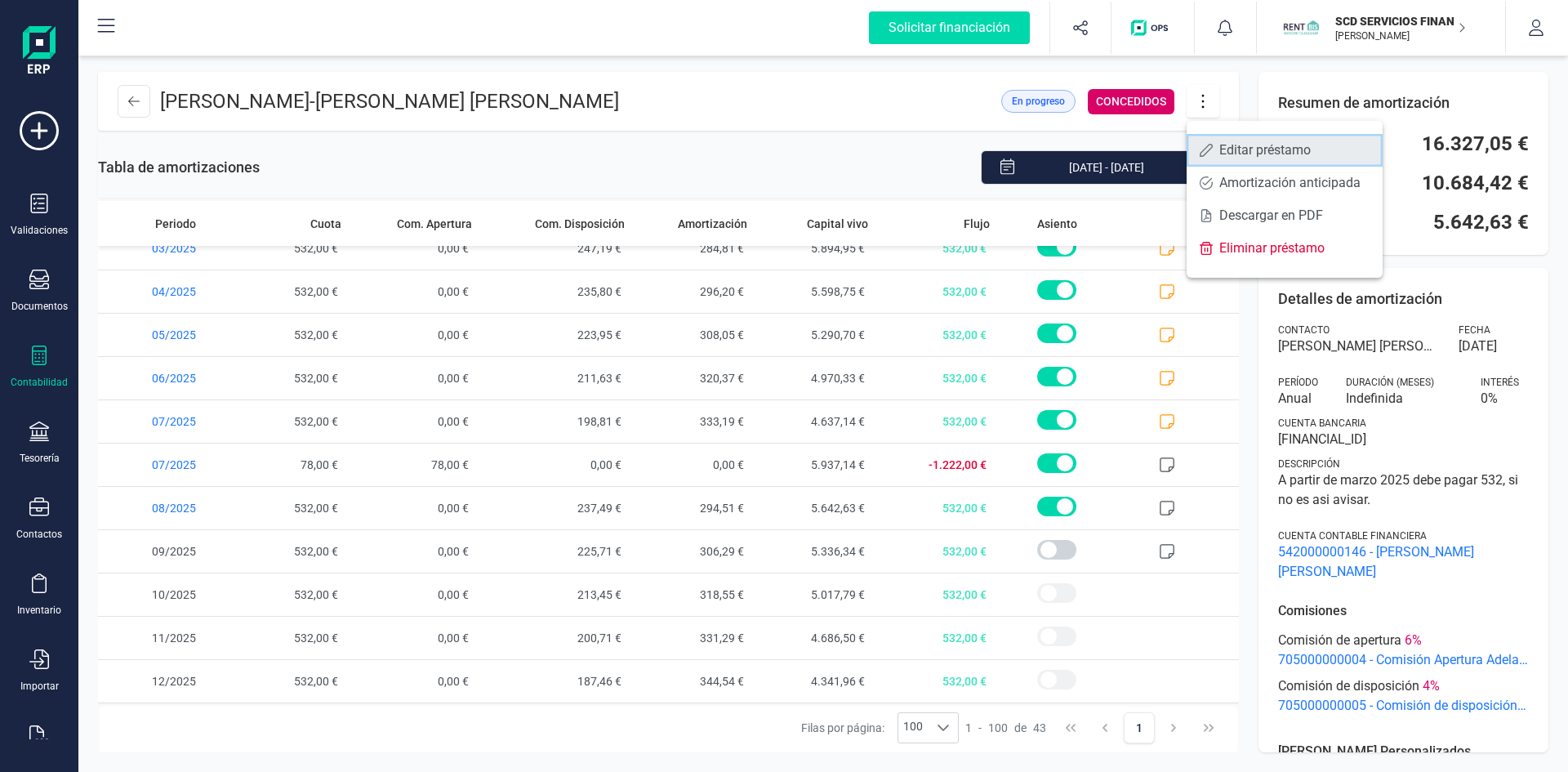
click at [1256, 144] on span "Editar préstamo" at bounding box center [1294, 150] width 150 height 13
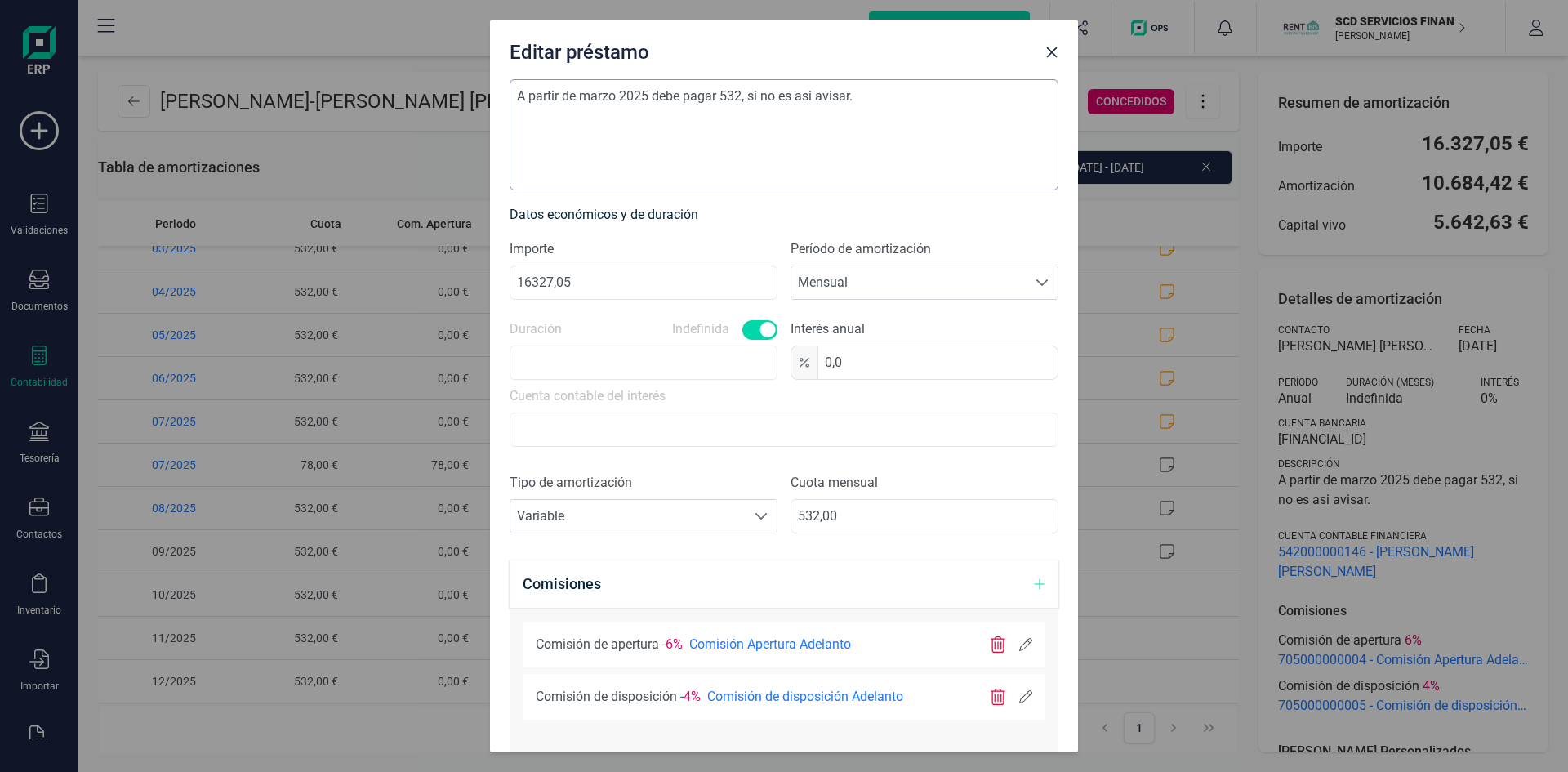
scroll to position [0, 0]
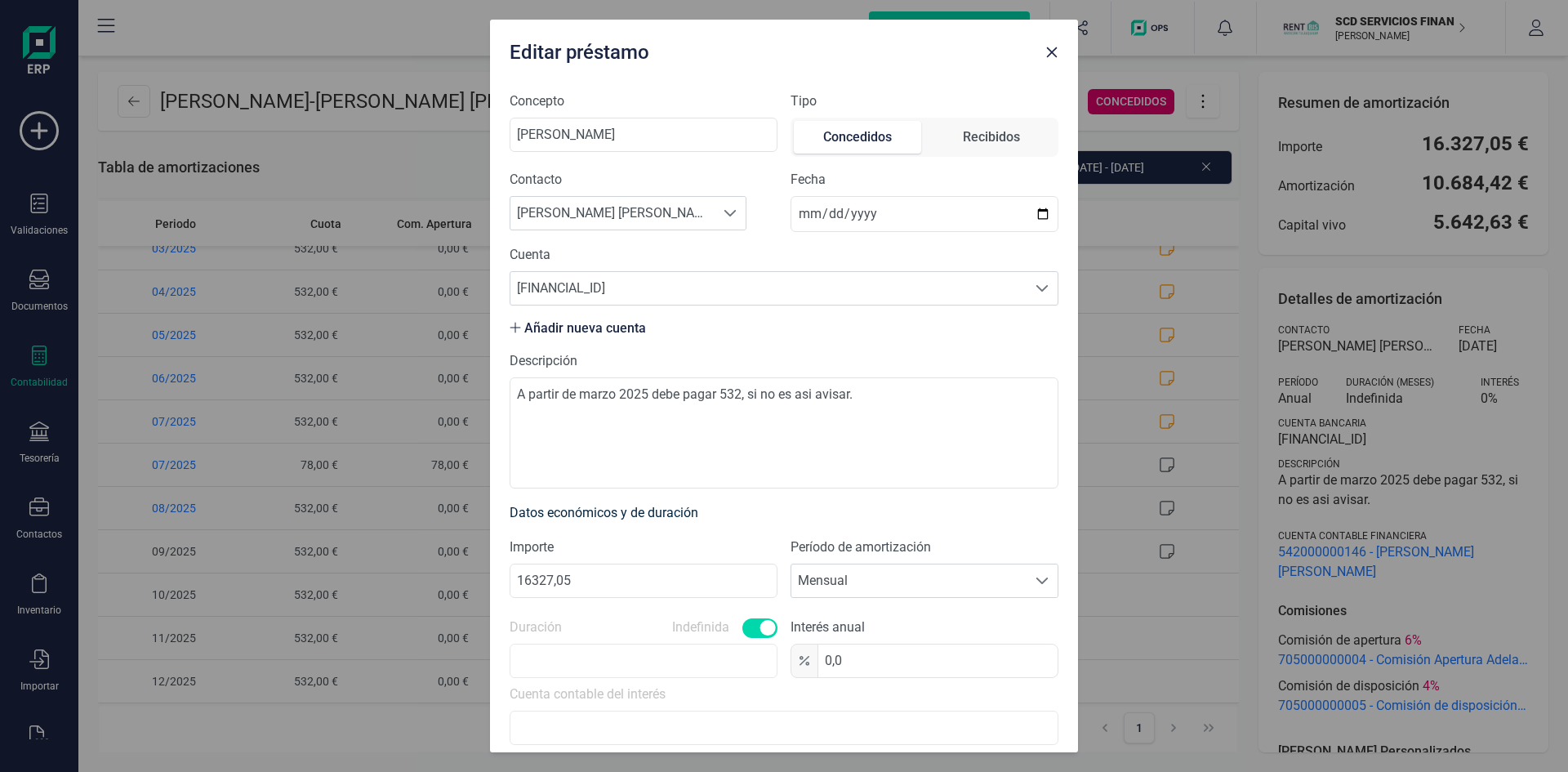
click at [1053, 51] on icon "button" at bounding box center [1052, 53] width 11 height 11
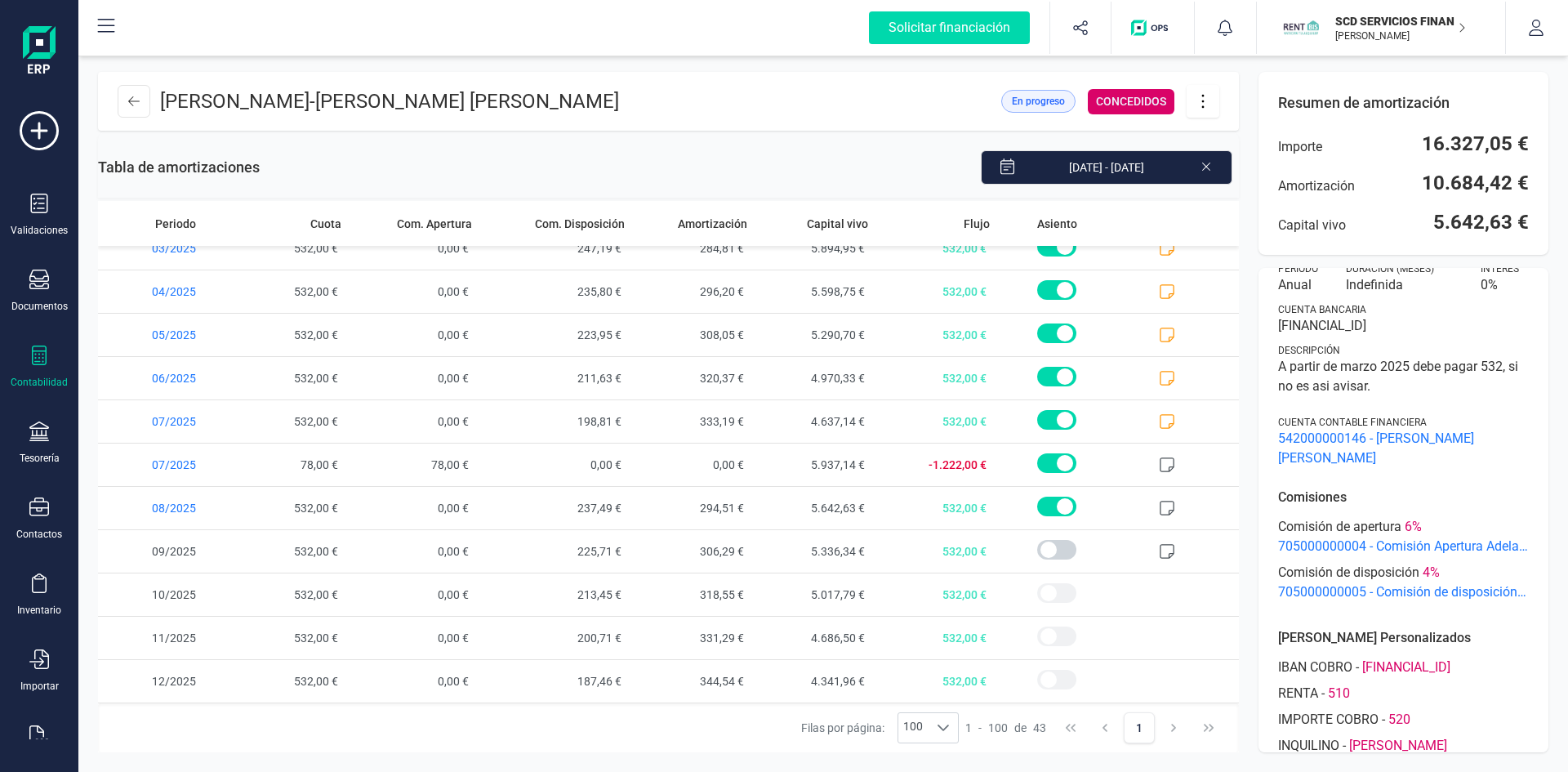
scroll to position [162, 0]
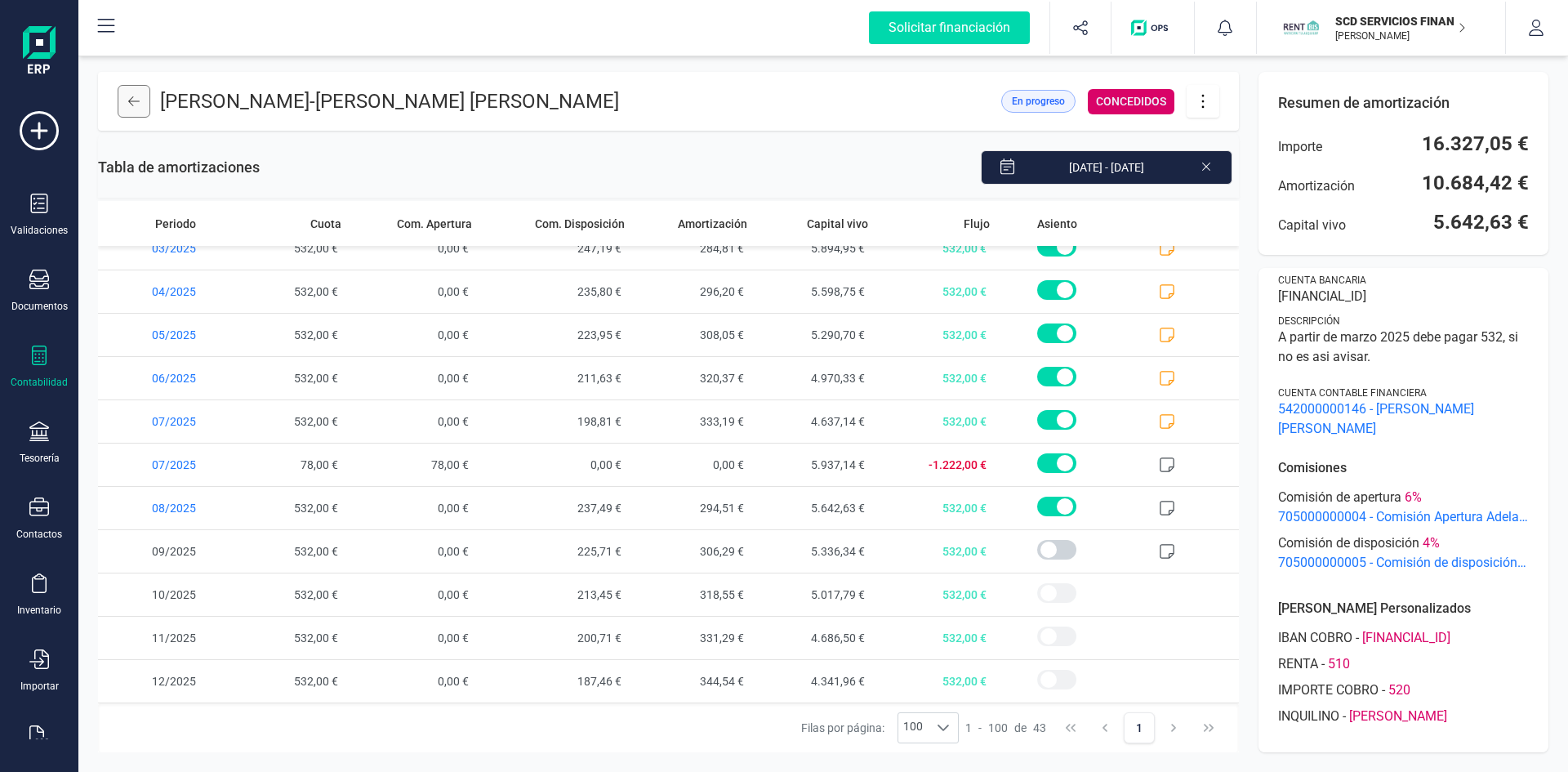
click at [132, 98] on icon at bounding box center [134, 101] width 11 height 13
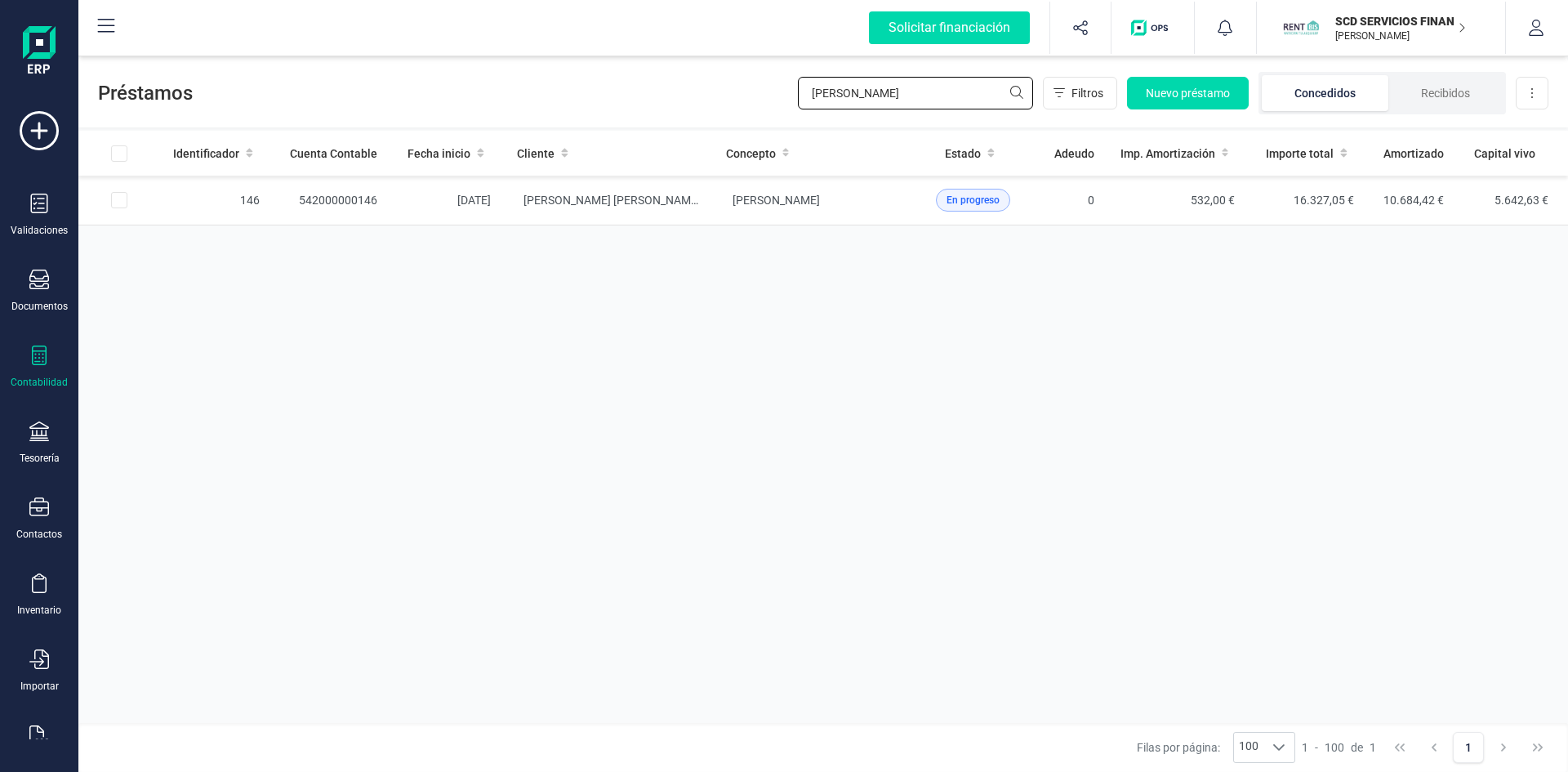
drag, startPoint x: 882, startPoint y: 94, endPoint x: 642, endPoint y: 92, distance: 240.0
click at [640, 93] on div "Préstamos esther sanz Filtros Nuevo préstamo Concedidos Recibidos Descargar Exc…" at bounding box center [823, 90] width 1489 height 75
type input "lopez gil"
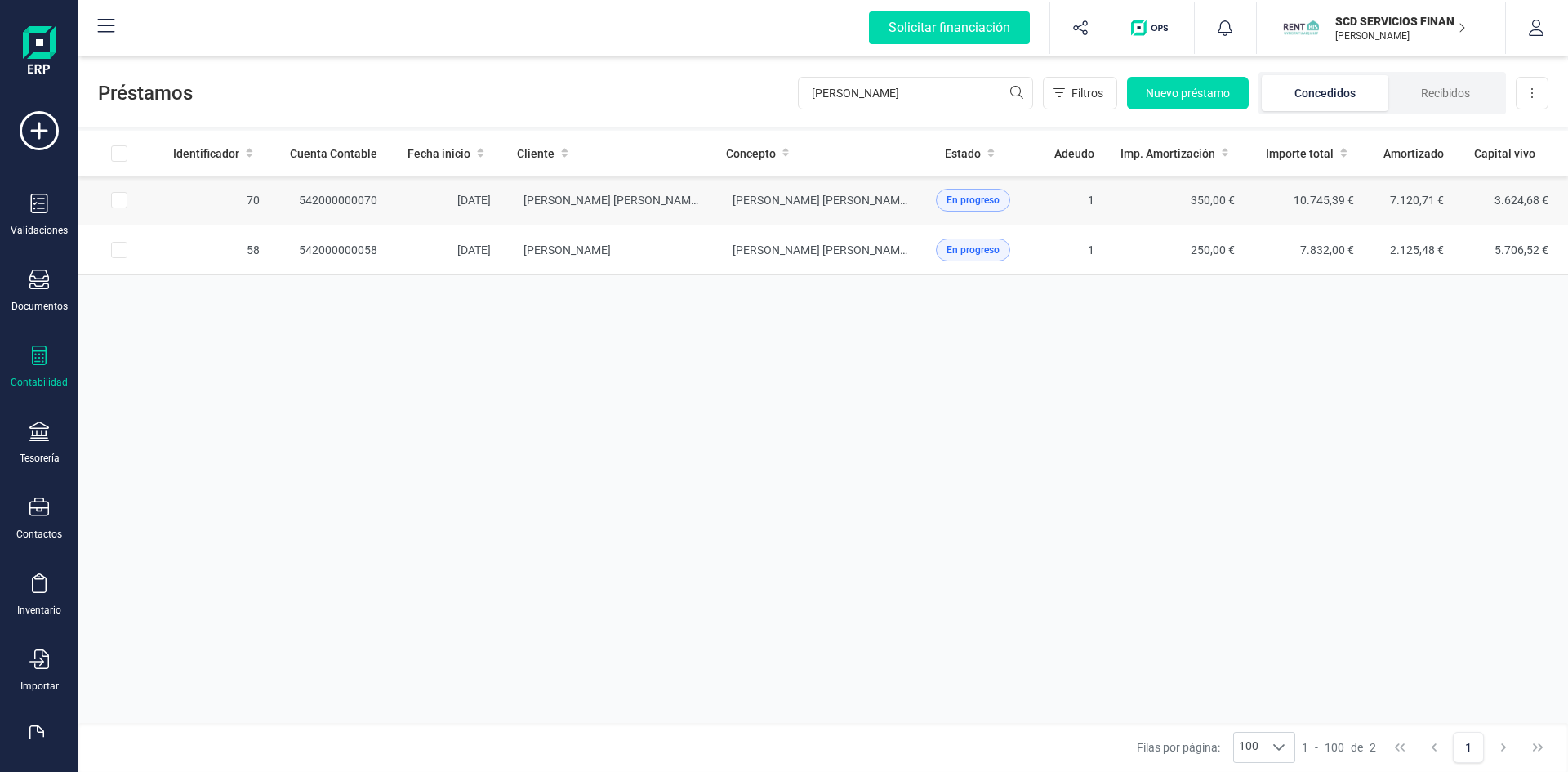
click at [361, 194] on td "542000000070" at bounding box center [331, 200] width 117 height 50
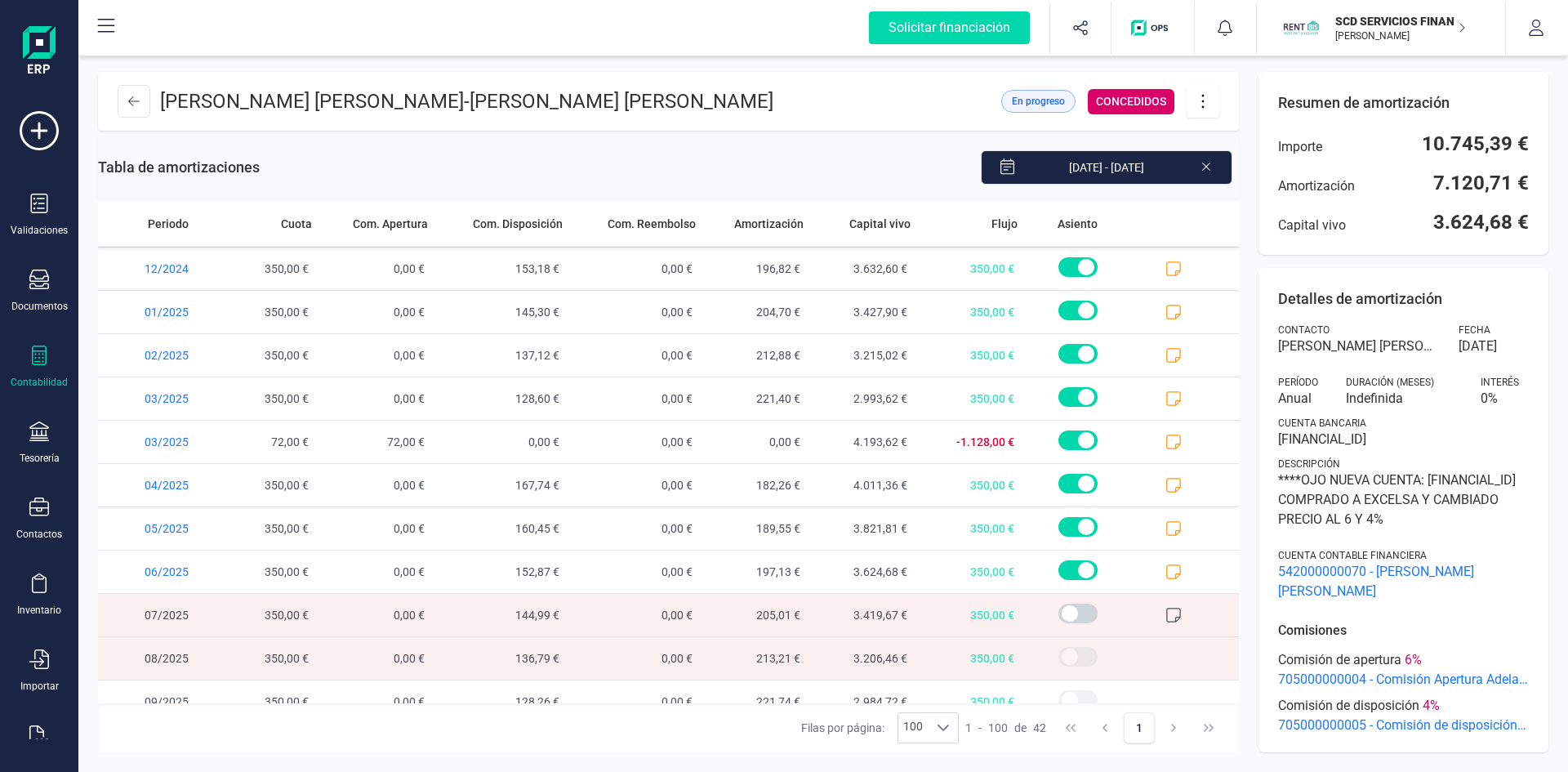
scroll to position [1307, 0]
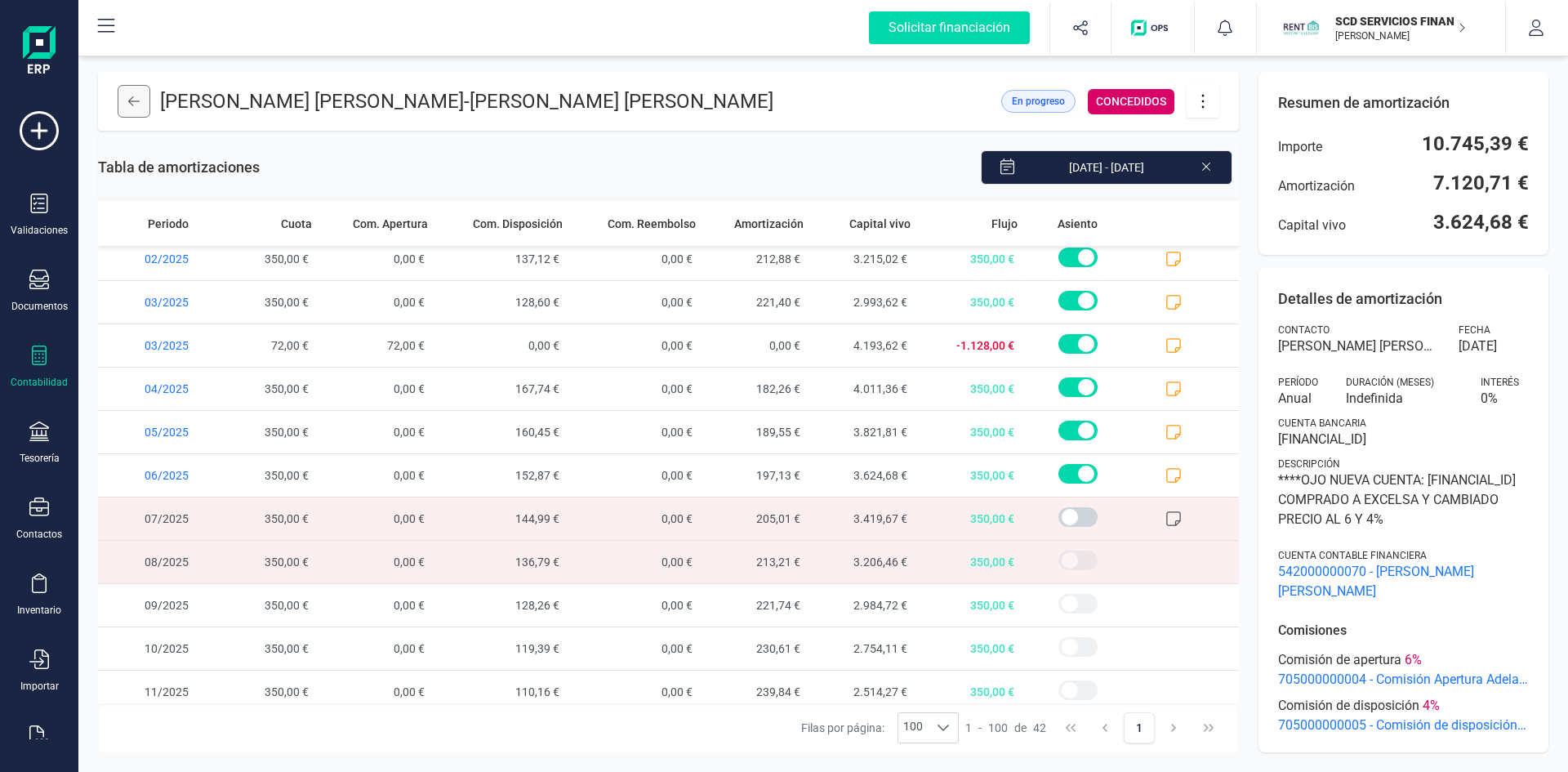
click at [126, 98] on button at bounding box center [134, 102] width 33 height 33
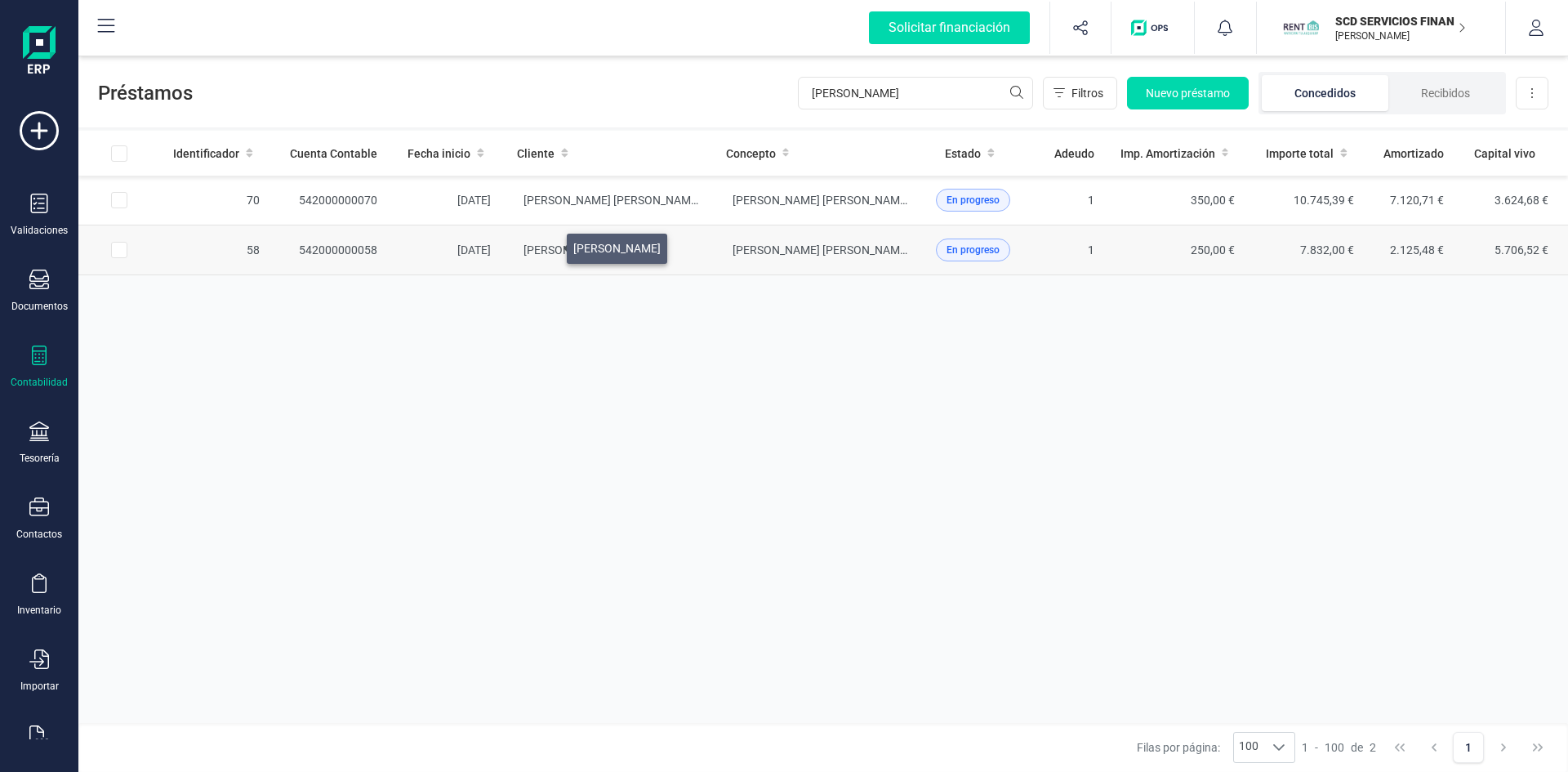
click at [547, 244] on span "RAQUEL MORENO ALAMO" at bounding box center [567, 250] width 87 height 13
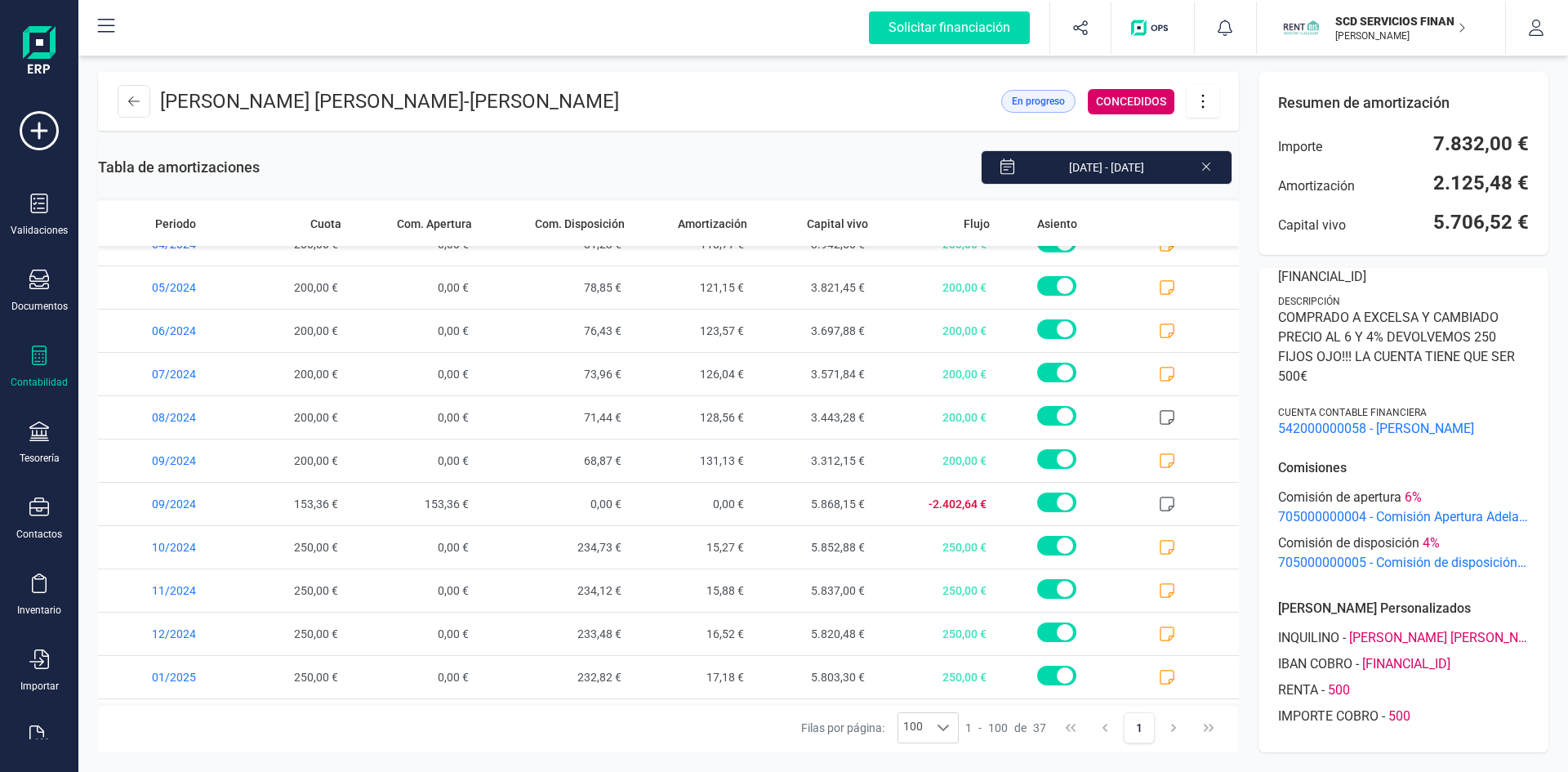
scroll to position [654, 0]
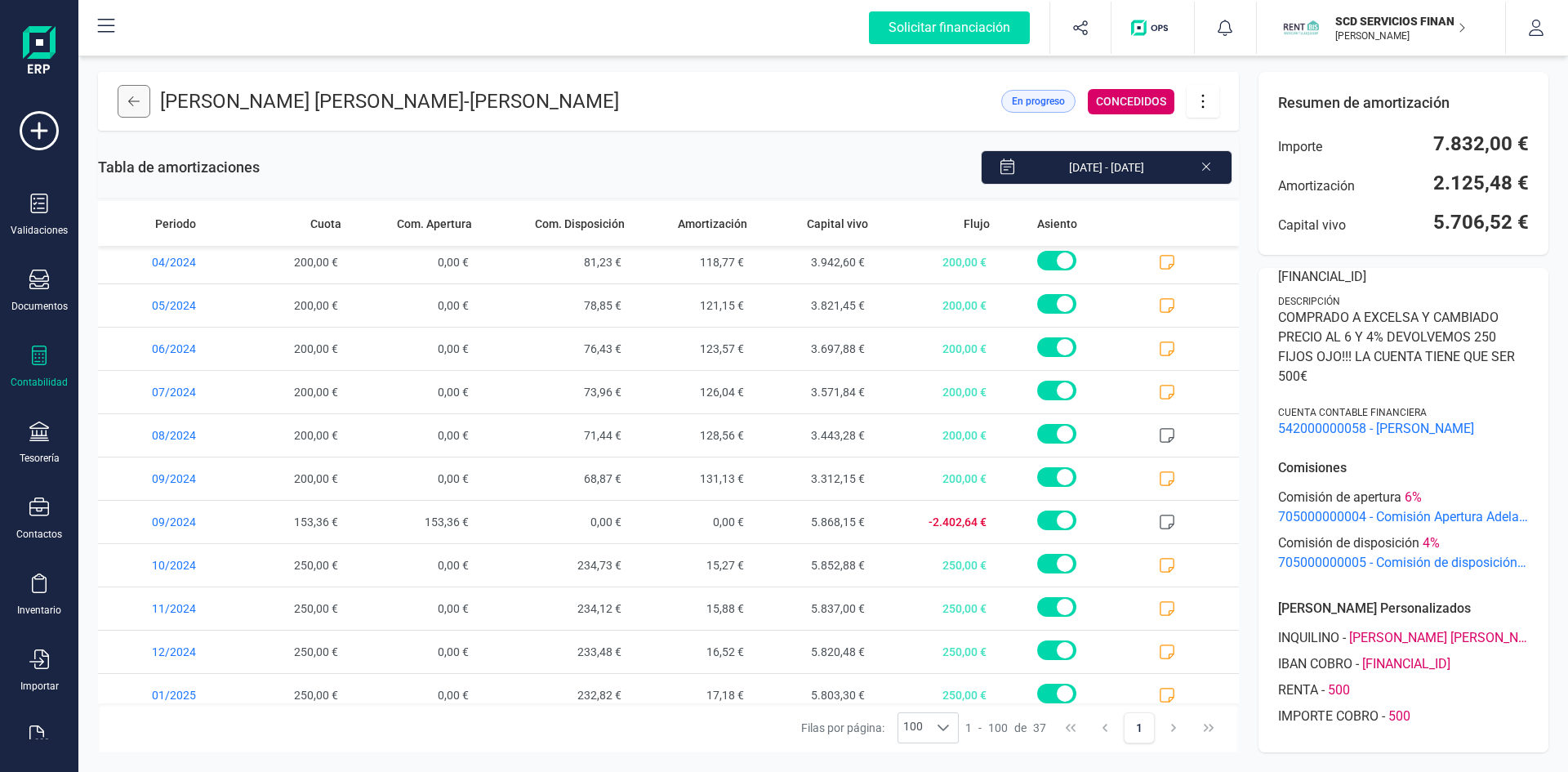
click at [138, 97] on icon at bounding box center [134, 101] width 11 height 13
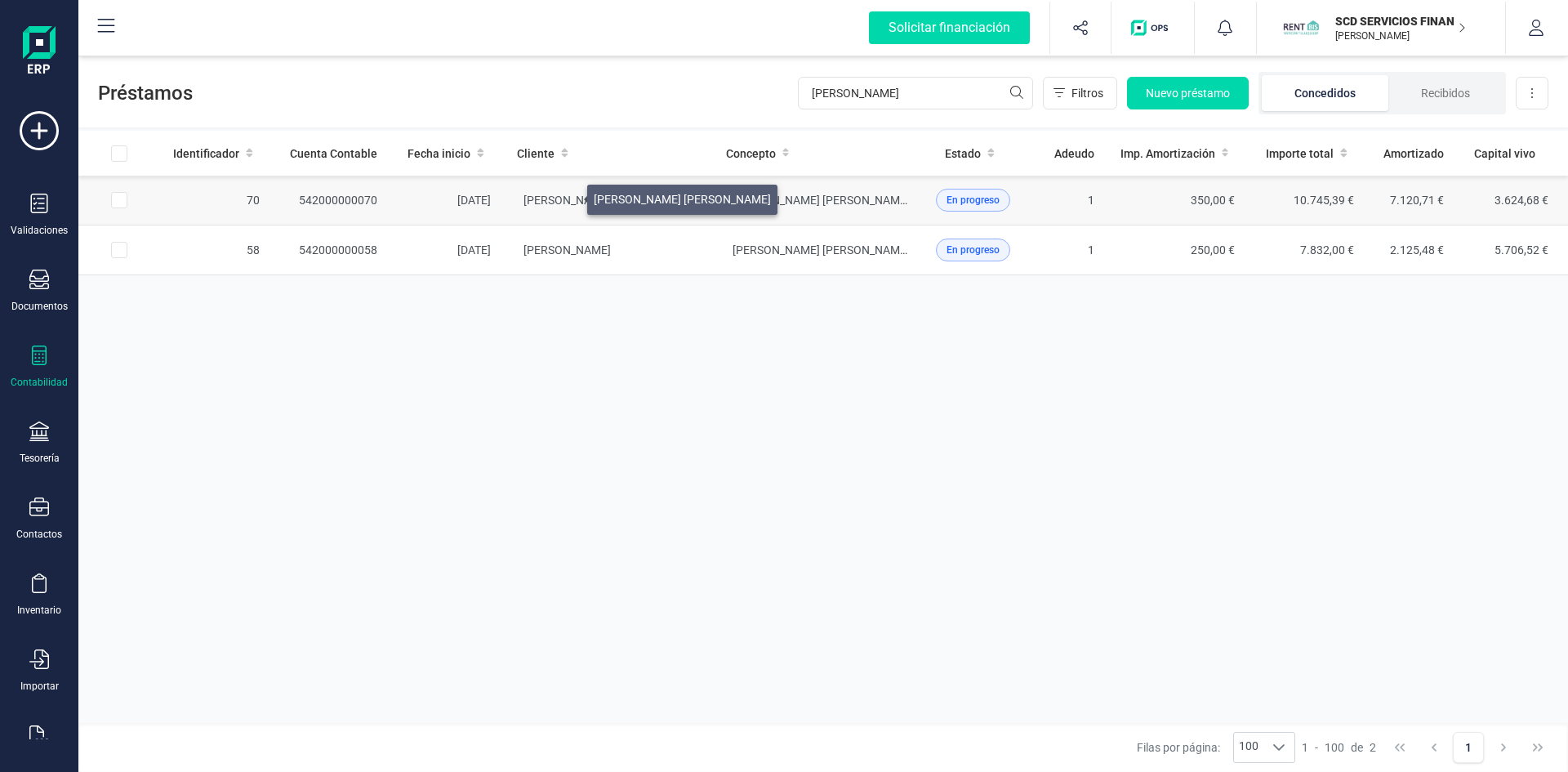
click at [568, 195] on span "NIETO SUAREZ SONIA" at bounding box center [612, 200] width 177 height 13
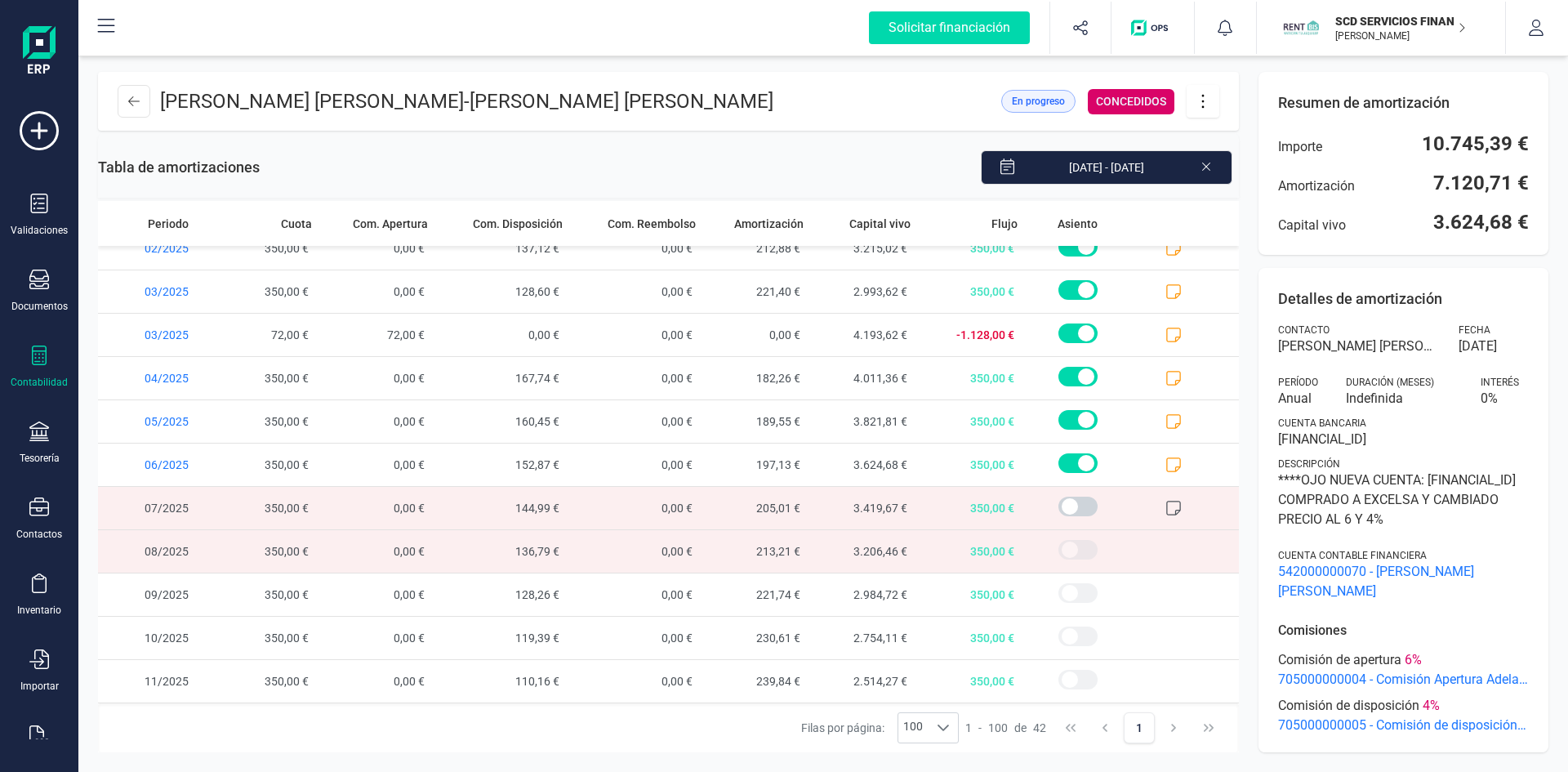
scroll to position [1360, 0]
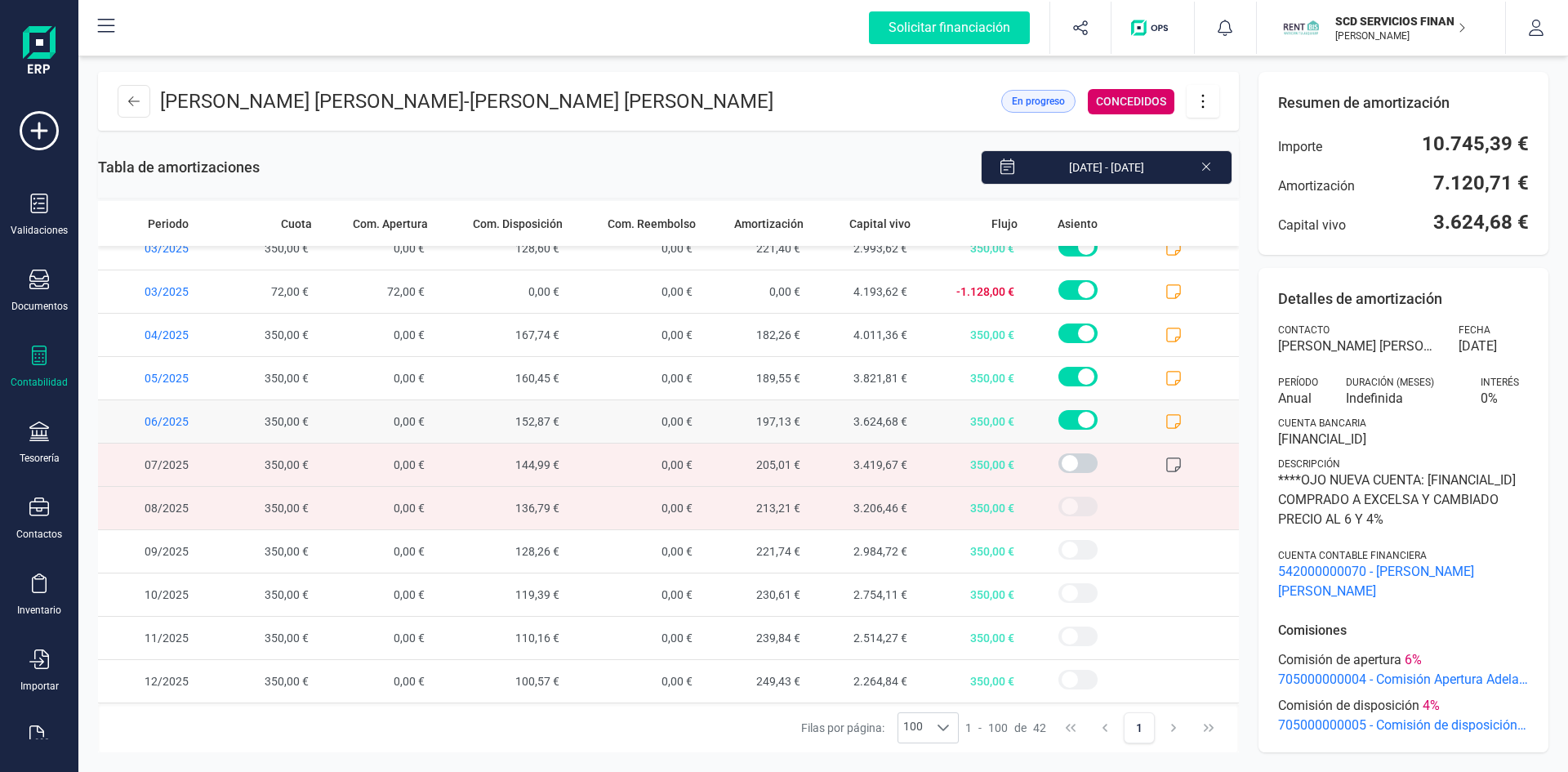
click at [1165, 416] on icon at bounding box center [1173, 422] width 16 height 16
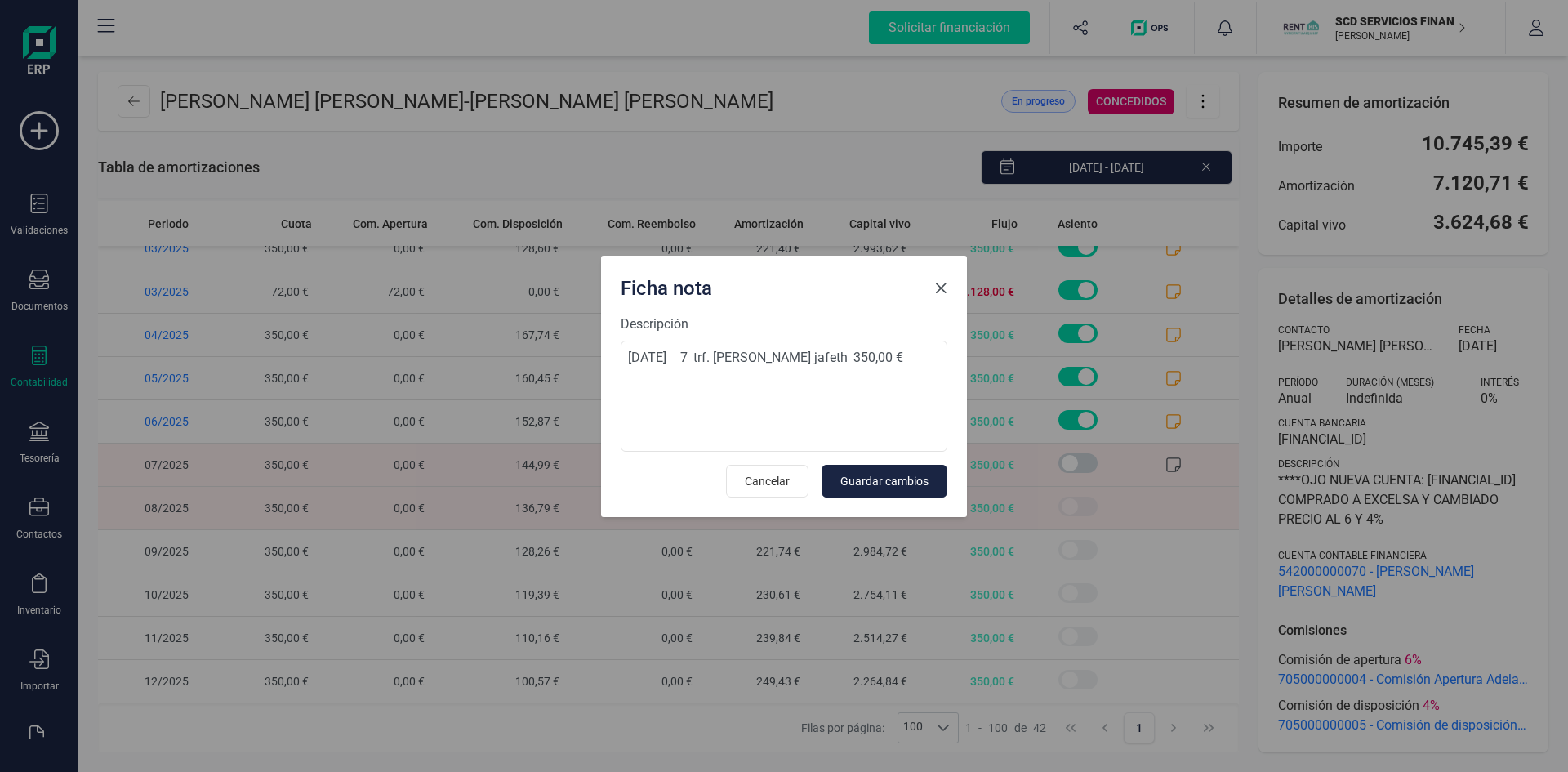
click at [940, 290] on span "Close" at bounding box center [941, 288] width 13 height 13
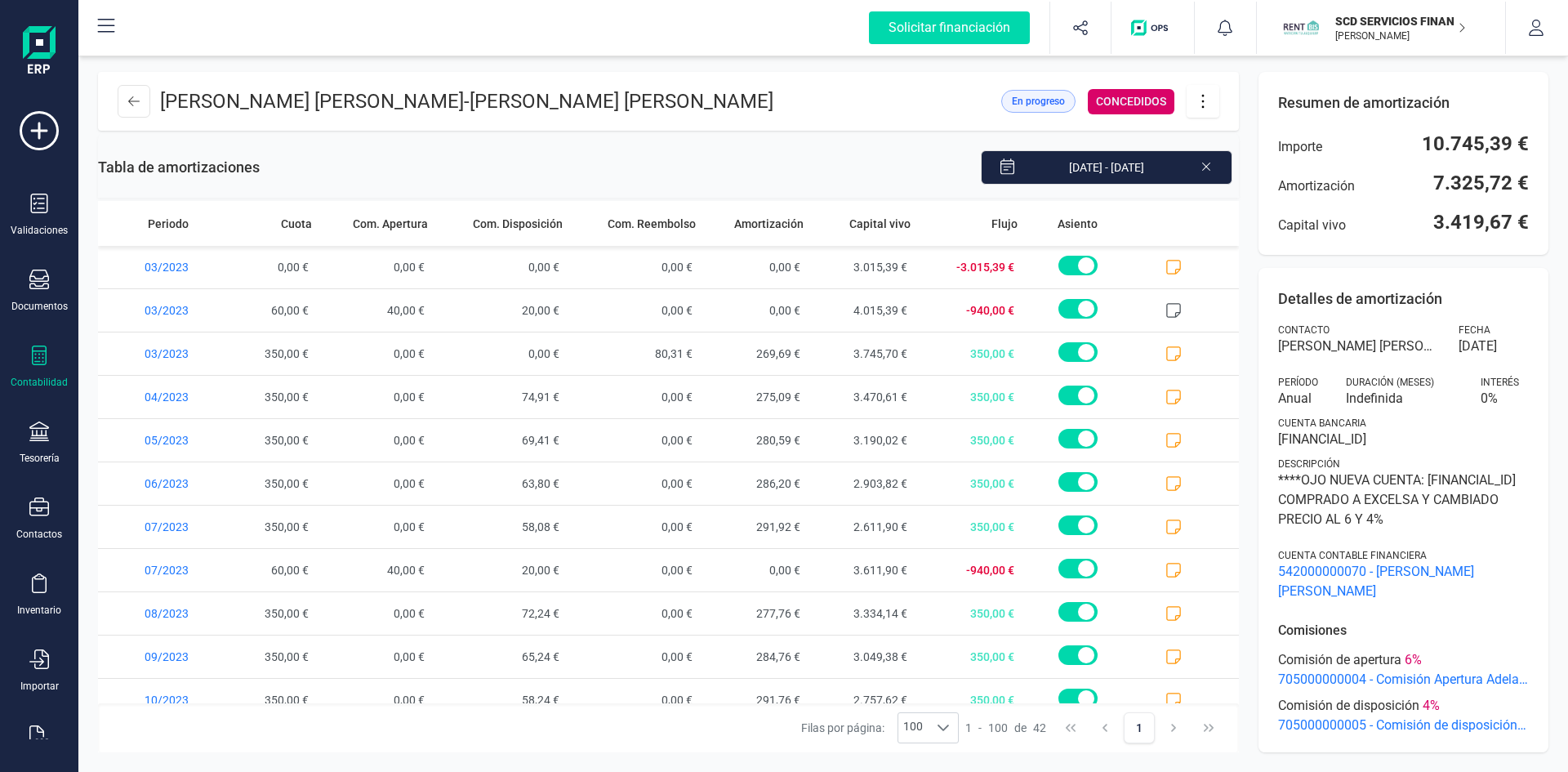
scroll to position [1360, 0]
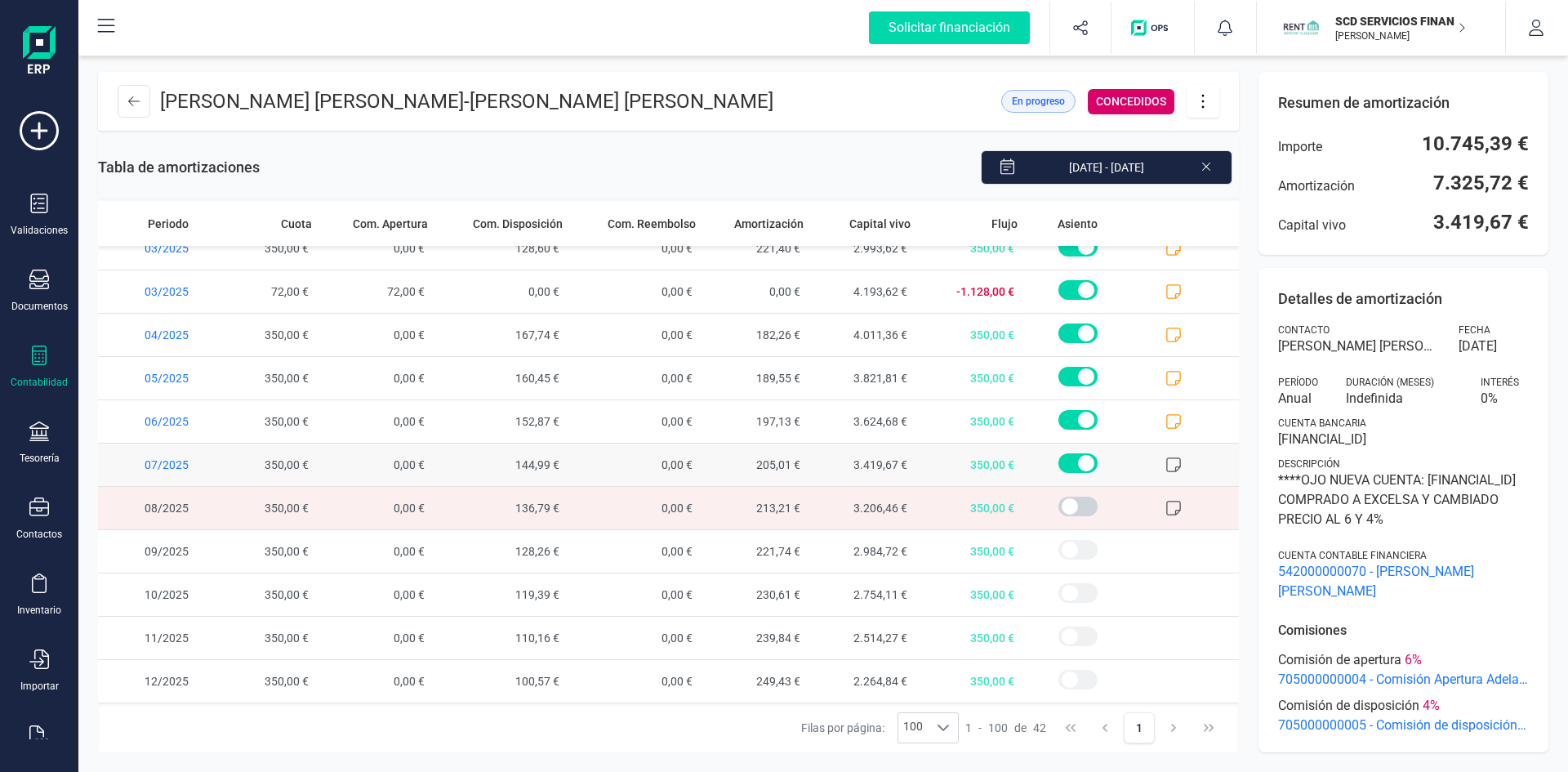
click at [1166, 461] on icon at bounding box center [1173, 464] width 16 height 16
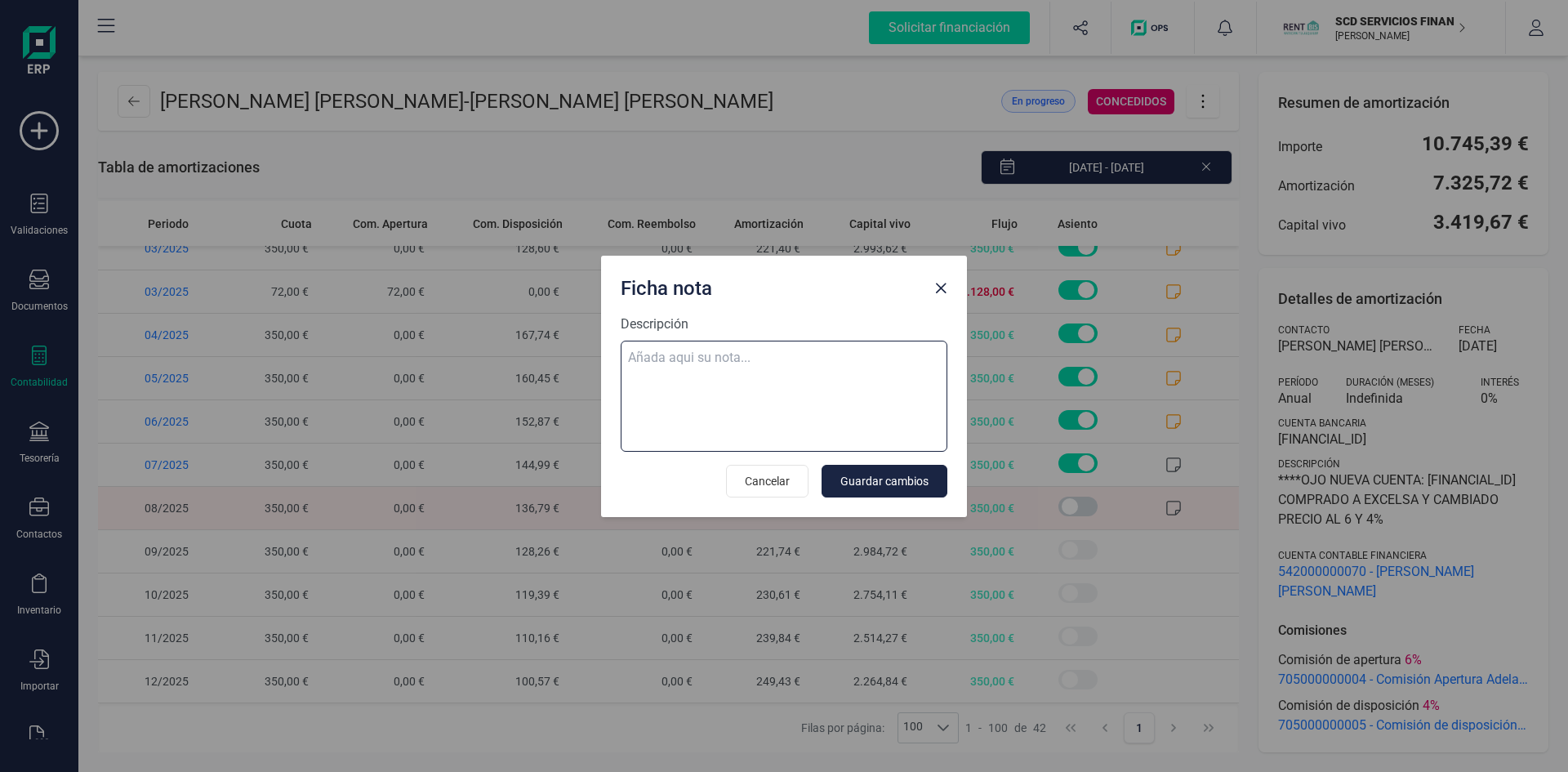
click at [698, 352] on textarea "Descripción" at bounding box center [784, 395] width 327 height 111
paste textarea "01-ago-25 8 trf. [PERSON_NAME] jafeth 350,00"
type textarea "01-ago-25 8 trf. [PERSON_NAME] jafeth 350,00"
click at [856, 474] on span "Guardar cambios" at bounding box center [884, 481] width 88 height 16
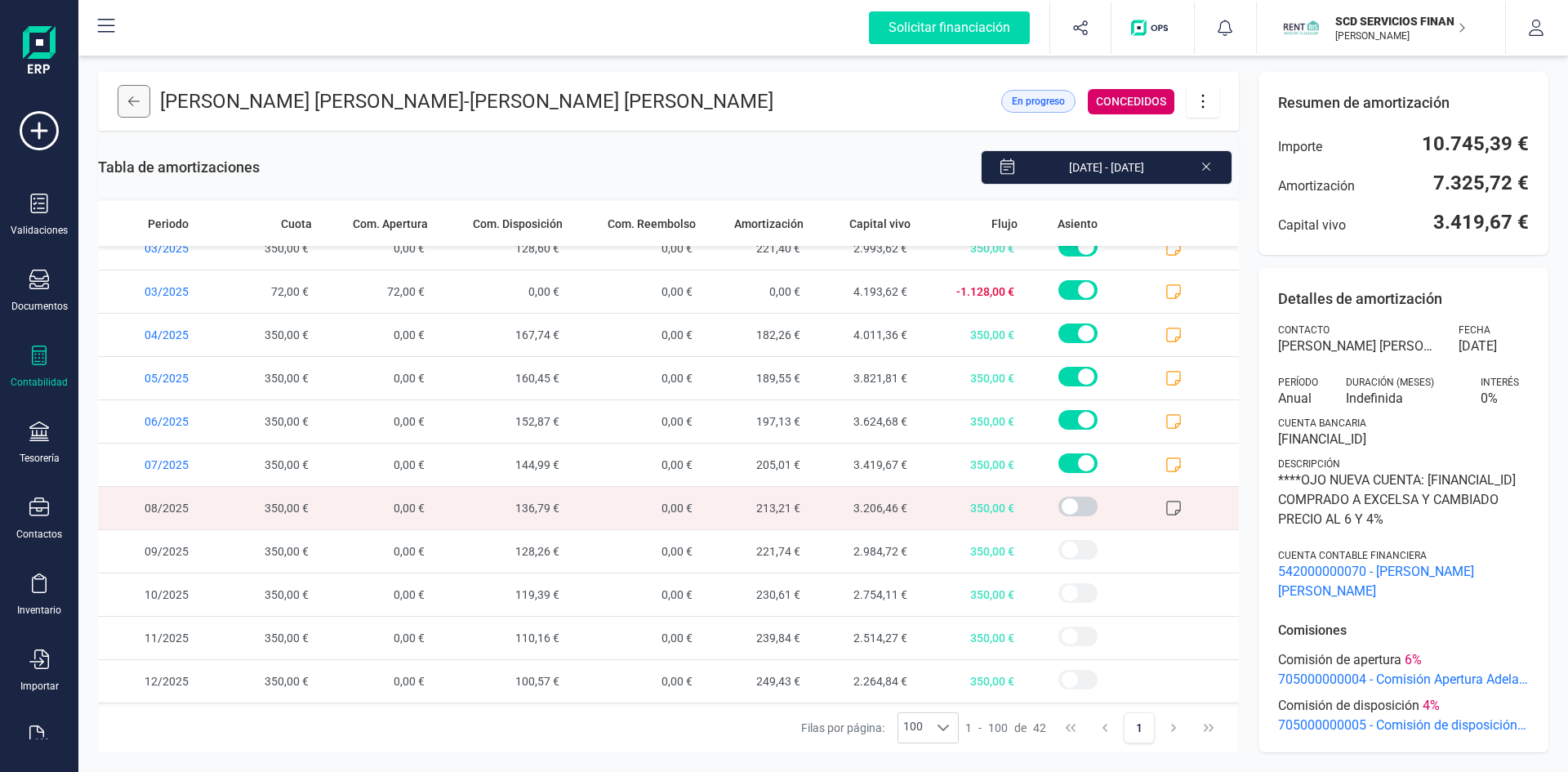
click at [134, 103] on icon at bounding box center [134, 101] width 11 height 13
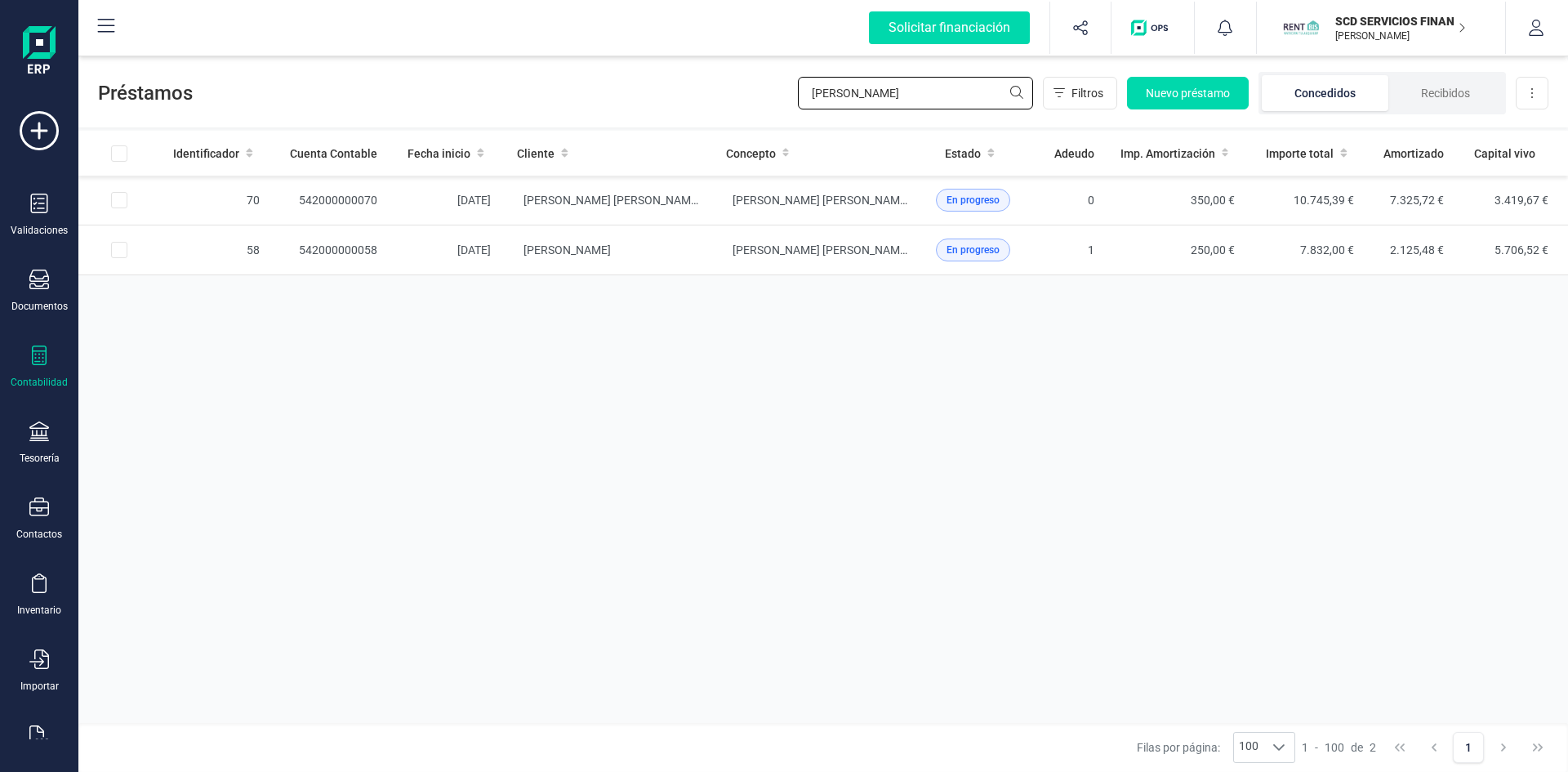
drag, startPoint x: 879, startPoint y: 87, endPoint x: 695, endPoint y: 103, distance: 184.7
click at [725, 97] on div "Préstamos [PERSON_NAME] Filtros Nuevo préstamo Concedidos Recibidos Descargar E…" at bounding box center [823, 90] width 1489 height 75
type input "[PERSON_NAME]"
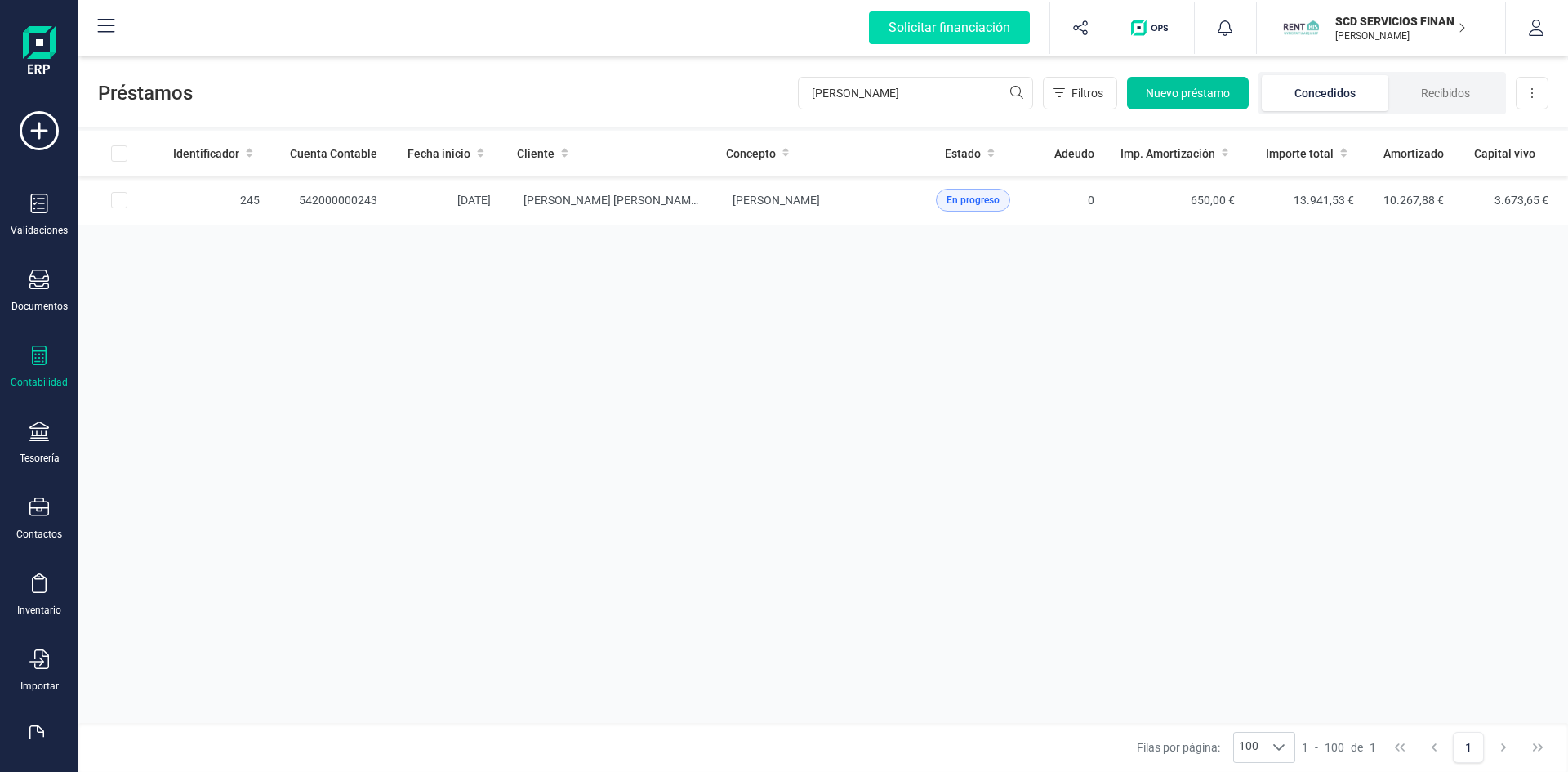
click at [1189, 98] on span "Nuevo préstamo" at bounding box center [1187, 94] width 85 height 16
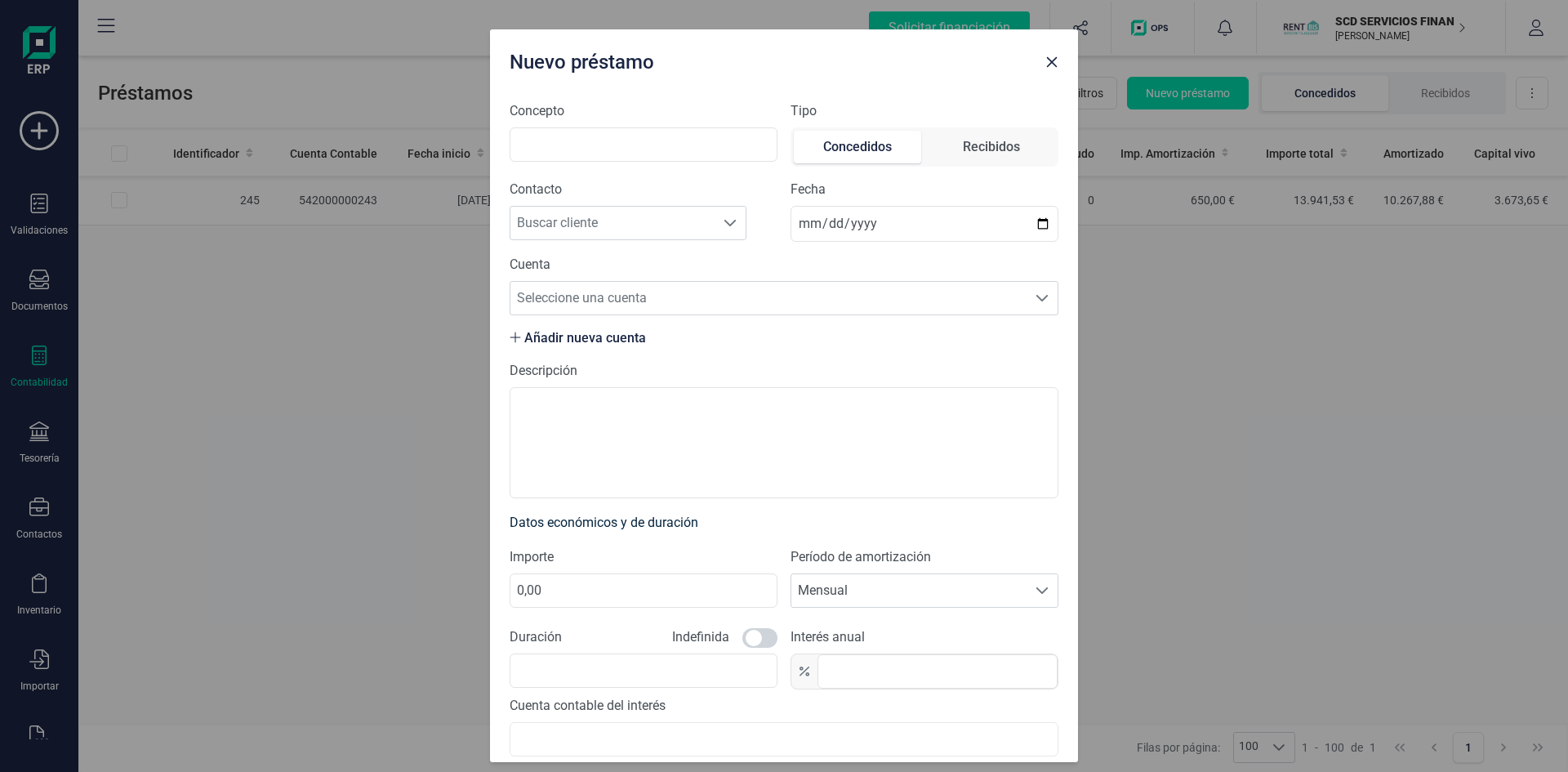
click at [1054, 57] on icon "button" at bounding box center [1052, 62] width 13 height 13
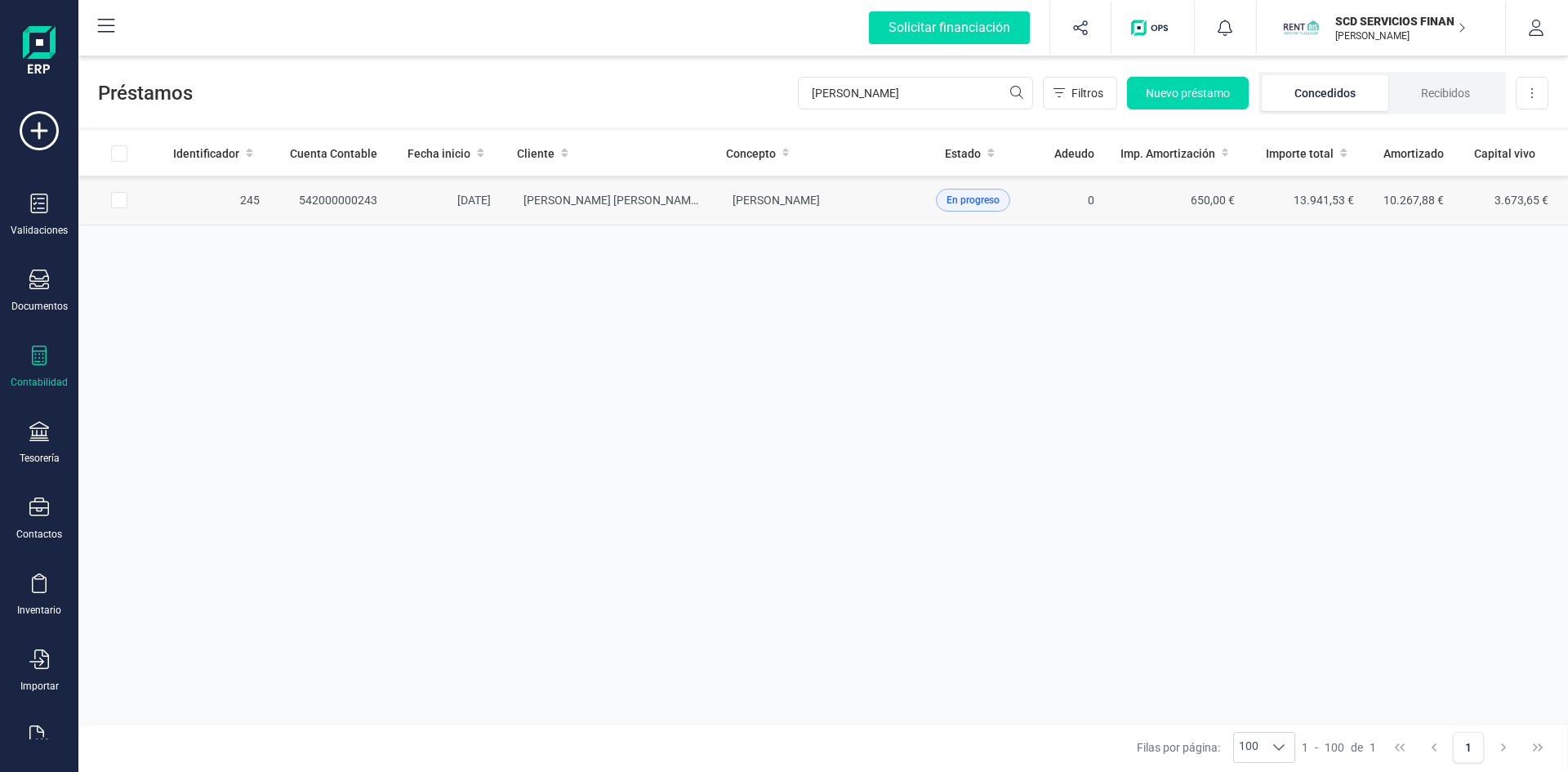
click at [311, 199] on td "542000000243" at bounding box center [331, 200] width 117 height 50
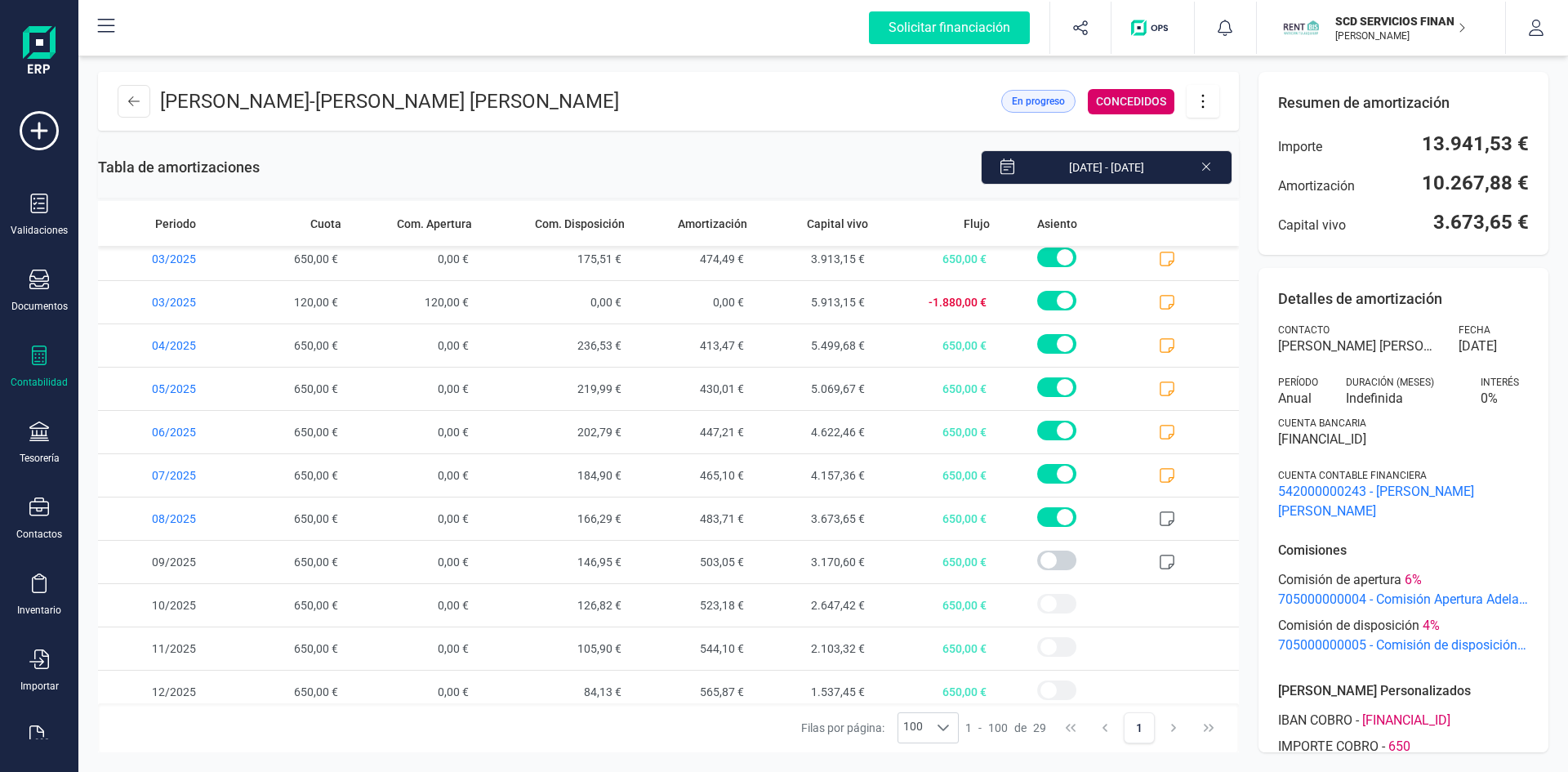
scroll to position [797, 0]
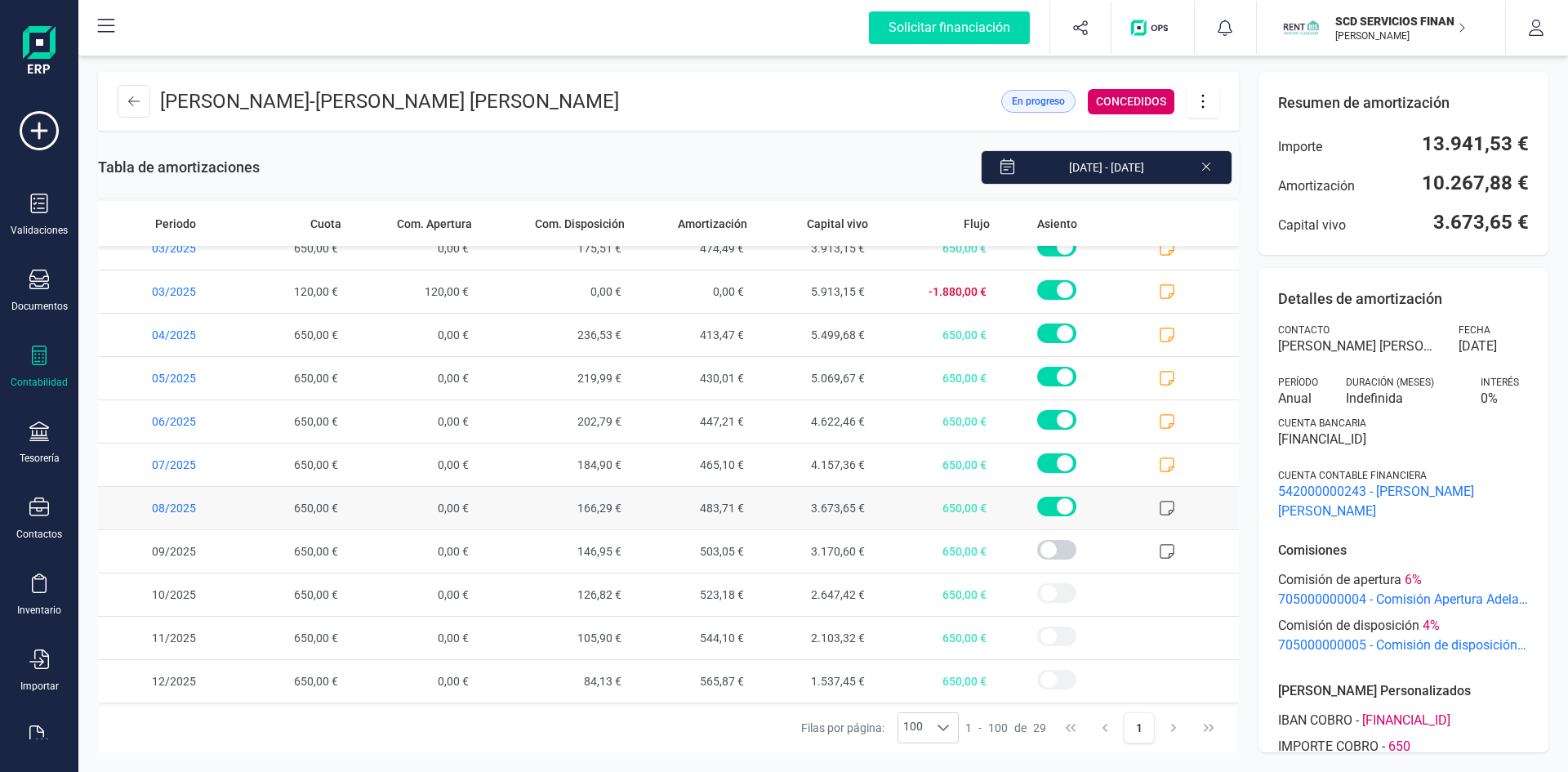
click at [1159, 507] on icon at bounding box center [1167, 508] width 16 height 16
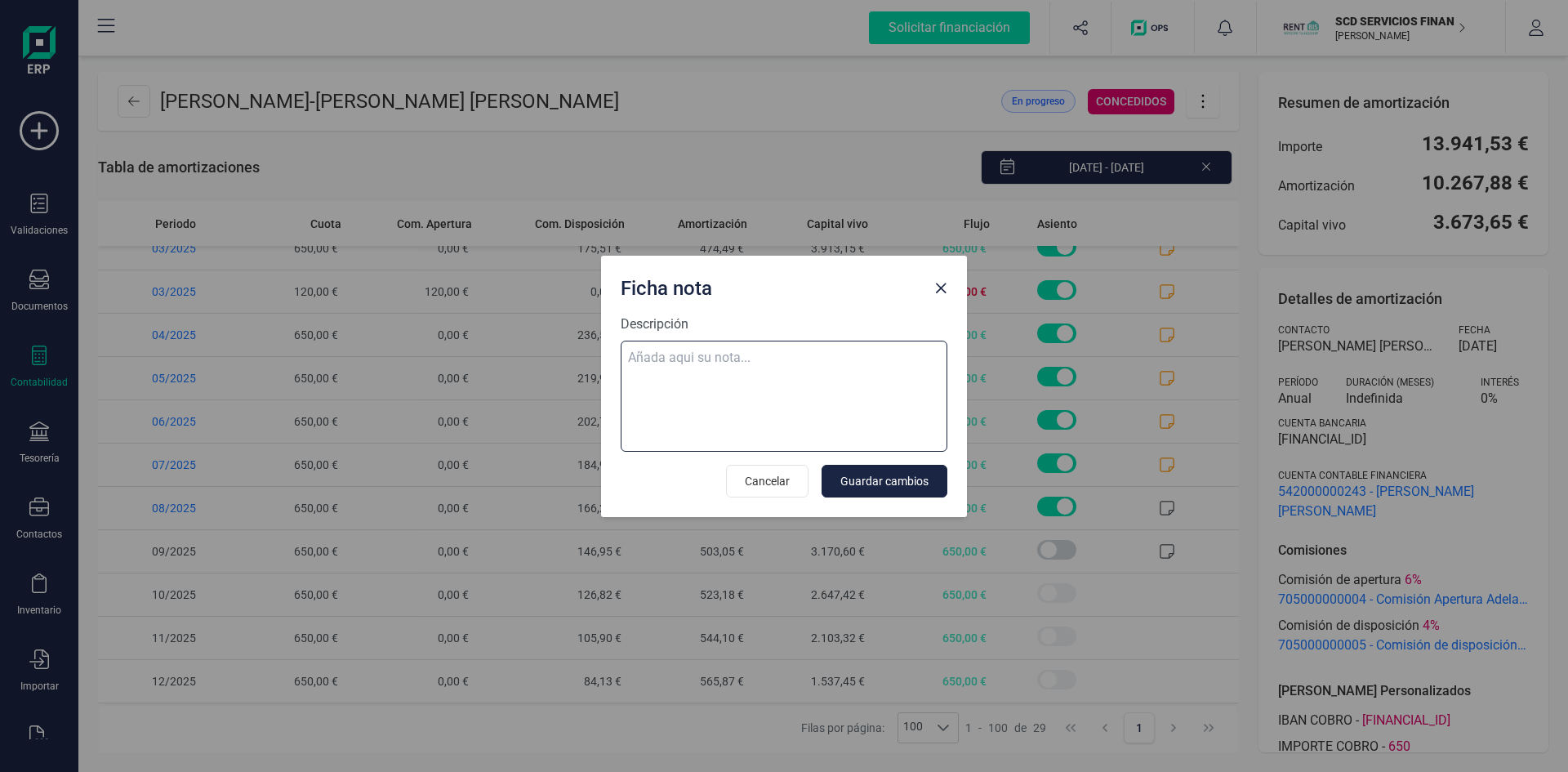
click at [651, 349] on textarea "Descripción" at bounding box center [784, 395] width 327 height 111
paste textarea "03-ago-25 8 trf. [PERSON_NAME] 650,00"
type textarea "03-ago-25 8 trf. [PERSON_NAME] 650,00"
click at [880, 475] on span "Guardar cambios" at bounding box center [884, 481] width 88 height 16
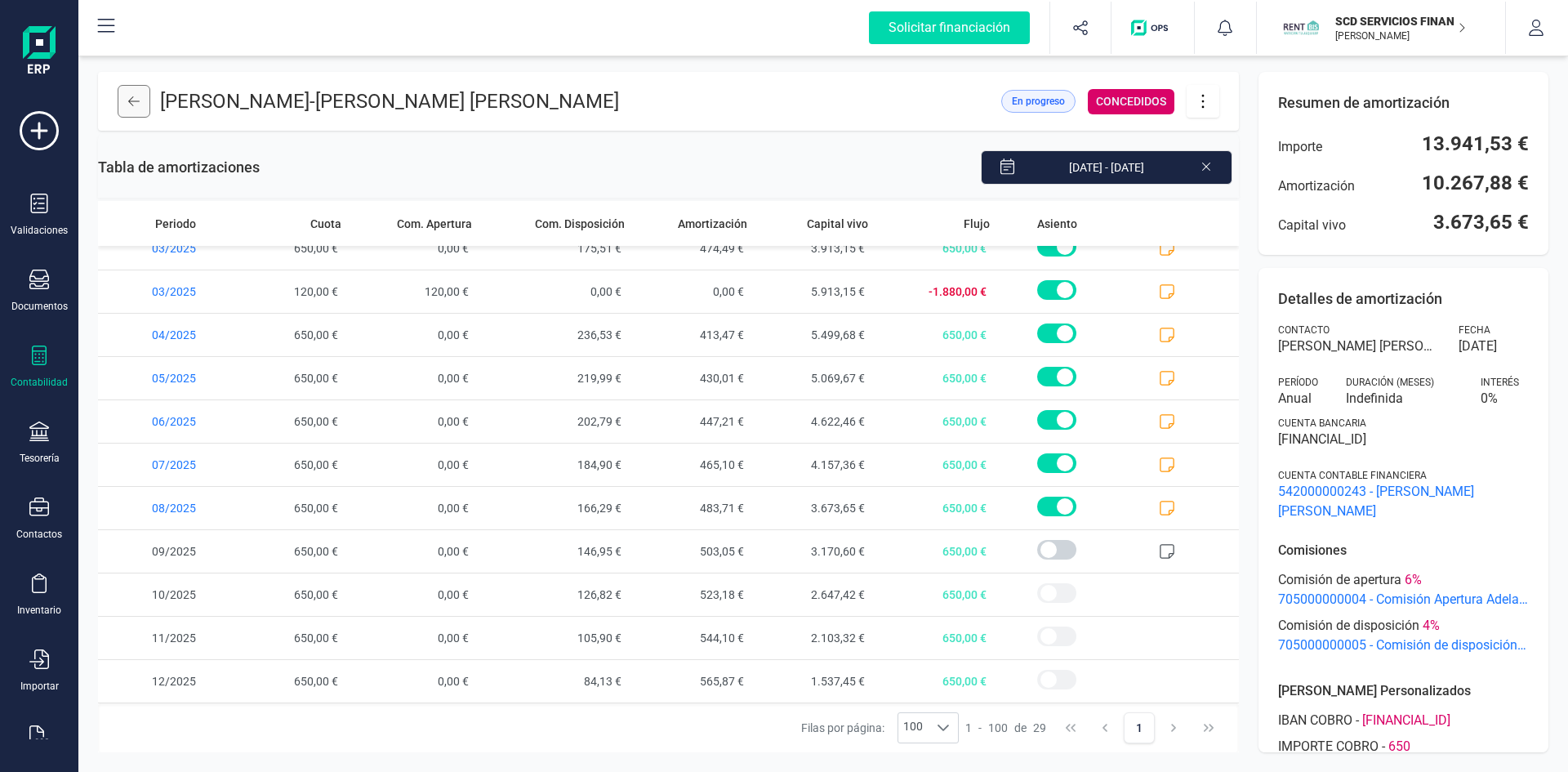
click at [130, 102] on icon at bounding box center [134, 101] width 11 height 10
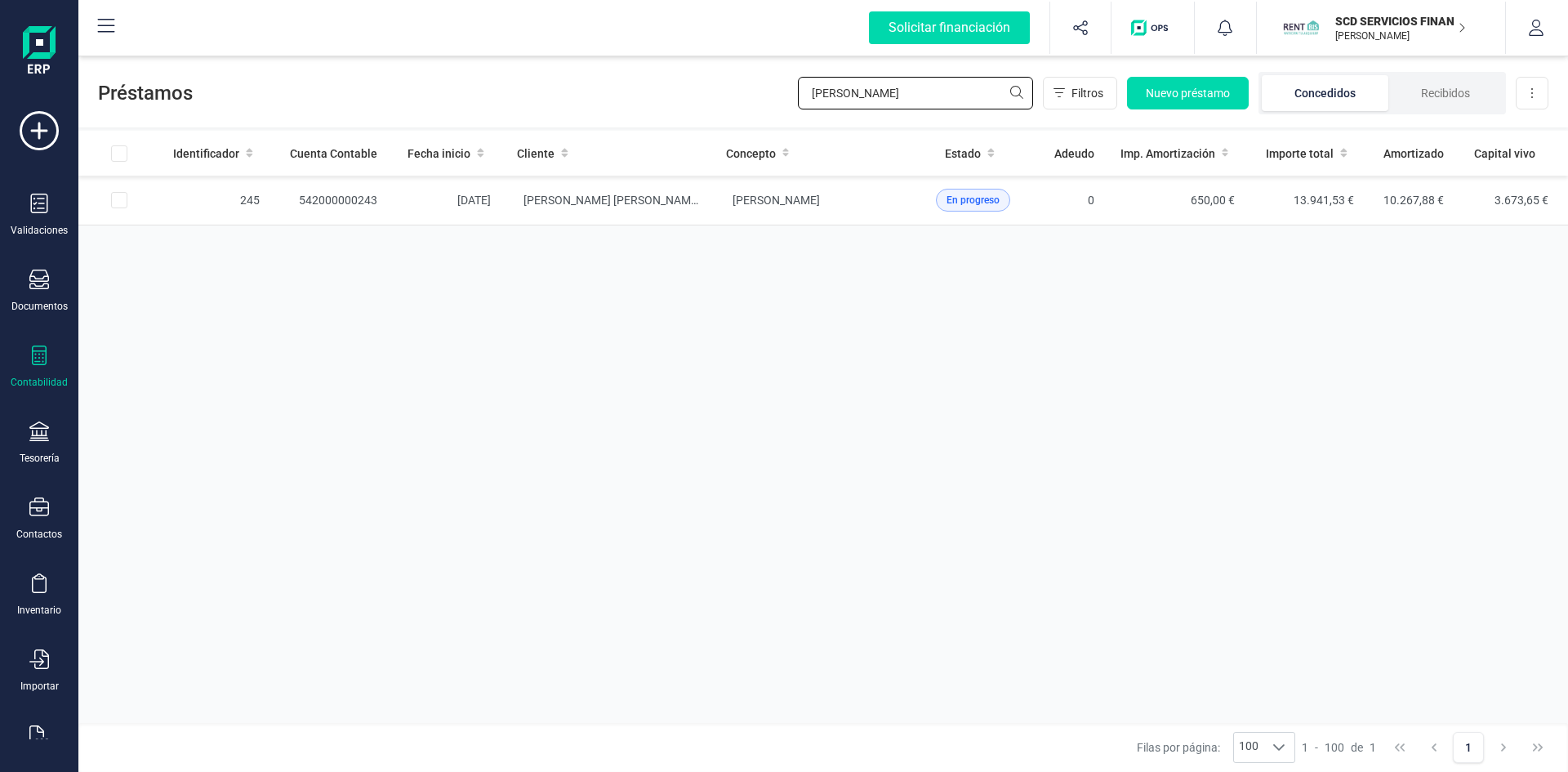
drag, startPoint x: 966, startPoint y: 97, endPoint x: 502, endPoint y: 97, distance: 464.0
click at [502, 97] on div "Préstamos [PERSON_NAME] Filtros Nuevo préstamo Concedidos Recibidos Descargar E…" at bounding box center [823, 90] width 1489 height 75
type input "[PERSON_NAME]"
click at [346, 198] on td "542000000201" at bounding box center [331, 200] width 117 height 50
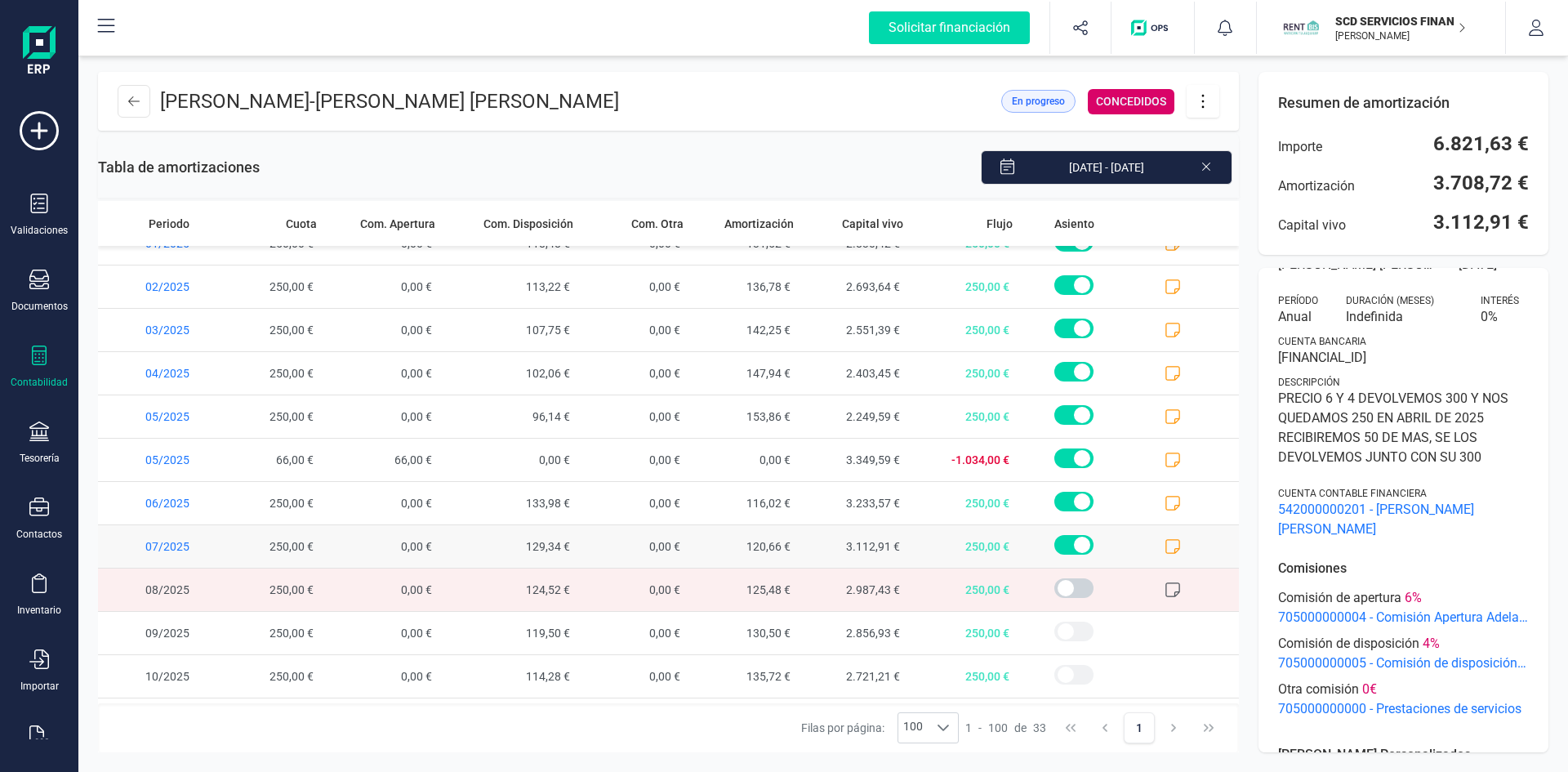
scroll to position [971, 0]
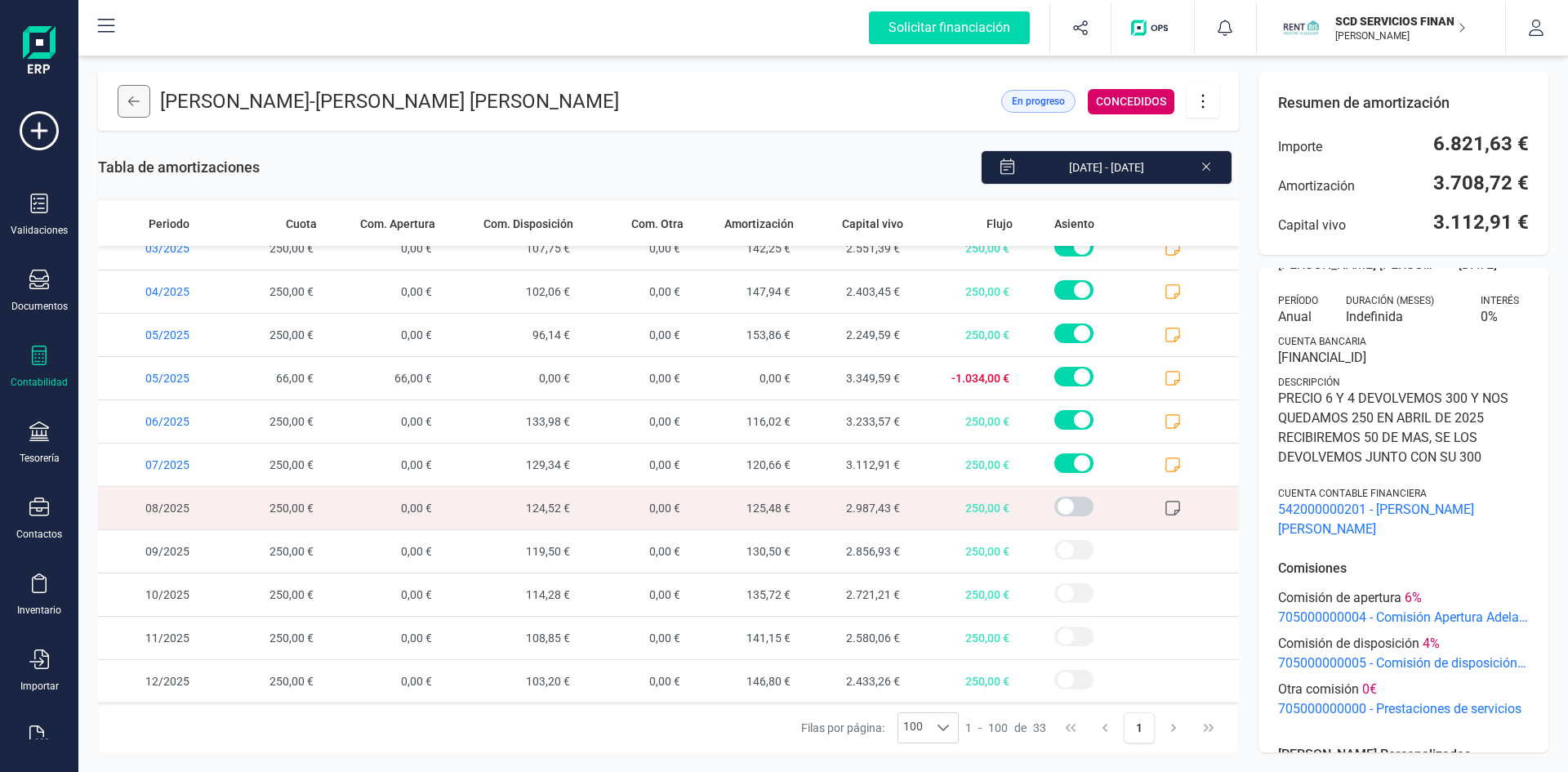
click at [133, 93] on button at bounding box center [134, 102] width 33 height 33
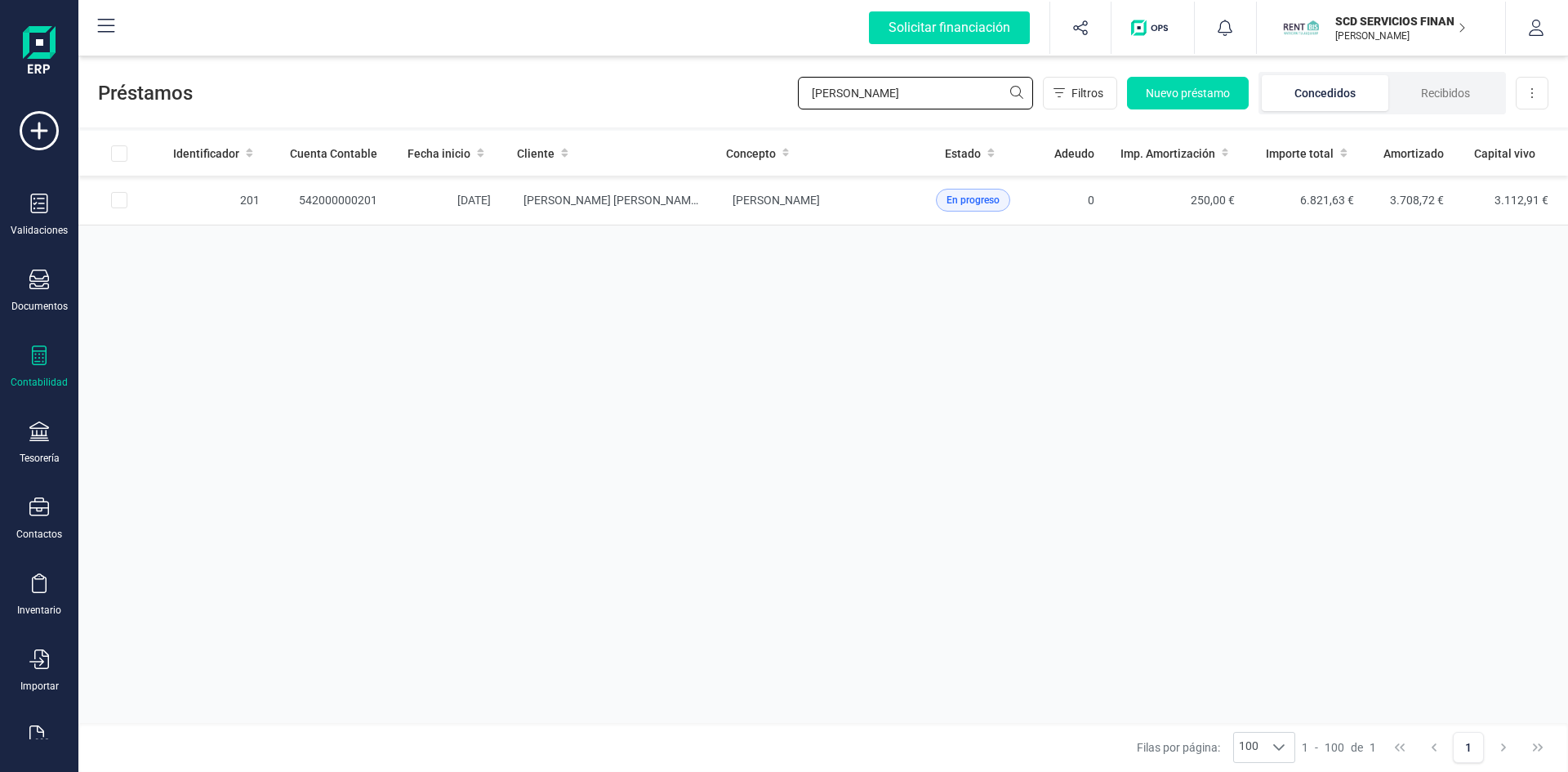
drag, startPoint x: 895, startPoint y: 84, endPoint x: 658, endPoint y: 90, distance: 237.1
click at [658, 90] on div "Préstamos [PERSON_NAME] Filtros Nuevo préstamo Concedidos Recibidos Descargar E…" at bounding box center [823, 90] width 1489 height 75
type input "isla del"
click at [337, 198] on td "542000000094" at bounding box center [331, 200] width 117 height 50
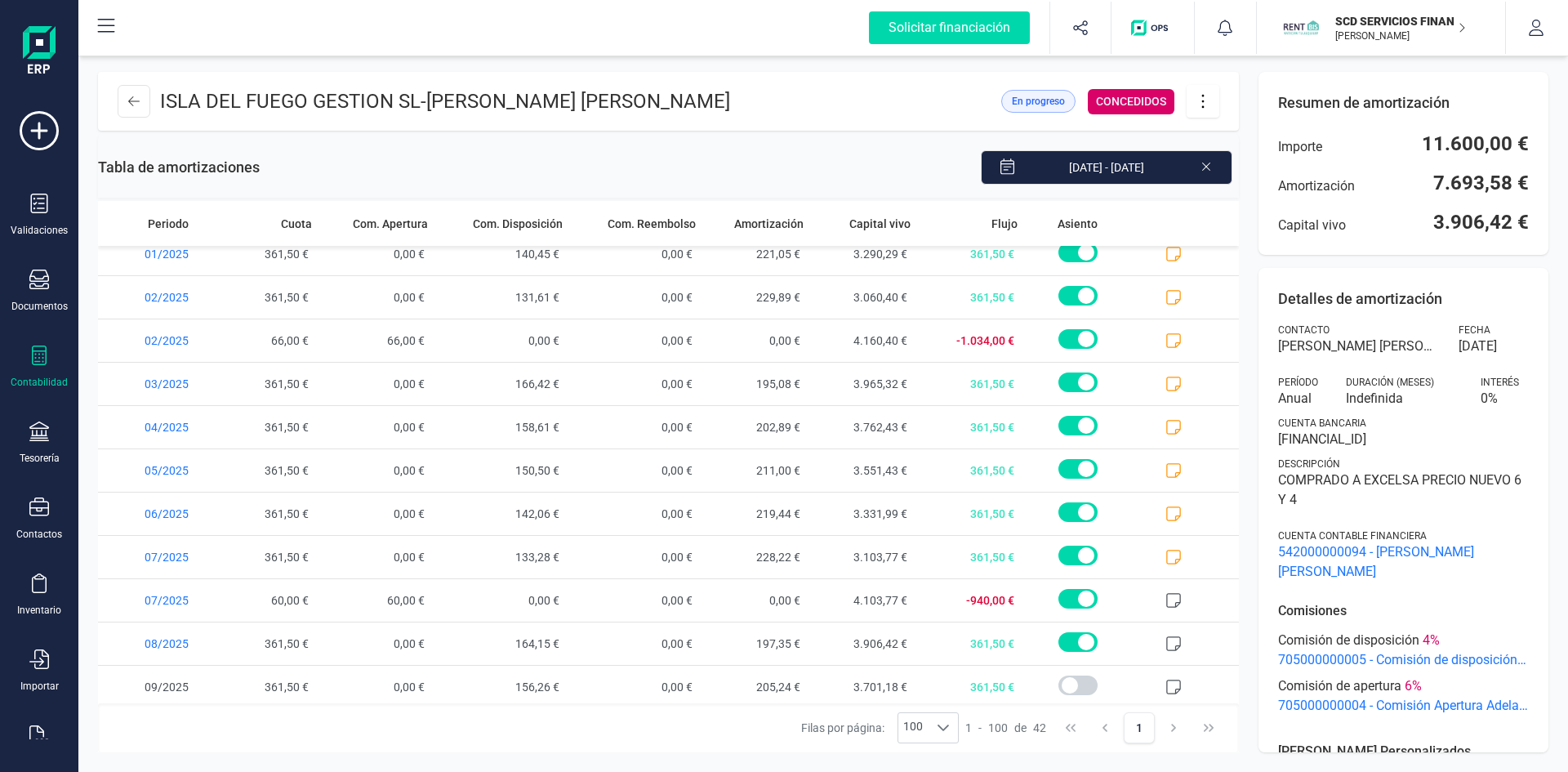
scroll to position [1360, 0]
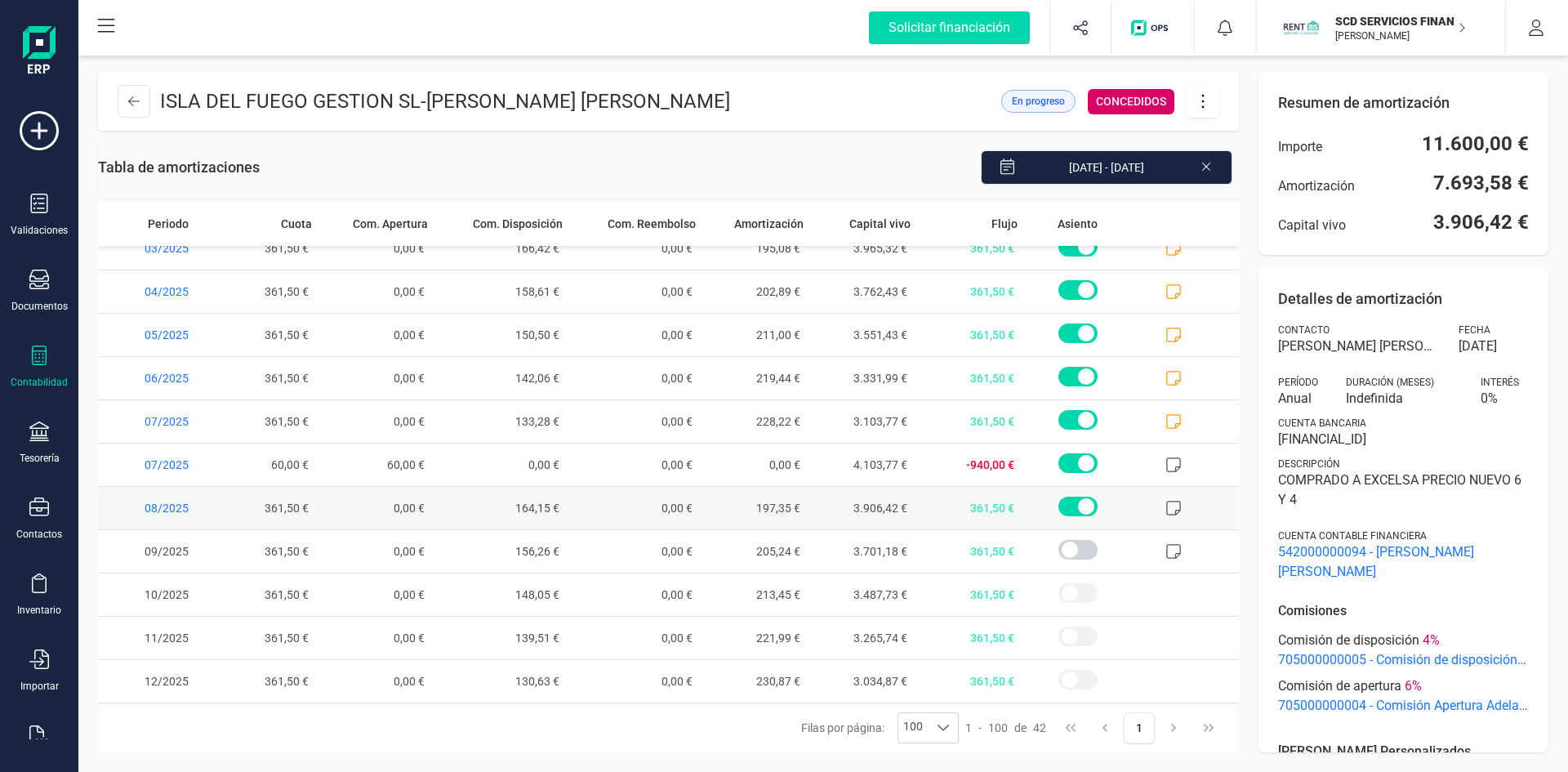
click at [1165, 505] on icon at bounding box center [1173, 508] width 16 height 16
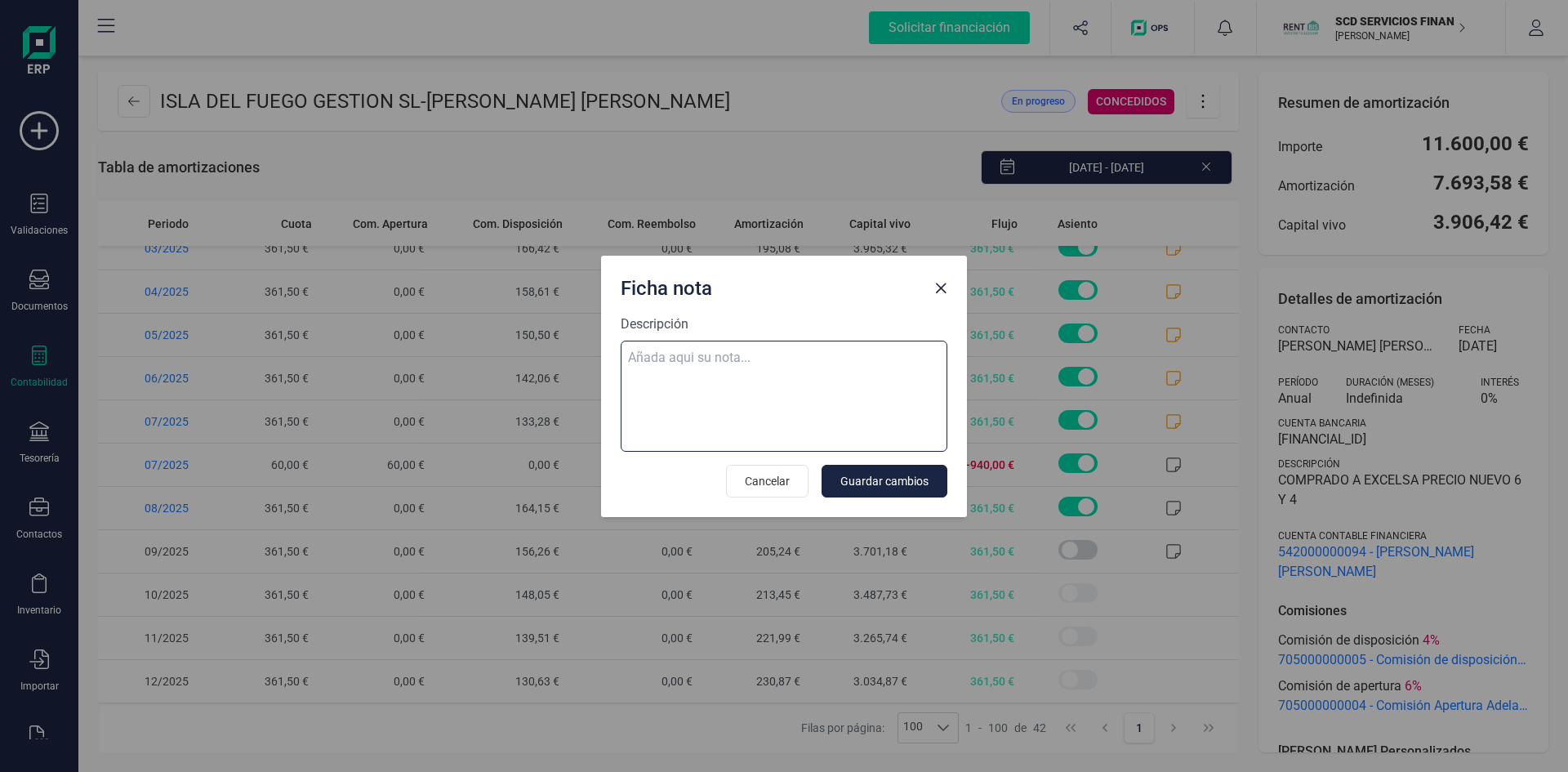
click at [705, 351] on textarea "Descripción" at bounding box center [784, 395] width 327 height 111
paste textarea "03-ago-25 8 trf. [GEOGRAPHIC_DATA] gestion s.l. 361,50"
type textarea "03-ago-25 8 trf. [GEOGRAPHIC_DATA] gestion s.l. 361,50"
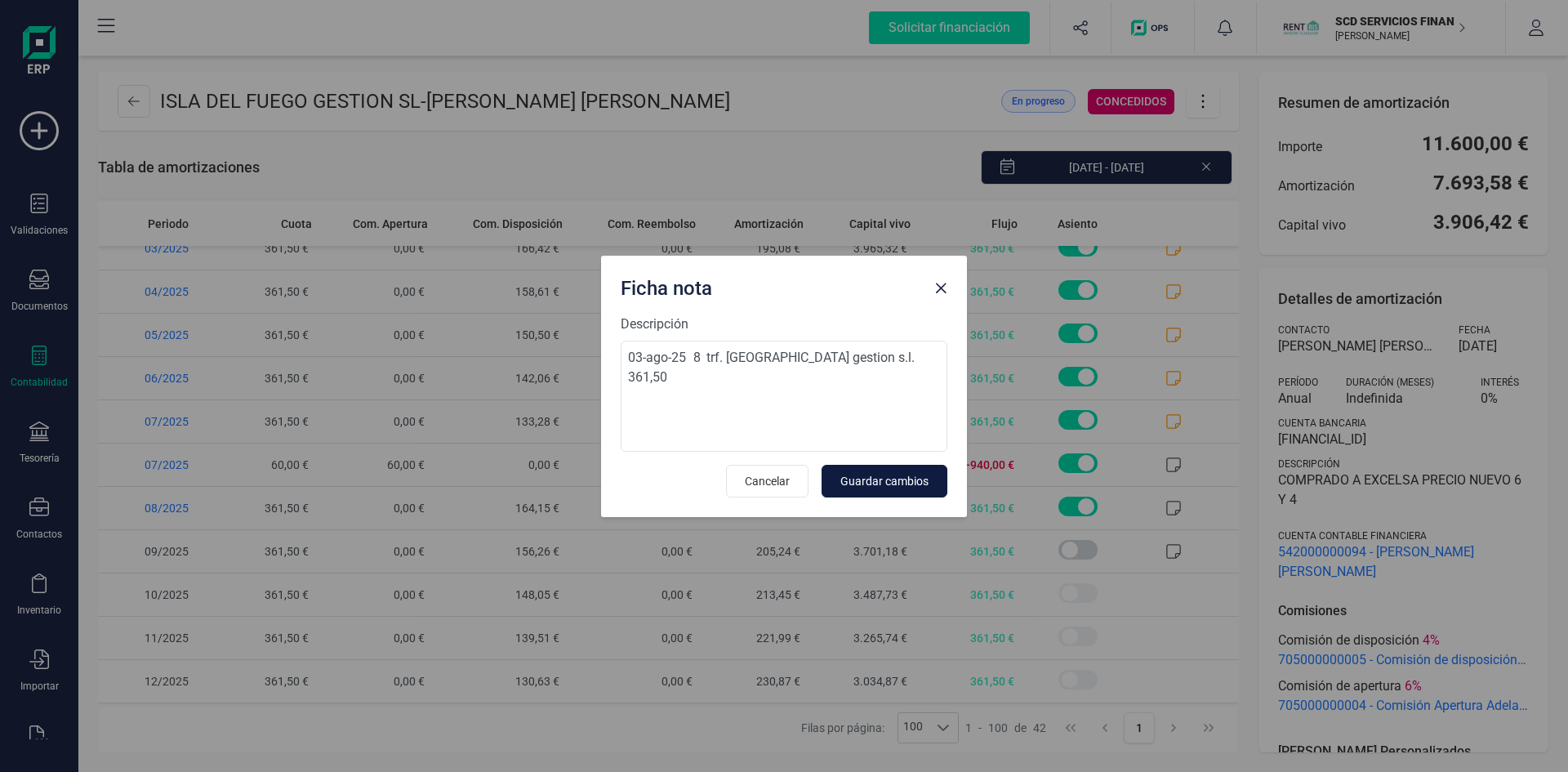
click at [907, 483] on span "Guardar cambios" at bounding box center [884, 481] width 88 height 16
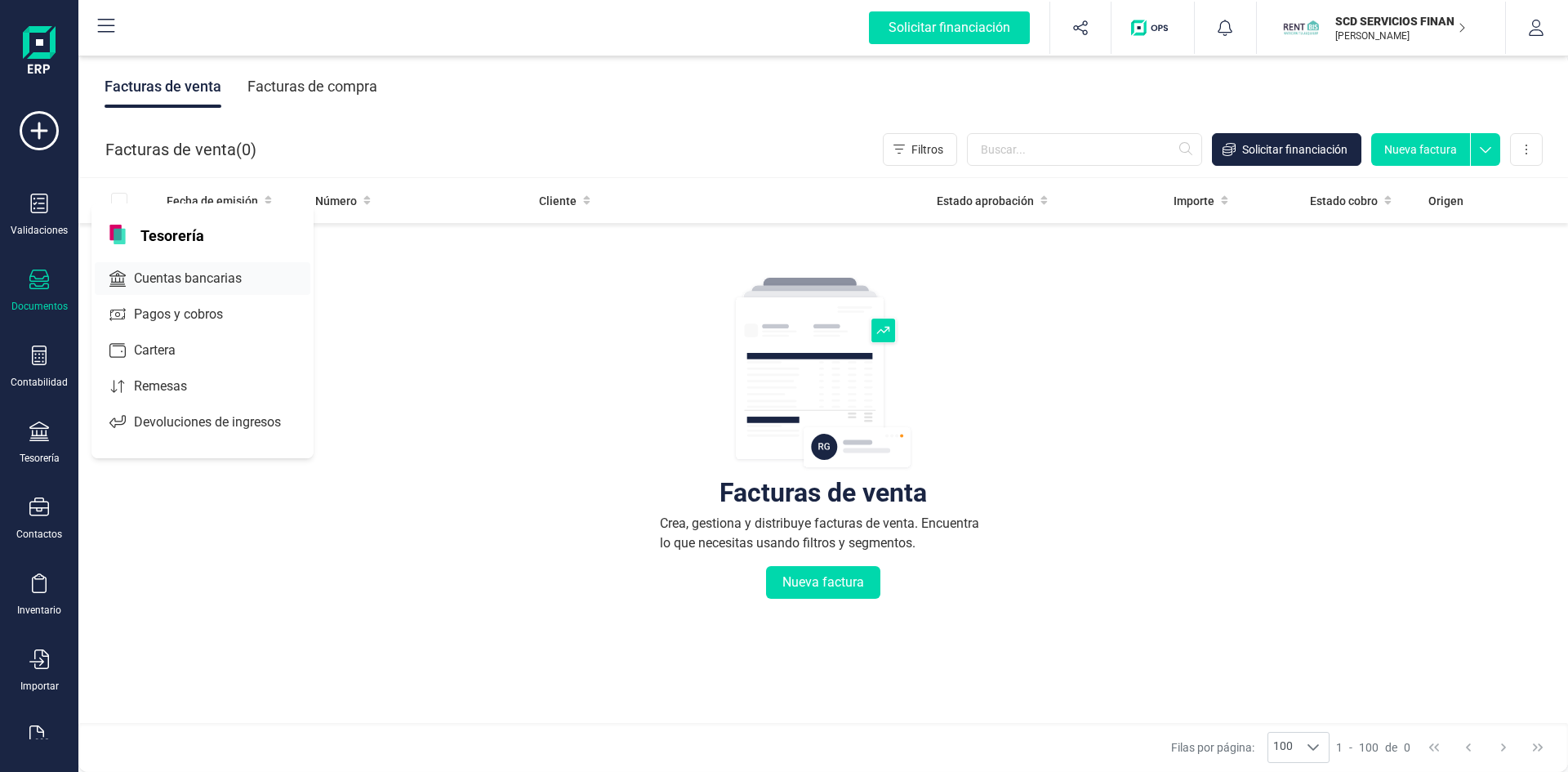
click at [203, 276] on span "Cuentas bancarias" at bounding box center [199, 278] width 144 height 20
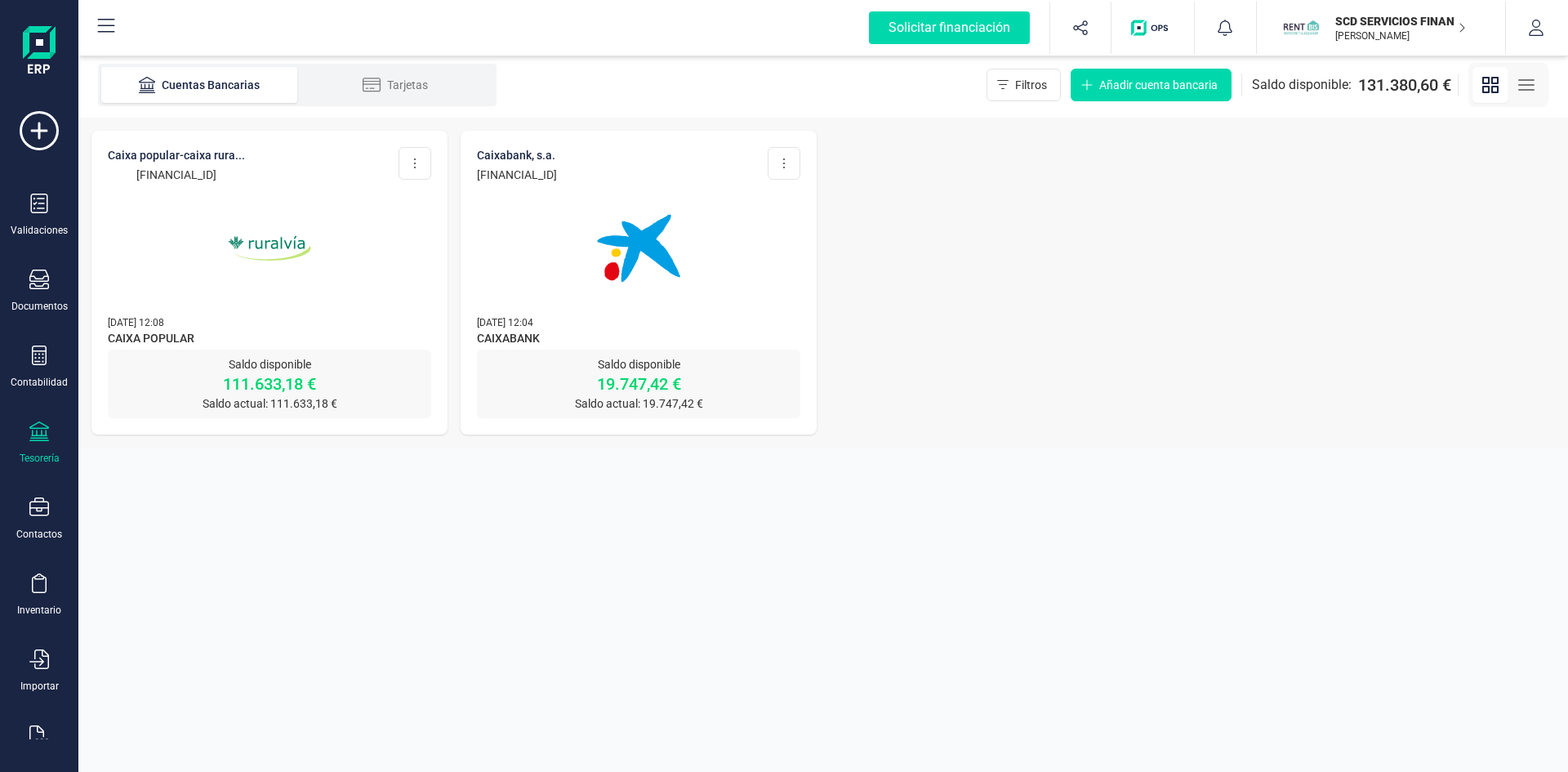
click at [265, 244] on img at bounding box center [269, 248] width 137 height 137
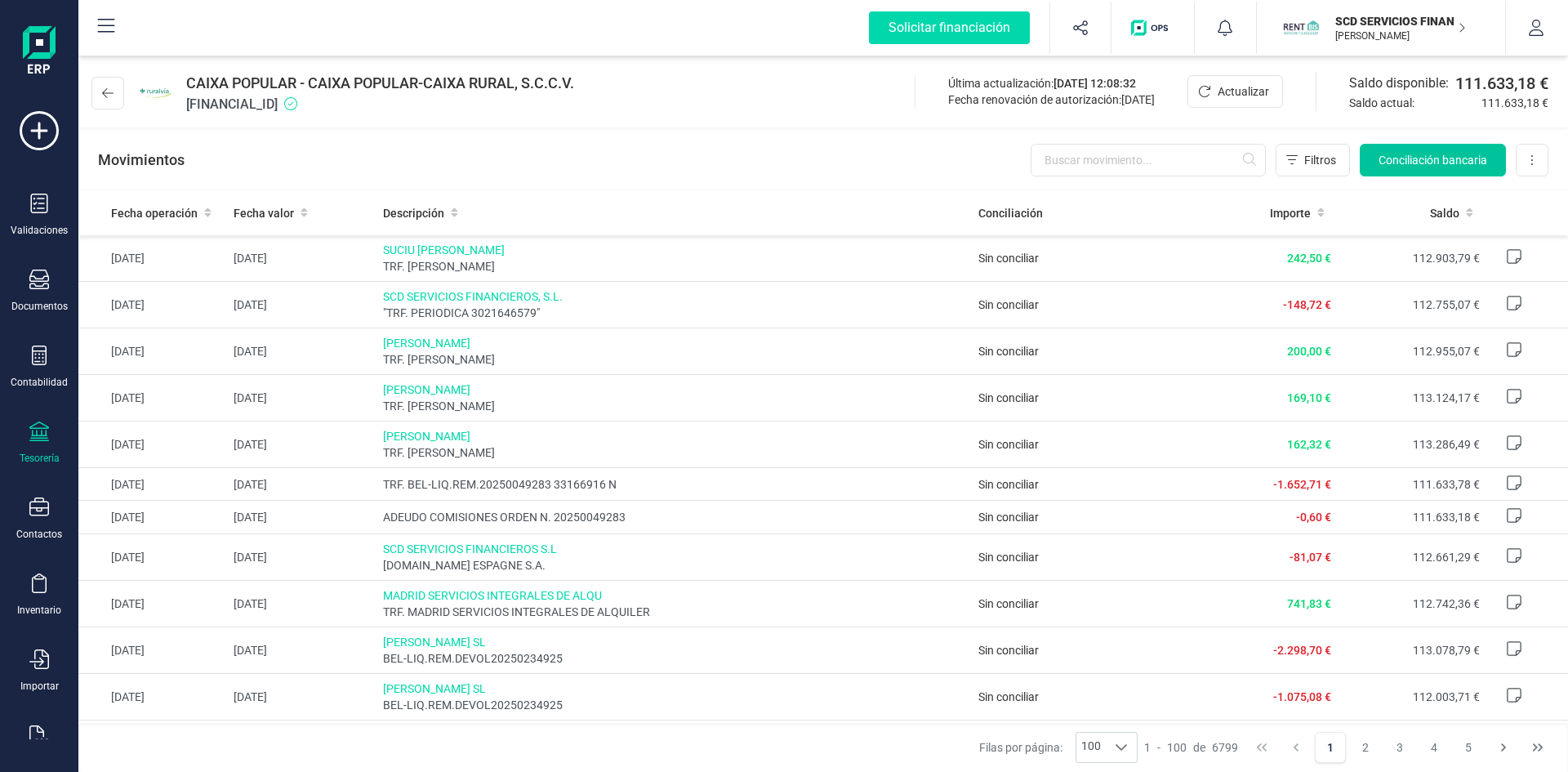
click at [1420, 150] on button "Conciliación bancaria" at bounding box center [1433, 160] width 146 height 33
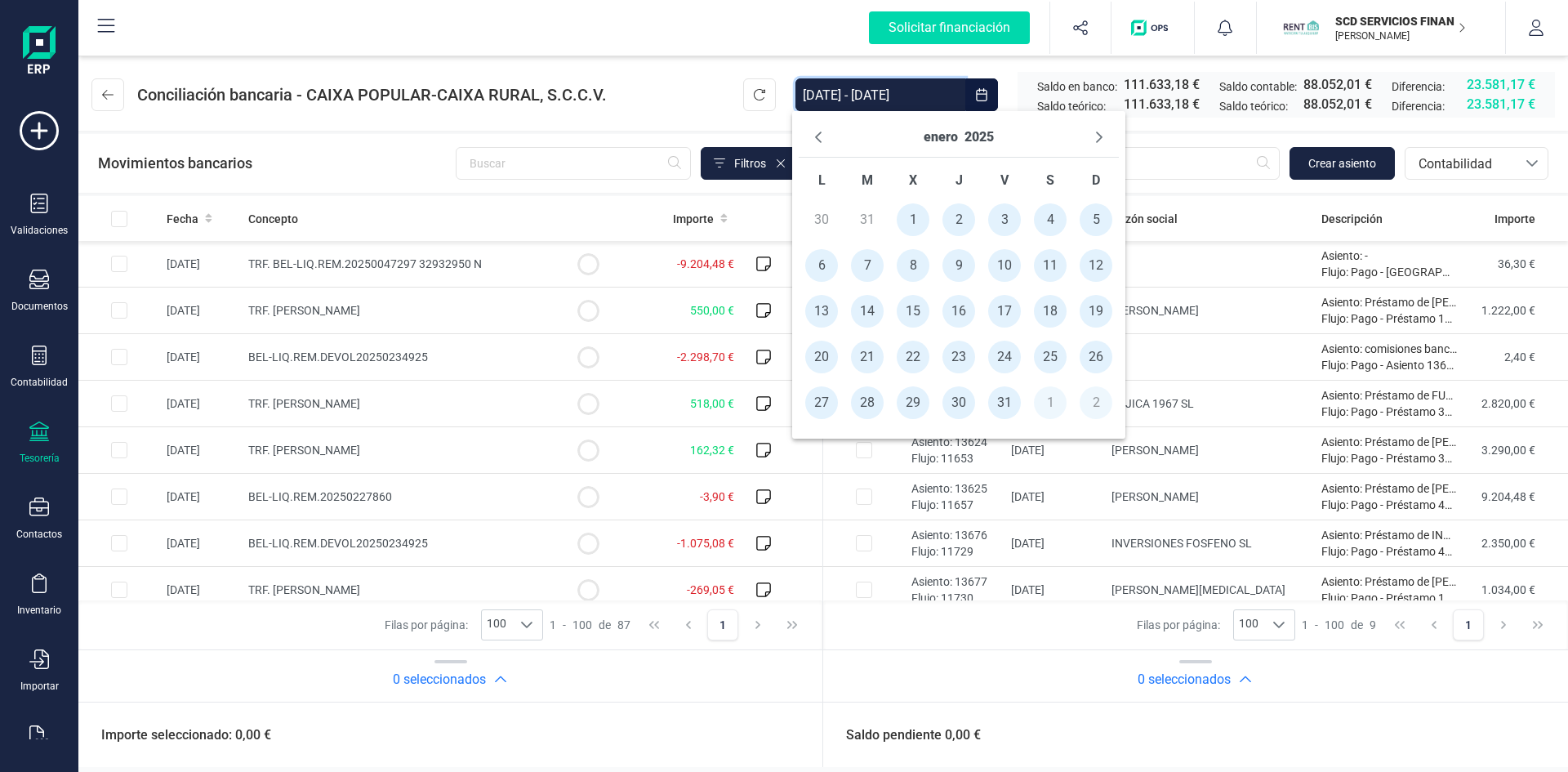
click at [930, 89] on input "[DATE] - [DATE]" at bounding box center [880, 95] width 170 height 33
click at [912, 217] on span "1" at bounding box center [913, 220] width 33 height 33
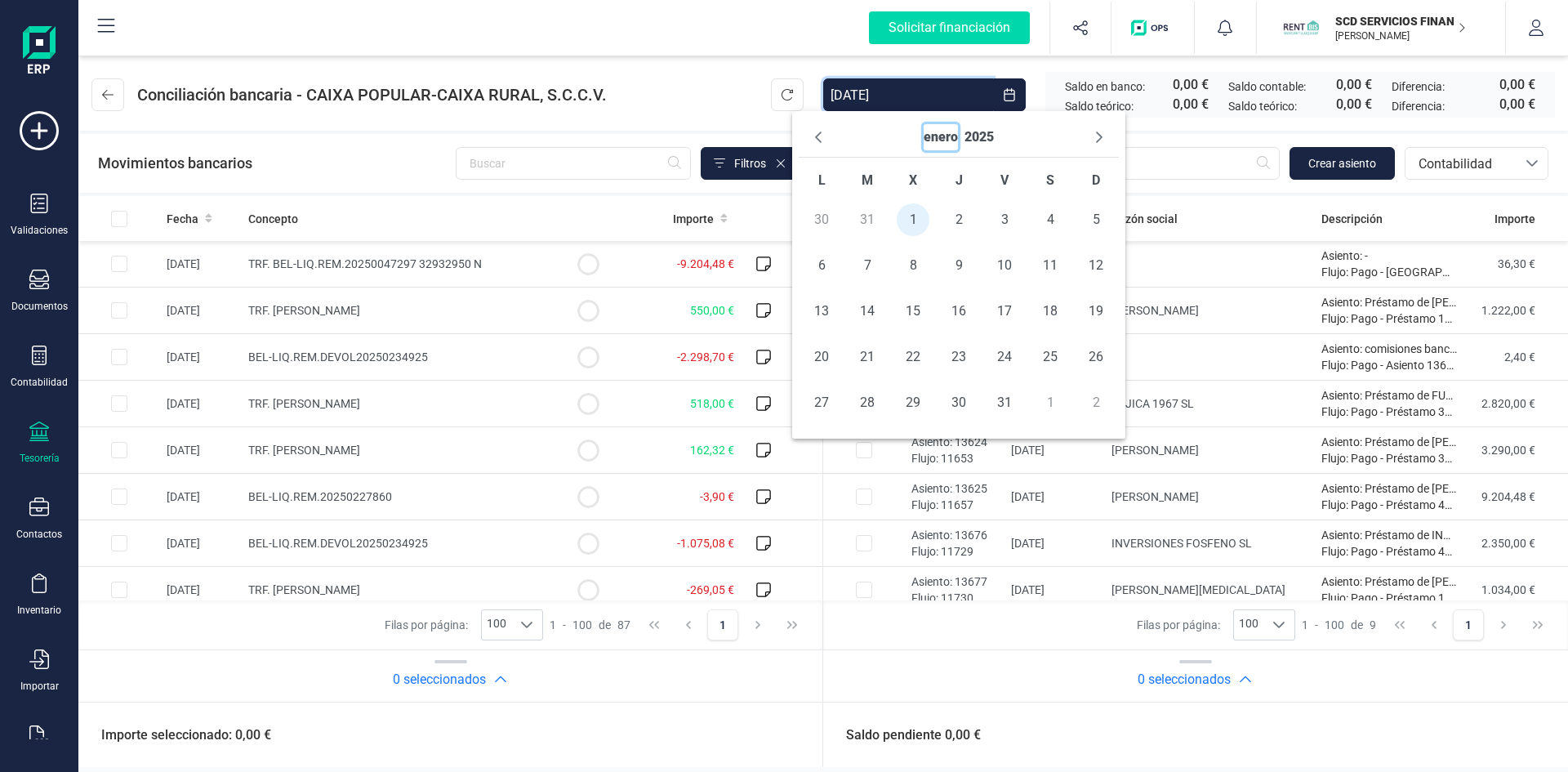
click at [941, 136] on button "enero" at bounding box center [941, 137] width 34 height 26
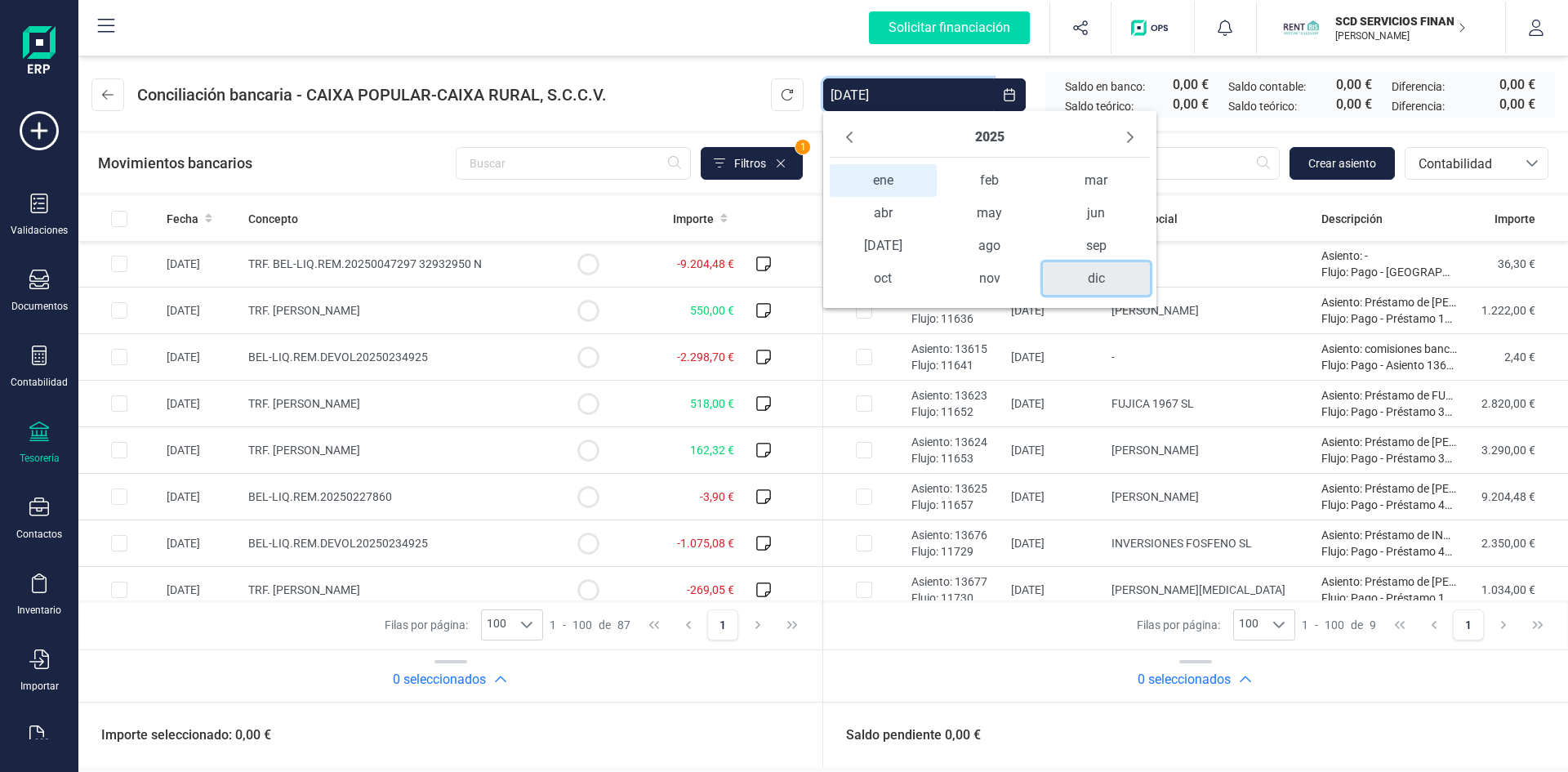
click at [1090, 277] on span "dic" at bounding box center [1096, 278] width 107 height 33
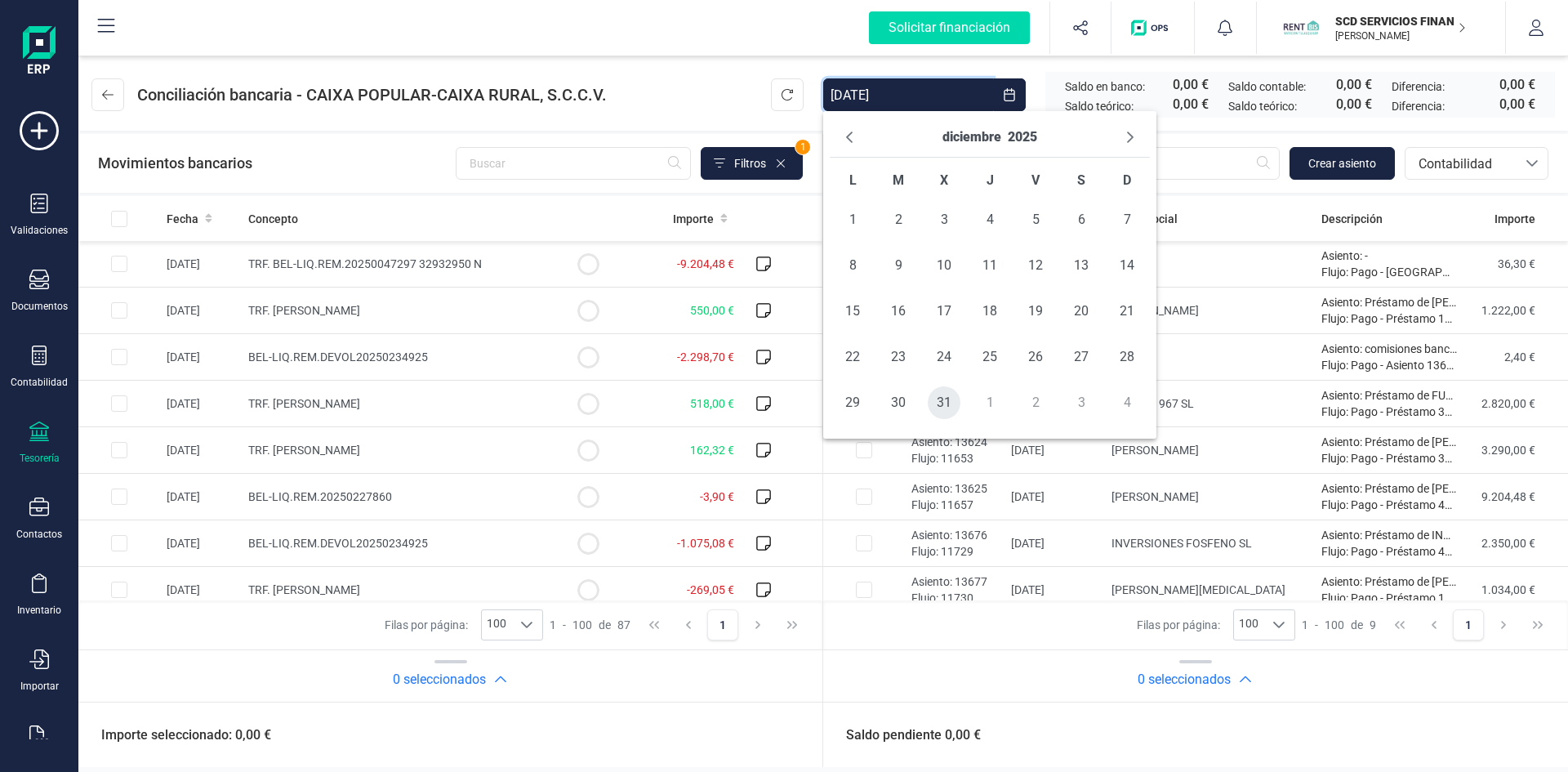
click at [936, 407] on span "31" at bounding box center [944, 403] width 33 height 33
type input "[DATE] - [DATE]"
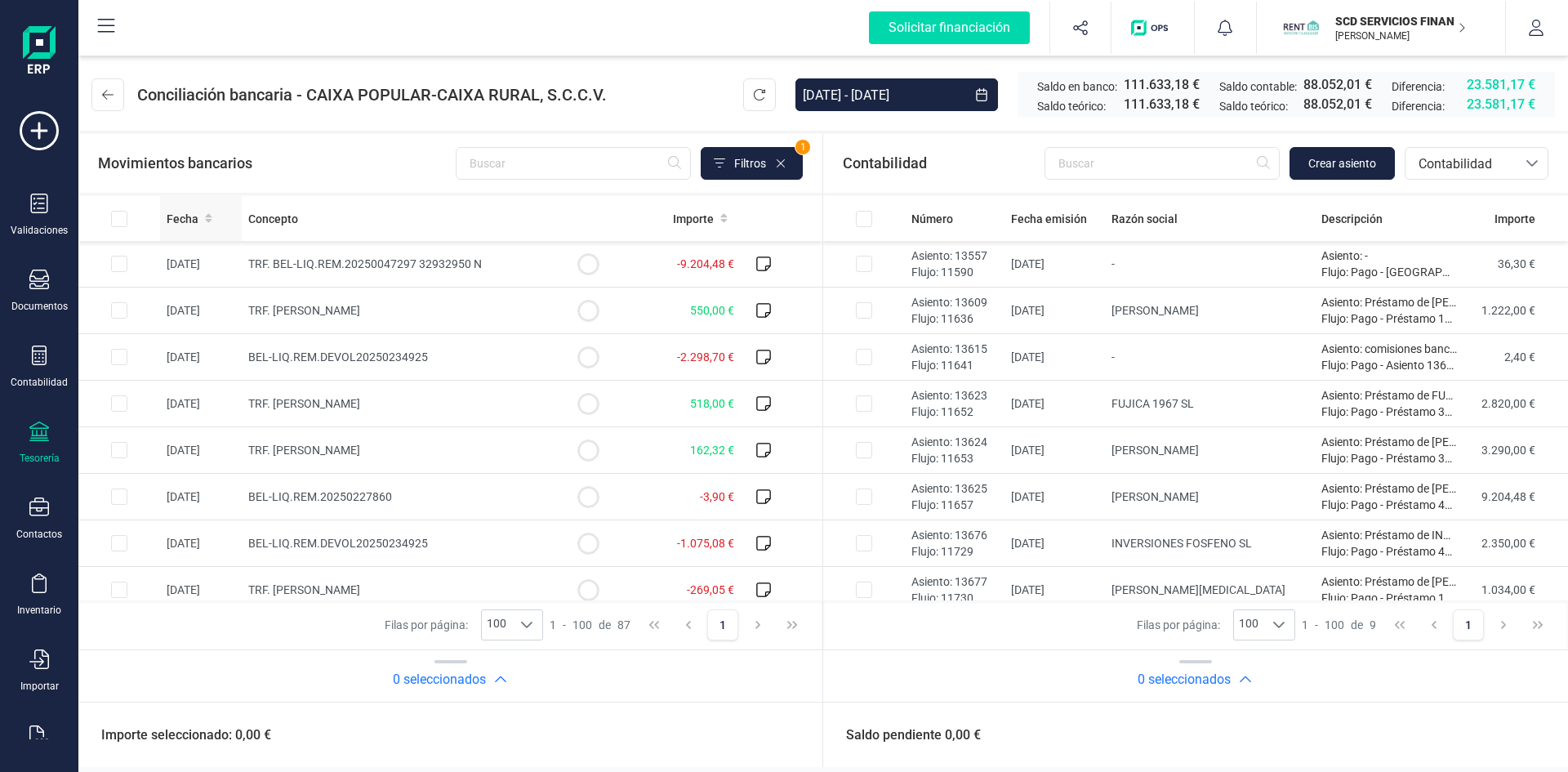
click at [182, 222] on span "Fecha" at bounding box center [182, 219] width 32 height 16
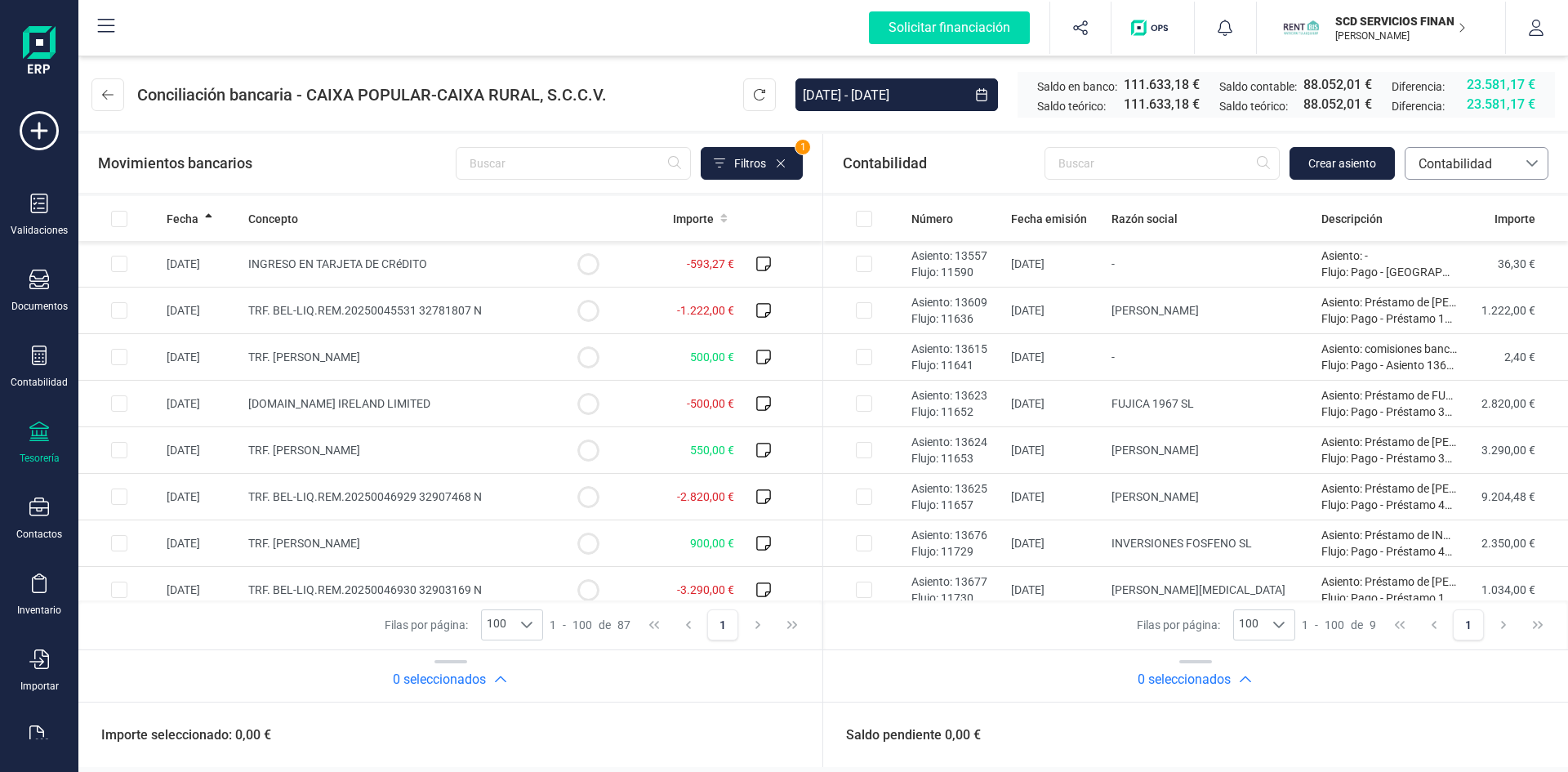
click at [1476, 162] on span "Contabilidad" at bounding box center [1461, 164] width 98 height 20
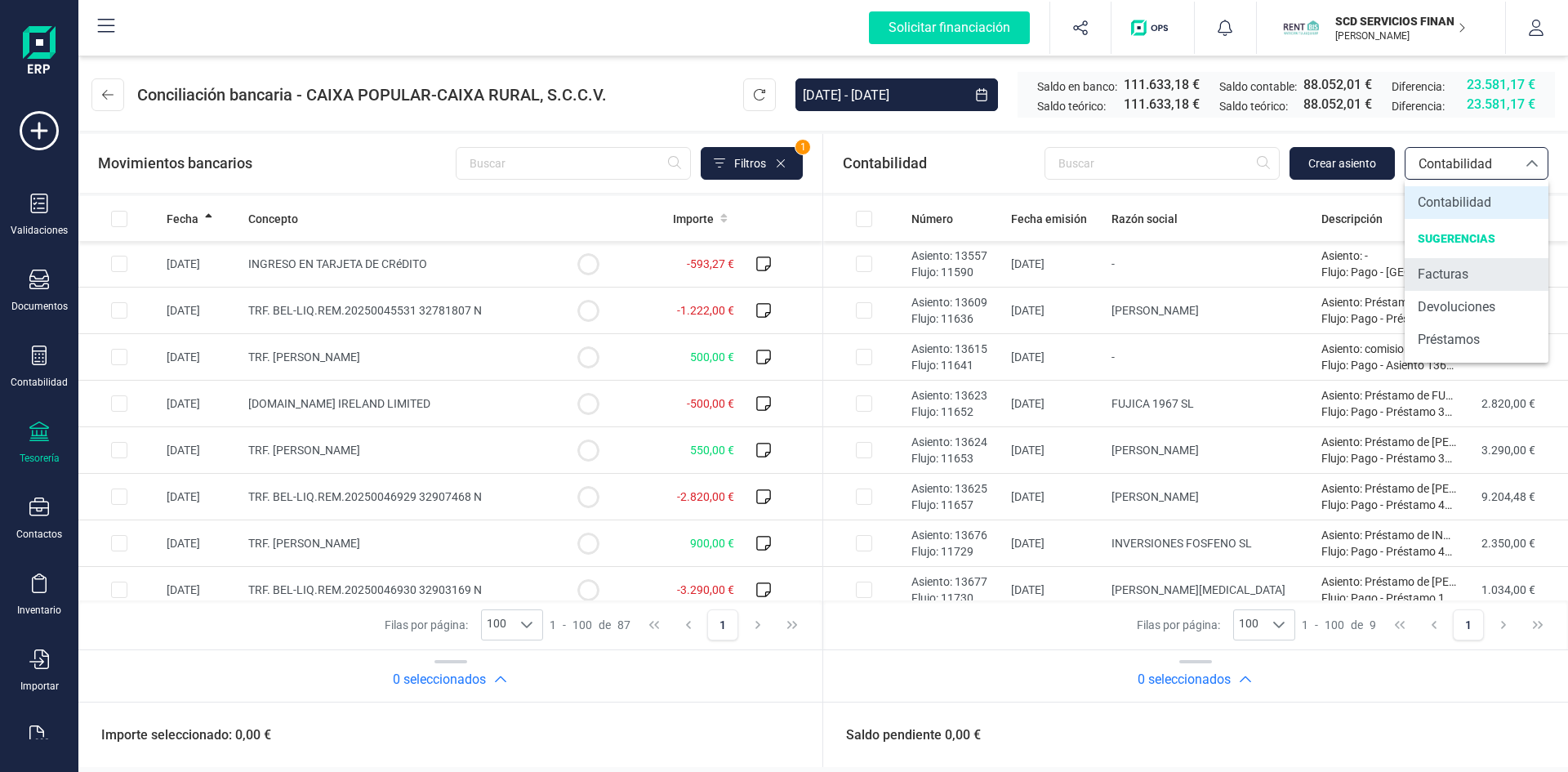
click at [1444, 273] on span "Facturas" at bounding box center [1443, 274] width 51 height 20
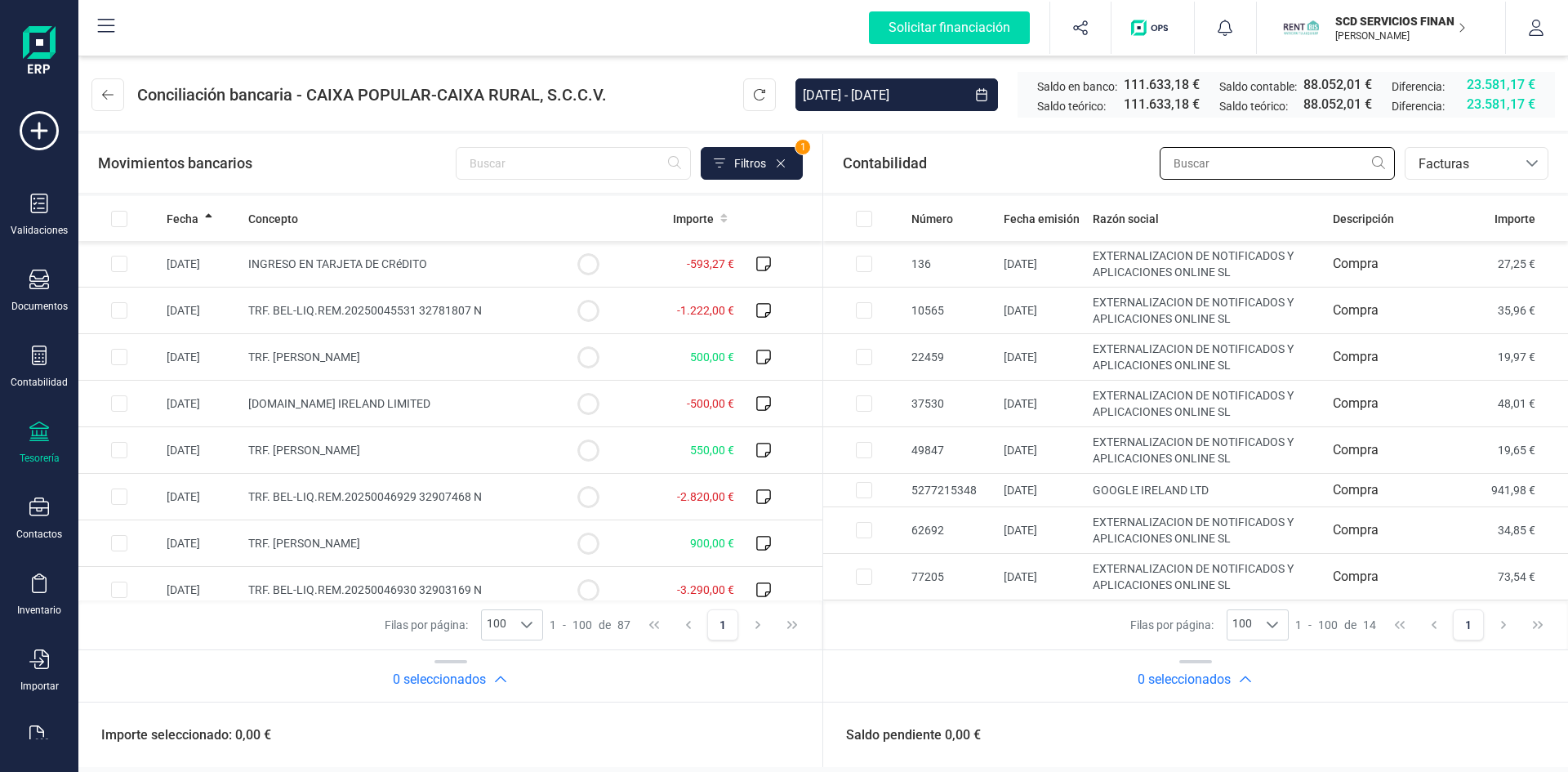
click at [1268, 157] on input "text" at bounding box center [1277, 163] width 235 height 33
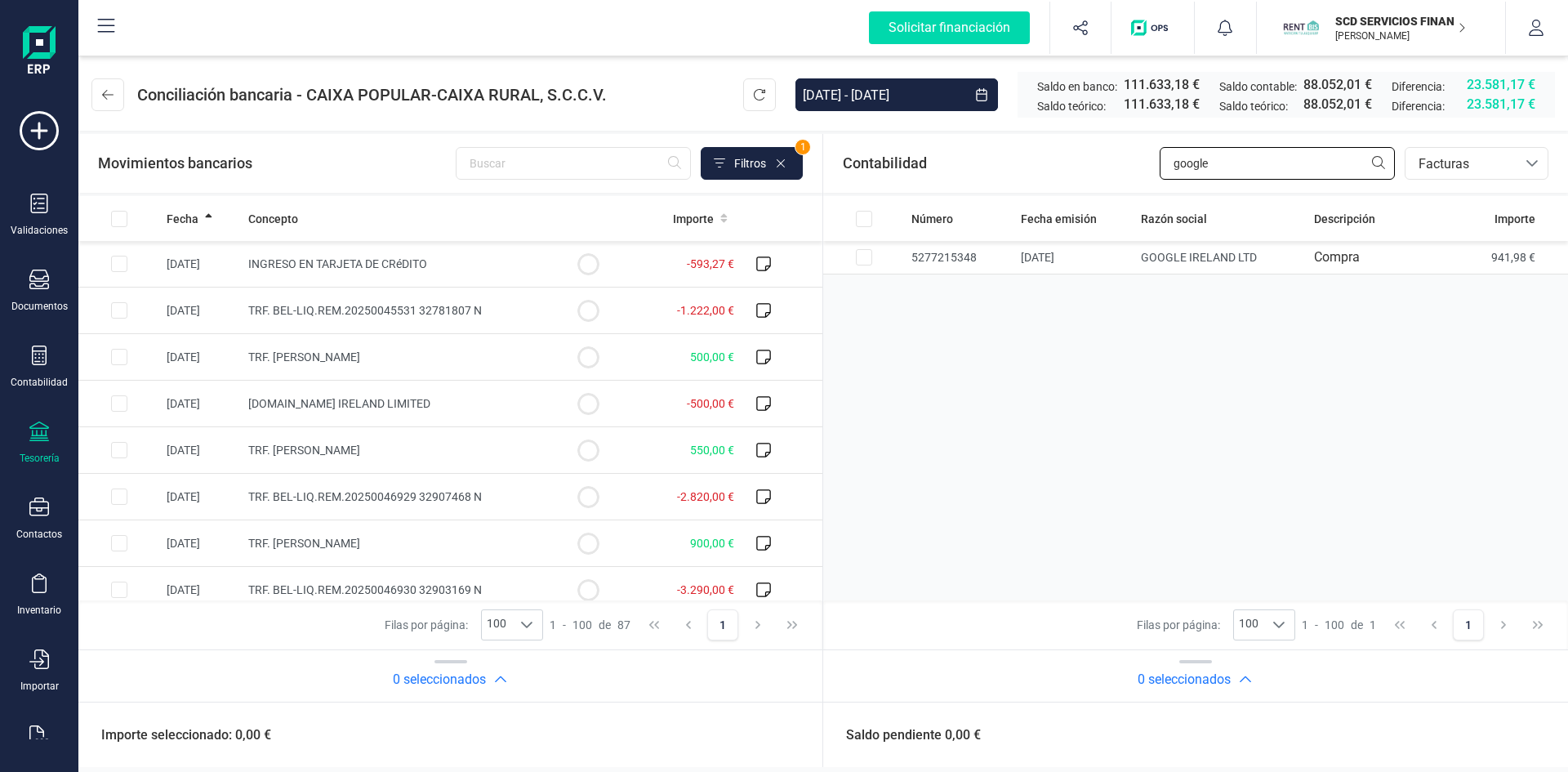
drag, startPoint x: 1239, startPoint y: 160, endPoint x: 1018, endPoint y: 177, distance: 221.7
click at [1009, 176] on div "Contabilidad google bancos.conciliacion.modal.headerInvoce bancos.conciliacion.…" at bounding box center [1195, 163] width 745 height 59
click at [1447, 164] on span "Facturas" at bounding box center [1461, 164] width 98 height 20
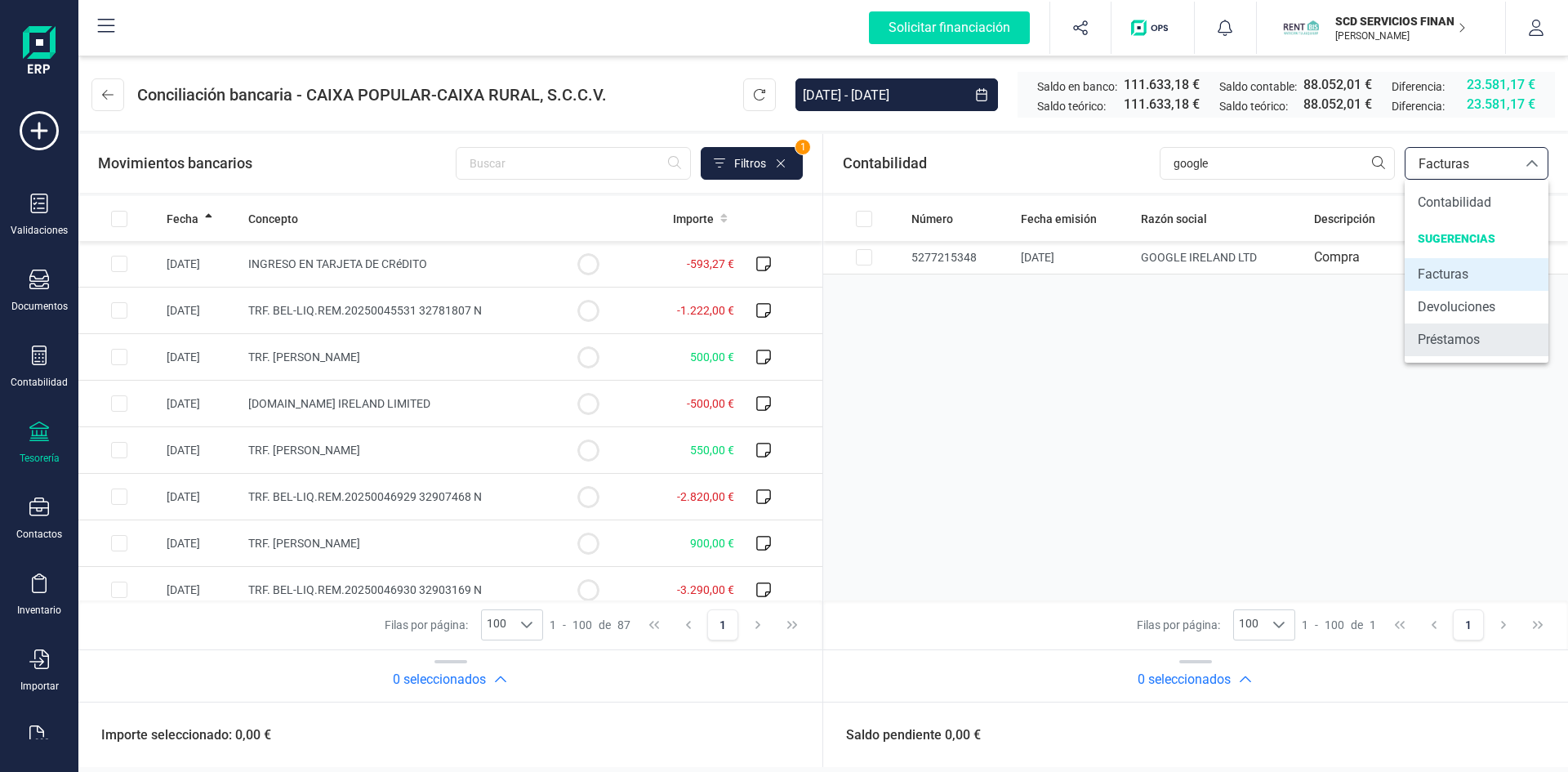
click at [1448, 338] on span "Préstamos" at bounding box center [1449, 340] width 62 height 20
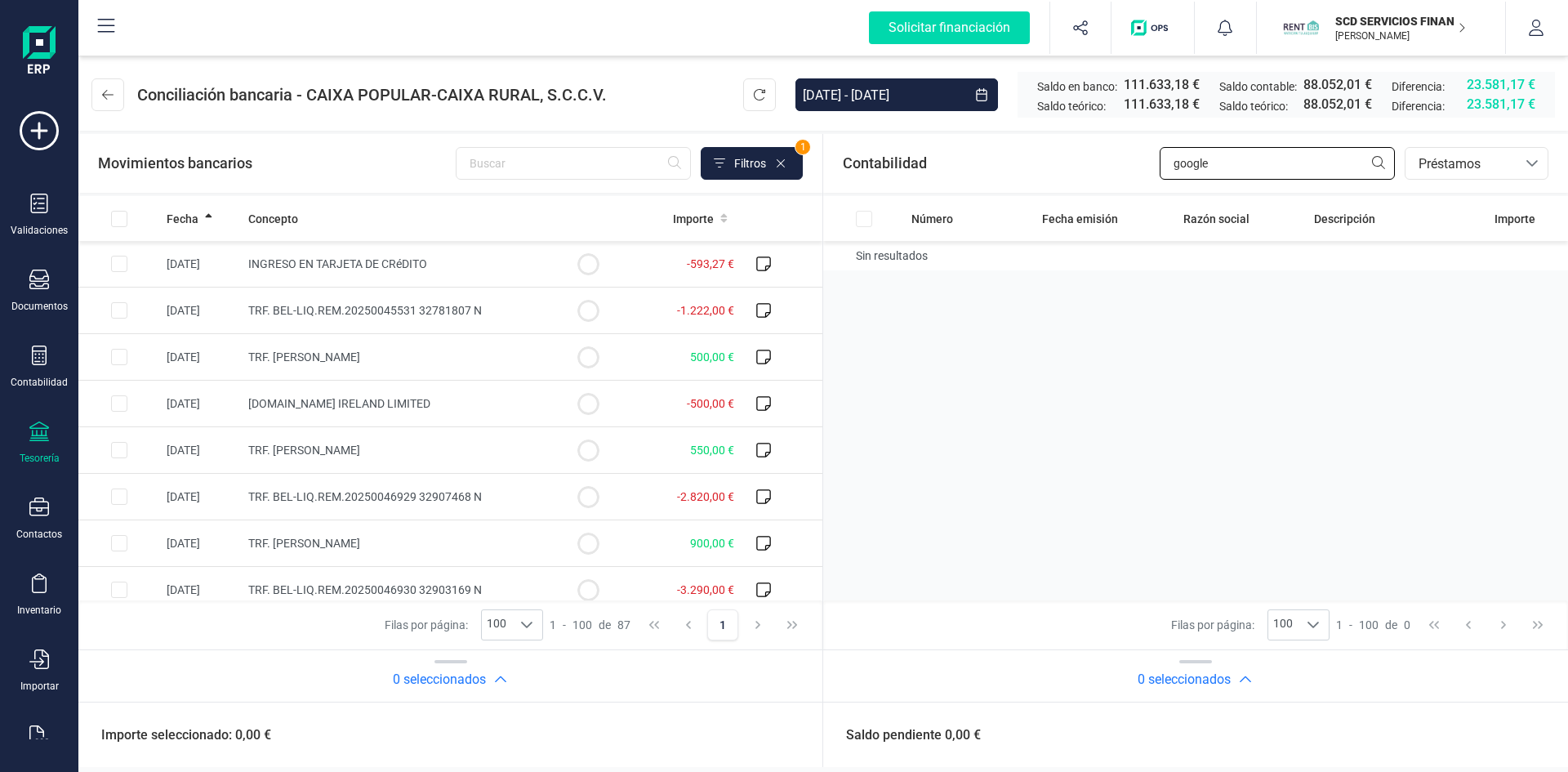
drag, startPoint x: 1234, startPoint y: 160, endPoint x: 1067, endPoint y: 165, distance: 167.1
click at [1100, 164] on div "Contabilidad google bancos.conciliacion.modal.headerLoan bancos.conciliacion.mo…" at bounding box center [1195, 163] width 745 height 59
type input "yam"
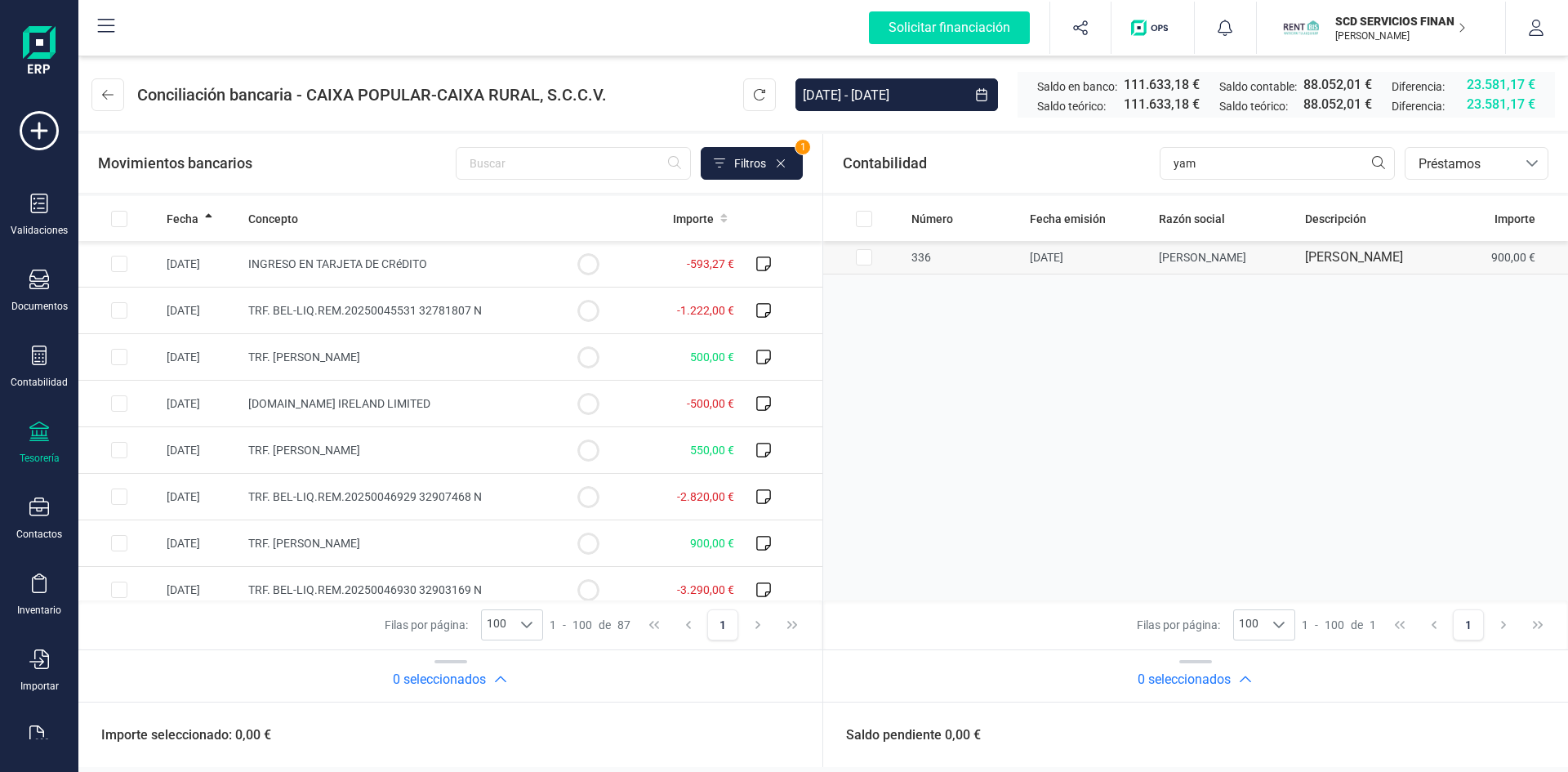
click at [864, 257] on input "Row Selected df8394d2-16a5-43a7-8d7f-fa7ad0139891" at bounding box center [864, 258] width 16 height 16
checkbox input "true"
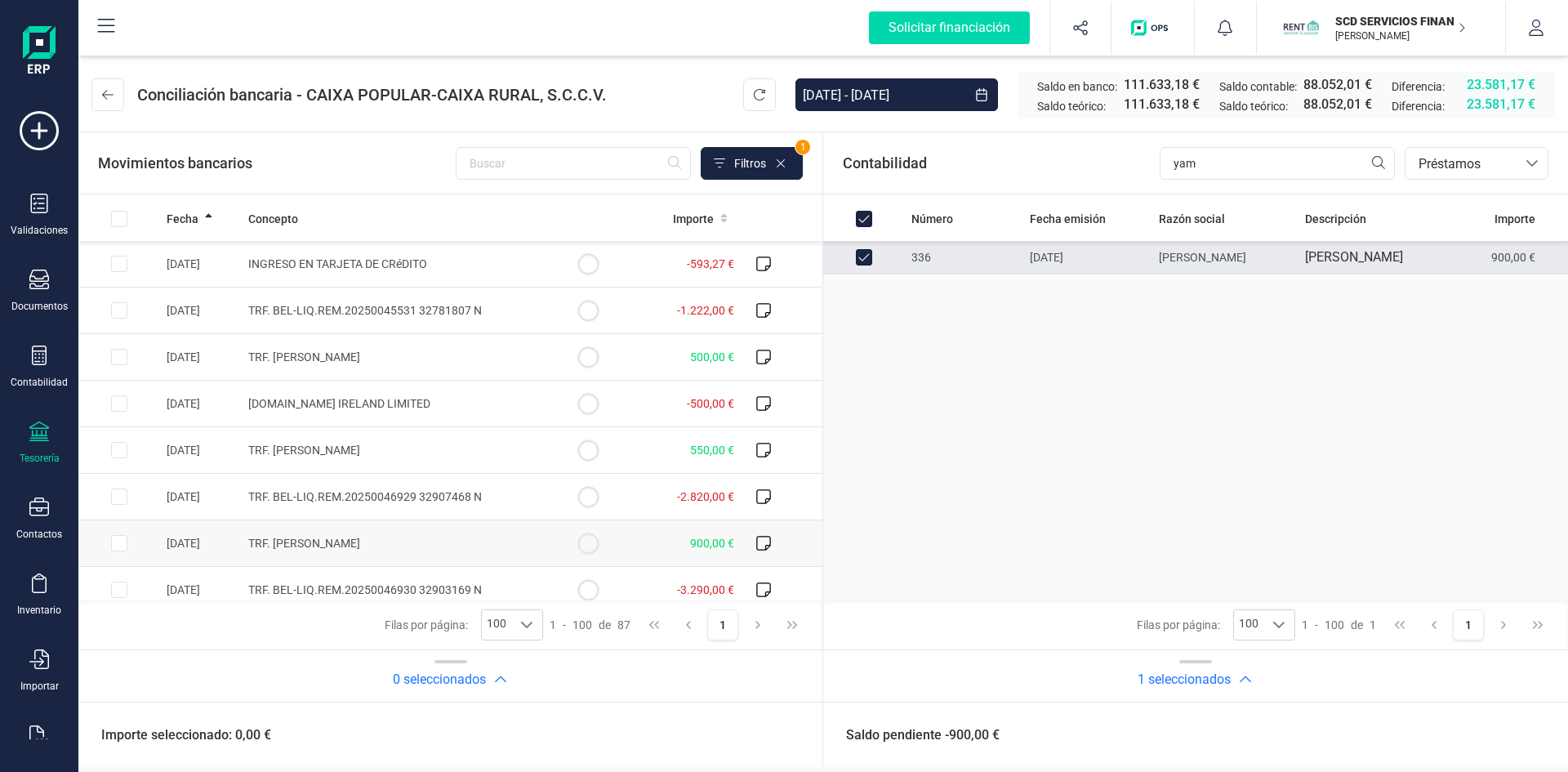
click at [118, 542] on input "Row Selected 9c4f0b85-9e84-49fb-9fe3-5b63deb50476" at bounding box center [119, 543] width 16 height 16
checkbox input "true"
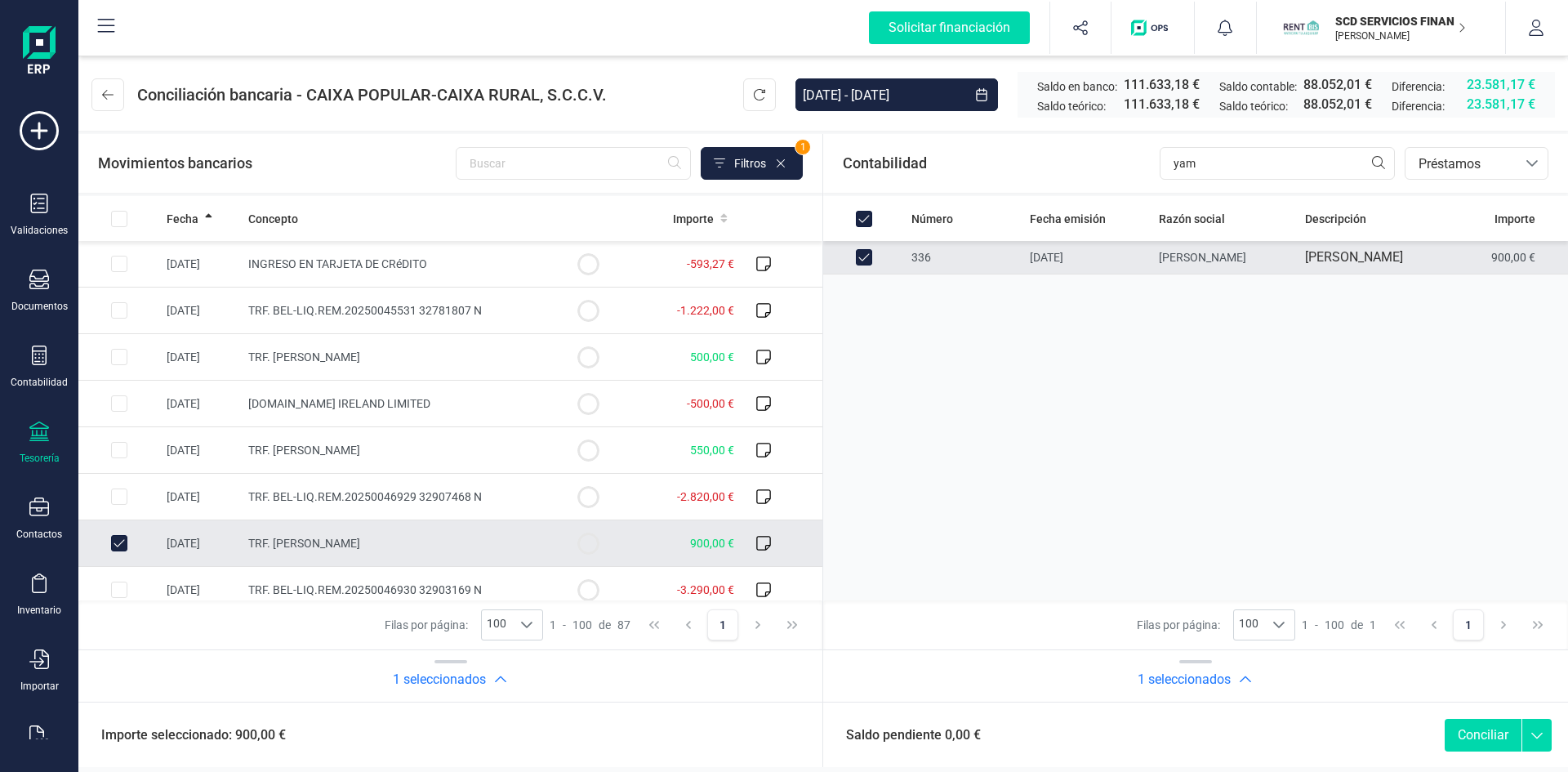
click at [1482, 733] on button "Conciliar" at bounding box center [1483, 735] width 77 height 33
checkbox input "false"
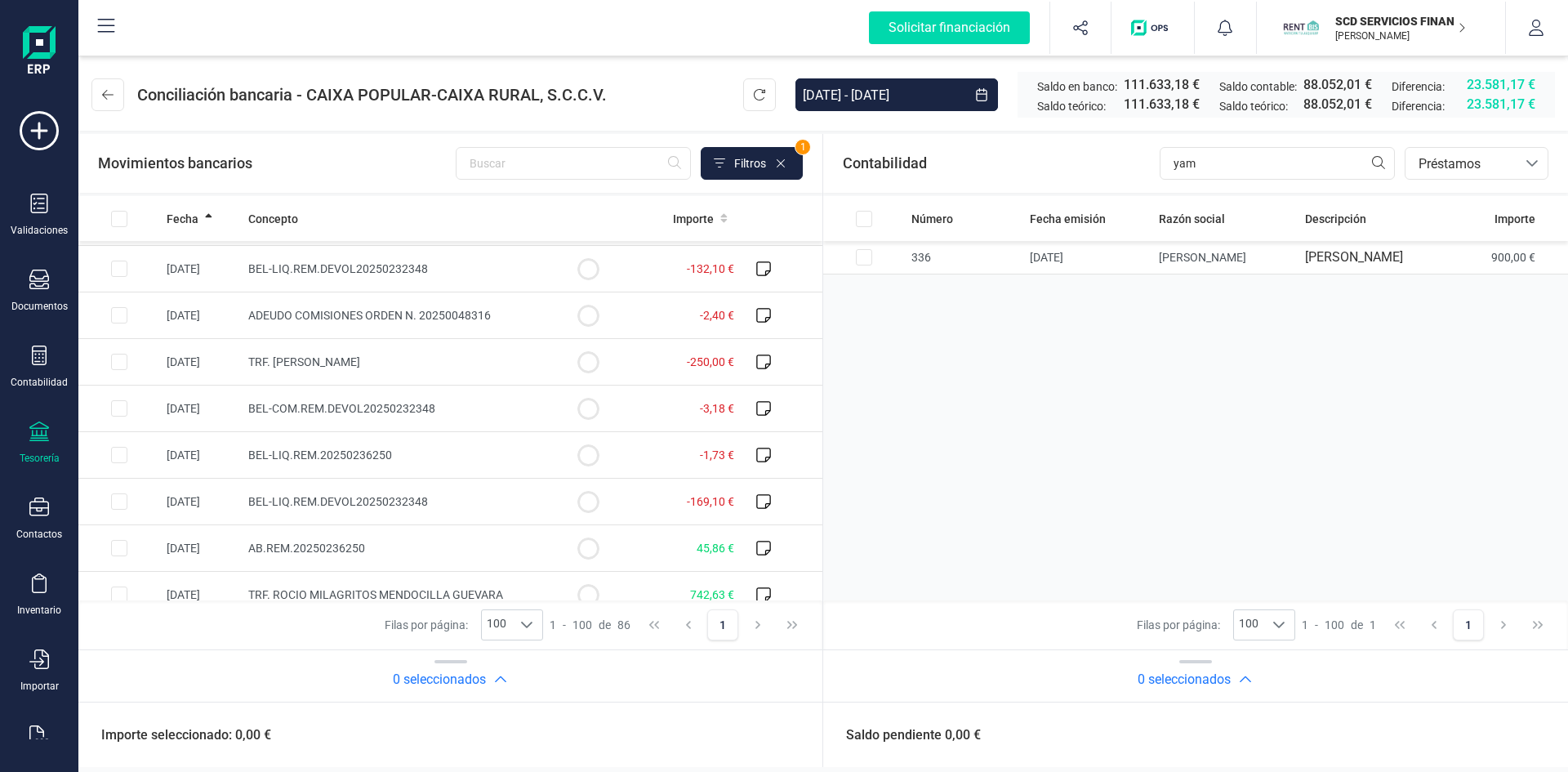
scroll to position [2776, 0]
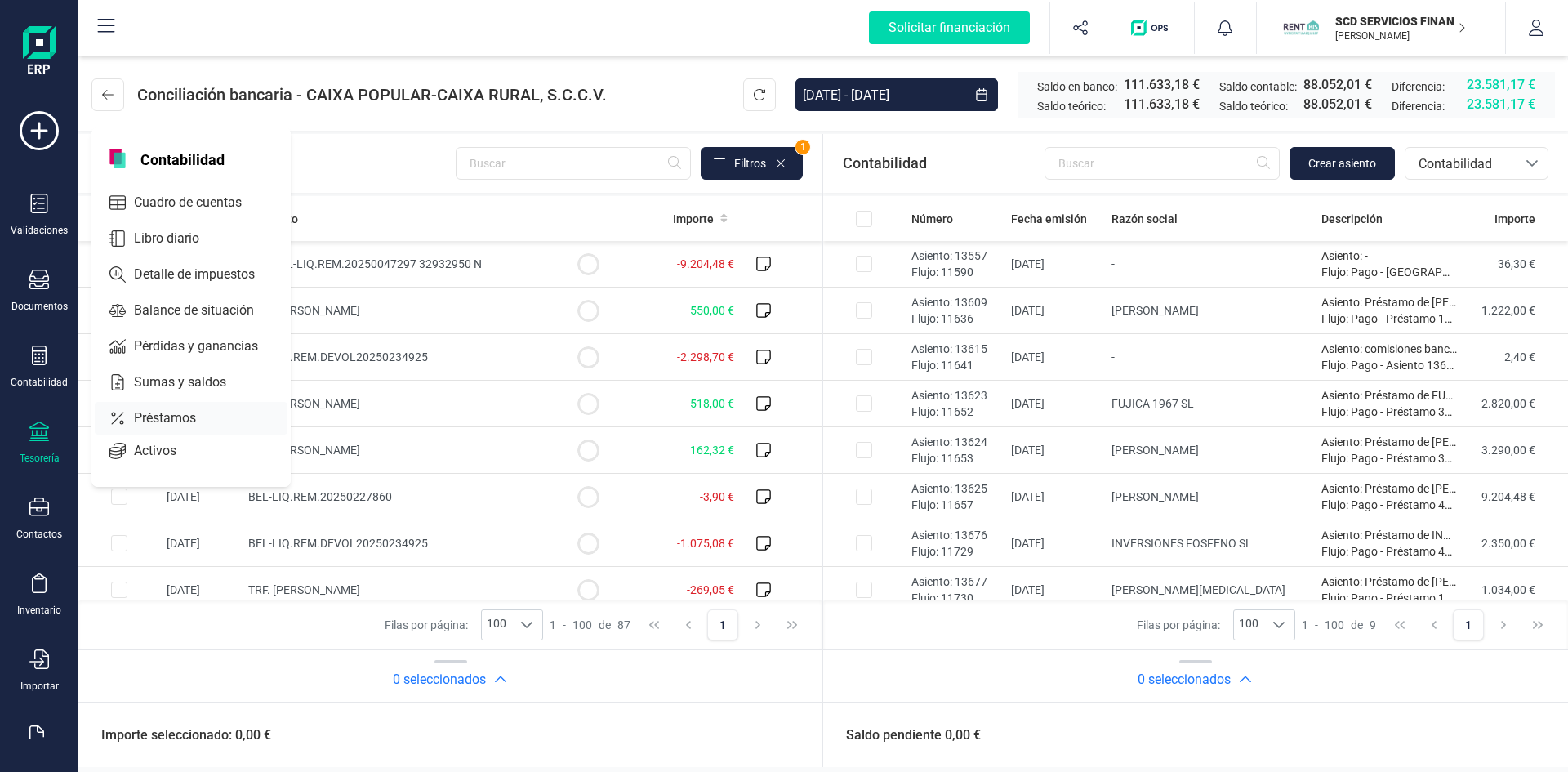
click at [171, 420] on span "Préstamos" at bounding box center [176, 418] width 98 height 20
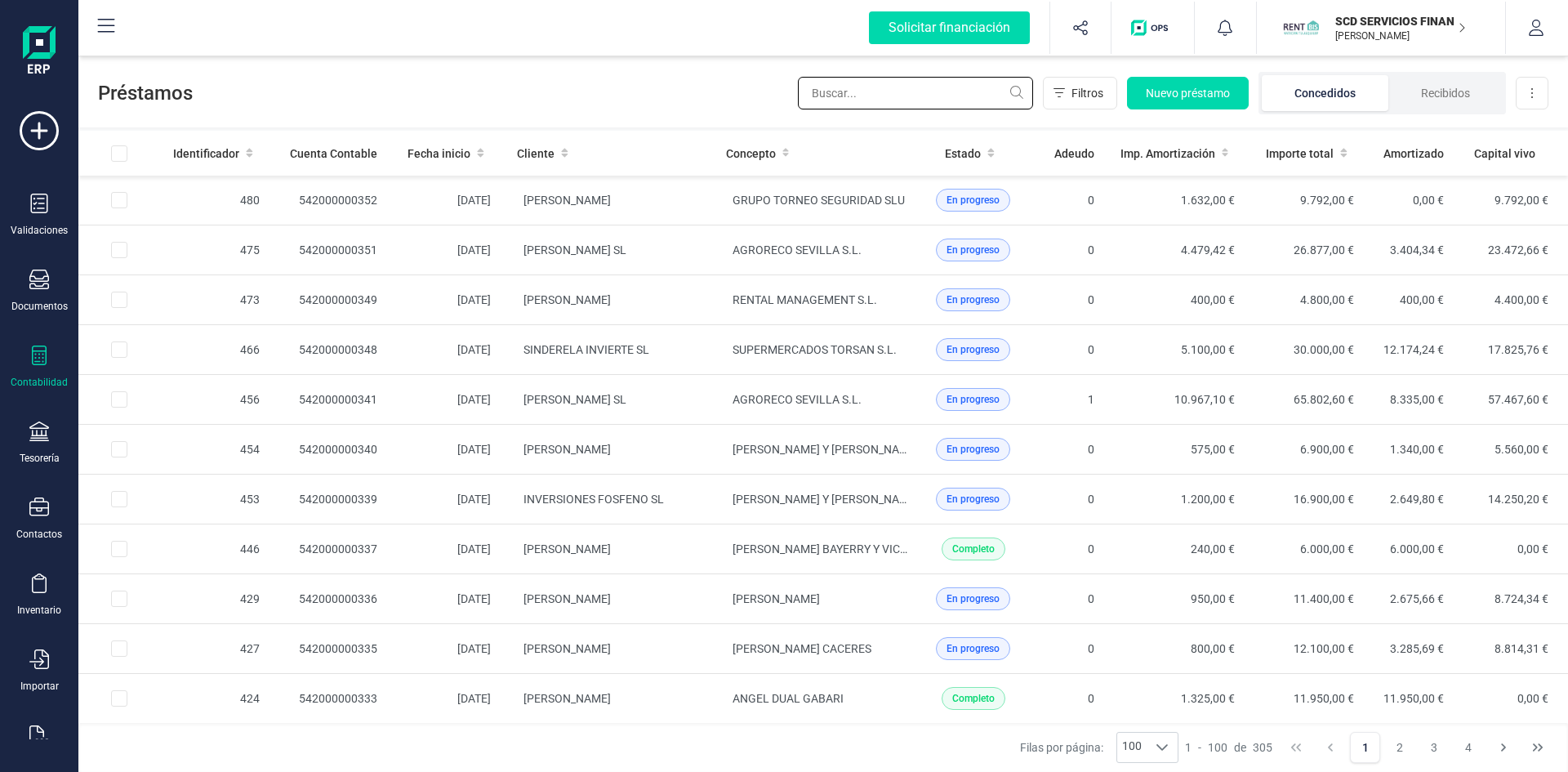
click at [865, 101] on input "text" at bounding box center [915, 94] width 235 height 33
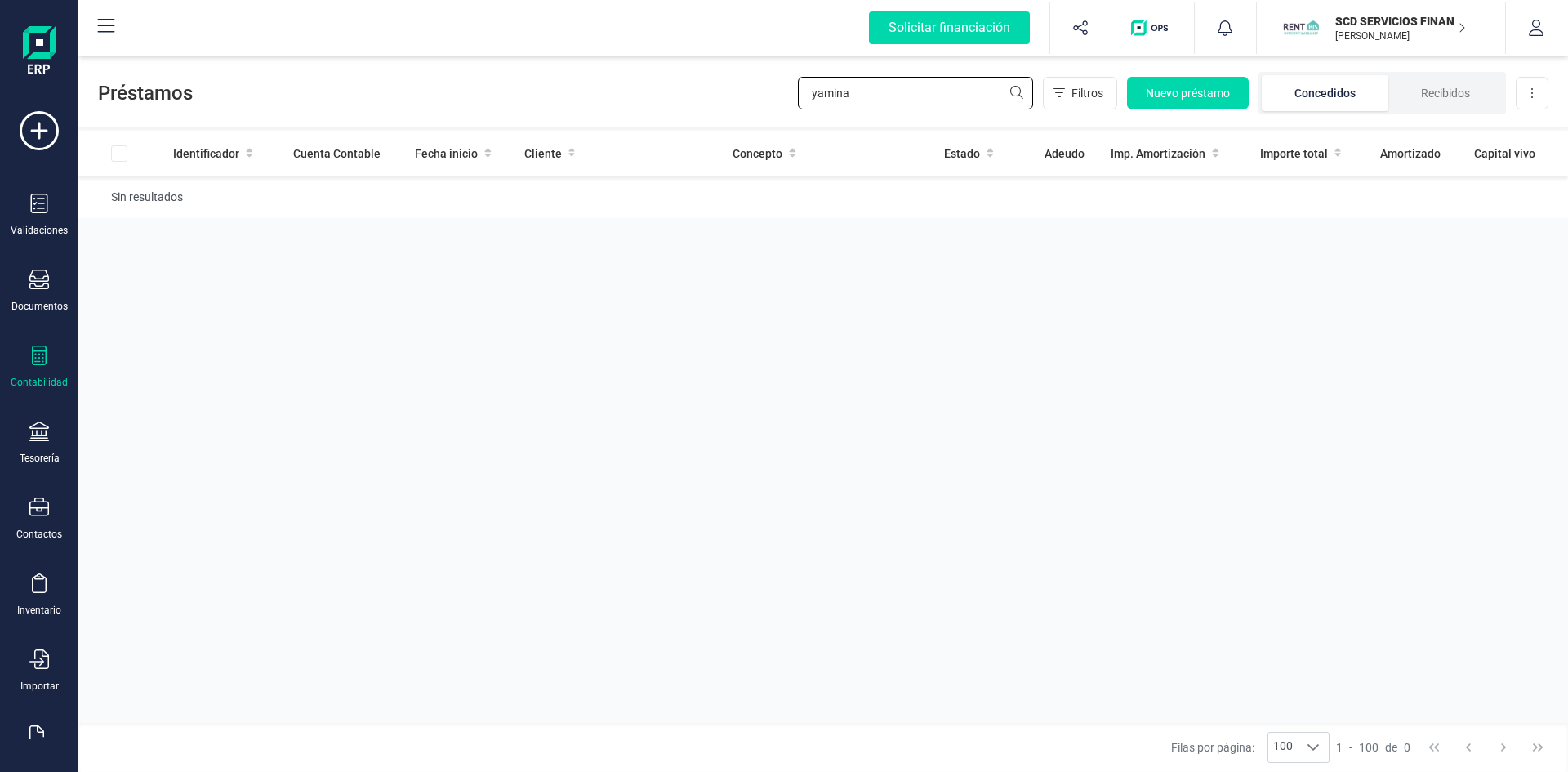
click at [903, 97] on input "yamina" at bounding box center [915, 94] width 235 height 33
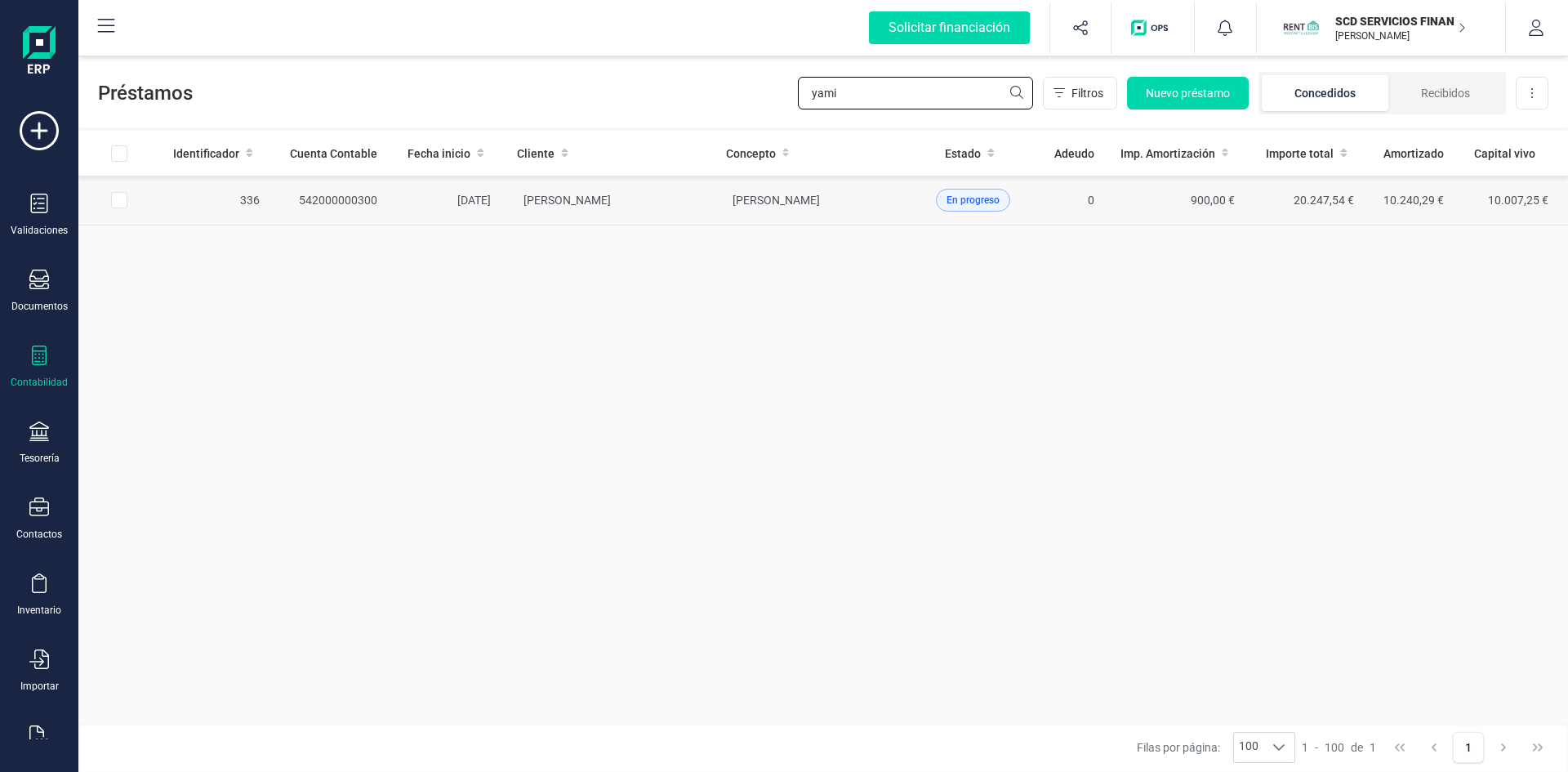
type input "yami"
click at [303, 191] on td "542000000300" at bounding box center [331, 200] width 117 height 50
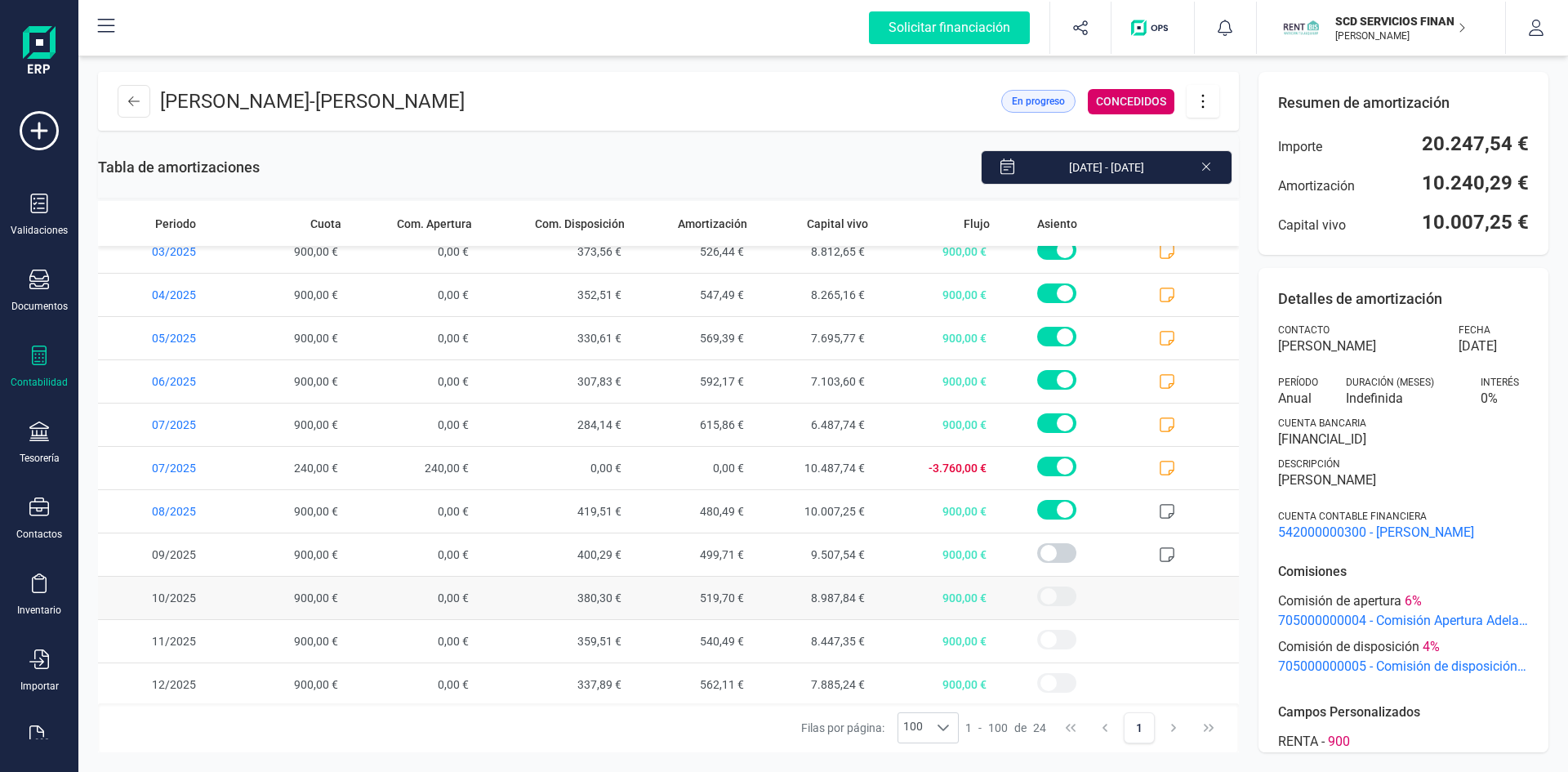
scroll to position [582, 0]
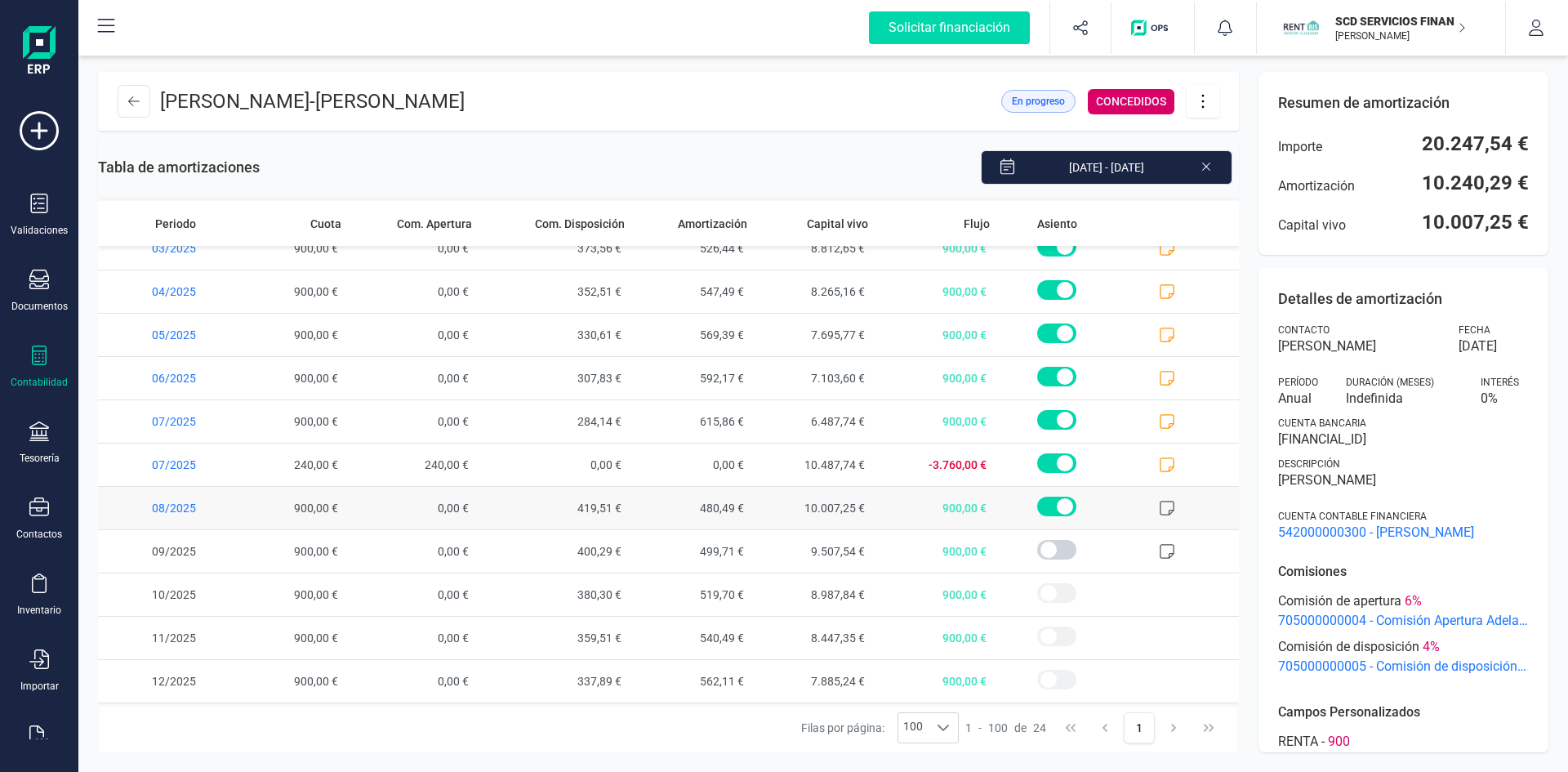
click at [1159, 505] on icon at bounding box center [1167, 508] width 16 height 16
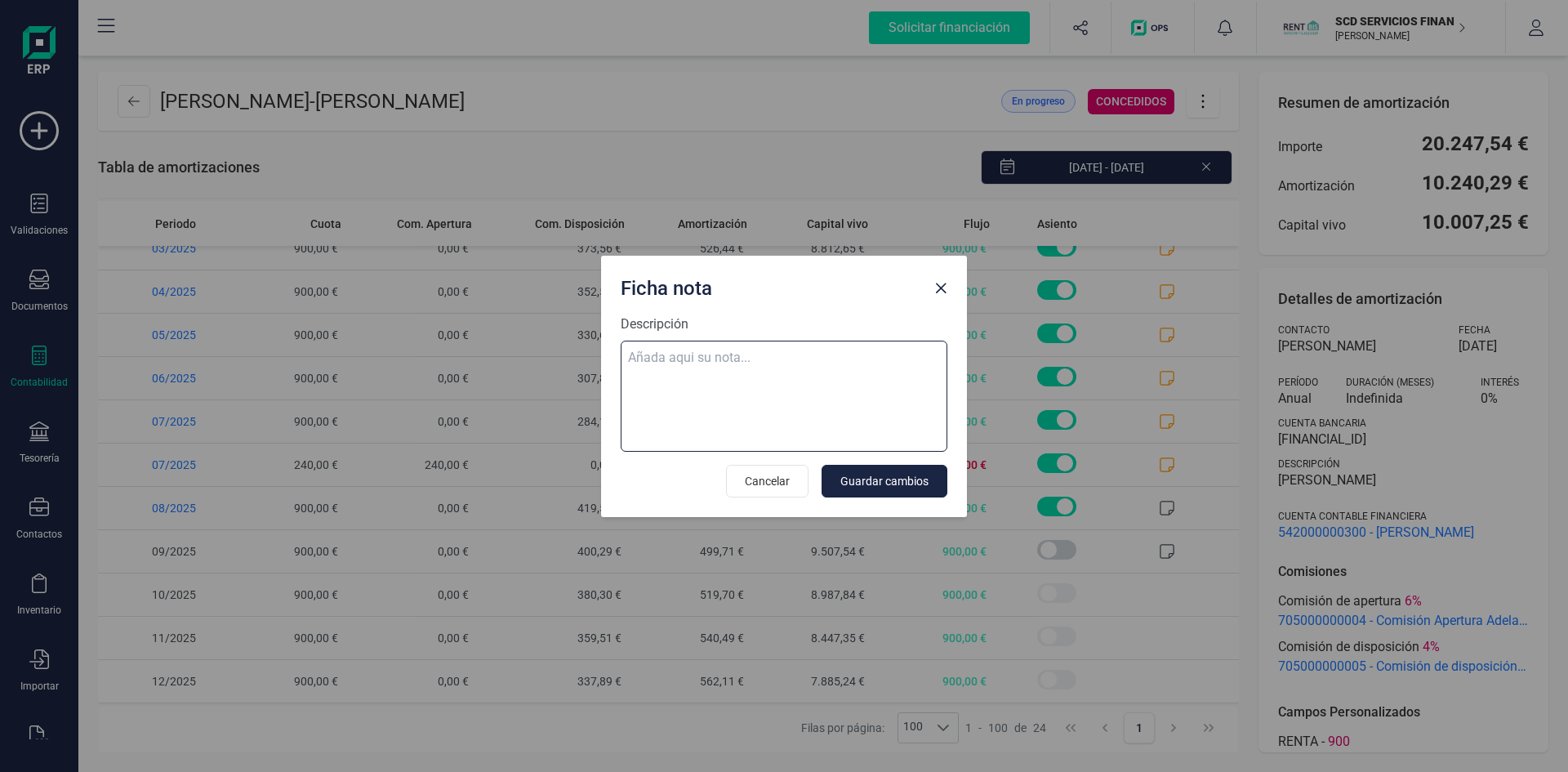
click at [737, 352] on textarea "Descripción" at bounding box center [784, 395] width 327 height 111
paste textarea "[DATE] 8 trf. [PERSON_NAME] 900,00"
type textarea "[DATE] 8 trf. [PERSON_NAME] 900,00"
click at [893, 477] on span "Guardar cambios" at bounding box center [884, 481] width 88 height 16
